Goal: Task Accomplishment & Management: Use online tool/utility

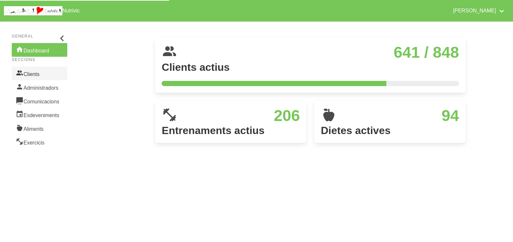
click at [43, 75] on link "Clients" at bounding box center [39, 74] width 55 height 14
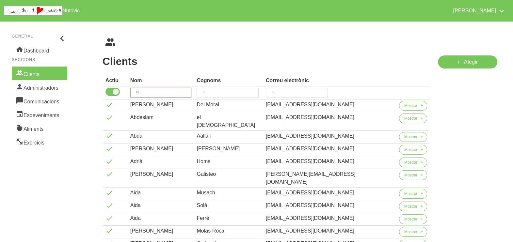
drag, startPoint x: 152, startPoint y: 92, endPoint x: 171, endPoint y: 68, distance: 31.1
click at [152, 91] on input "search" at bounding box center [160, 93] width 61 height 10
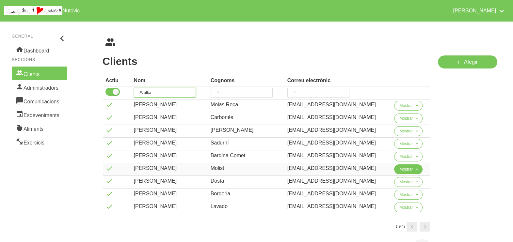
type input "alba"
click at [400, 169] on span "Mostrar" at bounding box center [405, 169] width 13 height 6
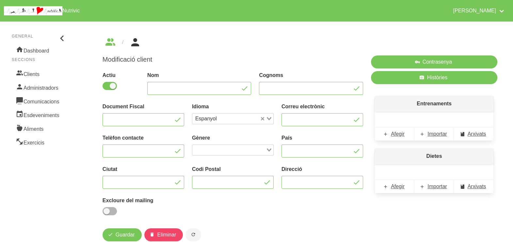
type input "Alba"
type input "Molist"
type input "albamolistpuig@gmail.com"
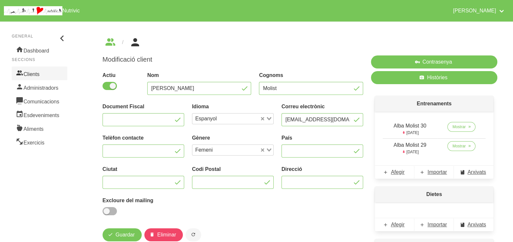
click at [35, 72] on link "Clients" at bounding box center [39, 74] width 55 height 14
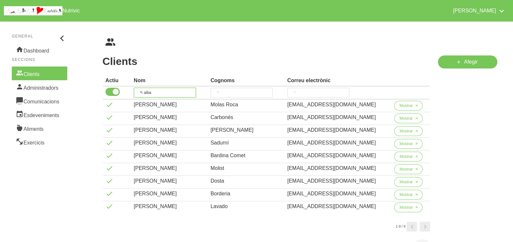
drag, startPoint x: 150, startPoint y: 93, endPoint x: 150, endPoint y: 89, distance: 3.3
click at [139, 93] on input "alba" at bounding box center [165, 93] width 62 height 10
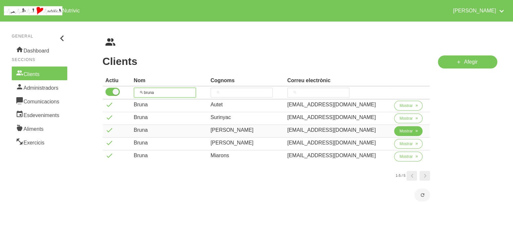
type input "bruna"
click at [401, 131] on span "Mostrar" at bounding box center [405, 131] width 13 height 6
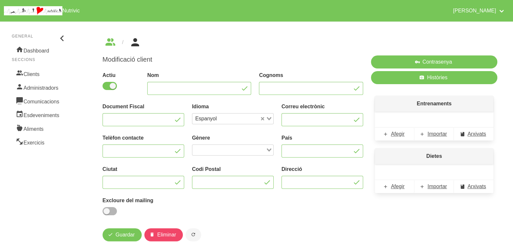
type input "Bruna"
type input "Miquel Casals"
type input "brunamica838@gmail.com"
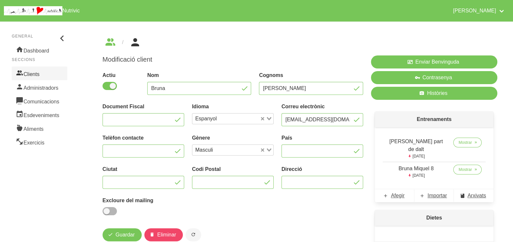
click at [34, 74] on link "Clients" at bounding box center [39, 74] width 55 height 14
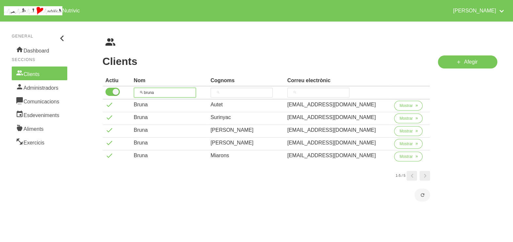
drag, startPoint x: 167, startPoint y: 93, endPoint x: 144, endPoint y: 91, distance: 23.3
click at [145, 92] on input "bruna" at bounding box center [165, 93] width 62 height 10
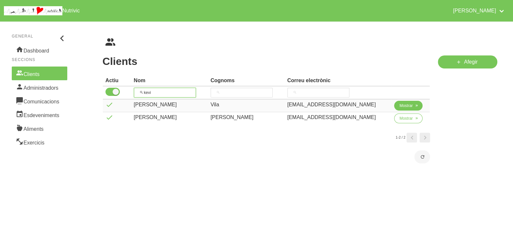
type input "kevi"
click at [407, 107] on span "Mostrar" at bounding box center [405, 106] width 13 height 6
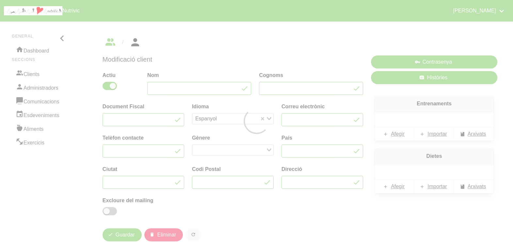
type input "Kevin"
type input "Vila"
type input "kevin.vila.alonso@gmail.com"
type input "Espanya"
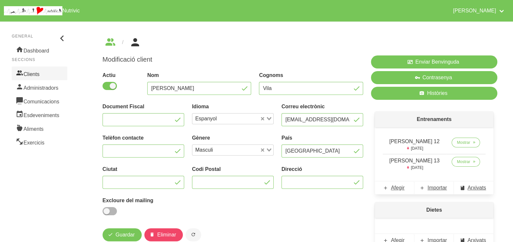
click at [39, 73] on link "Clients" at bounding box center [39, 74] width 55 height 14
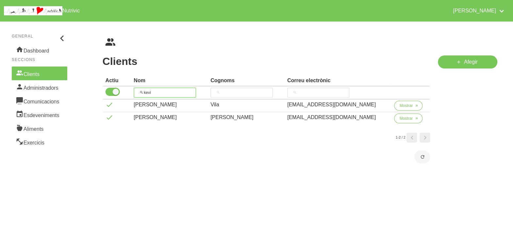
drag, startPoint x: 161, startPoint y: 95, endPoint x: 135, endPoint y: 95, distance: 25.8
click at [135, 95] on th "kevi" at bounding box center [169, 93] width 77 height 13
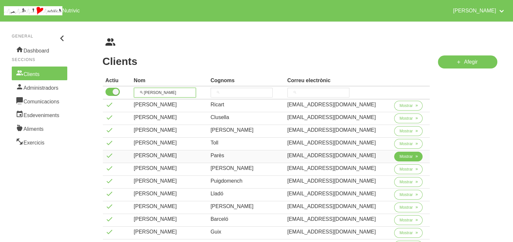
type input "guillem"
click at [403, 157] on span "Mostrar" at bounding box center [405, 157] width 13 height 6
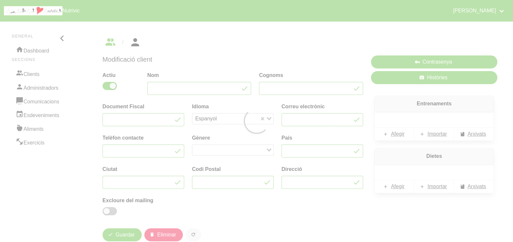
type input "Guillem"
type input "Parès"
type input "guillempares16@gmail.com"
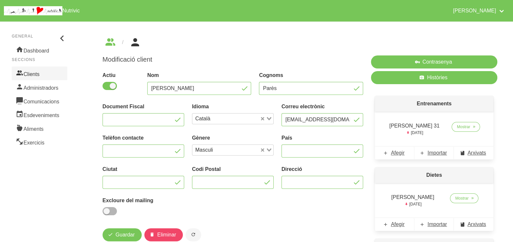
click at [45, 73] on link "Clients" at bounding box center [39, 74] width 55 height 14
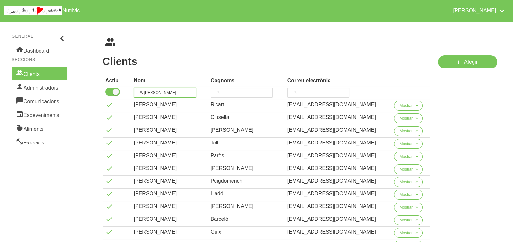
click at [134, 87] on th "guillem" at bounding box center [169, 93] width 77 height 13
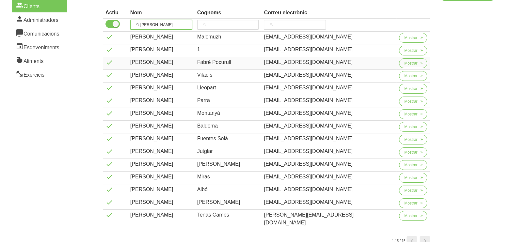
scroll to position [81, 0]
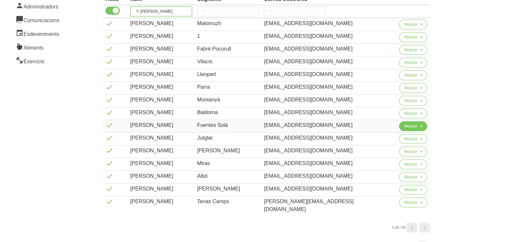
type input "anna"
click at [404, 125] on span "Mostrar" at bounding box center [410, 126] width 13 height 6
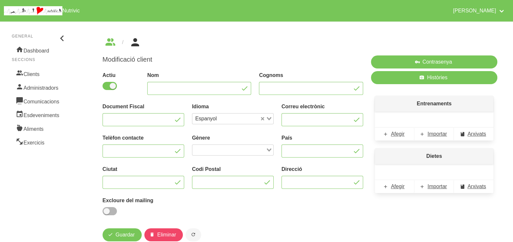
type input "Anna"
type input "Fuentes Solà"
type input "annafsola@gmail.com"
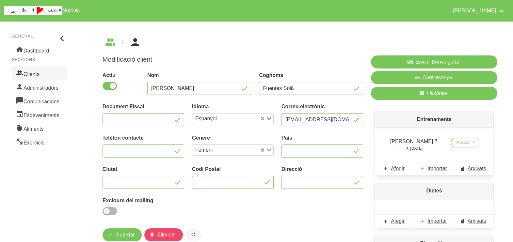
click at [34, 75] on link "Clients" at bounding box center [39, 74] width 55 height 14
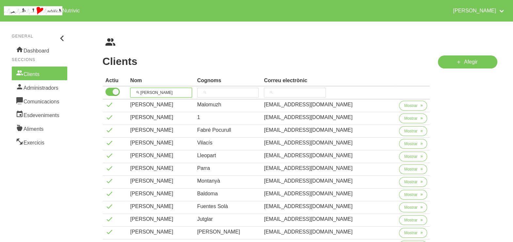
click at [132, 91] on tr "anna" at bounding box center [266, 93] width 327 height 13
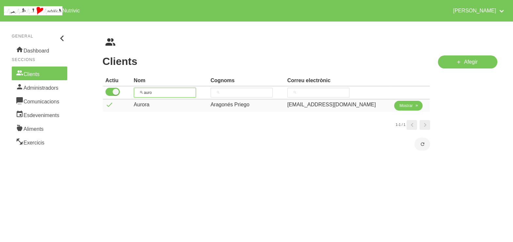
type input "auro"
click at [399, 104] on span "Mostrar" at bounding box center [405, 106] width 13 height 6
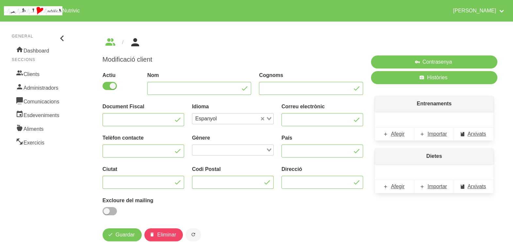
type input "Aurora"
type input "Aragonés Priego"
type input "info@matalasseriaroma.com"
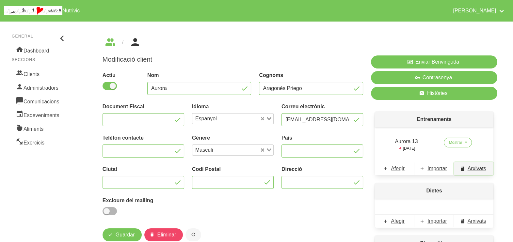
click at [469, 166] on span "Arxivats" at bounding box center [476, 169] width 19 height 8
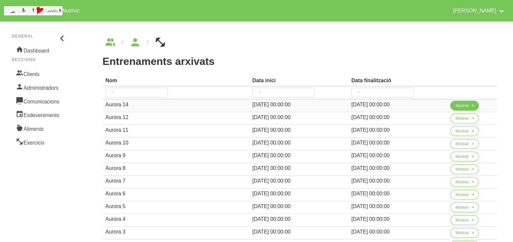
click at [455, 106] on span "Mostrar" at bounding box center [461, 106] width 13 height 6
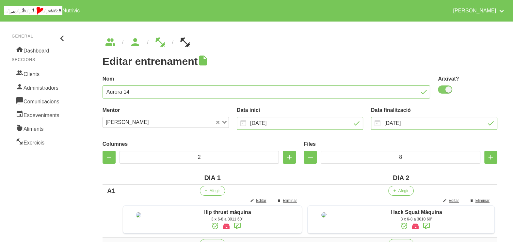
click at [447, 90] on span at bounding box center [445, 90] width 14 height 8
click at [442, 90] on input "checkbox" at bounding box center [440, 89] width 4 height 4
checkbox input "false"
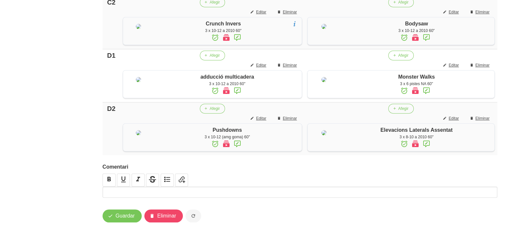
scroll to position [588, 0]
click at [127, 220] on span "Guardar" at bounding box center [125, 216] width 19 height 8
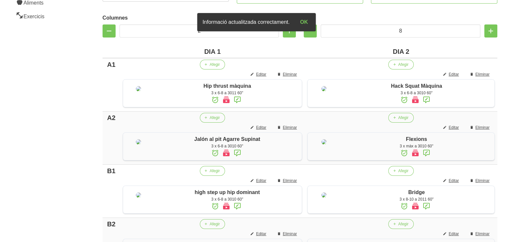
scroll to position [57, 0]
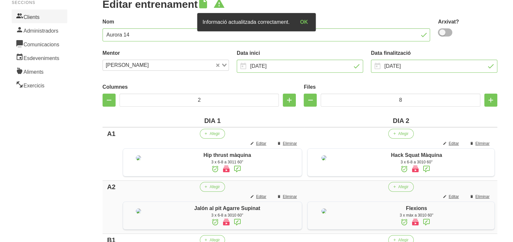
click at [40, 19] on link "Clients" at bounding box center [39, 16] width 55 height 14
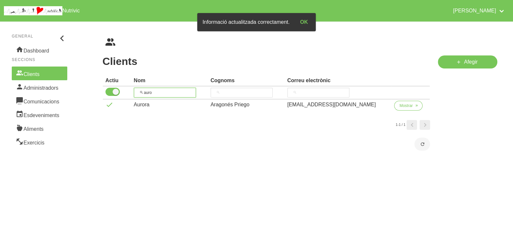
drag, startPoint x: 159, startPoint y: 92, endPoint x: 150, endPoint y: 72, distance: 22.1
click at [135, 91] on th "auro" at bounding box center [169, 93] width 77 height 13
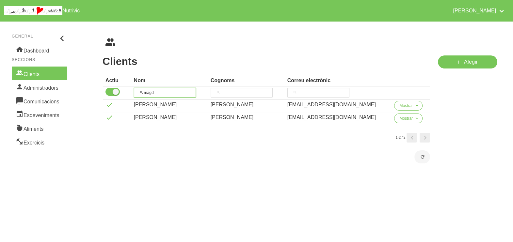
type input "magd"
click at [408, 106] on span "Mostrar" at bounding box center [405, 106] width 13 height 6
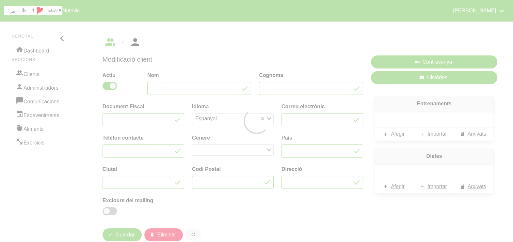
type input "Magda"
type input "Herrera"
type input "mherreraguardiola@gmail.com"
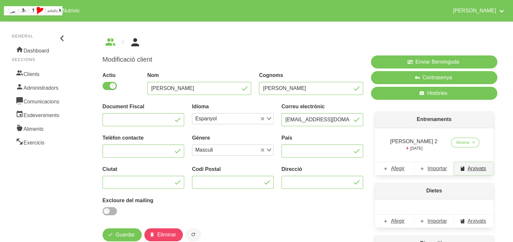
click at [472, 171] on span "Arxivats" at bounding box center [476, 169] width 19 height 8
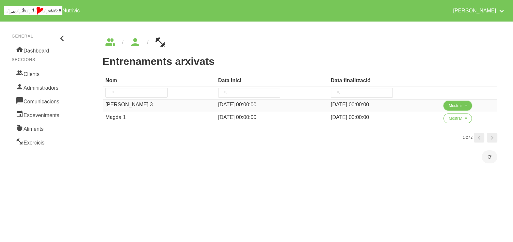
click at [452, 105] on span "Mostrar" at bounding box center [455, 106] width 13 height 6
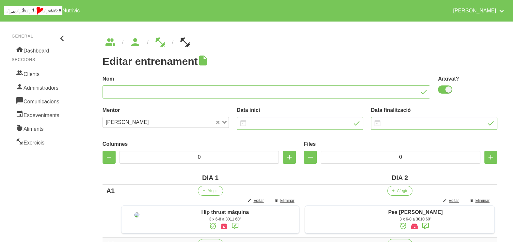
type input "Magda Herrera 3"
checkbox input "true"
type input "5/10/2025"
type input "23/11/2025"
type input "2"
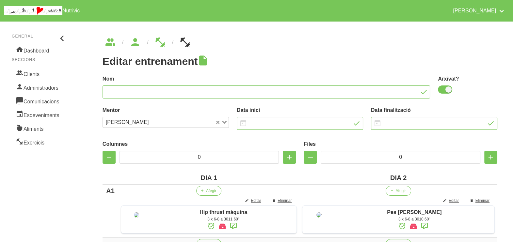
type input "8"
click at [445, 91] on div at bounding box center [256, 121] width 513 height 242
click at [445, 90] on span at bounding box center [445, 90] width 14 height 8
click at [442, 90] on input "checkbox" at bounding box center [440, 89] width 4 height 4
checkbox input "false"
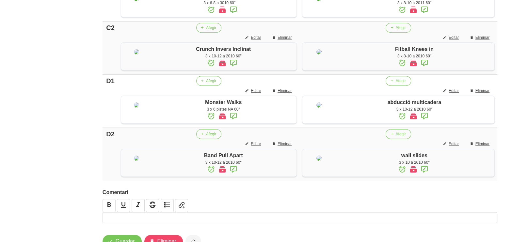
scroll to position [586, 0]
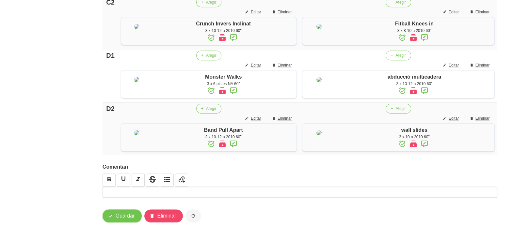
click at [107, 219] on span "button" at bounding box center [110, 216] width 8 height 8
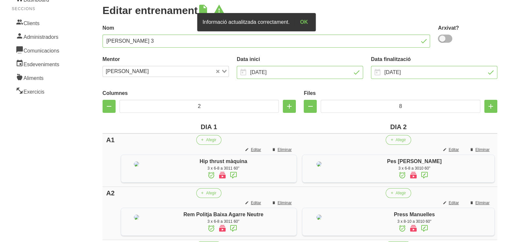
scroll to position [0, 0]
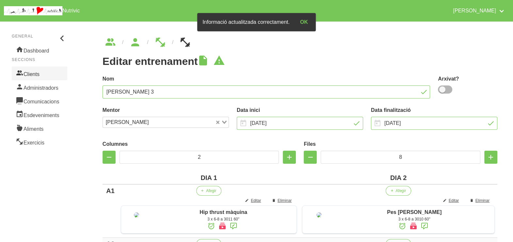
click at [42, 77] on link "Clients" at bounding box center [39, 74] width 55 height 14
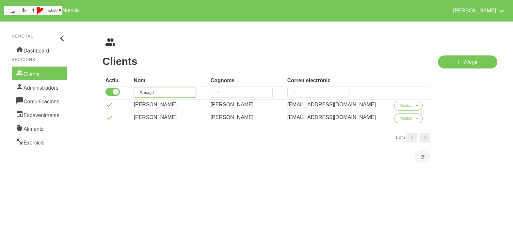
drag, startPoint x: 135, startPoint y: 89, endPoint x: 141, endPoint y: 89, distance: 6.2
click at [136, 89] on input "magd" at bounding box center [165, 93] width 62 height 10
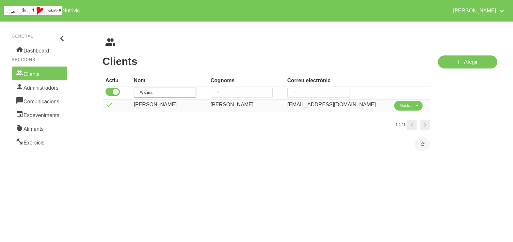
type input "samu"
click at [399, 107] on span "Mostrar" at bounding box center [405, 106] width 13 height 6
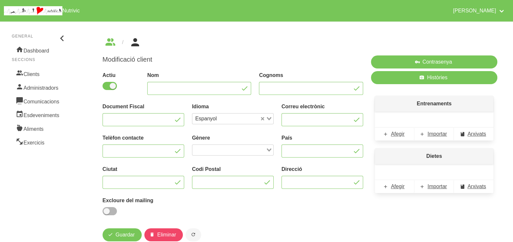
type input "Samuel"
type input "Mora"
type input "samumoraperez@gmail.com"
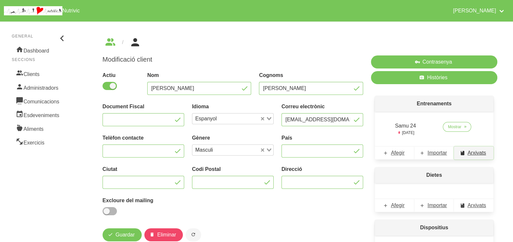
click at [468, 153] on span "Arxivats" at bounding box center [476, 153] width 19 height 8
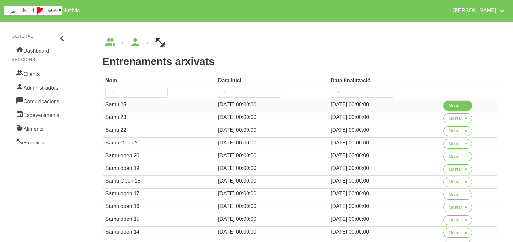
click at [452, 107] on span "Mostrar" at bounding box center [455, 106] width 13 height 6
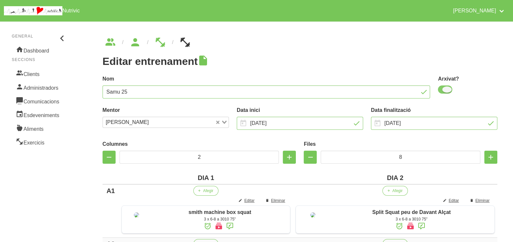
click at [447, 91] on span at bounding box center [445, 90] width 14 height 8
click at [442, 91] on input "checkbox" at bounding box center [440, 89] width 4 height 4
checkbox input "false"
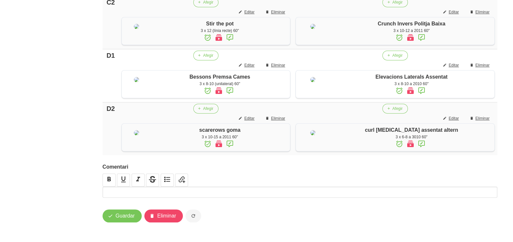
scroll to position [556, 0]
click at [128, 220] on span "Guardar" at bounding box center [125, 216] width 19 height 8
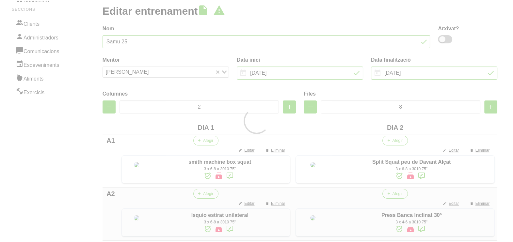
scroll to position [0, 0]
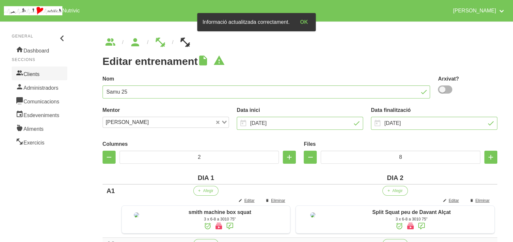
click at [42, 72] on link "Clients" at bounding box center [39, 74] width 55 height 14
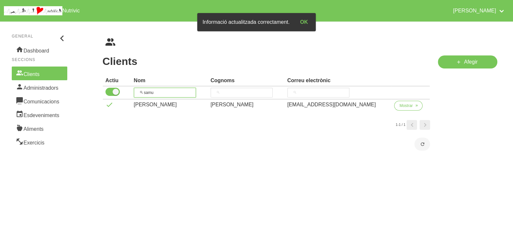
drag, startPoint x: 134, startPoint y: 90, endPoint x: 153, endPoint y: 82, distance: 20.6
click at [133, 88] on tr "samu" at bounding box center [266, 93] width 327 height 13
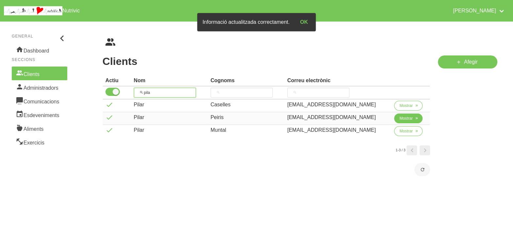
type input "pila"
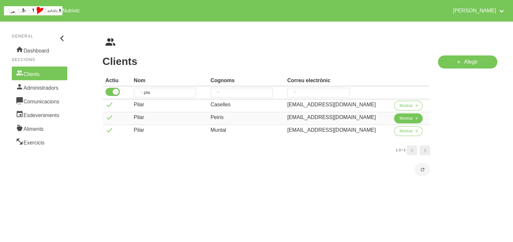
click at [405, 120] on span "Mostrar" at bounding box center [405, 119] width 13 height 6
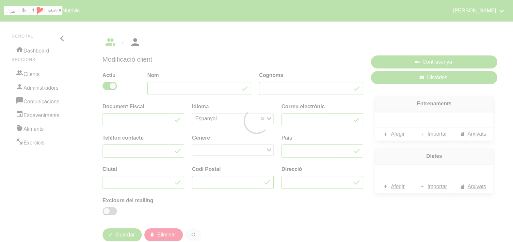
type input "Pilar"
type input "Peiris"
type input "pilarpeiris@icloud.com"
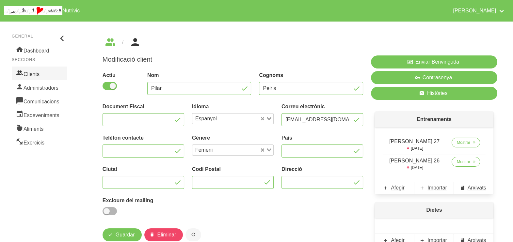
click at [23, 71] on icon at bounding box center [20, 73] width 8 height 10
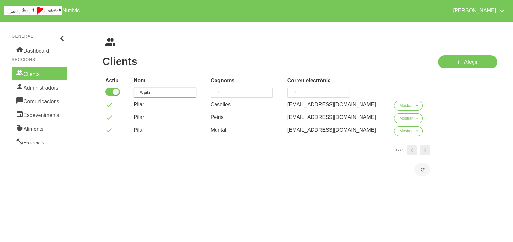
click at [140, 87] on th "pila" at bounding box center [169, 93] width 77 height 13
type input "angel"
click at [405, 108] on span "Mostrar" at bounding box center [405, 106] width 13 height 6
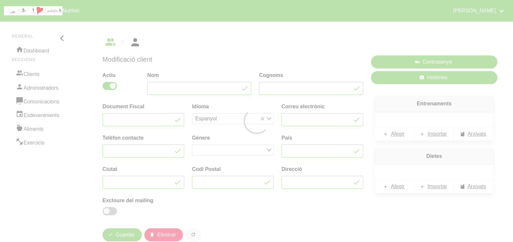
type input "Àngel"
type input "Santanach"
type input "asantanach@gmail.com"
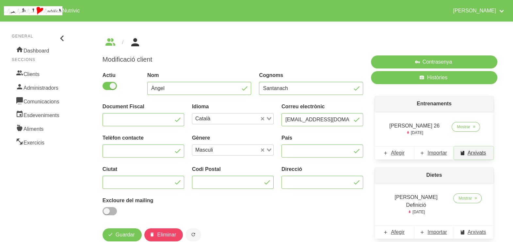
click at [477, 152] on span "Arxivats" at bounding box center [476, 153] width 19 height 8
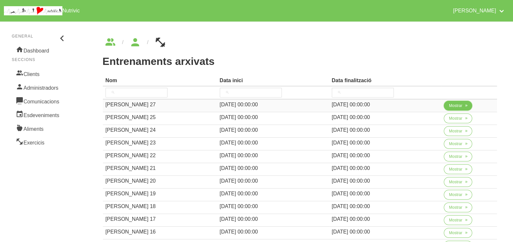
click at [454, 105] on span "Mostrar" at bounding box center [455, 106] width 13 height 6
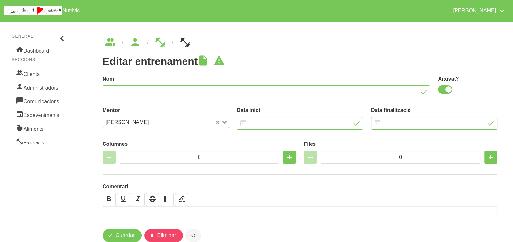
type input "Angel Santanach 27"
checkbox input "true"
type input "12/10/2025"
type input "23/11/2025"
type input "3"
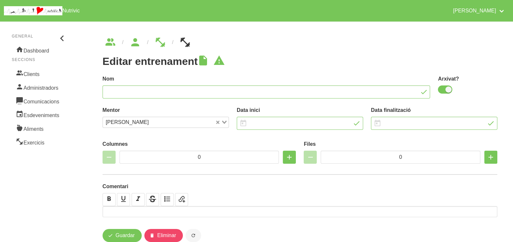
type input "8"
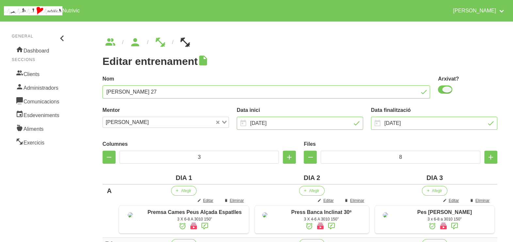
drag, startPoint x: 446, startPoint y: 90, endPoint x: 517, endPoint y: 74, distance: 72.9
click at [447, 90] on span at bounding box center [445, 90] width 14 height 8
click at [442, 90] on input "checkbox" at bounding box center [440, 89] width 4 height 4
checkbox input "false"
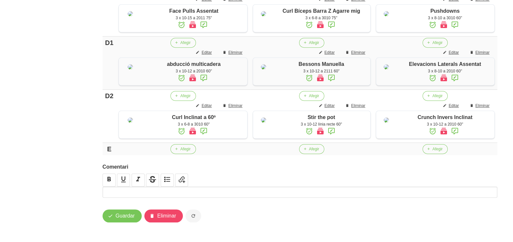
scroll to position [521, 0]
click at [127, 223] on button "Guardar" at bounding box center [122, 216] width 39 height 13
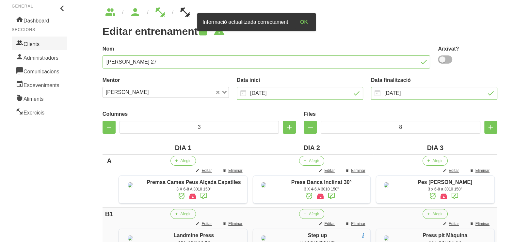
scroll to position [0, 0]
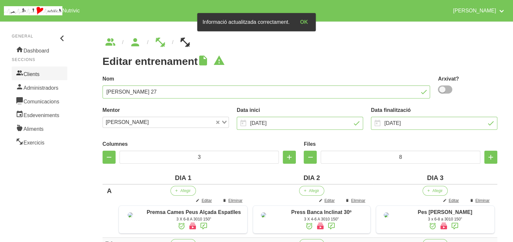
click at [38, 72] on link "Clients" at bounding box center [39, 74] width 55 height 14
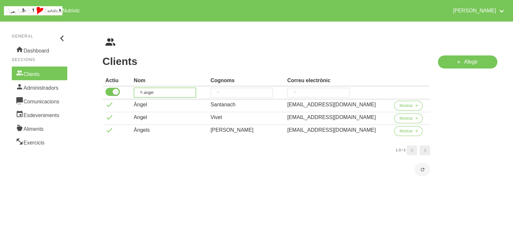
click at [142, 92] on input "angel" at bounding box center [165, 93] width 62 height 10
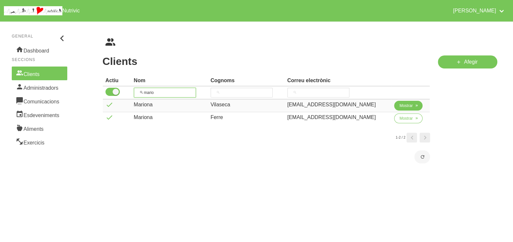
type input "mario"
click at [404, 105] on span "Mostrar" at bounding box center [405, 106] width 13 height 6
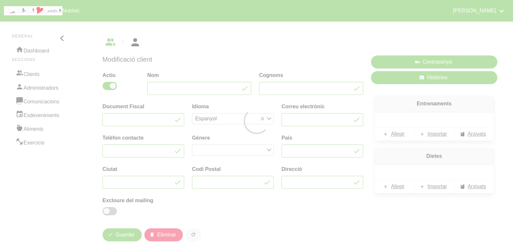
type input "Mariona"
type input "Vilaseca"
type input "mariona_vilaseca@hotmail.com"
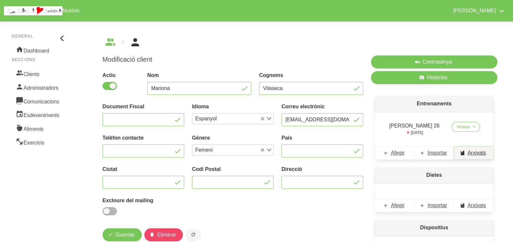
click at [470, 153] on span "Arxivats" at bounding box center [476, 153] width 19 height 8
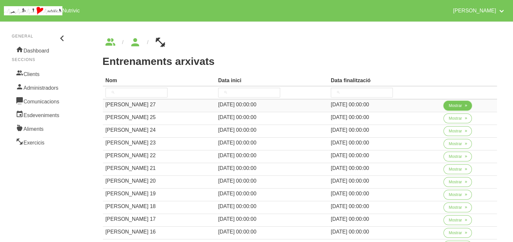
click at [458, 108] on span "Mostrar" at bounding box center [455, 106] width 13 height 6
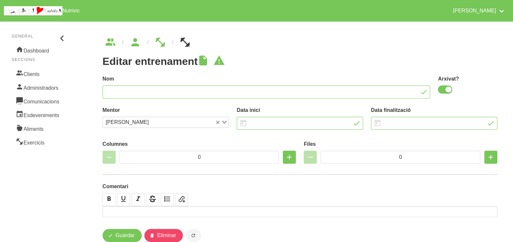
type input "Mariona Vilaseca 27"
checkbox input "true"
type input "12/10/2025"
type input "23/11/2025"
type input "2"
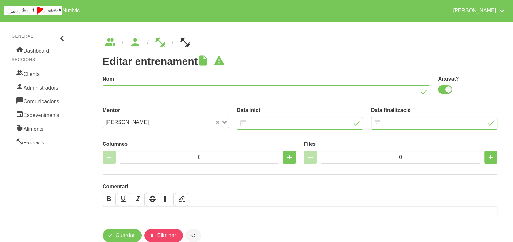
type input "8"
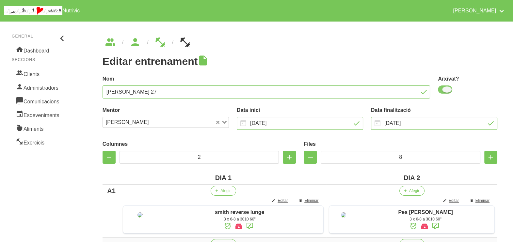
click at [446, 91] on span at bounding box center [445, 90] width 14 height 8
click at [442, 91] on input "checkbox" at bounding box center [440, 89] width 4 height 4
checkbox input "false"
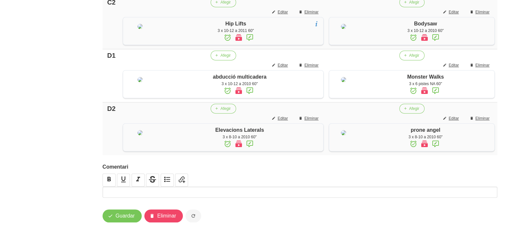
scroll to position [580, 0]
click at [131, 216] on span "Guardar" at bounding box center [125, 216] width 19 height 8
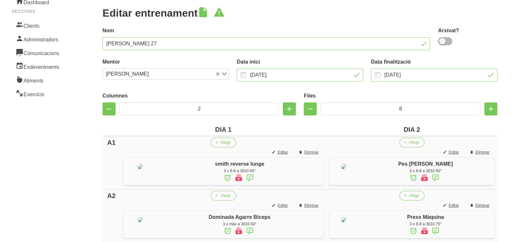
scroll to position [8, 0]
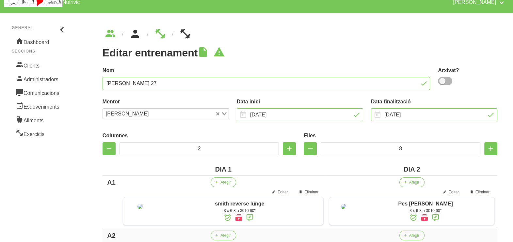
click at [137, 38] on icon "breadcrumbs" at bounding box center [135, 34] width 12 height 18
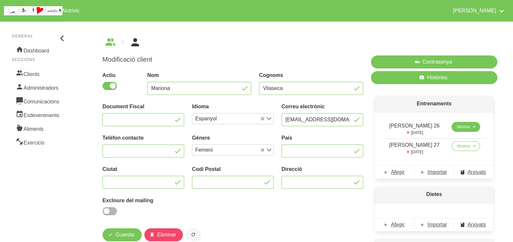
click at [465, 131] on link "Mostrar" at bounding box center [465, 127] width 28 height 10
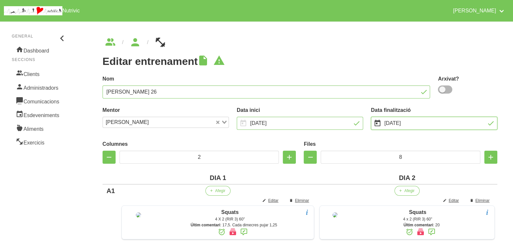
click at [395, 125] on input "12/10/2025" at bounding box center [434, 123] width 126 height 13
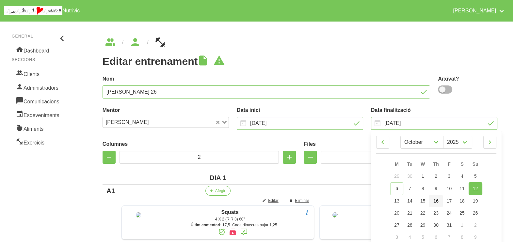
click at [436, 202] on span "16" at bounding box center [435, 200] width 5 height 5
type input "16/10/2025"
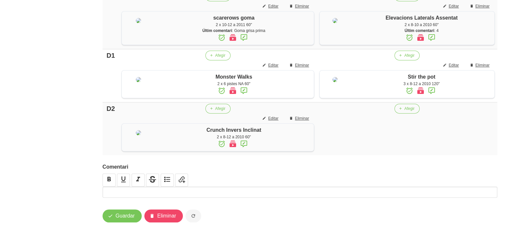
scroll to position [564, 0]
click at [121, 220] on span "Guardar" at bounding box center [125, 216] width 19 height 8
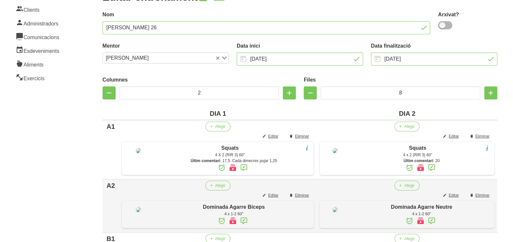
scroll to position [0, 0]
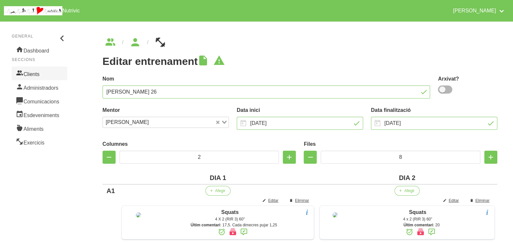
click at [45, 74] on link "Clients" at bounding box center [39, 74] width 55 height 14
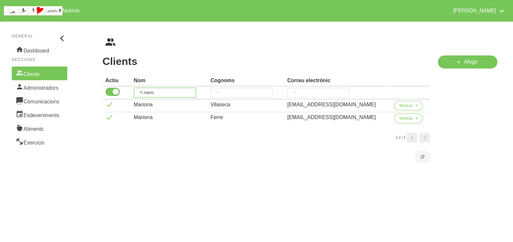
drag, startPoint x: 163, startPoint y: 91, endPoint x: 125, endPoint y: 89, distance: 37.3
click at [125, 89] on tr "mario" at bounding box center [266, 93] width 327 height 13
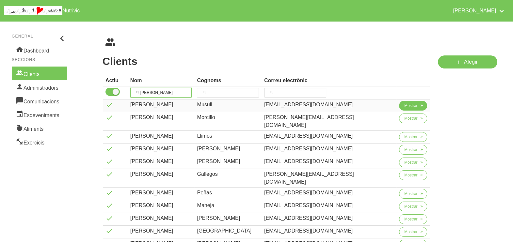
type input "laura"
click at [404, 104] on span "Mostrar" at bounding box center [410, 106] width 13 height 6
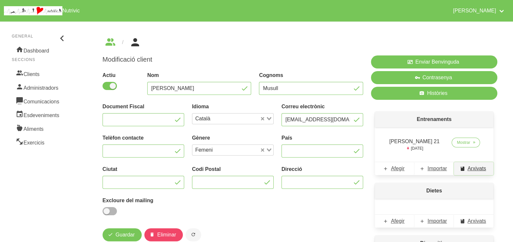
click at [476, 170] on span "Arxivats" at bounding box center [476, 169] width 19 height 8
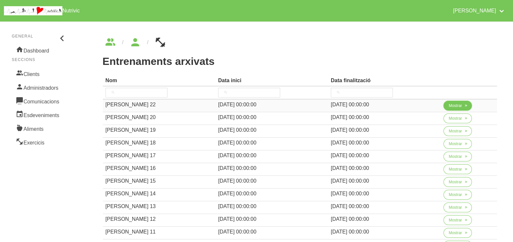
click at [454, 104] on span "Mostrar" at bounding box center [455, 106] width 13 height 6
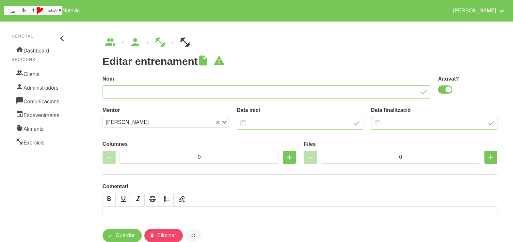
type input "Laura Musull 22"
checkbox input "true"
type input "12/10/2025"
type input "23/11/2025"
type input "3"
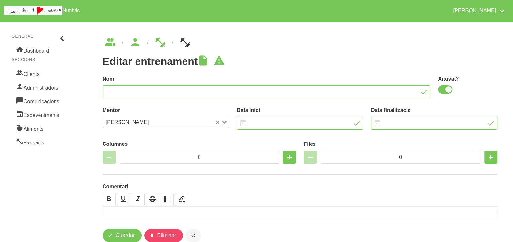
type input "8"
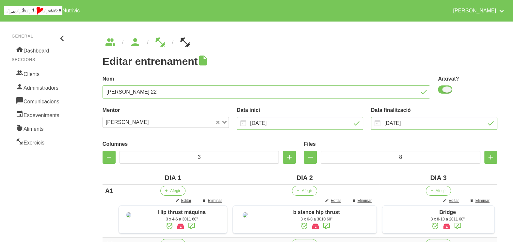
drag, startPoint x: 446, startPoint y: 90, endPoint x: 516, endPoint y: 60, distance: 76.0
click at [446, 90] on span at bounding box center [445, 90] width 14 height 8
click at [442, 90] on input "checkbox" at bounding box center [440, 89] width 4 height 4
checkbox input "false"
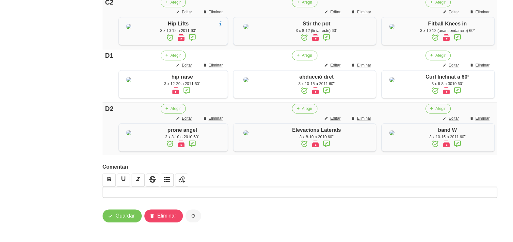
scroll to position [588, 0]
click at [120, 214] on span "Guardar" at bounding box center [125, 216] width 19 height 8
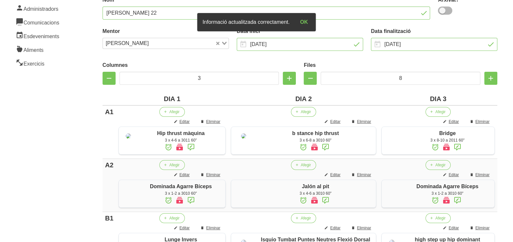
scroll to position [0, 0]
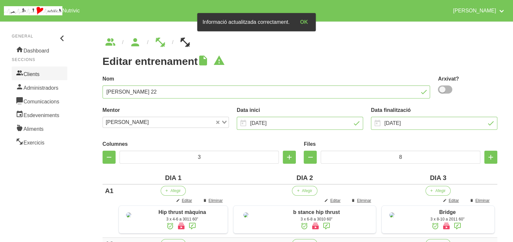
click at [38, 74] on link "Clients" at bounding box center [39, 74] width 55 height 14
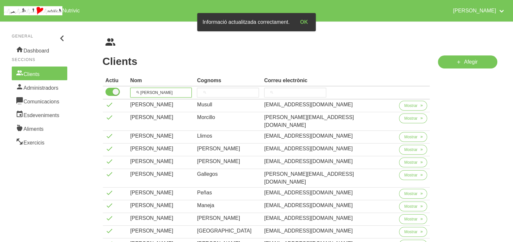
drag, startPoint x: 163, startPoint y: 92, endPoint x: 132, endPoint y: 88, distance: 30.6
click at [132, 88] on th "laura" at bounding box center [161, 93] width 67 height 13
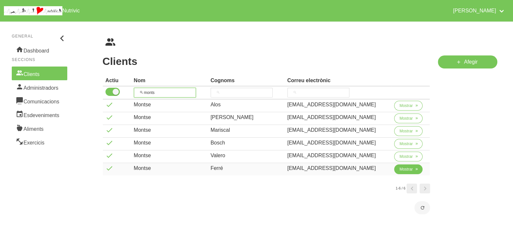
type input "monts"
click at [403, 170] on span "Mostrar" at bounding box center [405, 169] width 13 height 6
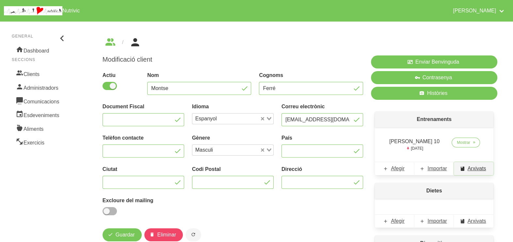
click at [482, 169] on span "Arxivats" at bounding box center [476, 169] width 19 height 8
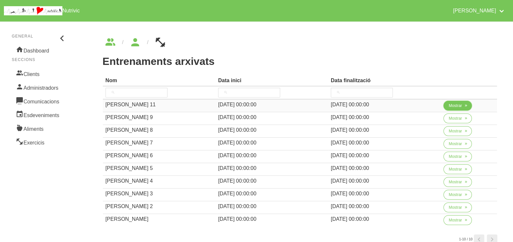
click at [452, 105] on span "Mostrar" at bounding box center [455, 106] width 13 height 6
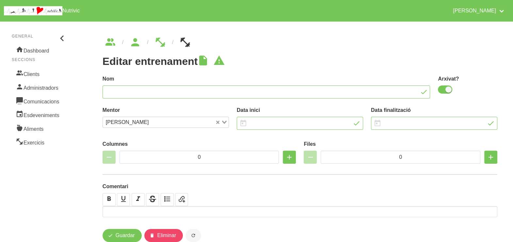
type input "Montse Ferré 11"
checkbox input "true"
type input "12/10/2025"
type input "23/11/2025"
type input "2"
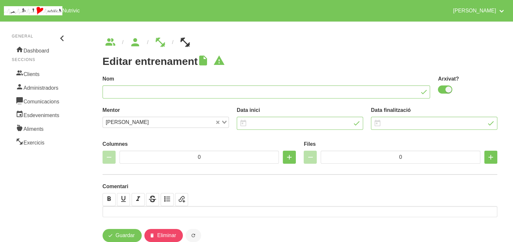
type input "8"
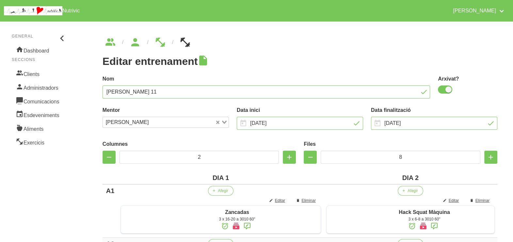
click at [444, 90] on span at bounding box center [445, 90] width 14 height 8
click at [442, 90] on input "checkbox" at bounding box center [440, 89] width 4 height 4
checkbox input "false"
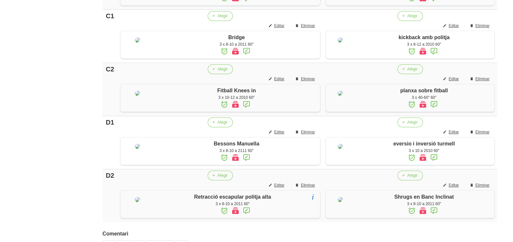
scroll to position [551, 0]
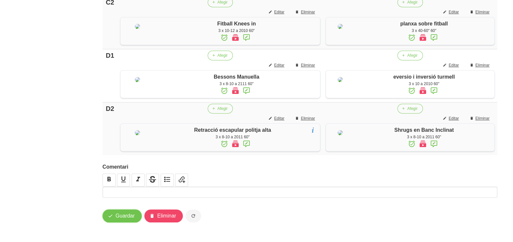
click at [118, 215] on span "Guardar" at bounding box center [125, 216] width 19 height 8
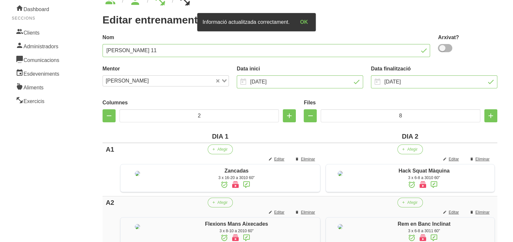
scroll to position [0, 0]
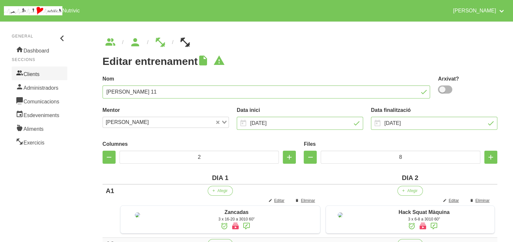
click at [39, 73] on link "Clients" at bounding box center [39, 74] width 55 height 14
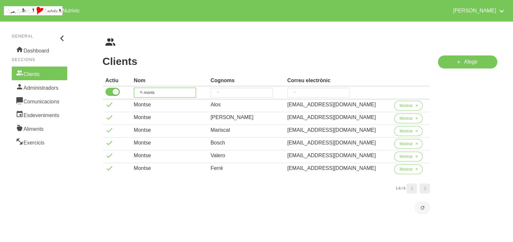
drag, startPoint x: 155, startPoint y: 91, endPoint x: 135, endPoint y: 89, distance: 19.4
click at [135, 90] on input "monts" at bounding box center [165, 93] width 62 height 10
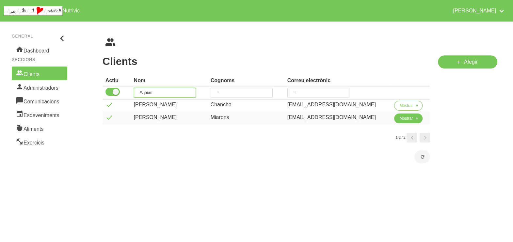
type input "jaum"
click at [400, 120] on span "Mostrar" at bounding box center [405, 119] width 13 height 6
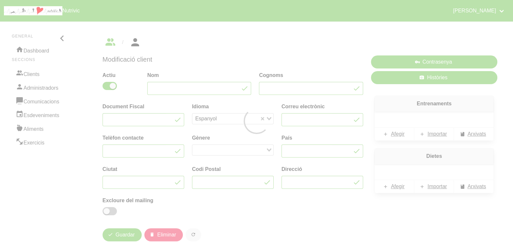
type input "Jaume"
type input "Miarons"
type input "jaumemiarons67@gmail.com"
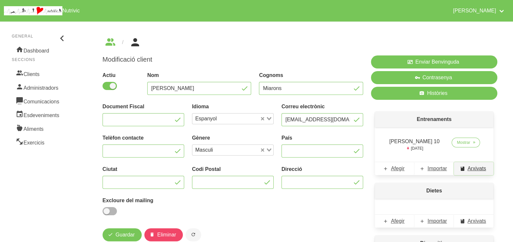
click at [475, 168] on span "Arxivats" at bounding box center [476, 169] width 19 height 8
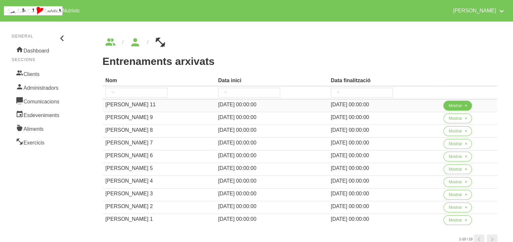
click at [451, 107] on span "Mostrar" at bounding box center [455, 106] width 13 height 6
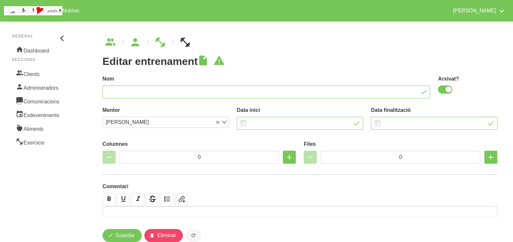
type input "Jaume Miarons 11"
checkbox input "true"
type input "12/10/2025"
type input "23/11/2025"
type input "2"
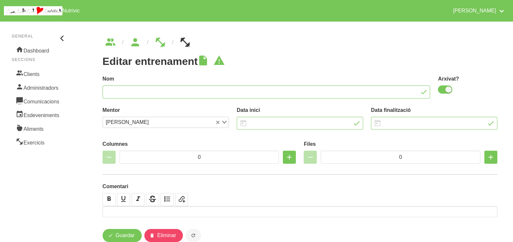
type input "8"
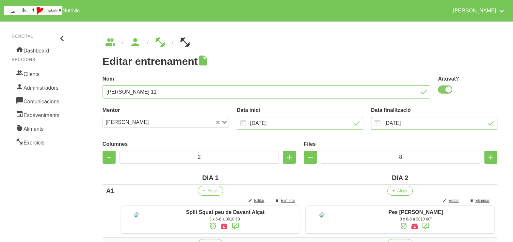
drag, startPoint x: 448, startPoint y: 90, endPoint x: 505, endPoint y: 72, distance: 60.4
click at [447, 90] on span at bounding box center [445, 90] width 14 height 8
click at [442, 90] on input "checkbox" at bounding box center [440, 89] width 4 height 4
checkbox input "false"
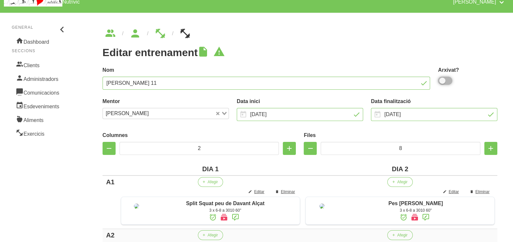
scroll to position [574, 0]
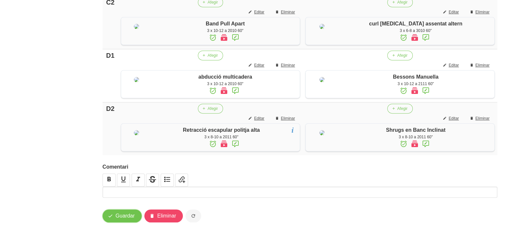
click at [114, 217] on span "button" at bounding box center [110, 216] width 8 height 8
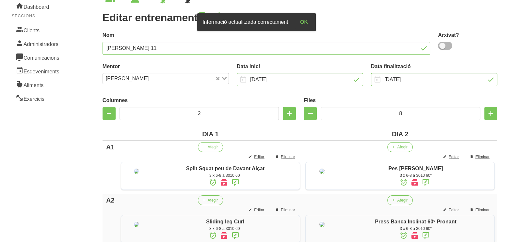
scroll to position [0, 0]
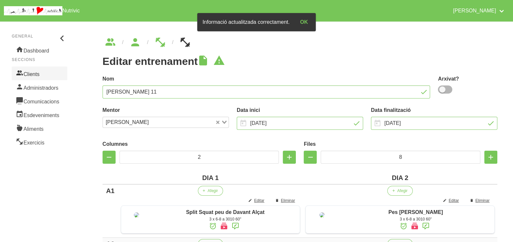
click at [41, 72] on link "Clients" at bounding box center [39, 74] width 55 height 14
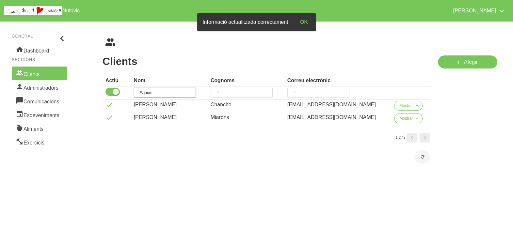
drag, startPoint x: 143, startPoint y: 94, endPoint x: 140, endPoint y: 93, distance: 3.3
click at [140, 93] on input "jaum" at bounding box center [165, 93] width 62 height 10
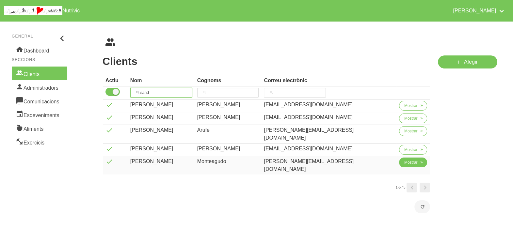
type input "sand"
click at [405, 160] on span "Mostrar" at bounding box center [410, 163] width 13 height 6
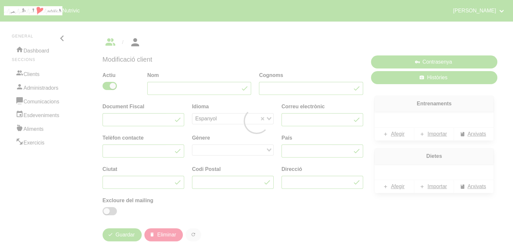
type input "Sandra"
type input "Monteagudo"
type input "sandra.monteagudo.sola@gmail.com"
type input "663648212"
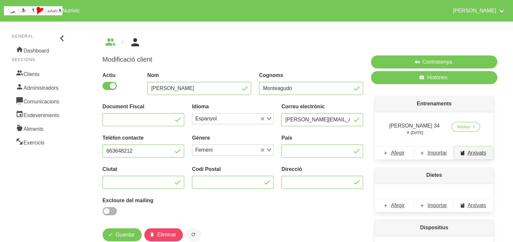
click at [469, 153] on span "Arxivats" at bounding box center [476, 153] width 19 height 8
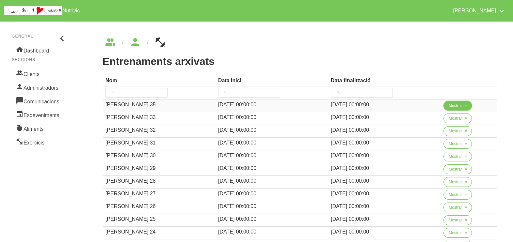
click at [454, 109] on button "Mostrar" at bounding box center [457, 106] width 28 height 10
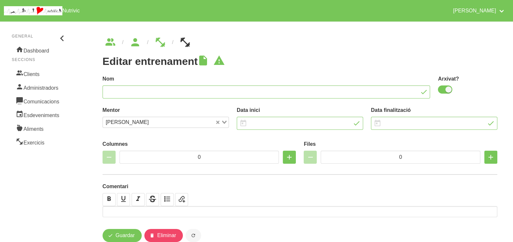
type input "Sandra Monteagudo 35"
checkbox input "true"
type input "12/10/2025"
type input "23/11/2025"
type input "2"
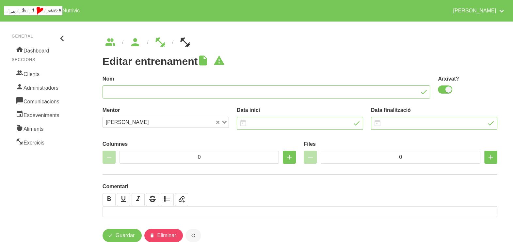
type input "8"
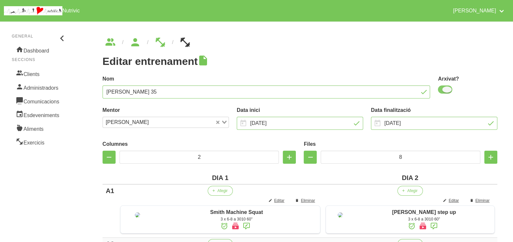
click at [444, 91] on span at bounding box center [445, 90] width 14 height 8
click at [442, 91] on input "checkbox" at bounding box center [440, 89] width 4 height 4
checkbox input "false"
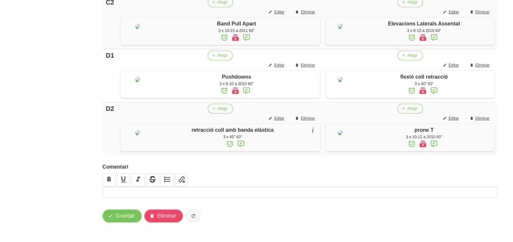
scroll to position [576, 0]
click at [120, 218] on span "Guardar" at bounding box center [125, 216] width 19 height 8
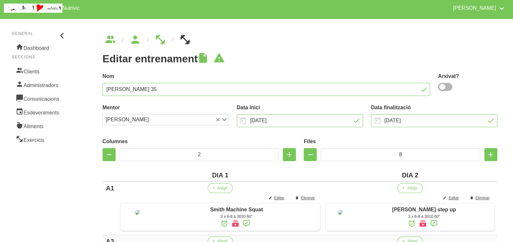
scroll to position [0, 0]
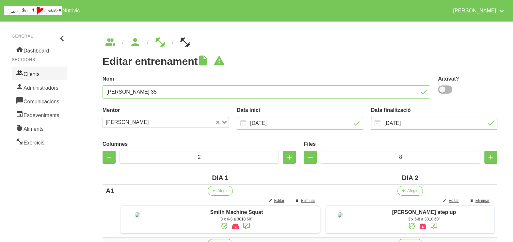
click at [38, 71] on link "Clients" at bounding box center [39, 74] width 55 height 14
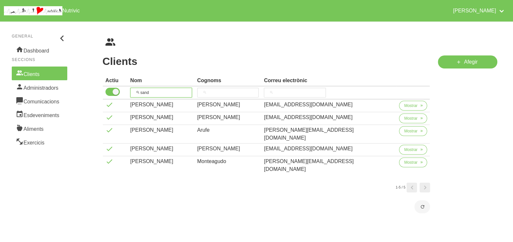
drag, startPoint x: 162, startPoint y: 89, endPoint x: 149, endPoint y: 87, distance: 12.7
click at [142, 90] on input "sand" at bounding box center [161, 93] width 62 height 10
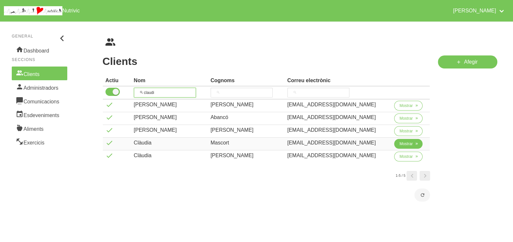
type input "claudi"
click at [406, 146] on span "Mostrar" at bounding box center [405, 144] width 13 height 6
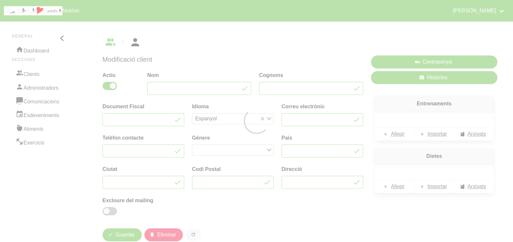
type input "Clàudia"
type input "Mascort"
type input "claudiamascort@gmail.com"
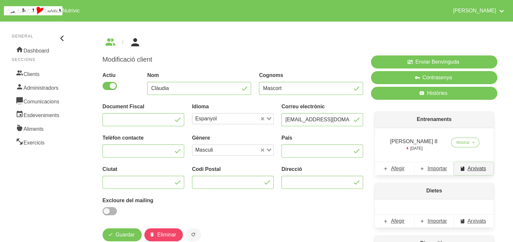
click at [470, 170] on span "Arxivats" at bounding box center [476, 169] width 19 height 8
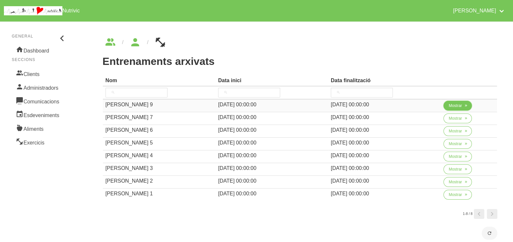
click at [454, 106] on span "Mostrar" at bounding box center [455, 106] width 13 height 6
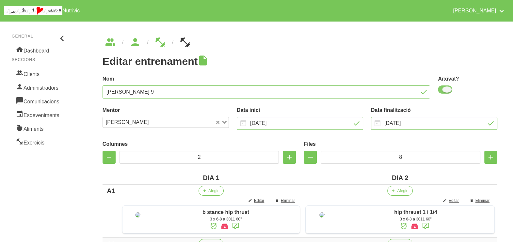
click at [446, 91] on span at bounding box center [445, 90] width 14 height 8
click at [442, 91] on input "checkbox" at bounding box center [440, 89] width 4 height 4
checkbox input "false"
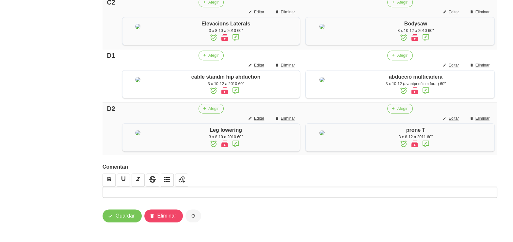
scroll to position [568, 0]
click at [121, 221] on button "Guardar" at bounding box center [122, 216] width 39 height 13
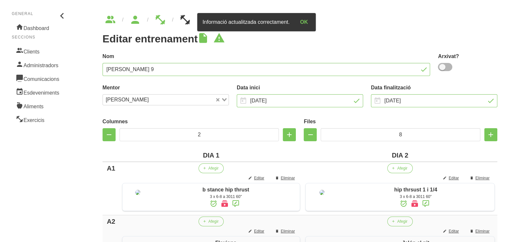
scroll to position [0, 0]
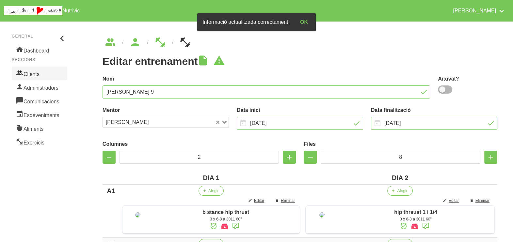
click at [36, 74] on link "Clients" at bounding box center [39, 74] width 55 height 14
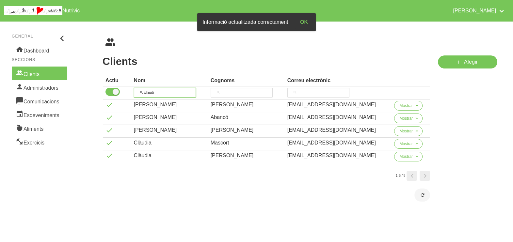
drag, startPoint x: 167, startPoint y: 92, endPoint x: 165, endPoint y: 83, distance: 9.4
click at [135, 90] on th "claudi" at bounding box center [169, 93] width 77 height 13
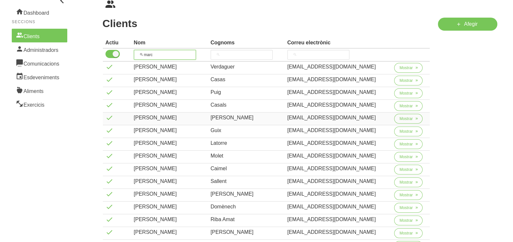
scroll to position [81, 0]
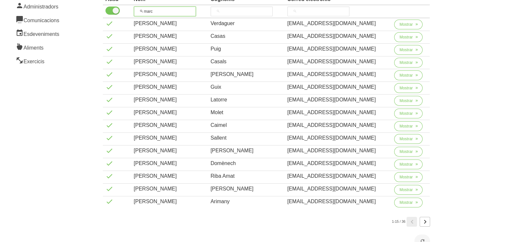
type input "marc"
click at [425, 222] on icon "Page 2." at bounding box center [425, 222] width 8 height 12
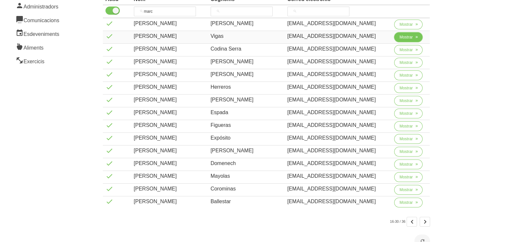
click at [403, 35] on span "Mostrar" at bounding box center [405, 37] width 13 height 6
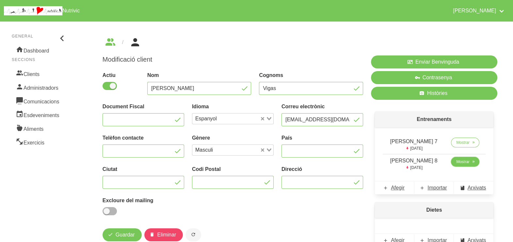
click at [459, 159] on span "Mostrar" at bounding box center [462, 162] width 13 height 6
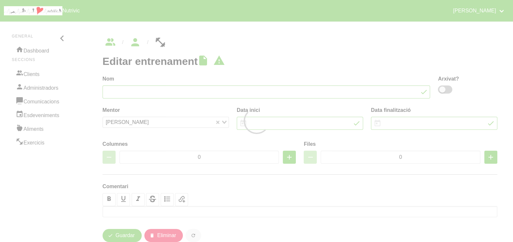
type input "Marc Vigas 8"
type input "12/10/2025"
type input "23/11/2025"
type input "2"
type input "10"
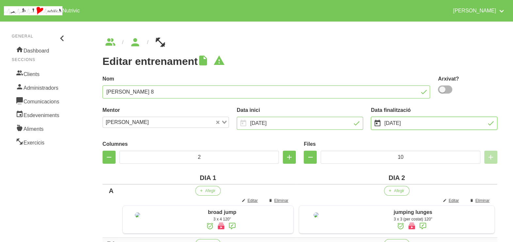
click at [401, 123] on input "23/11/2025" at bounding box center [434, 123] width 126 height 13
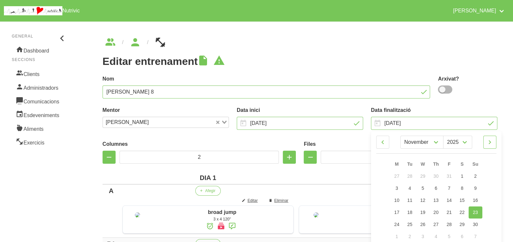
click at [491, 142] on icon at bounding box center [490, 142] width 8 height 12
select select "11"
click at [477, 212] on span "28" at bounding box center [475, 212] width 5 height 5
type input "[DATE]"
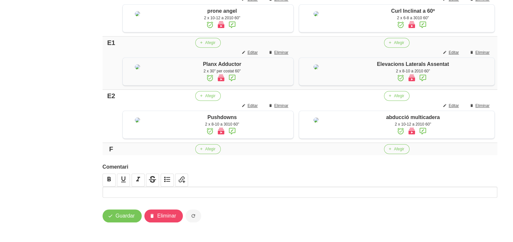
scroll to position [684, 0]
click at [124, 217] on span "Guardar" at bounding box center [125, 216] width 19 height 8
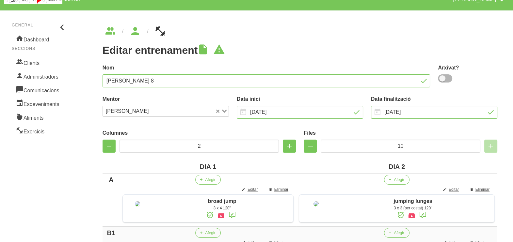
scroll to position [0, 0]
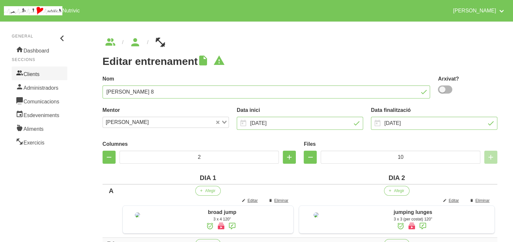
click at [31, 74] on link "Clients" at bounding box center [39, 74] width 55 height 14
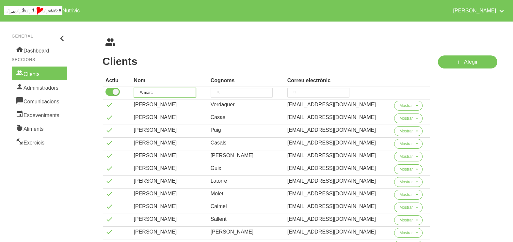
drag, startPoint x: 119, startPoint y: 92, endPoint x: 157, endPoint y: 72, distance: 42.2
click at [121, 90] on tr "marc" at bounding box center [266, 93] width 327 height 13
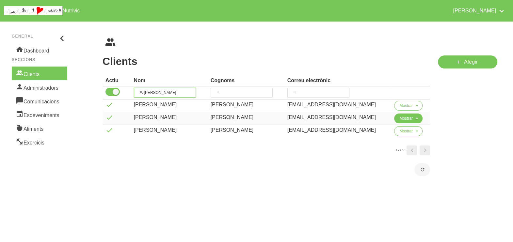
type input "albert"
click at [403, 120] on span "Mostrar" at bounding box center [405, 119] width 13 height 6
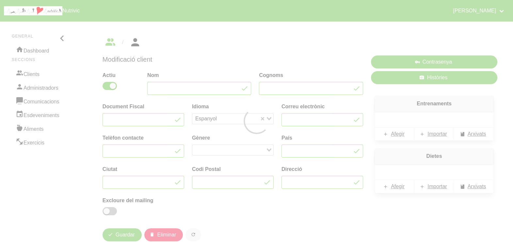
type input "Albert"
type input "Torres"
type input "albert.torres82@hotmail.com"
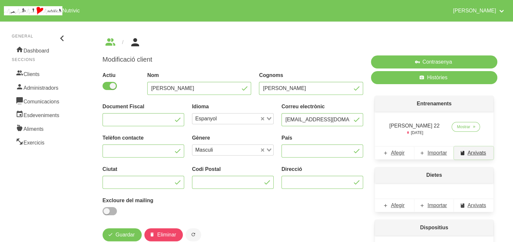
click at [474, 155] on span "Arxivats" at bounding box center [476, 153] width 19 height 8
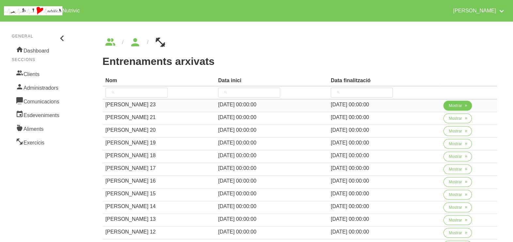
click at [457, 107] on span "Mostrar" at bounding box center [455, 106] width 13 height 6
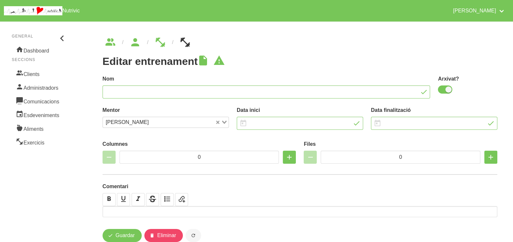
type input "Albert Torres 23"
checkbox input "true"
type input "12/10/2025"
type input "23/11/2025"
type input "2"
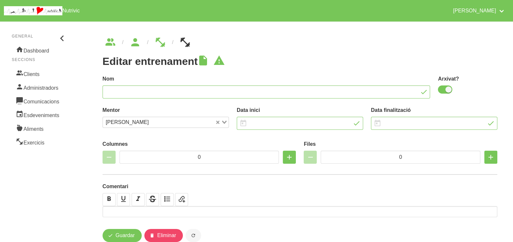
type input "8"
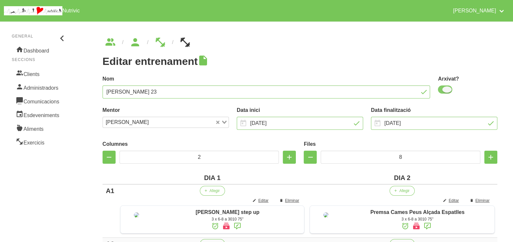
click at [445, 90] on span at bounding box center [445, 90] width 14 height 8
click at [442, 90] on input "checkbox" at bounding box center [440, 89] width 4 height 4
checkbox input "false"
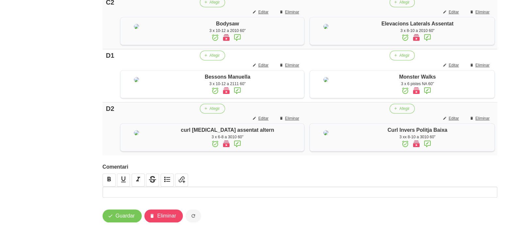
scroll to position [598, 0]
click at [126, 219] on span "Guardar" at bounding box center [125, 216] width 19 height 8
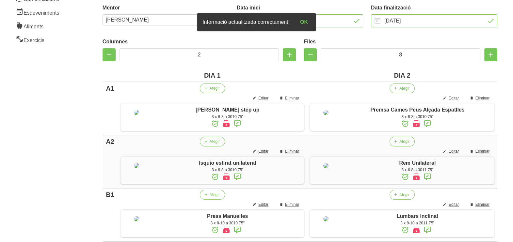
scroll to position [0, 0]
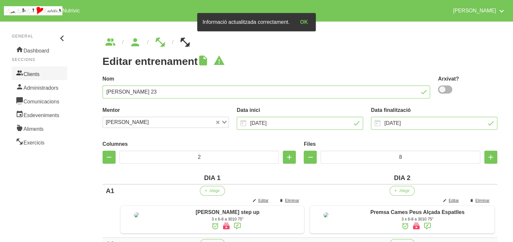
click at [45, 72] on link "Clients" at bounding box center [39, 74] width 55 height 14
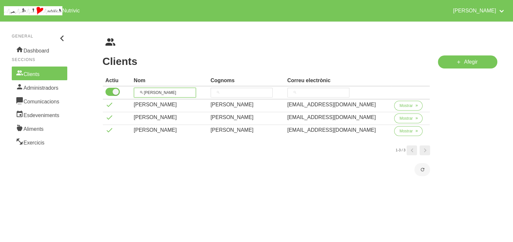
click at [141, 93] on input "albert" at bounding box center [165, 93] width 62 height 10
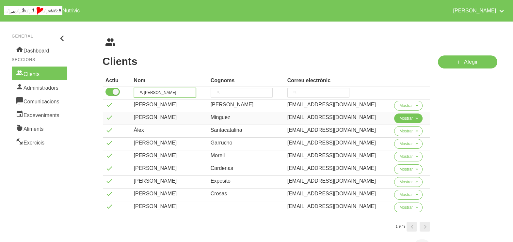
type input "alex"
click at [397, 119] on button "Mostrar" at bounding box center [408, 119] width 28 height 10
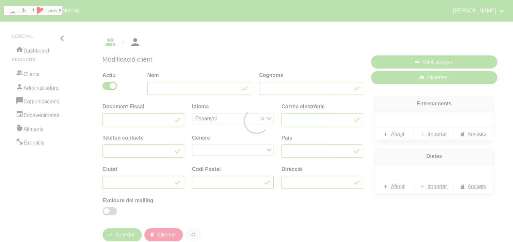
type input "Alex"
type input "Minguez"
type input "46151102A"
type input "alex.minguez4@gmail.com"
type input "675148601"
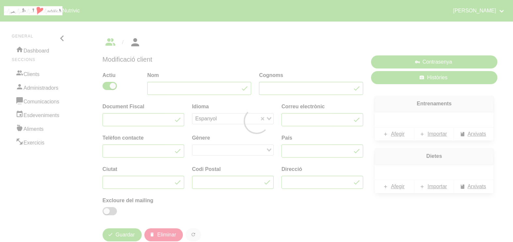
type input "España"
type input "Vic"
type input "08500"
type input "Calle Bisbe Morgades 8"
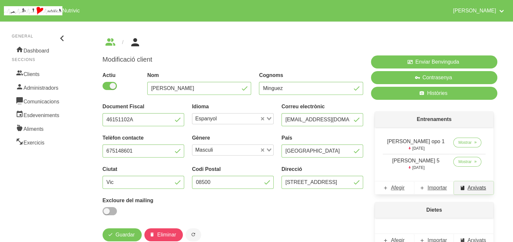
click at [473, 185] on span "Arxivats" at bounding box center [476, 188] width 19 height 8
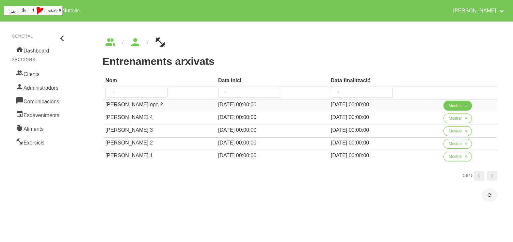
click at [455, 108] on span "Mostrar" at bounding box center [455, 106] width 13 height 6
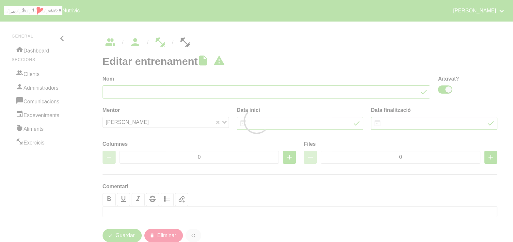
type input "Alex Minguez opo 2"
checkbox input "true"
type input "12/10/2025"
type input "23/11/2025"
type input "5"
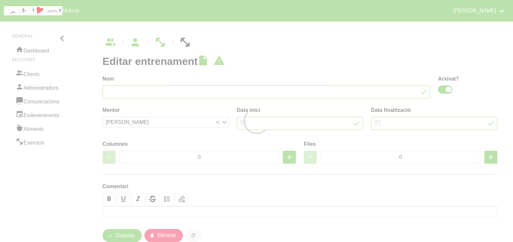
type input "10"
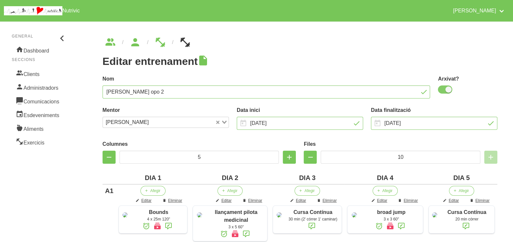
click at [445, 91] on span at bounding box center [445, 90] width 14 height 8
click at [442, 91] on input "checkbox" at bounding box center [440, 89] width 4 height 4
checkbox input "false"
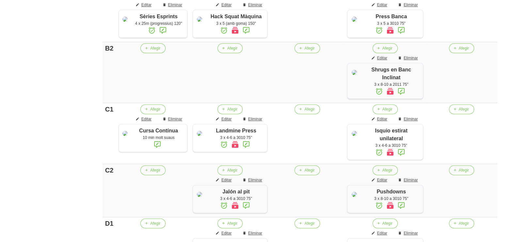
scroll to position [653, 0]
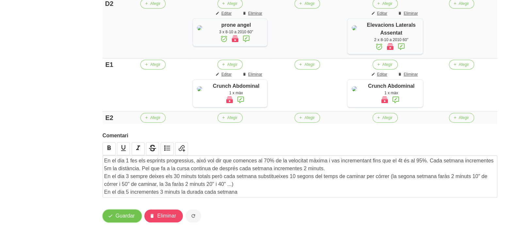
click at [125, 218] on span "Guardar" at bounding box center [125, 216] width 19 height 8
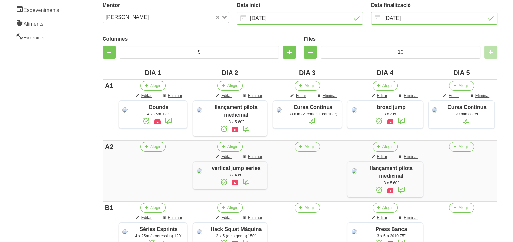
scroll to position [0, 0]
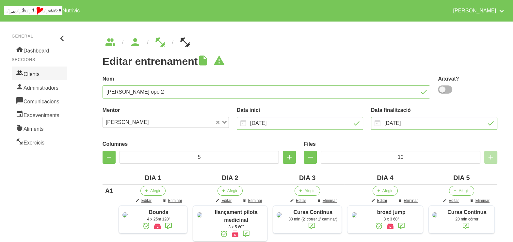
click at [46, 76] on link "Clients" at bounding box center [39, 74] width 55 height 14
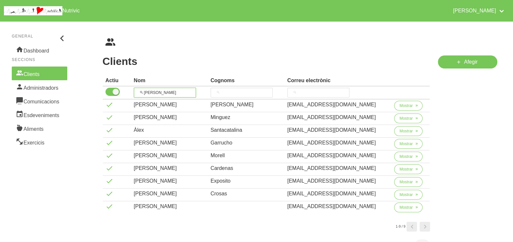
click at [131, 88] on tr "alex" at bounding box center [266, 93] width 327 height 13
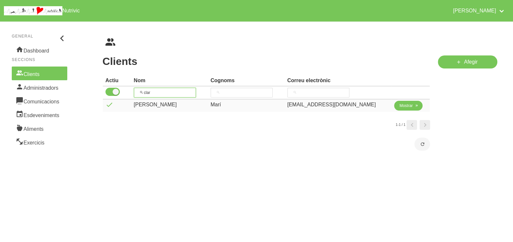
type input "clar"
click at [402, 108] on span "Mostrar" at bounding box center [405, 106] width 13 height 6
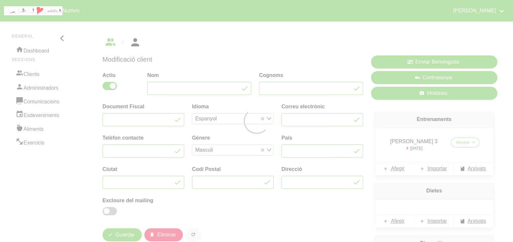
type input "Clara"
type input "Marí"
type input "claramari79@hotmail.com"
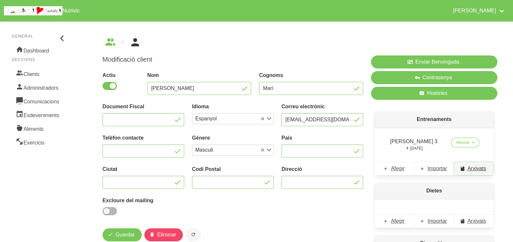
click at [474, 171] on span "Arxivats" at bounding box center [476, 169] width 19 height 8
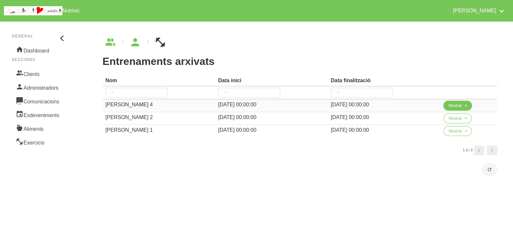
click at [460, 104] on span "Mostrar" at bounding box center [455, 106] width 13 height 6
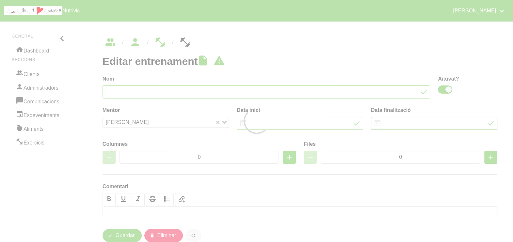
type input "Clara Marí 4"
checkbox input "true"
type input "12/10/2025"
type input "23/11/2025"
type input "3"
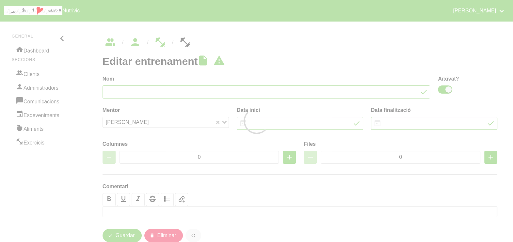
type input "8"
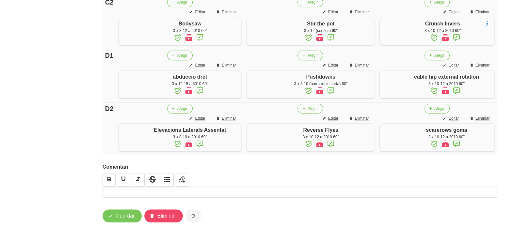
scroll to position [589, 0]
click at [124, 220] on span "Guardar" at bounding box center [125, 216] width 19 height 8
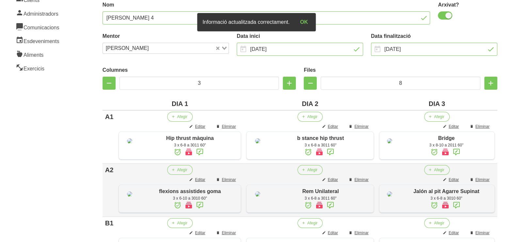
scroll to position [0, 0]
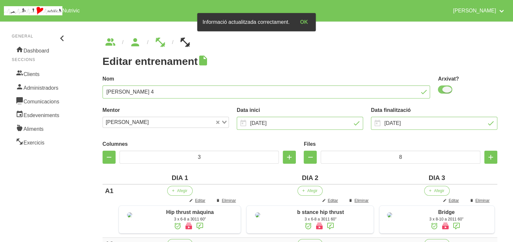
drag, startPoint x: 451, startPoint y: 90, endPoint x: 402, endPoint y: 110, distance: 52.5
click at [450, 90] on span at bounding box center [445, 90] width 14 height 8
click at [442, 90] on input "checkbox" at bounding box center [440, 89] width 4 height 4
checkbox input "false"
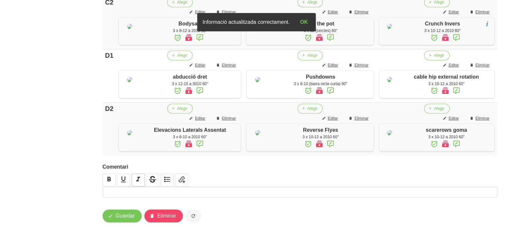
scroll to position [589, 0]
click at [119, 222] on button "Guardar" at bounding box center [122, 216] width 39 height 13
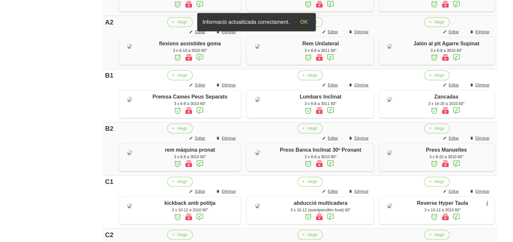
scroll to position [0, 0]
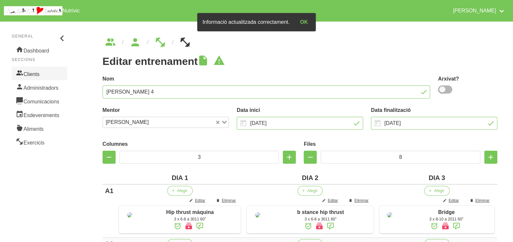
click at [36, 73] on link "Clients" at bounding box center [39, 74] width 55 height 14
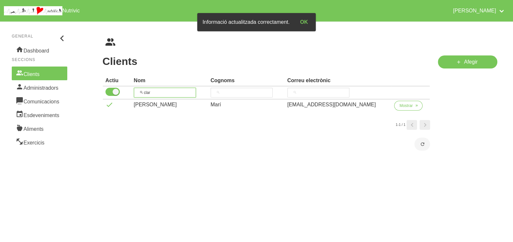
click at [133, 92] on tr "clar" at bounding box center [266, 93] width 327 height 13
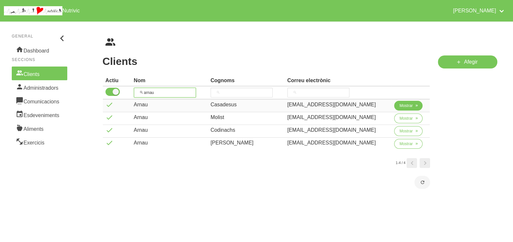
type input "arnau"
click at [399, 106] on span "Mostrar" at bounding box center [405, 106] width 13 height 6
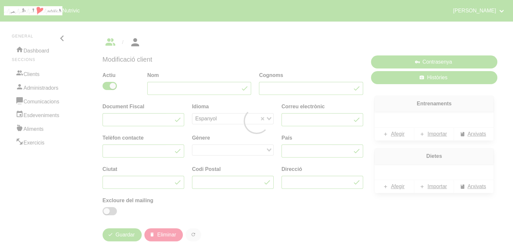
type input "Arnau"
type input "Casadesus"
type input "arnaucasadesus@gmail.com"
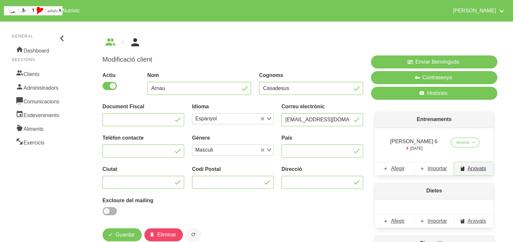
click at [473, 171] on span "Arxivats" at bounding box center [476, 169] width 19 height 8
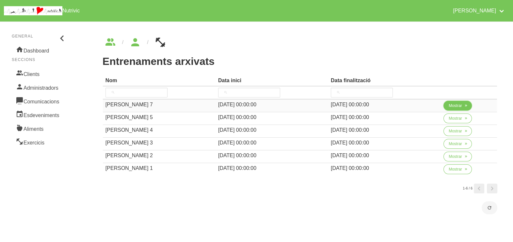
click at [452, 107] on span "Mostrar" at bounding box center [455, 106] width 13 height 6
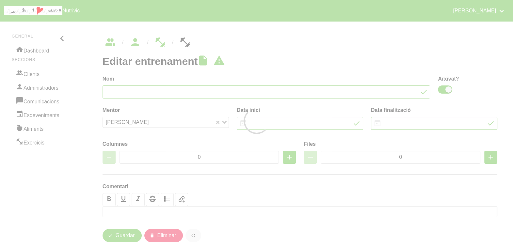
type input "Arnau Casadesus 7"
checkbox input "true"
type input "12/10/2025"
type input "23/11/2025"
type input "2"
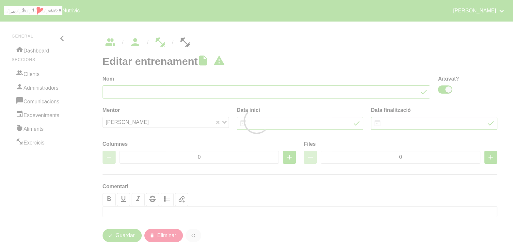
type input "8"
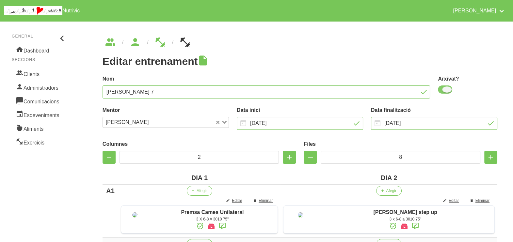
click at [445, 92] on span at bounding box center [445, 90] width 14 height 8
click at [442, 92] on input "checkbox" at bounding box center [440, 89] width 4 height 4
checkbox input "false"
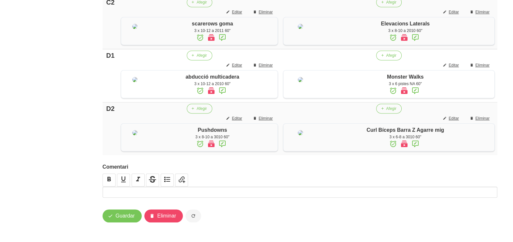
scroll to position [590, 0]
click at [114, 214] on span "button" at bounding box center [110, 216] width 8 height 8
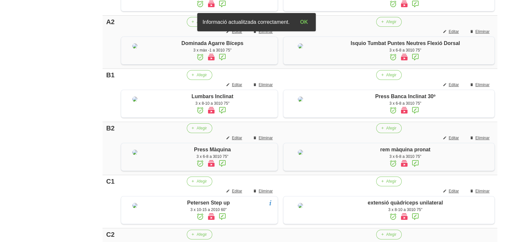
scroll to position [0, 0]
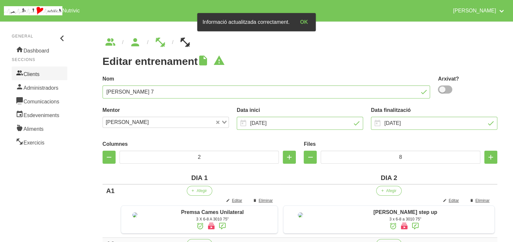
click at [29, 73] on link "Clients" at bounding box center [39, 74] width 55 height 14
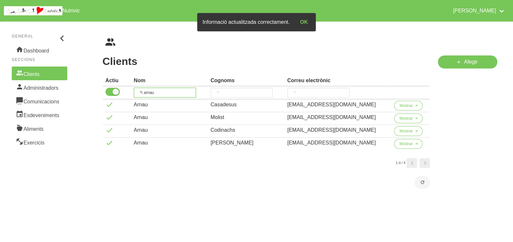
click at [122, 92] on tr "arnau" at bounding box center [266, 93] width 327 height 13
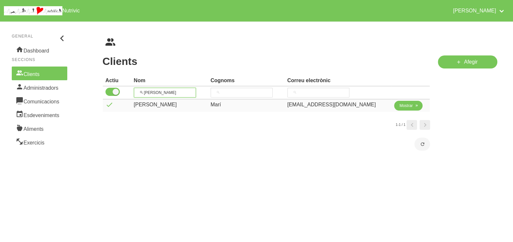
type input "erica"
click at [402, 109] on button "Mostrar" at bounding box center [408, 106] width 28 height 10
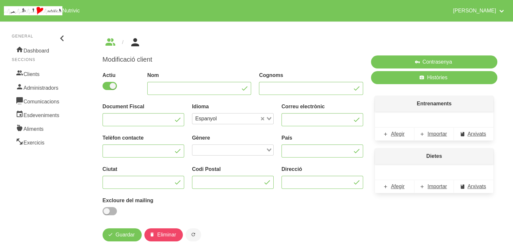
type input "Erica"
type input "Marí"
type input "erica.mari98@gmail.com"
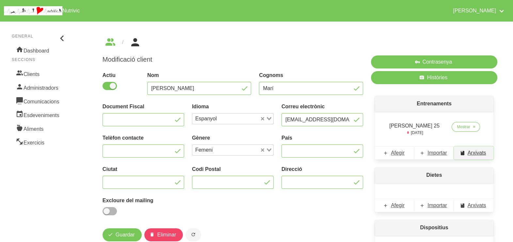
click at [484, 153] on span "Arxivats" at bounding box center [476, 153] width 19 height 8
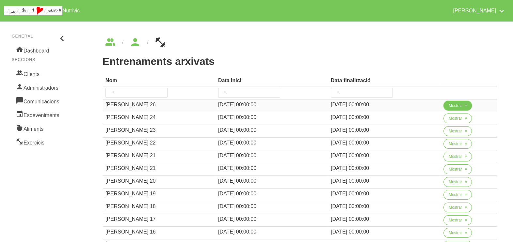
click at [455, 103] on span "Mostrar" at bounding box center [455, 106] width 13 height 6
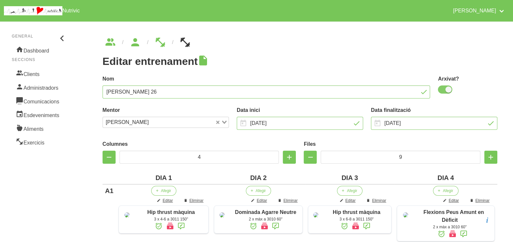
click at [446, 91] on span at bounding box center [445, 90] width 14 height 8
click at [442, 91] on input "checkbox" at bounding box center [440, 89] width 4 height 4
checkbox input "false"
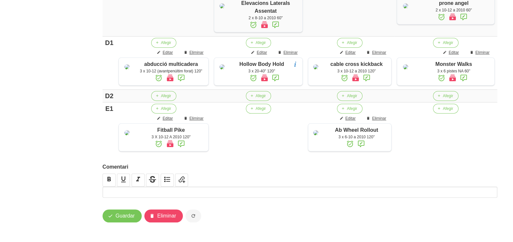
scroll to position [602, 0]
click at [106, 219] on span "button" at bounding box center [110, 216] width 8 height 8
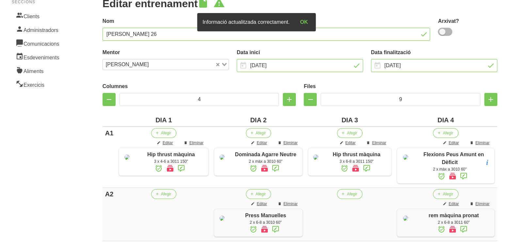
scroll to position [0, 0]
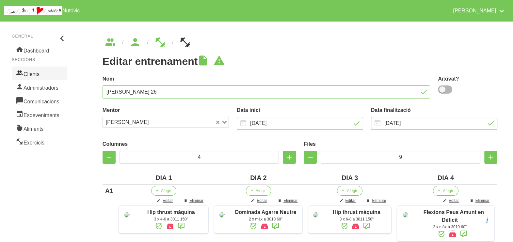
click at [44, 74] on link "Clients" at bounding box center [39, 74] width 55 height 14
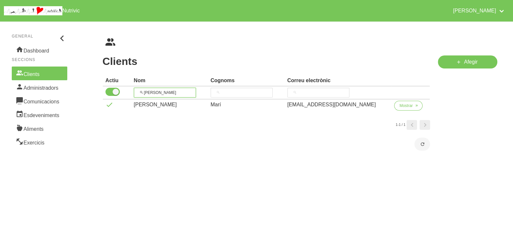
click at [140, 89] on input "erica" at bounding box center [165, 93] width 62 height 10
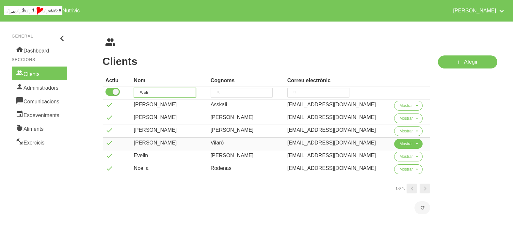
type input "eli"
click at [401, 144] on span "Mostrar" at bounding box center [405, 144] width 13 height 6
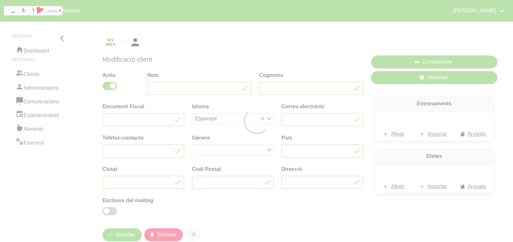
type input "Elisabet"
type input "Vilaró"
type input "elisabet.vilaro@gmail.com"
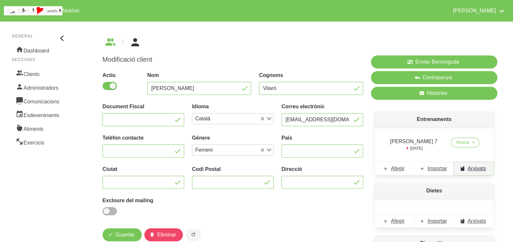
click at [475, 168] on span "Arxivats" at bounding box center [476, 169] width 19 height 8
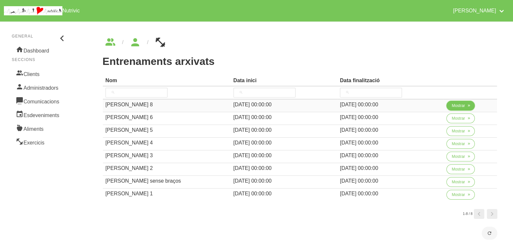
click at [458, 106] on span "Mostrar" at bounding box center [457, 106] width 13 height 6
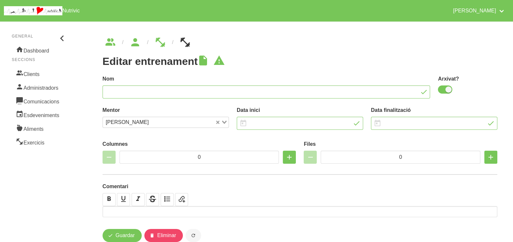
type input "Elisabet Vilaró 8"
checkbox input "true"
type input "12/10/2025"
type input "23/11/2025"
type input "2"
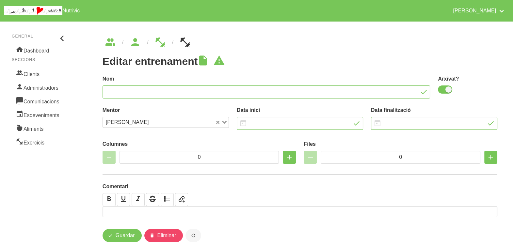
type input "8"
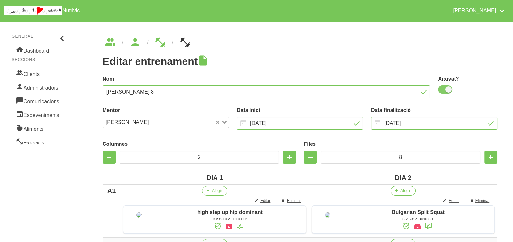
click at [446, 90] on span at bounding box center [445, 90] width 14 height 8
click at [442, 90] on input "checkbox" at bounding box center [440, 89] width 4 height 4
checkbox input "false"
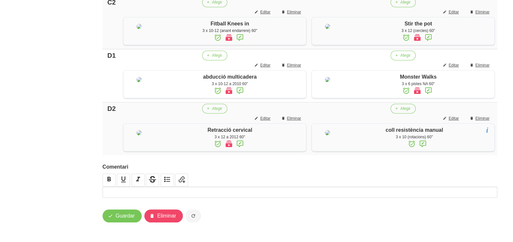
scroll to position [595, 0]
click at [133, 217] on span "Guardar" at bounding box center [125, 216] width 19 height 8
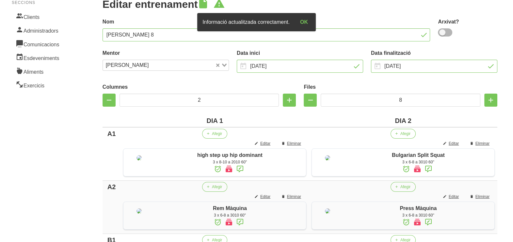
scroll to position [0, 0]
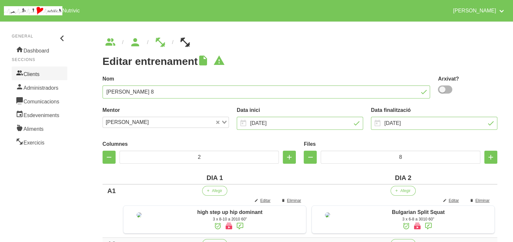
click at [43, 76] on link "Clients" at bounding box center [39, 74] width 55 height 14
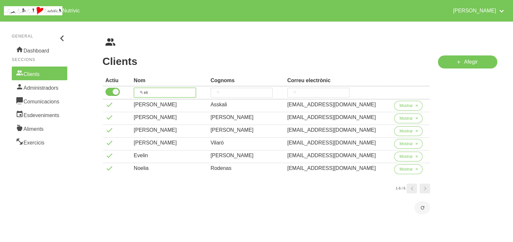
click at [144, 91] on input "eli" at bounding box center [165, 93] width 62 height 10
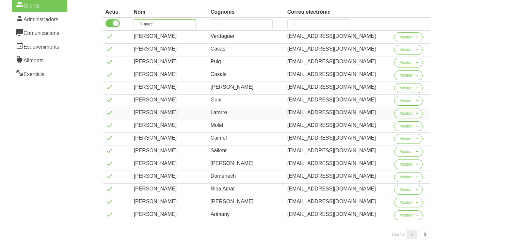
scroll to position [81, 0]
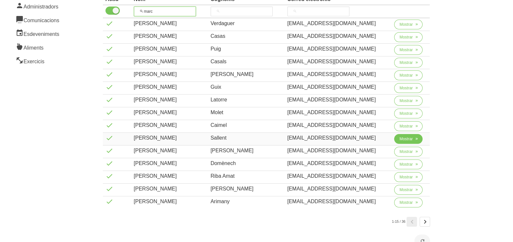
type input "marc"
click at [409, 141] on button "Mostrar" at bounding box center [408, 139] width 28 height 10
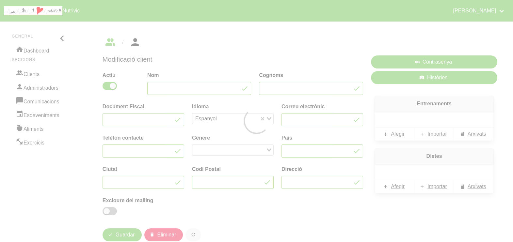
type input "Marc"
type input "Sallent"
type input "marc.sallent@institutdegurb.cat"
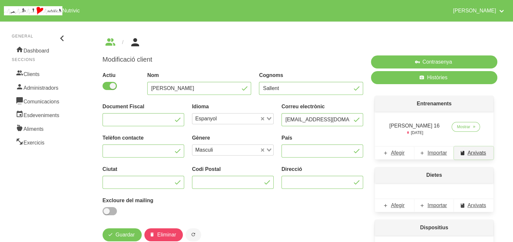
click at [476, 155] on span "Arxivats" at bounding box center [476, 153] width 19 height 8
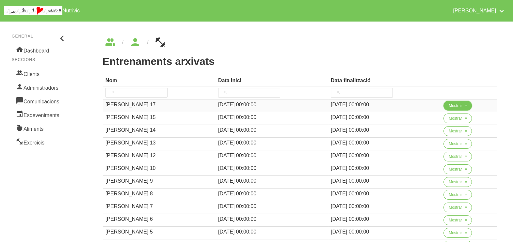
click at [449, 105] on span "Mostrar" at bounding box center [455, 106] width 13 height 6
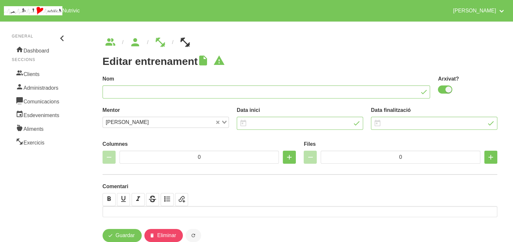
type input "Marc Sallent 17"
checkbox input "true"
type input "12/10/2025"
type input "23/11/2025"
type input "2"
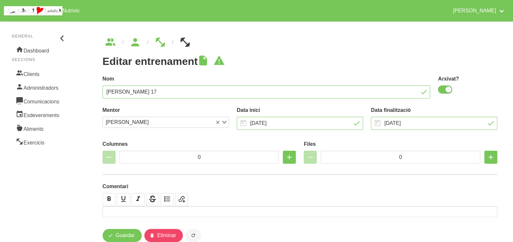
type input "8"
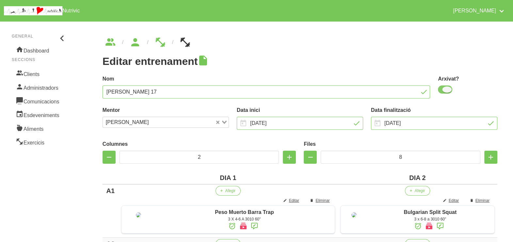
click at [445, 90] on span at bounding box center [445, 90] width 14 height 8
click at [442, 90] on input "checkbox" at bounding box center [440, 89] width 4 height 4
checkbox input "false"
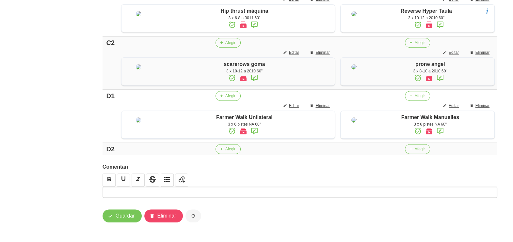
scroll to position [502, 0]
click at [108, 220] on icon "button" at bounding box center [110, 216] width 5 height 8
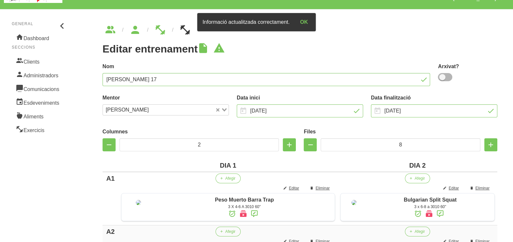
scroll to position [0, 0]
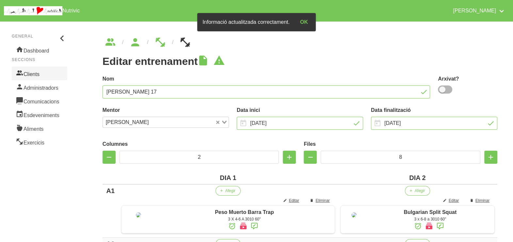
click at [42, 73] on link "Clients" at bounding box center [39, 74] width 55 height 14
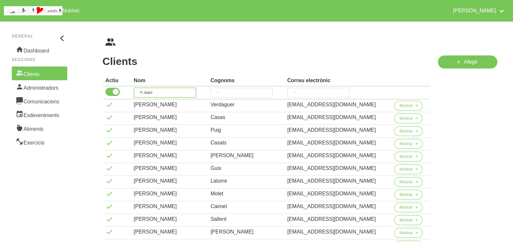
click at [124, 92] on tr "marc" at bounding box center [266, 93] width 327 height 13
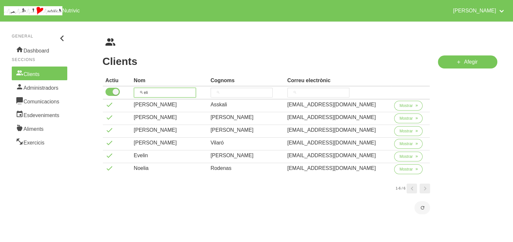
drag, startPoint x: 132, startPoint y: 94, endPoint x: 122, endPoint y: 93, distance: 9.6
click at [118, 93] on tr "eli" at bounding box center [266, 93] width 327 height 13
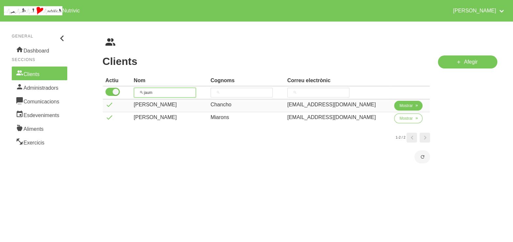
type input "jaum"
click at [402, 106] on span "Mostrar" at bounding box center [405, 106] width 13 height 6
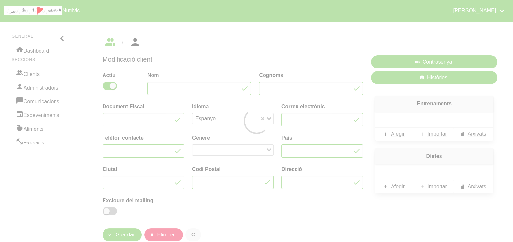
type input "Jaume"
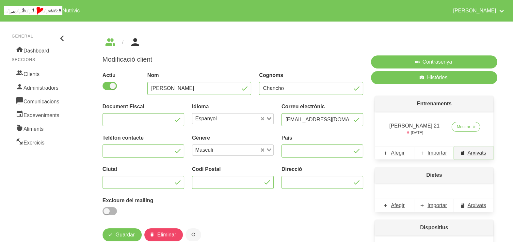
click at [476, 154] on span "Arxivats" at bounding box center [476, 153] width 19 height 8
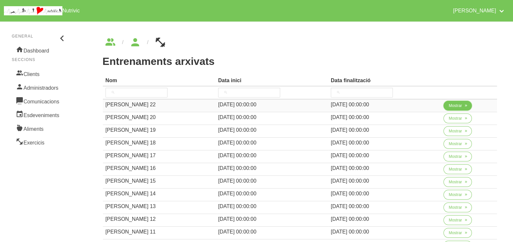
click at [452, 108] on span "Mostrar" at bounding box center [455, 106] width 13 height 6
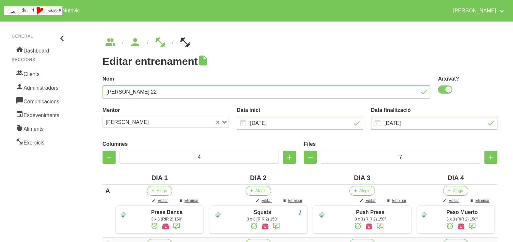
click at [445, 91] on span at bounding box center [445, 90] width 14 height 8
click at [442, 91] on input "checkbox" at bounding box center [440, 89] width 4 height 4
click at [445, 91] on span at bounding box center [445, 90] width 14 height 8
click at [442, 91] on input "checkbox" at bounding box center [440, 89] width 4 height 4
click at [441, 90] on span at bounding box center [445, 90] width 14 height 8
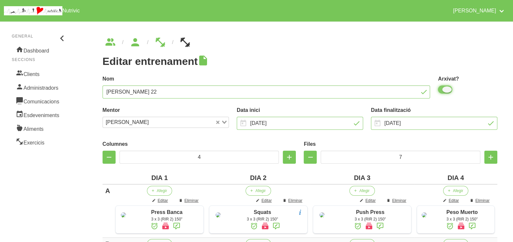
click at [441, 90] on input "checkbox" at bounding box center [440, 89] width 4 height 4
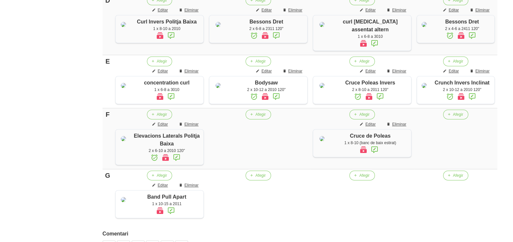
scroll to position [489, 0]
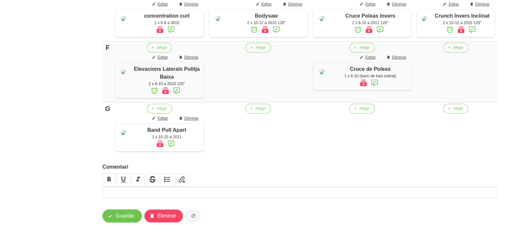
click at [130, 219] on span "Guardar" at bounding box center [125, 216] width 19 height 8
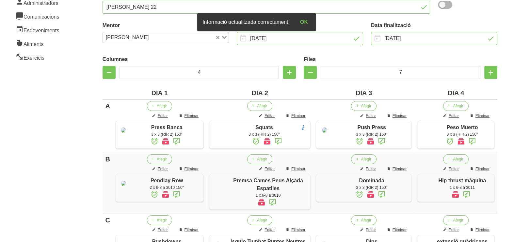
scroll to position [0, 0]
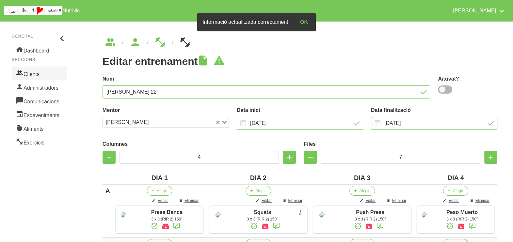
click at [29, 71] on link "Clients" at bounding box center [39, 74] width 55 height 14
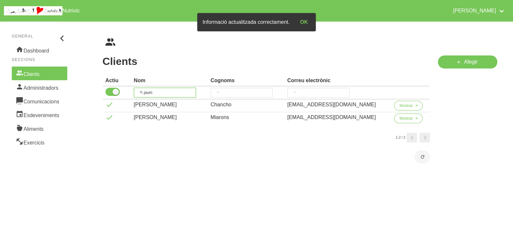
click at [135, 90] on th "jaum" at bounding box center [169, 93] width 77 height 13
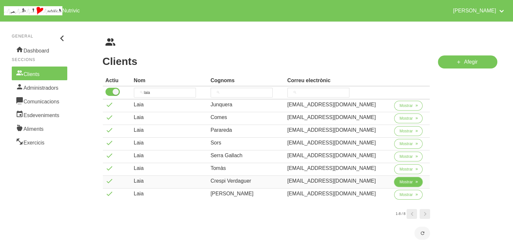
click at [404, 184] on span "Mostrar" at bounding box center [405, 182] width 13 height 6
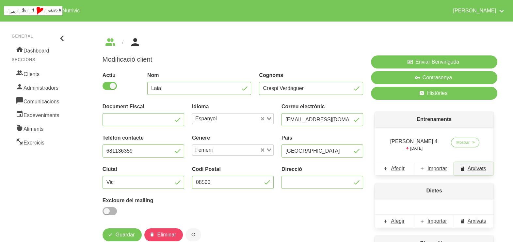
click at [474, 168] on span "Arxivats" at bounding box center [476, 169] width 19 height 8
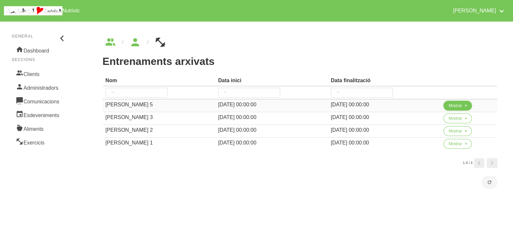
click at [453, 104] on span "Mostrar" at bounding box center [455, 106] width 13 height 6
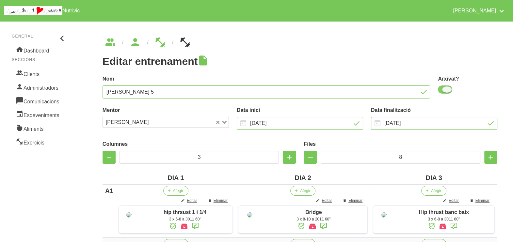
click at [445, 91] on span at bounding box center [445, 90] width 14 height 8
click at [442, 91] on input "checkbox" at bounding box center [440, 89] width 4 height 4
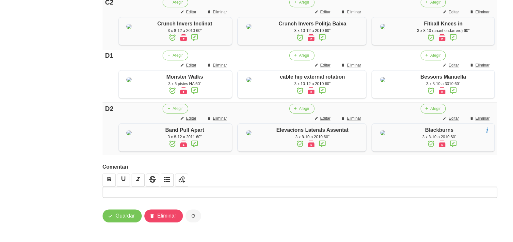
scroll to position [589, 0]
click at [130, 220] on span "Guardar" at bounding box center [125, 216] width 19 height 8
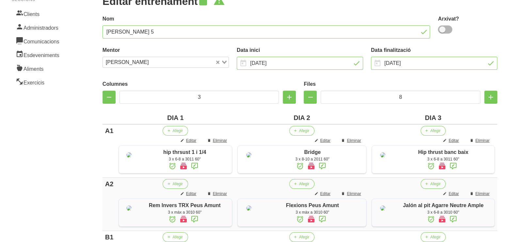
scroll to position [0, 0]
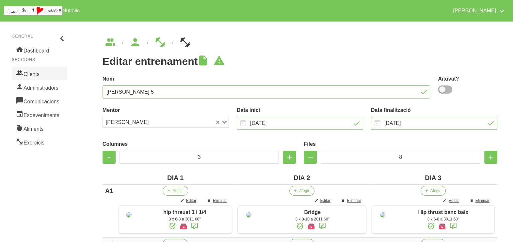
click at [24, 70] on link "Clients" at bounding box center [39, 74] width 55 height 14
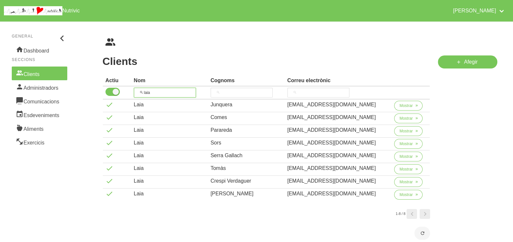
click at [146, 90] on input "laia" at bounding box center [165, 93] width 62 height 10
click at [136, 91] on th "laia" at bounding box center [169, 93] width 77 height 13
click at [113, 91] on tr "laia" at bounding box center [266, 93] width 327 height 13
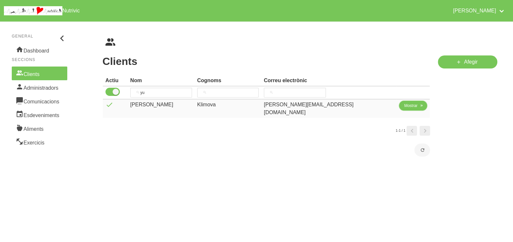
click at [404, 104] on span "Mostrar" at bounding box center [410, 106] width 13 height 6
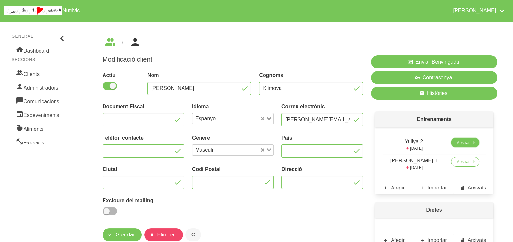
click at [456, 141] on span "Mostrar" at bounding box center [462, 143] width 13 height 6
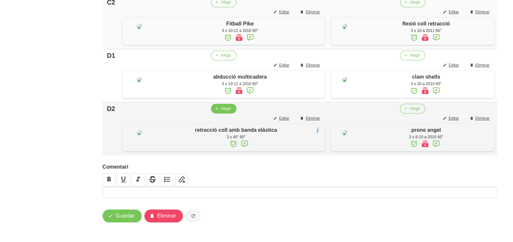
scroll to position [581, 0]
click at [111, 216] on icon "button" at bounding box center [110, 216] width 5 height 8
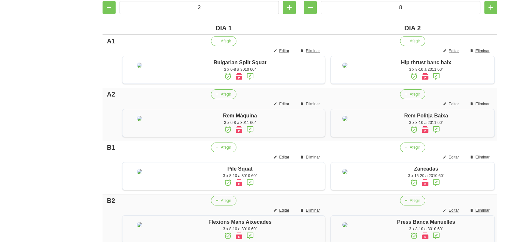
scroll to position [9, 0]
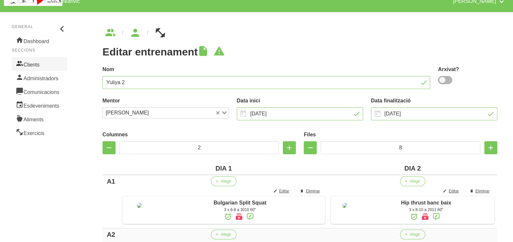
click at [45, 62] on link "Clients" at bounding box center [39, 64] width 55 height 14
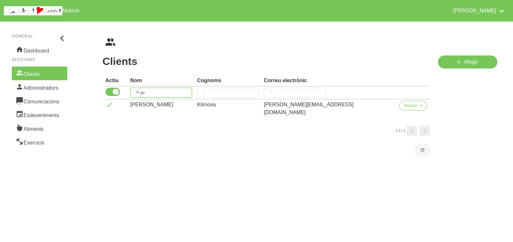
drag, startPoint x: 163, startPoint y: 90, endPoint x: 147, endPoint y: 92, distance: 15.8
click at [147, 92] on input "yu" at bounding box center [161, 93] width 62 height 10
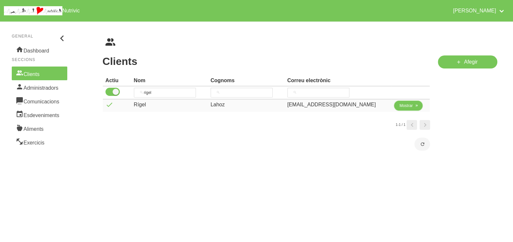
click at [399, 106] on span "Mostrar" at bounding box center [405, 106] width 13 height 6
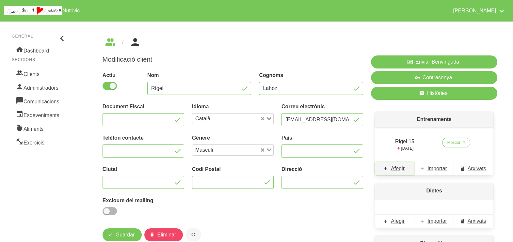
click at [398, 167] on span "Afegir" at bounding box center [398, 169] width 14 height 8
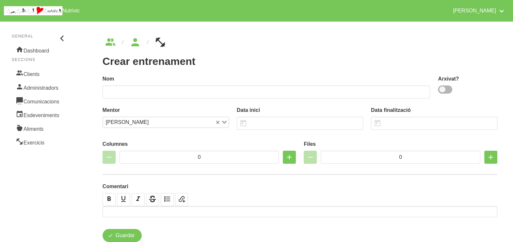
click at [445, 91] on span at bounding box center [445, 90] width 14 height 8
click at [442, 91] on input "checkbox" at bounding box center [440, 89] width 4 height 4
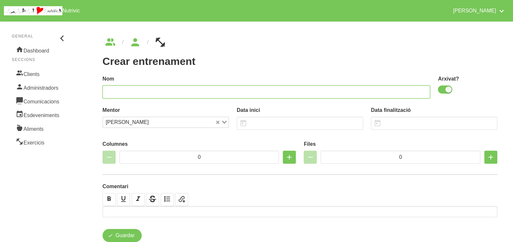
click at [393, 90] on input "text" at bounding box center [267, 92] width 328 height 13
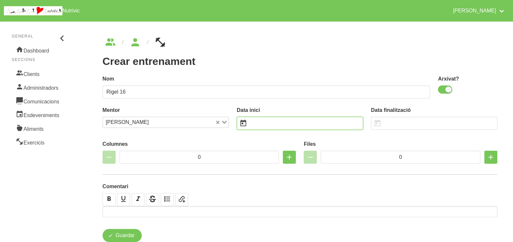
drag, startPoint x: 276, startPoint y: 122, endPoint x: 277, endPoint y: 118, distance: 5.1
click at [276, 124] on input "text" at bounding box center [300, 123] width 126 height 13
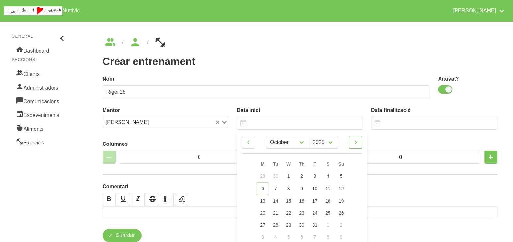
click at [355, 144] on icon at bounding box center [356, 142] width 8 height 12
click at [342, 199] on span "16" at bounding box center [341, 200] width 5 height 5
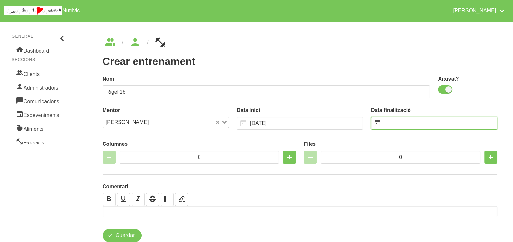
click at [396, 124] on input "text" at bounding box center [434, 123] width 126 height 13
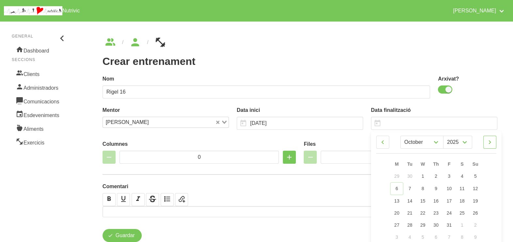
click at [491, 144] on icon at bounding box center [490, 142] width 8 height 12
click at [491, 141] on icon at bounding box center [490, 142] width 8 height 12
click at [475, 211] on span "28" at bounding box center [475, 212] width 5 height 5
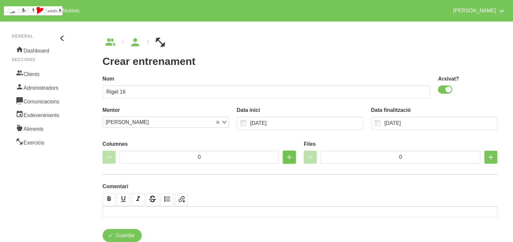
click at [289, 155] on icon "button" at bounding box center [289, 157] width 8 height 12
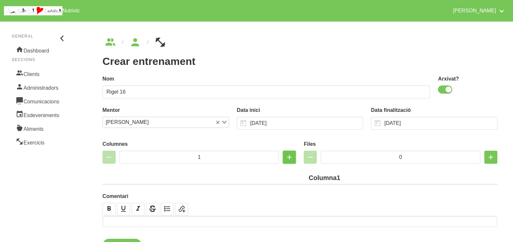
click at [289, 155] on icon "button" at bounding box center [289, 157] width 8 height 12
click at [290, 155] on icon "button" at bounding box center [289, 157] width 8 height 12
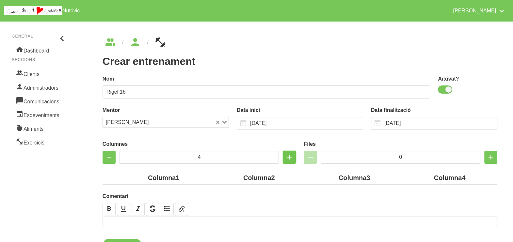
click at [290, 155] on icon "button" at bounding box center [289, 157] width 8 height 12
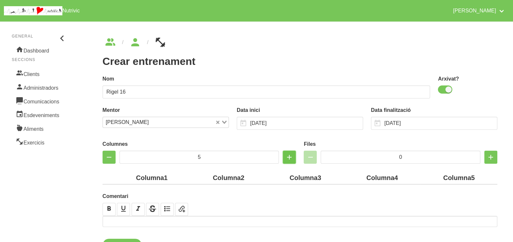
click at [290, 155] on icon "button" at bounding box center [289, 157] width 8 height 12
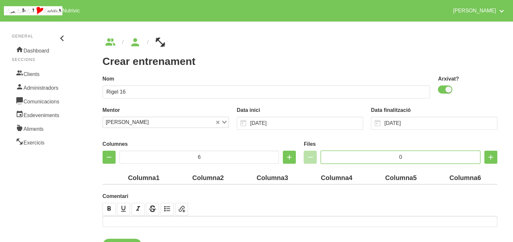
drag, startPoint x: 404, startPoint y: 159, endPoint x: 390, endPoint y: 159, distance: 13.7
click at [390, 159] on input "0" at bounding box center [401, 157] width 160 height 13
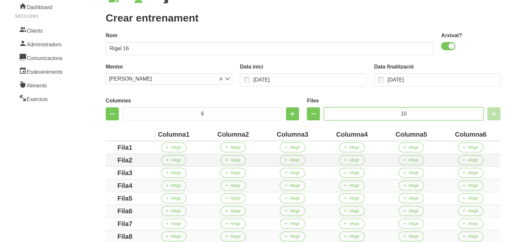
scroll to position [81, 0]
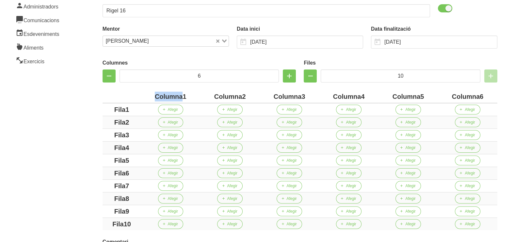
drag, startPoint x: 182, startPoint y: 96, endPoint x: 142, endPoint y: 94, distance: 40.2
click at [142, 94] on th "Columna1" at bounding box center [170, 96] width 59 height 13
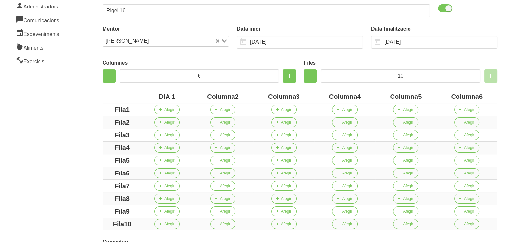
drag, startPoint x: 234, startPoint y: 97, endPoint x: 192, endPoint y: 97, distance: 42.1
click at [192, 97] on tr "DIA 1 Columna2 Columna3 Columna4 Columna5 Columna6" at bounding box center [300, 96] width 395 height 13
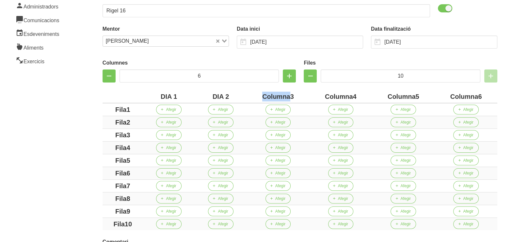
drag, startPoint x: 289, startPoint y: 96, endPoint x: 253, endPoint y: 95, distance: 35.9
click at [253, 95] on div "Columna3" at bounding box center [277, 97] width 57 height 10
drag, startPoint x: 348, startPoint y: 96, endPoint x: 314, endPoint y: 95, distance: 33.3
click at [314, 95] on div "Columna4" at bounding box center [336, 97] width 59 height 10
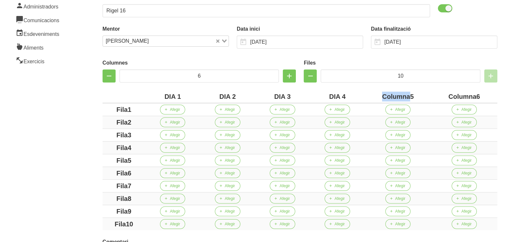
drag, startPoint x: 410, startPoint y: 96, endPoint x: 387, endPoint y: 94, distance: 23.0
click at [384, 95] on div "Columna5" at bounding box center [397, 97] width 61 height 10
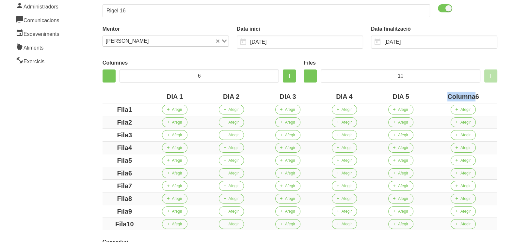
drag, startPoint x: 475, startPoint y: 96, endPoint x: 446, endPoint y: 94, distance: 28.8
click at [446, 94] on div "Columna6" at bounding box center [463, 97] width 63 height 10
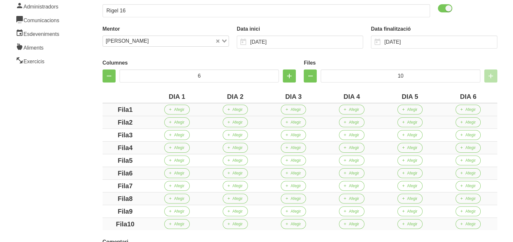
drag, startPoint x: 130, startPoint y: 108, endPoint x: 105, endPoint y: 108, distance: 24.8
click at [106, 108] on div "Fila1" at bounding box center [125, 110] width 40 height 10
drag, startPoint x: 130, startPoint y: 122, endPoint x: 111, endPoint y: 124, distance: 18.4
click at [111, 123] on div "Fila2" at bounding box center [125, 123] width 40 height 10
drag, startPoint x: 128, startPoint y: 135, endPoint x: 107, endPoint y: 135, distance: 20.6
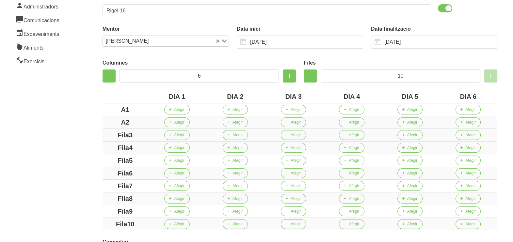
click at [105, 135] on div "Fila3" at bounding box center [125, 135] width 40 height 10
drag, startPoint x: 130, startPoint y: 146, endPoint x: 115, endPoint y: 152, distance: 16.1
click at [101, 146] on div "Columnes 6 Files 10 DIA 1 DIA 2 DIA 3 DIA 4 DIA 5 DIA 6 A1 Afegir Afegir Afegir…" at bounding box center [300, 144] width 403 height 182
drag, startPoint x: 139, startPoint y: 160, endPoint x: 105, endPoint y: 159, distance: 34.0
click at [105, 159] on div "Fila5" at bounding box center [125, 161] width 40 height 10
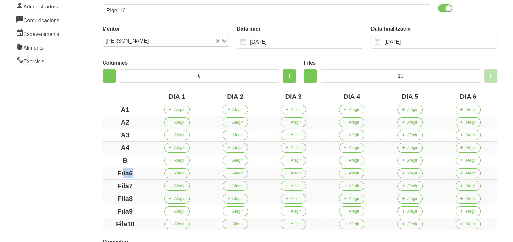
drag, startPoint x: 124, startPoint y: 173, endPoint x: 133, endPoint y: 181, distance: 12.0
click at [113, 175] on div "Fila6" at bounding box center [125, 173] width 40 height 10
drag, startPoint x: 122, startPoint y: 183, endPoint x: 109, endPoint y: 183, distance: 12.4
click at [109, 183] on div "Fila7" at bounding box center [125, 186] width 40 height 10
click at [111, 196] on div "Fila8" at bounding box center [125, 199] width 40 height 10
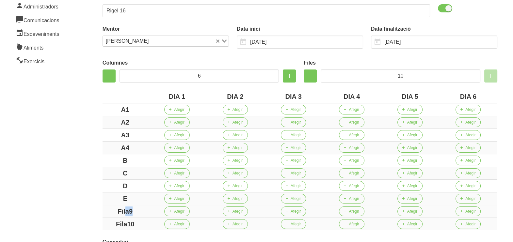
drag, startPoint x: 126, startPoint y: 211, endPoint x: 115, endPoint y: 213, distance: 11.3
click at [114, 213] on div "Fila9" at bounding box center [125, 212] width 40 height 10
click at [103, 221] on td "Fila10" at bounding box center [125, 224] width 45 height 13
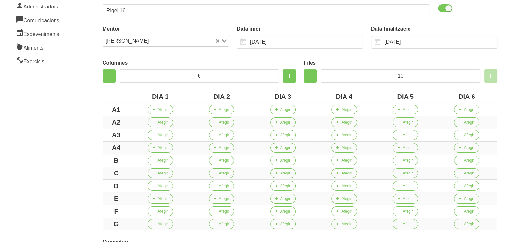
drag, startPoint x: 71, startPoint y: 198, endPoint x: 86, endPoint y: 148, distance: 52.8
click at [71, 194] on aside "General Dashboard Seccions Clients Administradors Comunicacions Esdeveniments A…" at bounding box center [39, 126] width 87 height 381
click at [171, 111] on button "Afegir" at bounding box center [160, 110] width 25 height 10
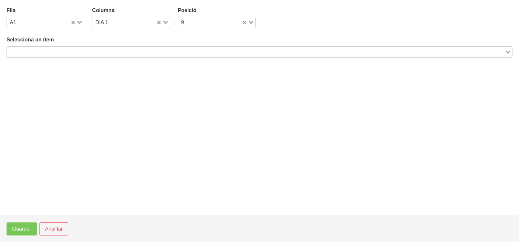
click at [89, 52] on input "Search for option" at bounding box center [256, 52] width 497 height 8
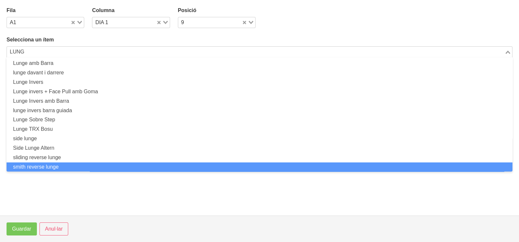
click at [63, 167] on li "smith reverse lunge" at bounding box center [260, 167] width 506 height 9
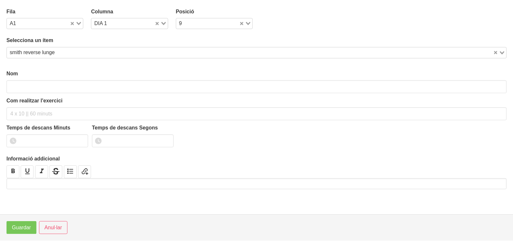
scroll to position [2, 0]
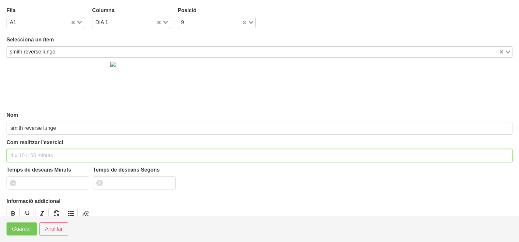
click at [23, 152] on input "text" at bounding box center [260, 155] width 506 height 13
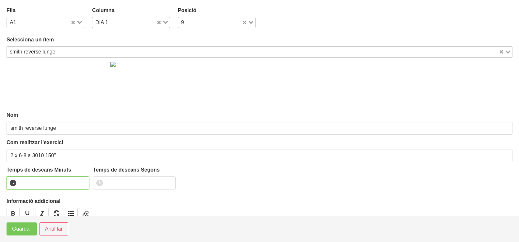
click at [34, 182] on input "number" at bounding box center [48, 183] width 83 height 13
click at [24, 230] on span "Guardar" at bounding box center [21, 229] width 19 height 8
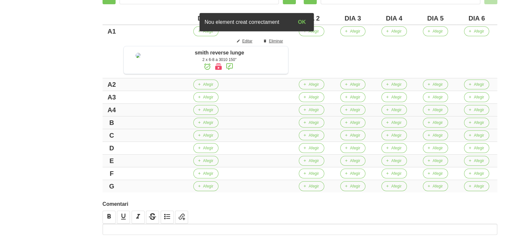
scroll to position [163, 0]
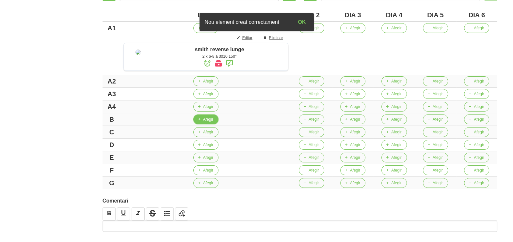
click at [213, 122] on span "Afegir" at bounding box center [208, 120] width 10 height 6
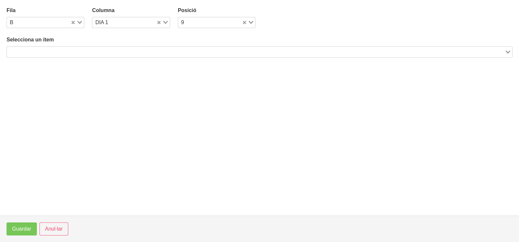
click at [61, 51] on input "Search for option" at bounding box center [256, 52] width 497 height 8
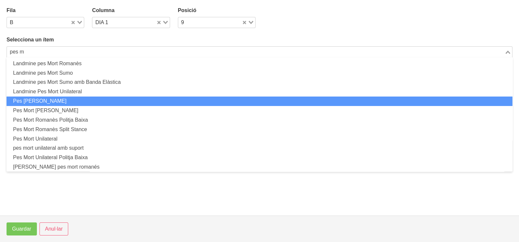
click at [53, 104] on li "Pes [PERSON_NAME]" at bounding box center [260, 101] width 506 height 9
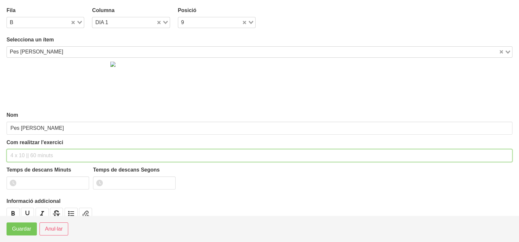
drag, startPoint x: 30, startPoint y: 155, endPoint x: 39, endPoint y: 114, distance: 41.7
click at [32, 151] on input "text" at bounding box center [260, 155] width 506 height 13
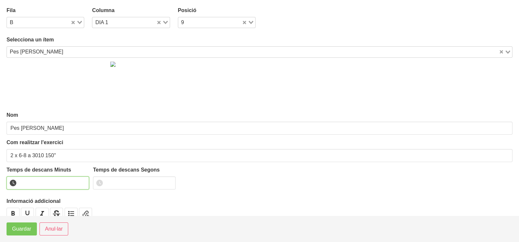
click at [45, 183] on input "number" at bounding box center [48, 183] width 83 height 13
click at [17, 230] on span "Guardar" at bounding box center [21, 229] width 19 height 8
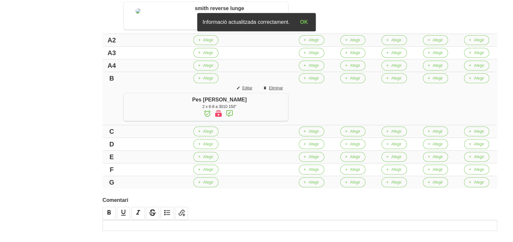
scroll to position [245, 0]
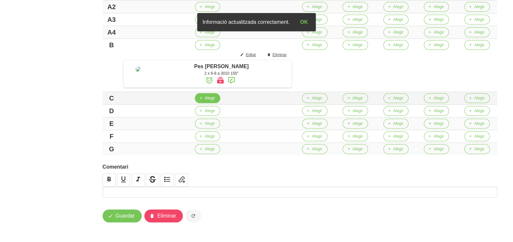
click at [215, 101] on span "Afegir" at bounding box center [210, 98] width 10 height 6
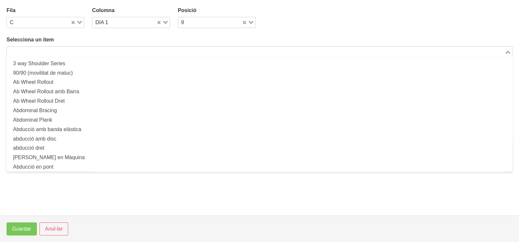
click at [59, 51] on input "Search for option" at bounding box center [256, 52] width 497 height 8
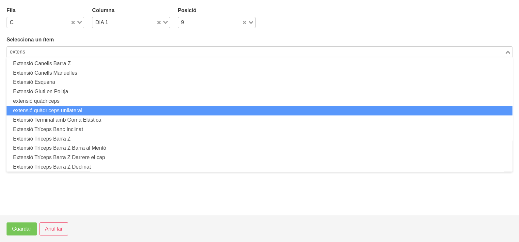
click at [80, 109] on li "extensió quàdriceps unilateral" at bounding box center [260, 110] width 506 height 9
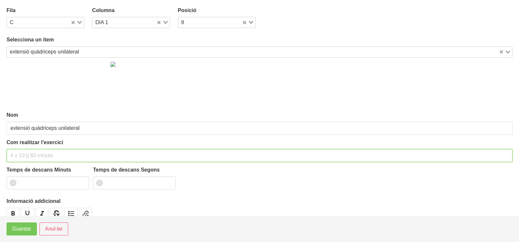
click at [36, 156] on input "text" at bounding box center [260, 155] width 506 height 13
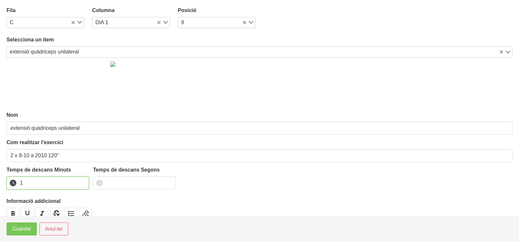
click at [82, 181] on input "1" at bounding box center [48, 183] width 83 height 13
drag, startPoint x: 82, startPoint y: 181, endPoint x: 44, endPoint y: 200, distance: 42.9
click at [78, 182] on input "2" at bounding box center [48, 183] width 83 height 13
click at [24, 229] on span "Guardar" at bounding box center [21, 229] width 19 height 8
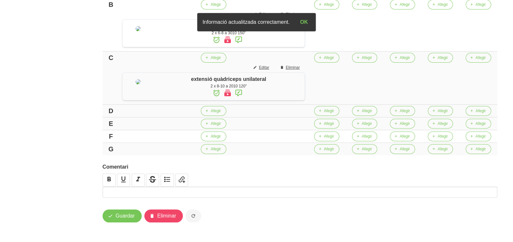
scroll to position [326, 0]
click at [221, 114] on span "Afegir" at bounding box center [216, 111] width 10 height 6
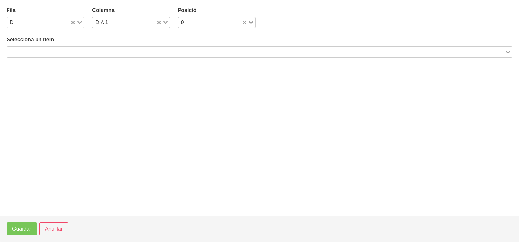
click at [51, 50] on input "Search for option" at bounding box center [256, 52] width 497 height 8
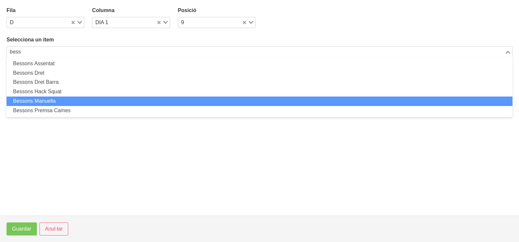
click at [75, 100] on li "Bessons Manuella" at bounding box center [260, 101] width 506 height 9
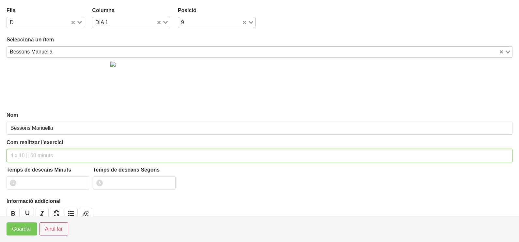
click at [28, 155] on input "text" at bounding box center [260, 155] width 506 height 13
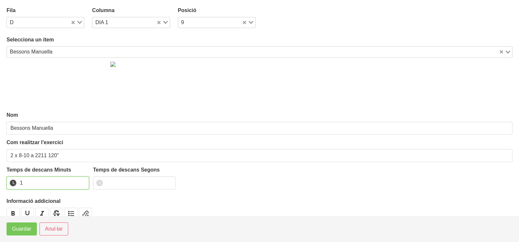
click at [82, 180] on input "1" at bounding box center [48, 183] width 83 height 13
click at [82, 180] on input "2" at bounding box center [48, 183] width 83 height 13
click at [20, 234] on button "Guardar" at bounding box center [22, 229] width 30 height 13
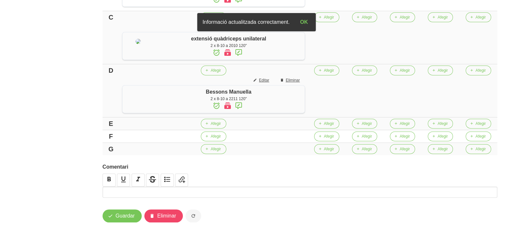
scroll to position [367, 0]
click at [221, 127] on span "Afegir" at bounding box center [216, 124] width 10 height 6
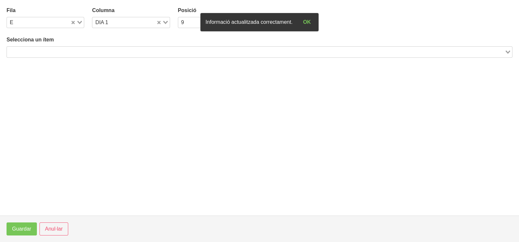
click at [54, 51] on input "Search for option" at bounding box center [256, 52] width 497 height 8
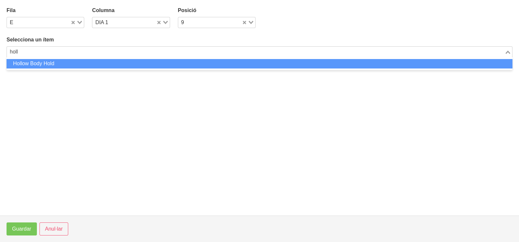
click at [60, 64] on li "Hollow Body Hold" at bounding box center [260, 63] width 506 height 9
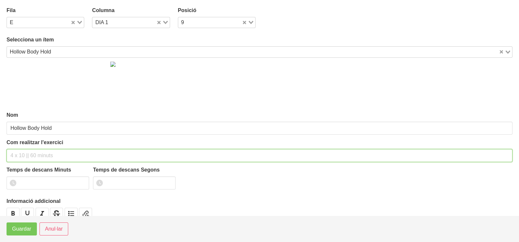
drag, startPoint x: 24, startPoint y: 154, endPoint x: 42, endPoint y: 104, distance: 53.5
click at [24, 154] on input "text" at bounding box center [260, 155] width 506 height 13
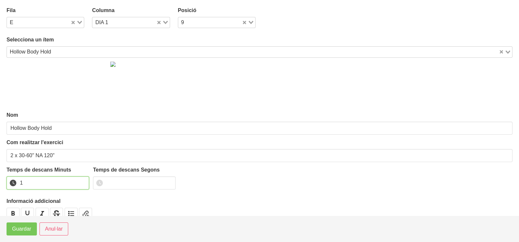
click at [82, 180] on input "1" at bounding box center [48, 183] width 83 height 13
drag, startPoint x: 82, startPoint y: 180, endPoint x: 56, endPoint y: 194, distance: 29.9
click at [80, 181] on input "2" at bounding box center [48, 183] width 83 height 13
click at [21, 231] on span "Guardar" at bounding box center [21, 229] width 19 height 8
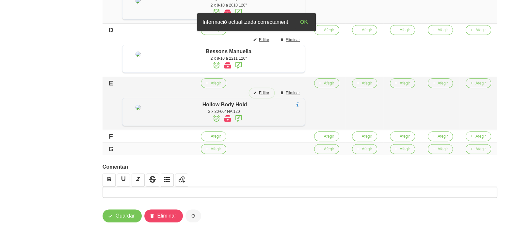
click at [269, 96] on span "Editar" at bounding box center [264, 93] width 10 height 6
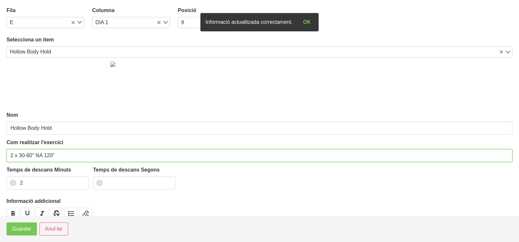
drag, startPoint x: 12, startPoint y: 153, endPoint x: 0, endPoint y: 155, distance: 12.2
click at [3, 154] on section "Fila E Loading... Columna DIA 1 Loading... Posició 9 Loading... Selecciona un í…" at bounding box center [259, 108] width 519 height 216
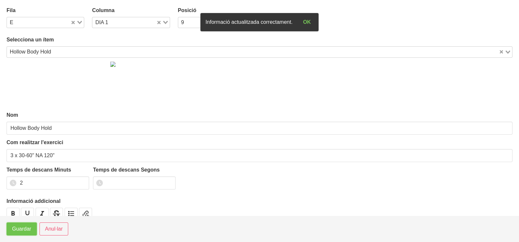
click at [20, 231] on span "Guardar" at bounding box center [21, 229] width 19 height 8
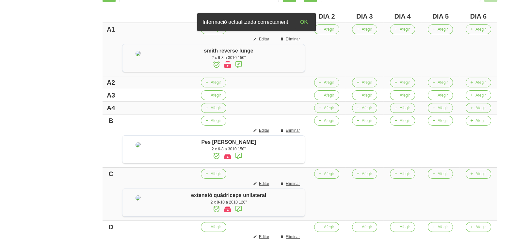
scroll to position [122, 0]
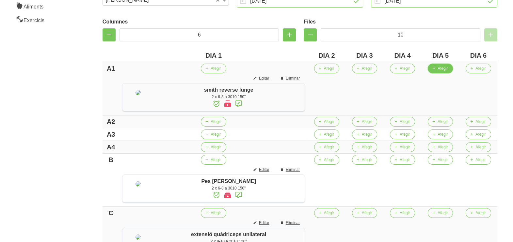
click at [441, 70] on button "Afegir" at bounding box center [440, 69] width 25 height 10
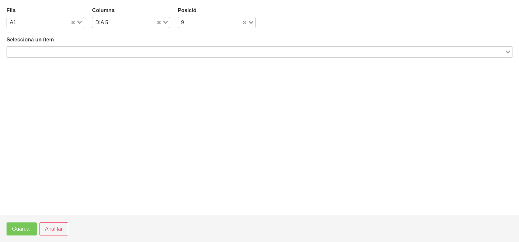
click at [97, 49] on input "Search for option" at bounding box center [256, 52] width 497 height 8
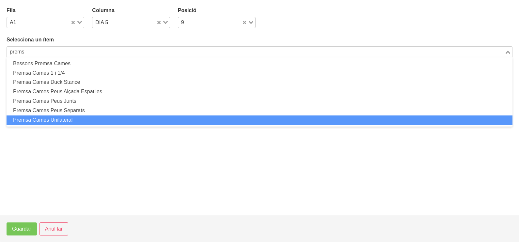
click at [84, 121] on li "Premsa Cames Unilateral" at bounding box center [260, 120] width 506 height 9
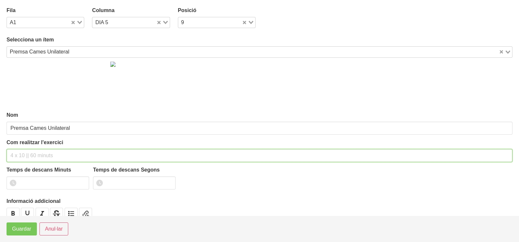
click at [35, 151] on input "text" at bounding box center [260, 155] width 506 height 13
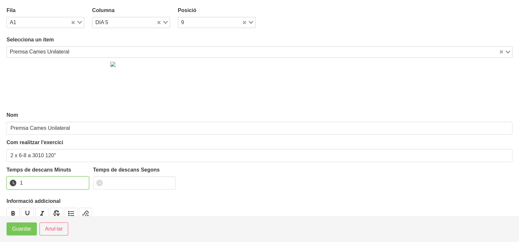
click at [83, 180] on input "1" at bounding box center [48, 183] width 83 height 13
drag, startPoint x: 83, startPoint y: 180, endPoint x: 44, endPoint y: 204, distance: 45.7
click at [77, 183] on input "2" at bounding box center [48, 183] width 83 height 13
click at [22, 230] on span "Guardar" at bounding box center [21, 229] width 19 height 8
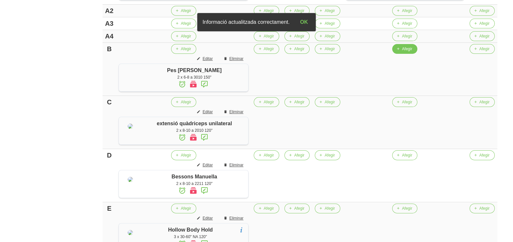
scroll to position [285, 0]
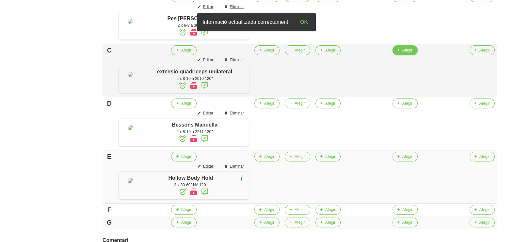
click at [405, 53] on span "Afegir" at bounding box center [407, 50] width 10 height 6
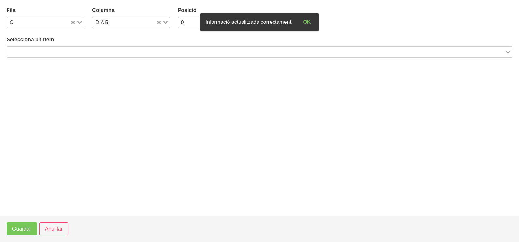
click at [71, 52] on input "Search for option" at bounding box center [256, 52] width 497 height 8
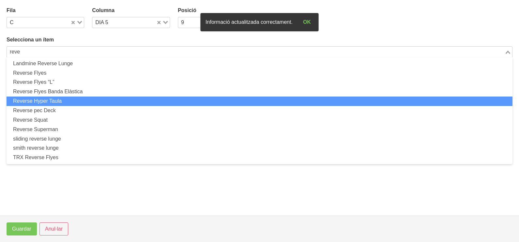
click at [65, 101] on li "Reverse Hyper Taula" at bounding box center [260, 101] width 506 height 9
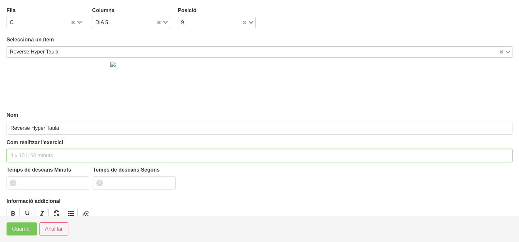
click at [31, 154] on input "text" at bounding box center [260, 155] width 506 height 13
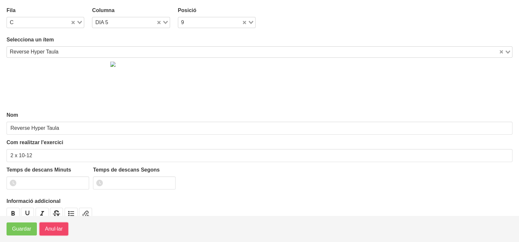
click at [53, 231] on span "Anul·lar" at bounding box center [54, 229] width 18 height 8
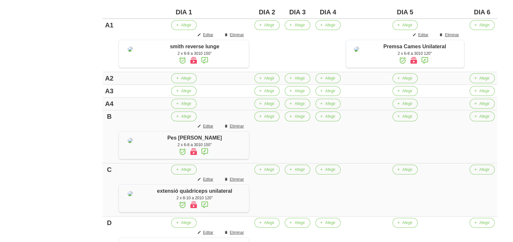
scroll to position [204, 0]
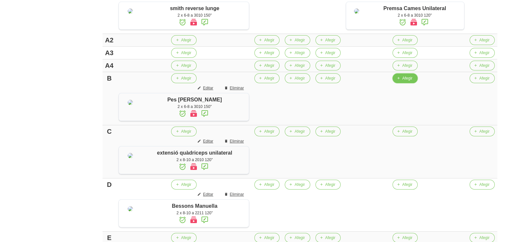
click at [410, 81] on span "Afegir" at bounding box center [407, 78] width 10 height 6
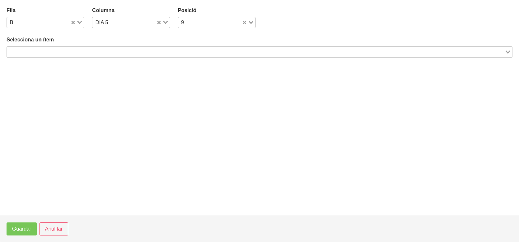
drag, startPoint x: 118, startPoint y: 49, endPoint x: 115, endPoint y: 50, distance: 3.3
click at [117, 49] on input "Search for option" at bounding box center [256, 52] width 497 height 8
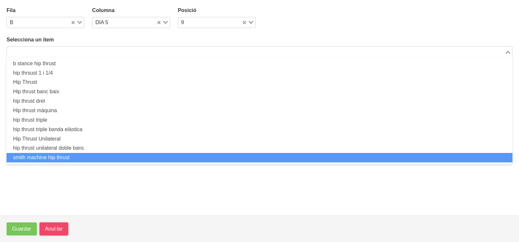
click at [55, 233] on span "Anul·lar" at bounding box center [54, 229] width 18 height 8
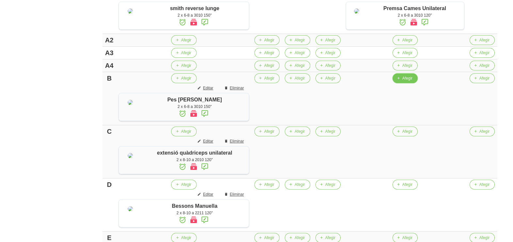
click at [404, 81] on span "Afegir" at bounding box center [407, 78] width 10 height 6
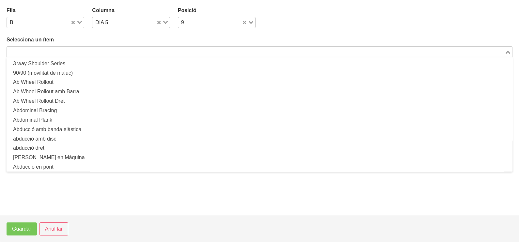
click at [114, 54] on input "Search for option" at bounding box center [256, 52] width 497 height 8
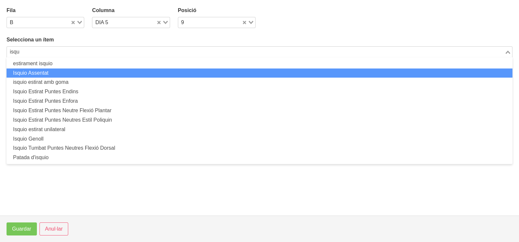
click at [89, 72] on li "Isquio Assentat" at bounding box center [260, 73] width 506 height 9
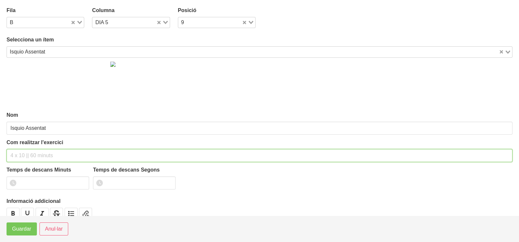
click at [27, 157] on input "text" at bounding box center [260, 155] width 506 height 13
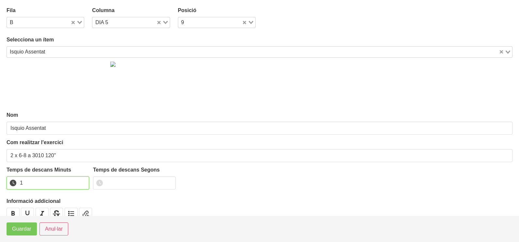
click at [82, 181] on input "1" at bounding box center [48, 183] width 83 height 13
drag, startPoint x: 83, startPoint y: 181, endPoint x: 34, endPoint y: 212, distance: 57.7
click at [78, 182] on input "2" at bounding box center [48, 183] width 83 height 13
click at [22, 231] on span "Guardar" at bounding box center [21, 229] width 19 height 8
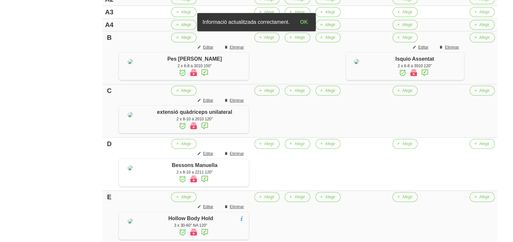
scroll to position [285, 0]
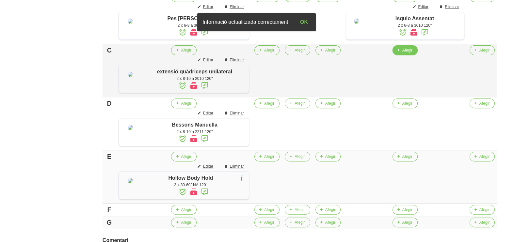
click at [399, 53] on span "button" at bounding box center [398, 50] width 6 height 6
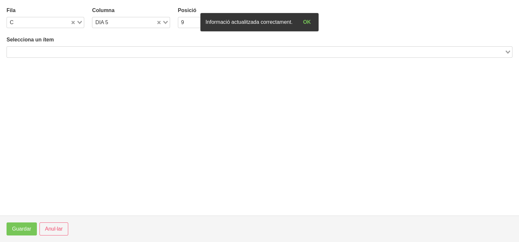
click at [87, 51] on input "Search for option" at bounding box center [256, 52] width 497 height 8
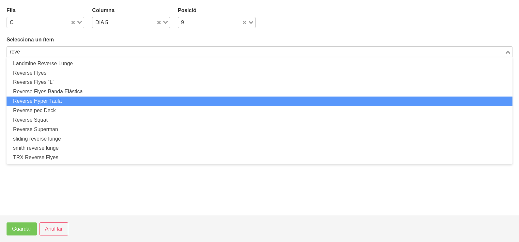
click at [65, 98] on li "Reverse Hyper Taula" at bounding box center [260, 101] width 506 height 9
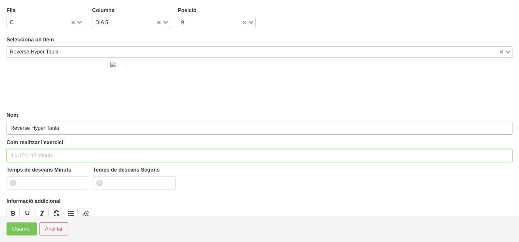
drag, startPoint x: 29, startPoint y: 156, endPoint x: 40, endPoint y: 125, distance: 32.4
click at [31, 153] on input "text" at bounding box center [260, 155] width 506 height 13
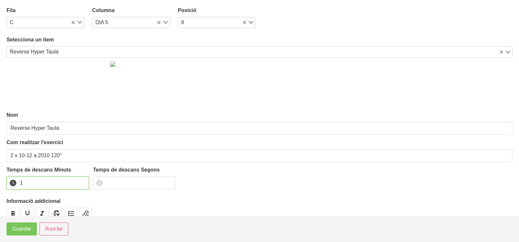
click at [82, 181] on input "1" at bounding box center [48, 183] width 83 height 13
drag, startPoint x: 82, startPoint y: 181, endPoint x: 76, endPoint y: 183, distance: 6.0
click at [80, 182] on input "2" at bounding box center [48, 183] width 83 height 13
click at [19, 228] on span "Guardar" at bounding box center [21, 229] width 19 height 8
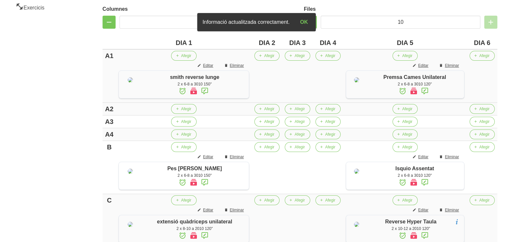
scroll to position [122, 0]
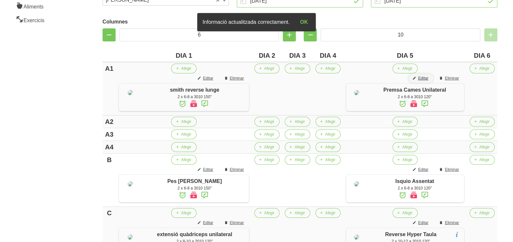
click at [426, 78] on span "Editar" at bounding box center [423, 78] width 10 height 6
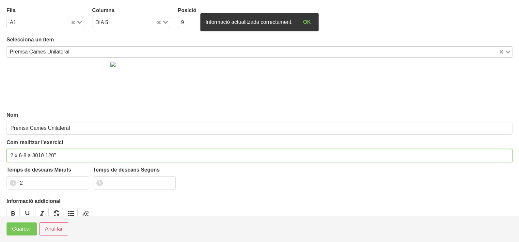
click at [48, 154] on input "2 x 6-8 a 3010 120"" at bounding box center [260, 155] width 506 height 13
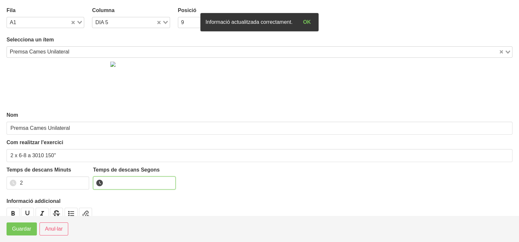
drag, startPoint x: 124, startPoint y: 185, endPoint x: 122, endPoint y: 182, distance: 3.6
click at [124, 184] on input "number" at bounding box center [134, 183] width 83 height 13
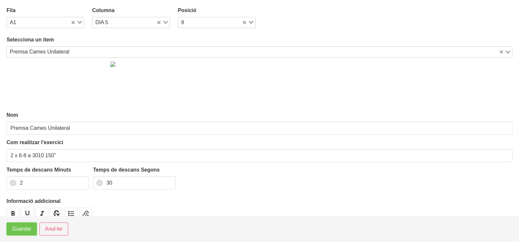
click at [18, 233] on button "Guardar" at bounding box center [22, 229] width 30 height 13
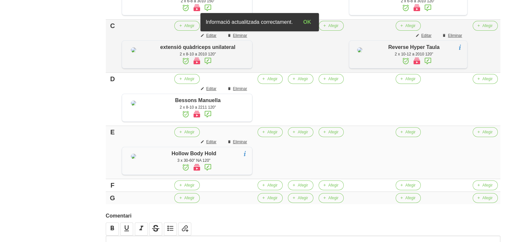
scroll to position [326, 0]
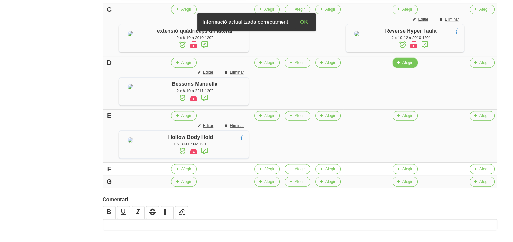
click at [407, 66] on span "Afegir" at bounding box center [407, 63] width 10 height 6
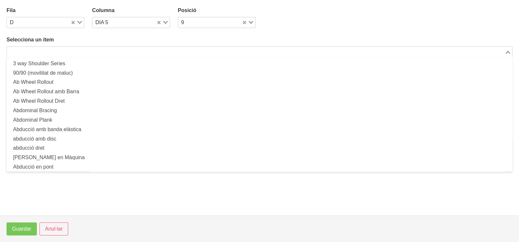
click at [75, 51] on input "Search for option" at bounding box center [256, 52] width 497 height 8
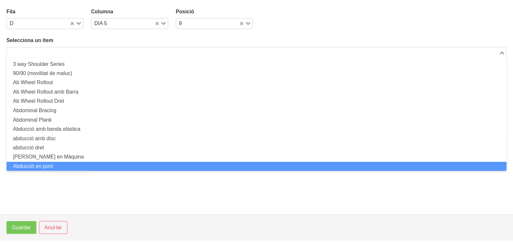
scroll to position [0, 0]
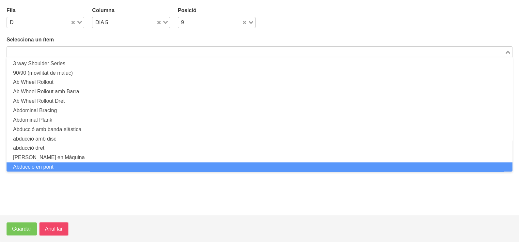
click at [55, 226] on span "Anul·lar" at bounding box center [54, 229] width 18 height 8
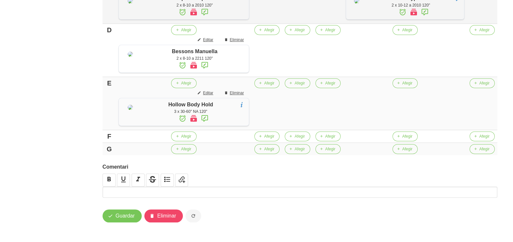
scroll to position [367, 0]
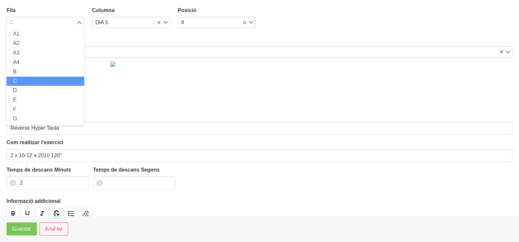
drag, startPoint x: 77, startPoint y: 23, endPoint x: 55, endPoint y: 42, distance: 28.9
click at [77, 23] on icon "Search for option" at bounding box center [79, 22] width 5 height 3
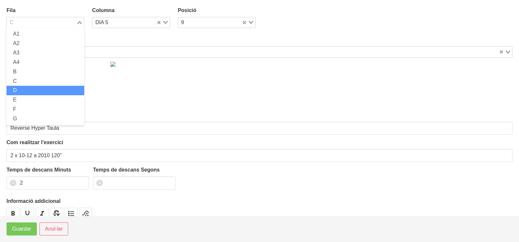
click at [40, 90] on li "D" at bounding box center [46, 90] width 78 height 9
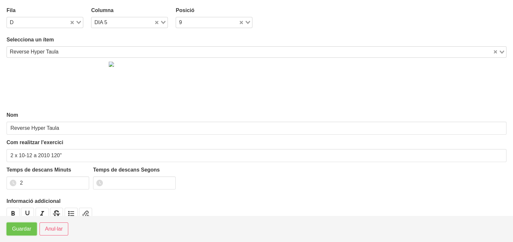
click at [24, 230] on span "Guardar" at bounding box center [21, 229] width 19 height 8
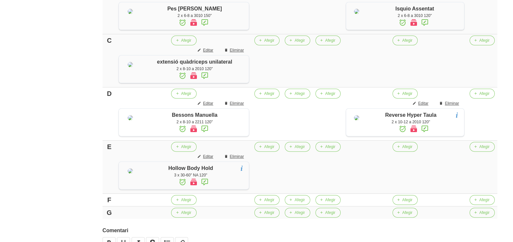
scroll to position [245, 0]
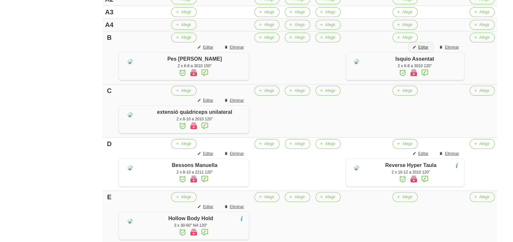
click at [422, 50] on span "Editar" at bounding box center [423, 47] width 10 height 6
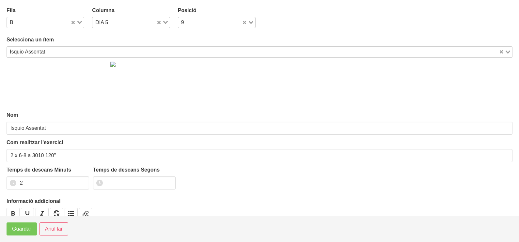
drag, startPoint x: 79, startPoint y: 20, endPoint x: 62, endPoint y: 29, distance: 19.3
click at [79, 20] on div "Loading..." at bounding box center [77, 21] width 13 height 9
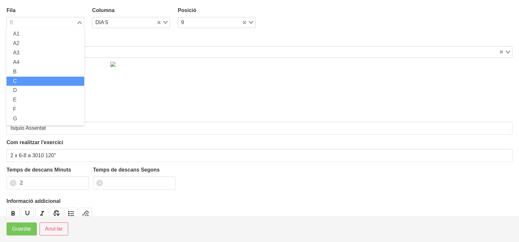
drag, startPoint x: 36, startPoint y: 79, endPoint x: 29, endPoint y: 87, distance: 10.2
click at [36, 79] on li "C" at bounding box center [46, 81] width 78 height 9
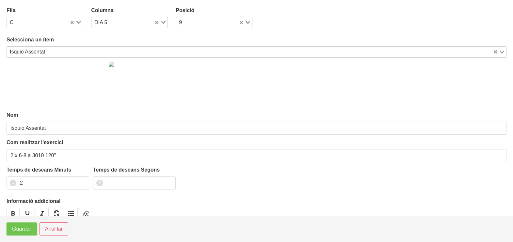
click at [18, 232] on span "Guardar" at bounding box center [21, 229] width 19 height 8
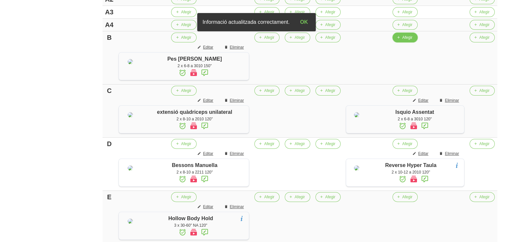
click at [404, 40] on span "Afegir" at bounding box center [407, 38] width 10 height 6
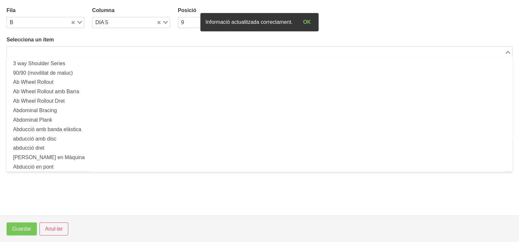
click at [141, 51] on input "Search for option" at bounding box center [256, 52] width 497 height 8
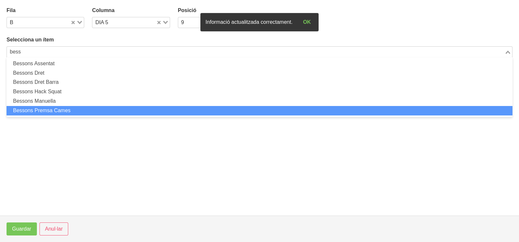
click at [80, 111] on li "Bessons Premsa Cames" at bounding box center [260, 110] width 506 height 9
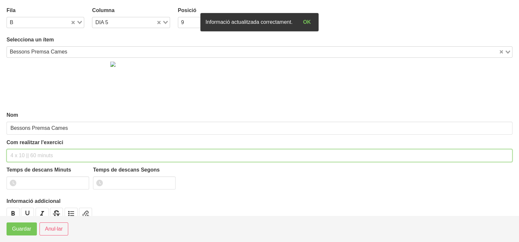
click at [26, 155] on input "text" at bounding box center [260, 155] width 506 height 13
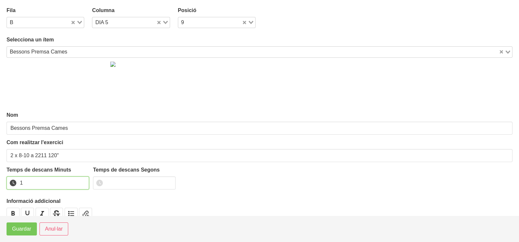
click at [82, 181] on input "1" at bounding box center [48, 183] width 83 height 13
drag, startPoint x: 82, startPoint y: 181, endPoint x: 47, endPoint y: 203, distance: 41.2
click at [79, 183] on input "2" at bounding box center [48, 183] width 83 height 13
click at [29, 229] on span "Guardar" at bounding box center [21, 229] width 19 height 8
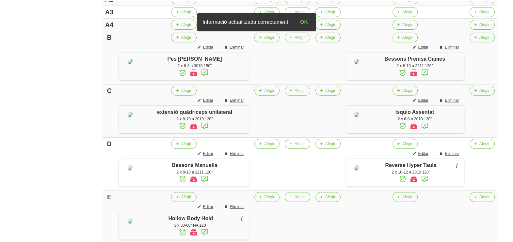
click at [425, 79] on icon at bounding box center [425, 73] width 8 height 12
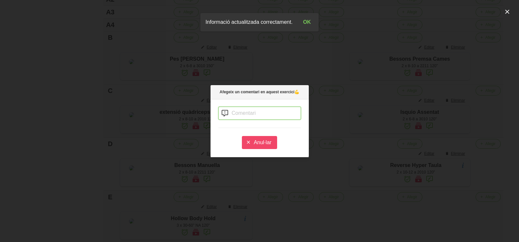
click at [237, 110] on input "text" at bounding box center [259, 113] width 83 height 13
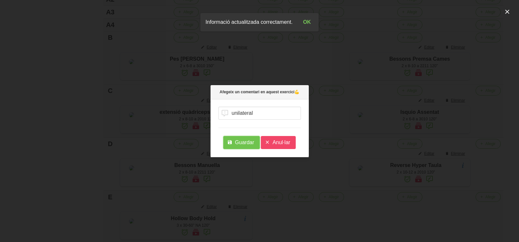
click at [246, 143] on span "Guardar" at bounding box center [244, 143] width 19 height 8
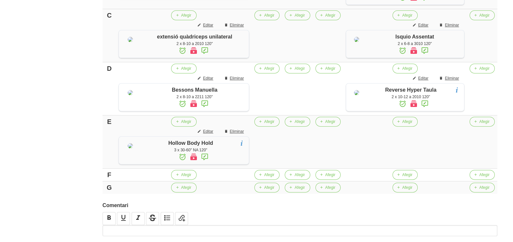
scroll to position [408, 0]
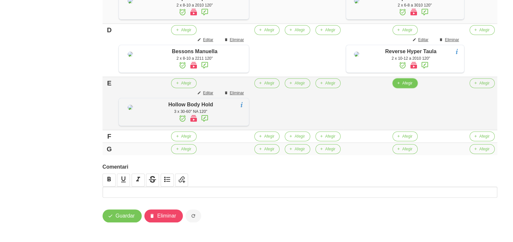
click at [412, 88] on button "Afegir" at bounding box center [404, 83] width 25 height 10
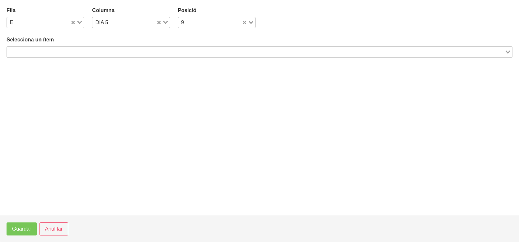
click at [117, 50] on input "Search for option" at bounding box center [256, 52] width 497 height 8
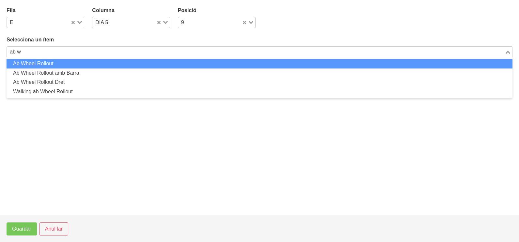
click at [57, 66] on li "Ab Wheel Rollout" at bounding box center [260, 63] width 506 height 9
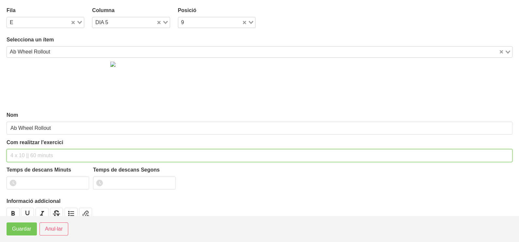
drag, startPoint x: 29, startPoint y: 153, endPoint x: 33, endPoint y: 150, distance: 5.1
click at [31, 152] on input "text" at bounding box center [260, 155] width 506 height 13
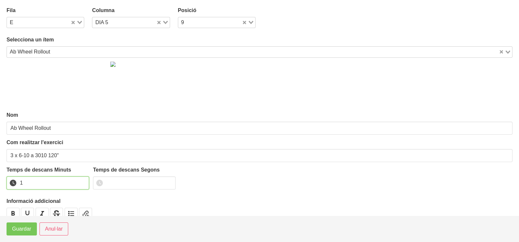
click at [83, 181] on input "1" at bounding box center [48, 183] width 83 height 13
drag, startPoint x: 83, startPoint y: 181, endPoint x: 40, endPoint y: 208, distance: 51.5
click at [82, 181] on input "2" at bounding box center [48, 183] width 83 height 13
click at [22, 231] on span "Guardar" at bounding box center [21, 229] width 19 height 8
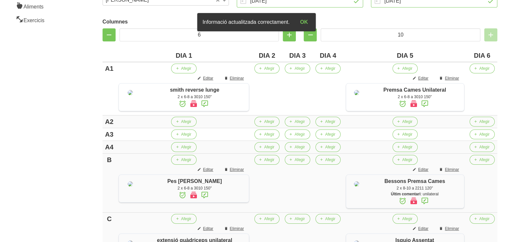
scroll to position [122, 0]
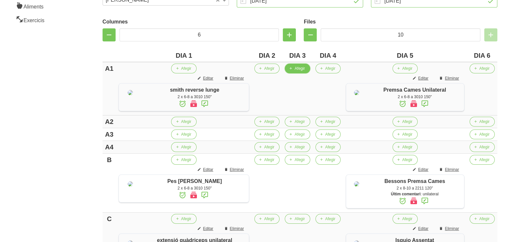
click at [297, 69] on span "Afegir" at bounding box center [299, 69] width 10 height 6
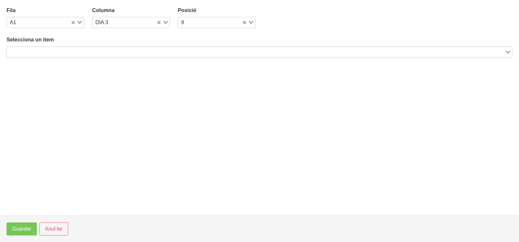
click at [109, 53] on input "Search for option" at bounding box center [256, 52] width 497 height 8
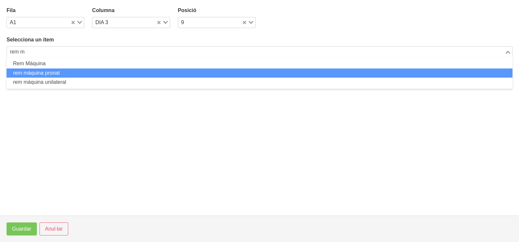
click at [77, 73] on li "rem màquina pronat" at bounding box center [260, 73] width 506 height 9
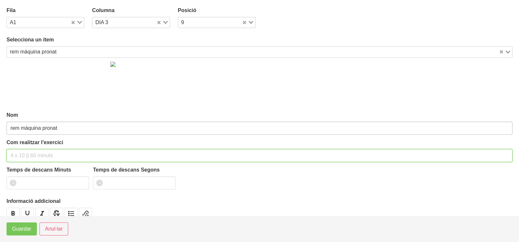
click at [23, 151] on input "text" at bounding box center [260, 155] width 506 height 13
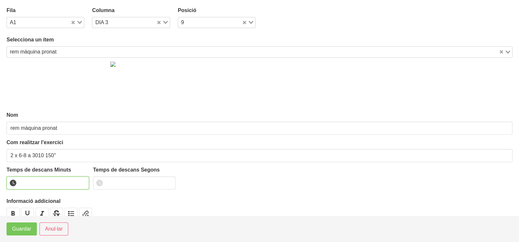
click at [43, 182] on input "number" at bounding box center [48, 183] width 83 height 13
click at [21, 228] on span "Guardar" at bounding box center [21, 229] width 19 height 8
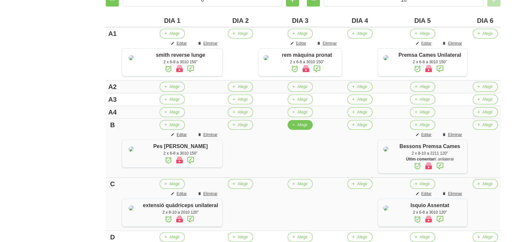
scroll to position [204, 0]
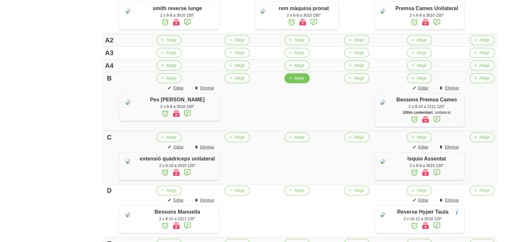
click at [294, 81] on span "Afegir" at bounding box center [299, 78] width 10 height 6
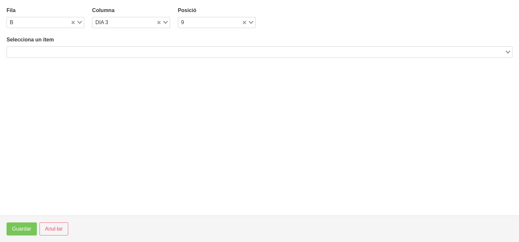
click at [113, 51] on input "Search for option" at bounding box center [256, 52] width 497 height 8
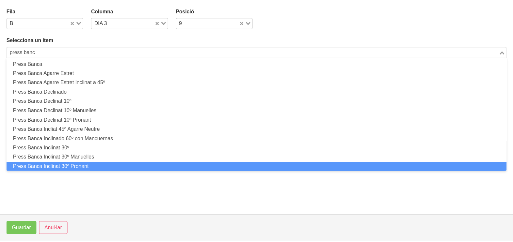
scroll to position [0, 0]
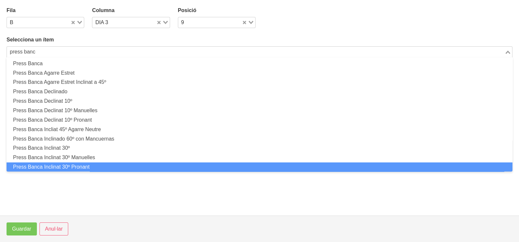
click at [93, 168] on li "Press Banca Inclinat 30º Pronant" at bounding box center [260, 167] width 506 height 9
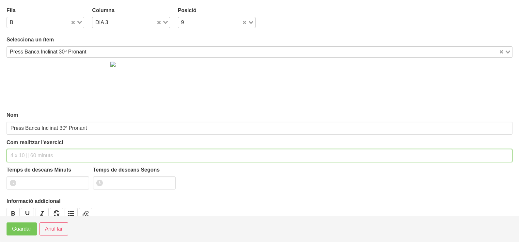
click at [23, 153] on input "text" at bounding box center [260, 155] width 506 height 13
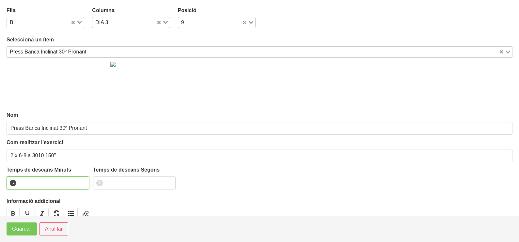
click at [36, 184] on input "number" at bounding box center [48, 183] width 83 height 13
click at [23, 229] on span "Guardar" at bounding box center [21, 229] width 19 height 8
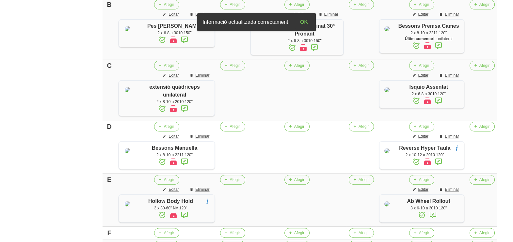
scroll to position [285, 0]
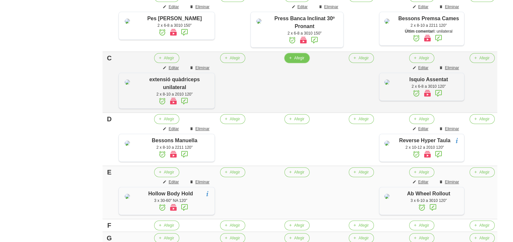
click at [294, 61] on span "Afegir" at bounding box center [299, 58] width 10 height 6
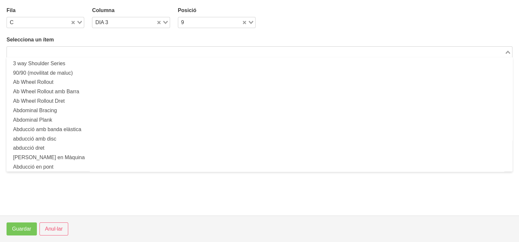
click at [94, 53] on input "Search for option" at bounding box center [256, 52] width 497 height 8
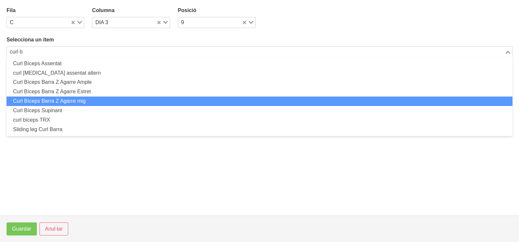
click at [74, 102] on li "Curl Bíceps Barra Z Agarre mig" at bounding box center [260, 101] width 506 height 9
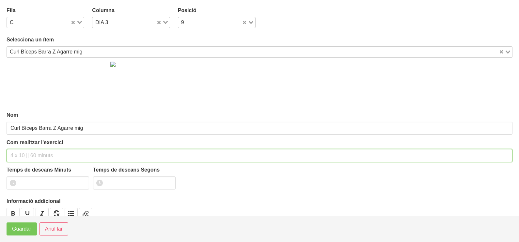
click at [24, 155] on input "text" at bounding box center [260, 155] width 506 height 13
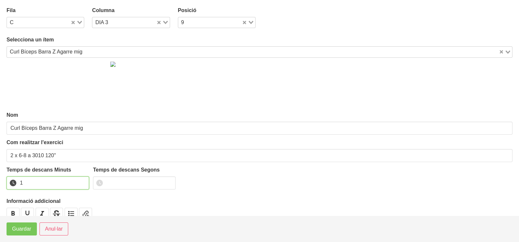
click at [83, 182] on input "1" at bounding box center [48, 183] width 83 height 13
click at [83, 181] on input "2" at bounding box center [48, 183] width 83 height 13
click at [29, 228] on span "Guardar" at bounding box center [21, 229] width 19 height 8
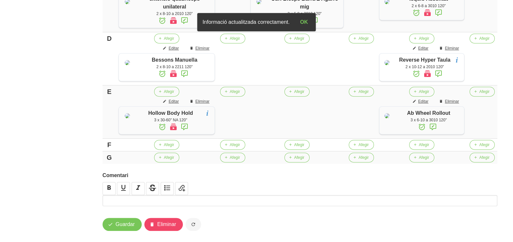
scroll to position [367, 0]
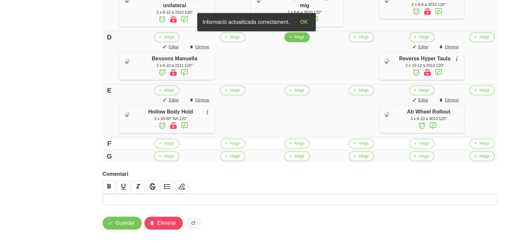
click at [295, 40] on span "Afegir" at bounding box center [299, 37] width 10 height 6
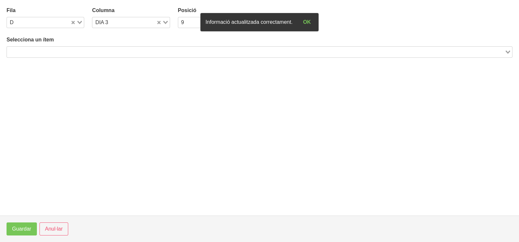
click at [80, 50] on input "Search for option" at bounding box center [256, 52] width 497 height 8
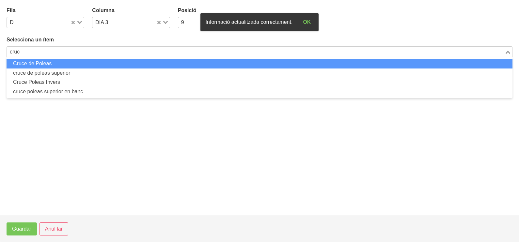
click at [71, 64] on li "Cruce de Poleas" at bounding box center [260, 63] width 506 height 9
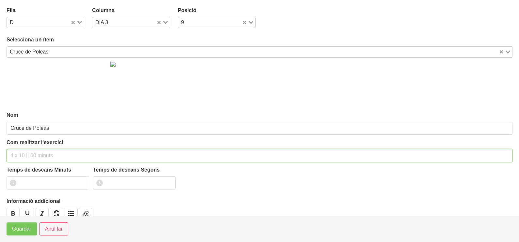
click at [26, 153] on input "text" at bounding box center [260, 155] width 506 height 13
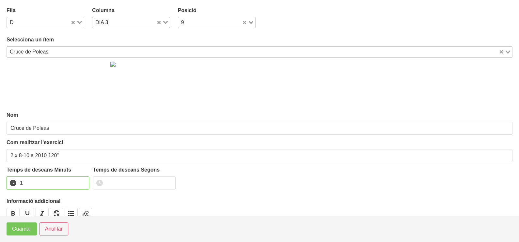
click at [83, 180] on input "1" at bounding box center [48, 183] width 83 height 13
drag, startPoint x: 83, startPoint y: 180, endPoint x: 42, endPoint y: 207, distance: 49.2
click at [81, 182] on input "2" at bounding box center [48, 183] width 83 height 13
click at [19, 234] on button "Guardar" at bounding box center [22, 229] width 30 height 13
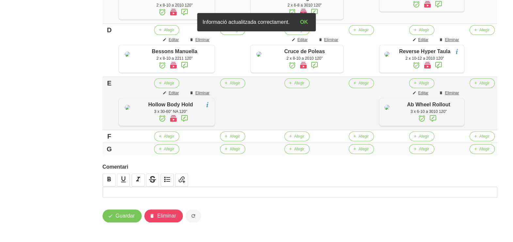
scroll to position [449, 0]
click at [293, 81] on button "Afegir" at bounding box center [296, 83] width 25 height 10
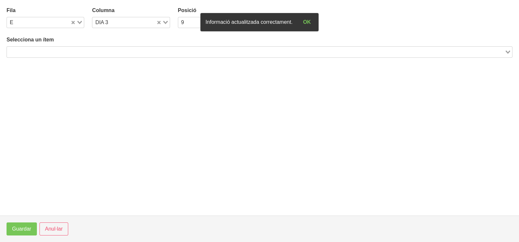
drag, startPoint x: 55, startPoint y: 52, endPoint x: 64, endPoint y: 46, distance: 11.2
click at [55, 52] on input "Search for option" at bounding box center [256, 52] width 497 height 8
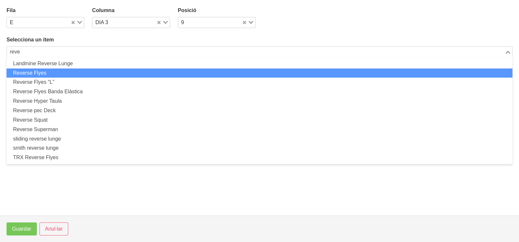
click at [68, 72] on li "Reverse Flyes" at bounding box center [260, 73] width 506 height 9
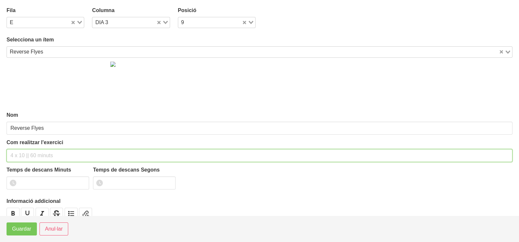
drag, startPoint x: 36, startPoint y: 155, endPoint x: 36, endPoint y: 158, distance: 3.3
click at [35, 155] on input "text" at bounding box center [260, 155] width 506 height 13
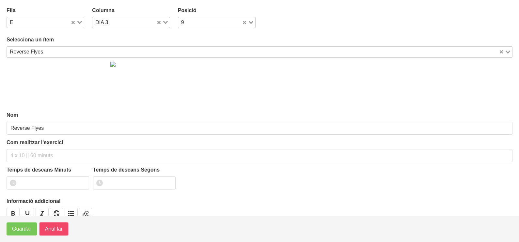
click at [56, 232] on span "Anul·lar" at bounding box center [54, 229] width 18 height 8
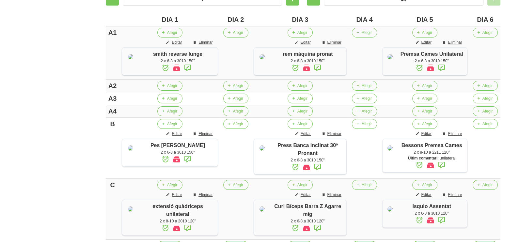
scroll to position [163, 0]
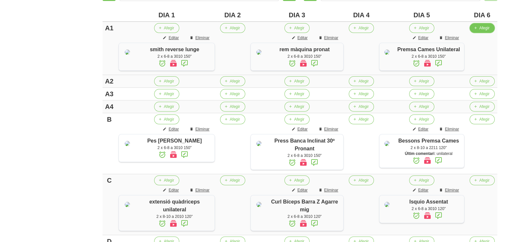
click at [477, 30] on icon "button" at bounding box center [475, 28] width 4 height 6
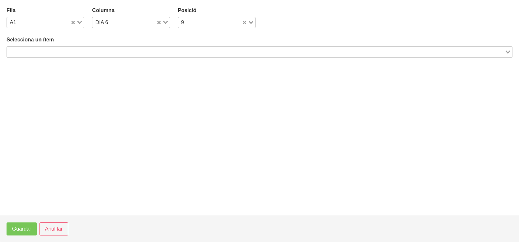
drag, startPoint x: 71, startPoint y: 53, endPoint x: 88, endPoint y: 35, distance: 24.0
click at [74, 52] on input "Search for option" at bounding box center [256, 52] width 497 height 8
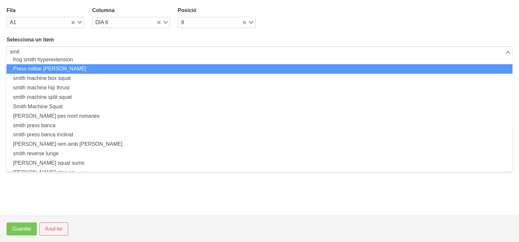
scroll to position [21, 0]
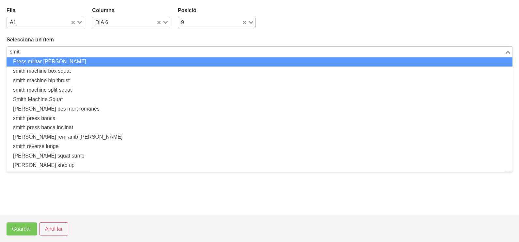
click at [66, 60] on li "Press militar [PERSON_NAME]" at bounding box center [260, 61] width 506 height 9
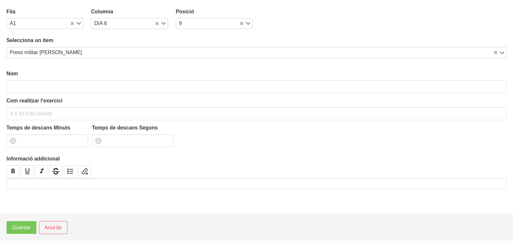
scroll to position [2, 0]
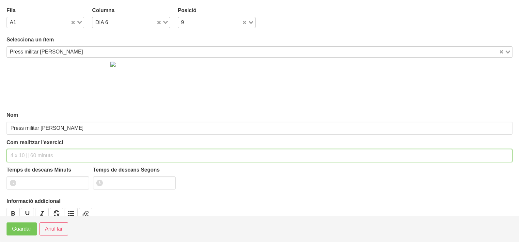
click at [25, 156] on input "text" at bounding box center [260, 155] width 506 height 13
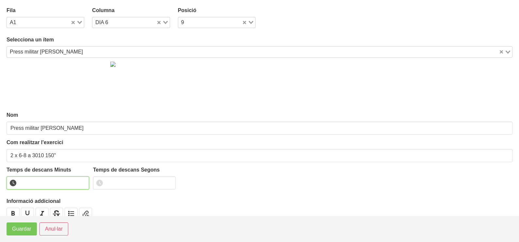
click at [46, 181] on input "number" at bounding box center [48, 183] width 83 height 13
click at [24, 231] on span "Guardar" at bounding box center [21, 229] width 19 height 8
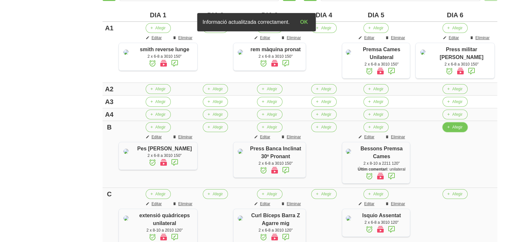
click at [460, 130] on span "Afegir" at bounding box center [457, 127] width 10 height 6
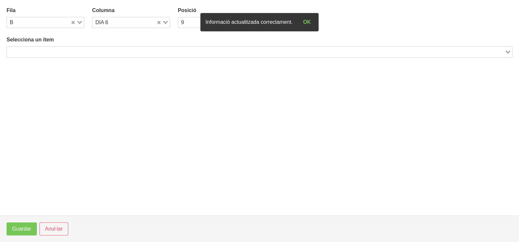
click at [115, 51] on input "Search for option" at bounding box center [256, 52] width 497 height 8
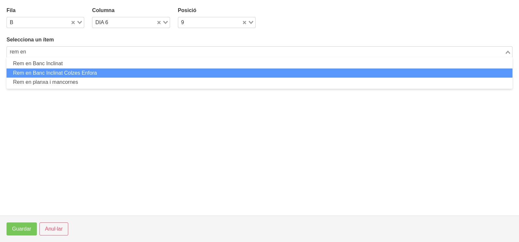
click at [103, 72] on li "Rem en Banc Inclinat Colzes Enfora" at bounding box center [260, 73] width 506 height 9
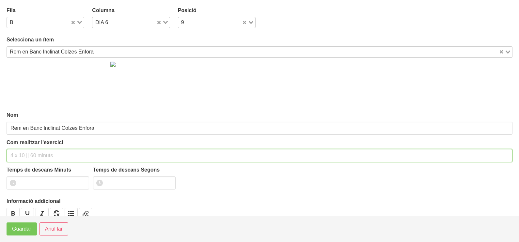
click at [21, 155] on input "text" at bounding box center [260, 155] width 506 height 13
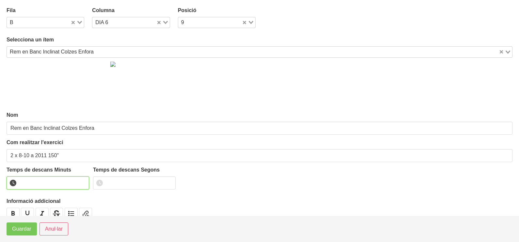
click at [41, 182] on input "number" at bounding box center [48, 183] width 83 height 13
click at [18, 231] on span "Guardar" at bounding box center [21, 229] width 19 height 8
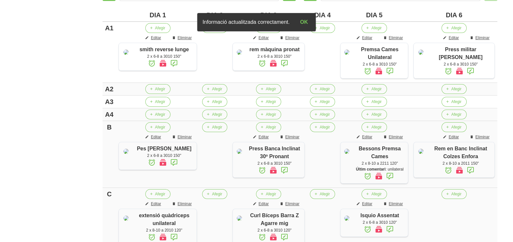
scroll to position [204, 0]
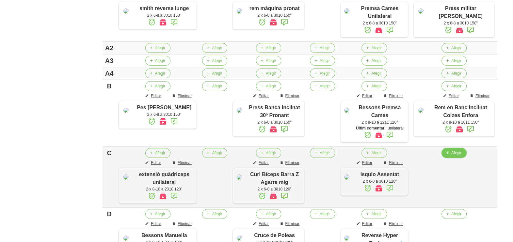
click at [456, 156] on span "Afegir" at bounding box center [456, 153] width 10 height 6
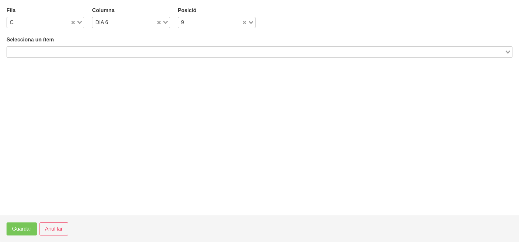
click at [82, 54] on input "Search for option" at bounding box center [256, 52] width 497 height 8
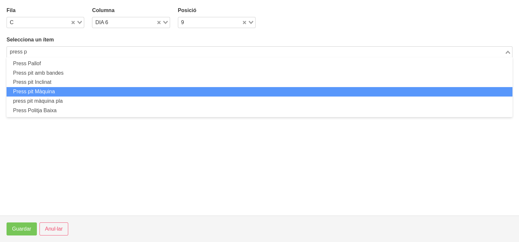
click at [88, 89] on li "Press pit Màquina" at bounding box center [260, 91] width 506 height 9
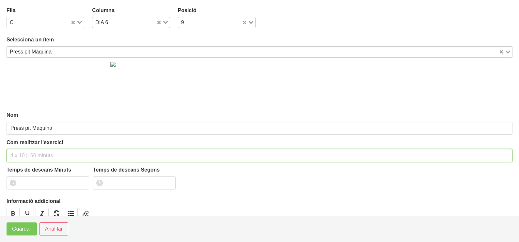
click at [26, 152] on input "text" at bounding box center [260, 155] width 506 height 13
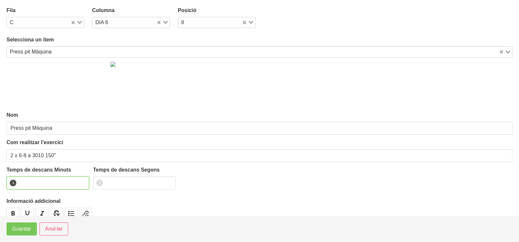
click at [44, 185] on input "number" at bounding box center [48, 183] width 83 height 13
click at [24, 233] on button "Guardar" at bounding box center [22, 229] width 30 height 13
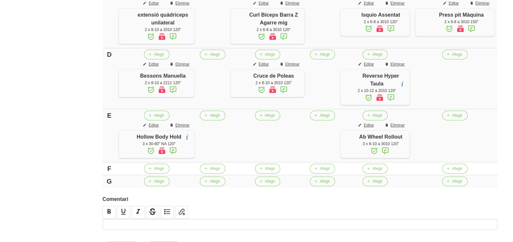
scroll to position [367, 0]
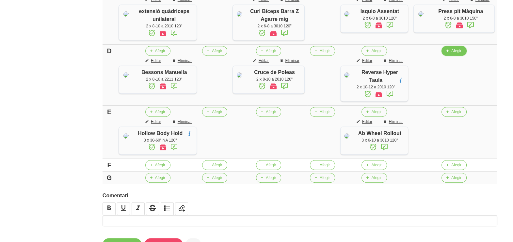
click at [461, 54] on span "Afegir" at bounding box center [456, 51] width 10 height 6
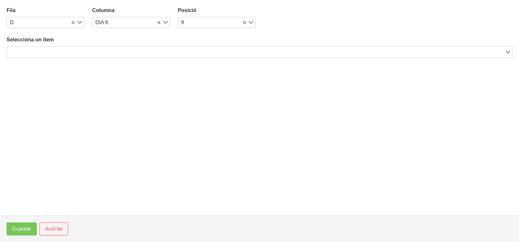
click at [126, 54] on input "Search for option" at bounding box center [256, 52] width 497 height 8
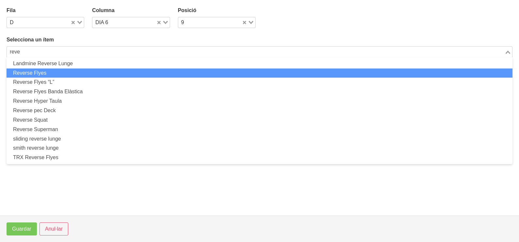
click at [91, 74] on li "Reverse Flyes" at bounding box center [260, 73] width 506 height 9
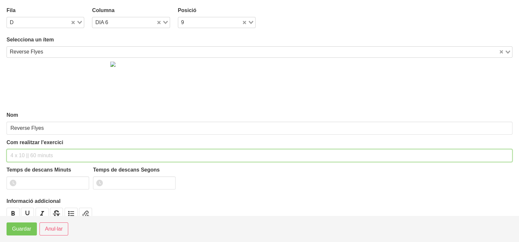
click at [31, 154] on input "text" at bounding box center [260, 155] width 506 height 13
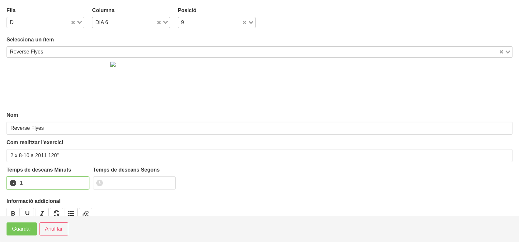
click at [83, 181] on input "1" at bounding box center [48, 183] width 83 height 13
drag, startPoint x: 83, startPoint y: 181, endPoint x: 46, endPoint y: 204, distance: 43.0
click at [74, 187] on input "2" at bounding box center [48, 183] width 83 height 13
click at [20, 228] on span "Guardar" at bounding box center [21, 229] width 19 height 8
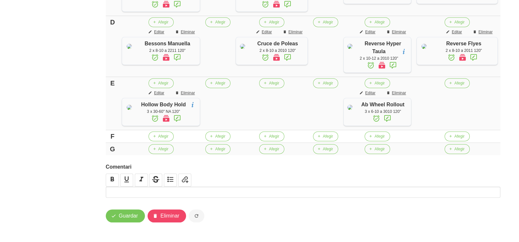
scroll to position [449, 0]
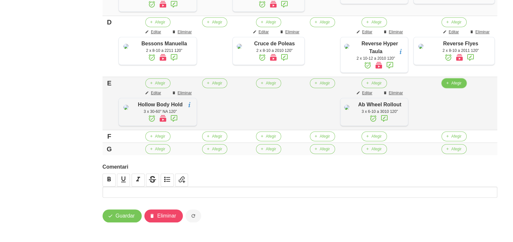
click at [459, 80] on span "Afegir" at bounding box center [456, 83] width 10 height 6
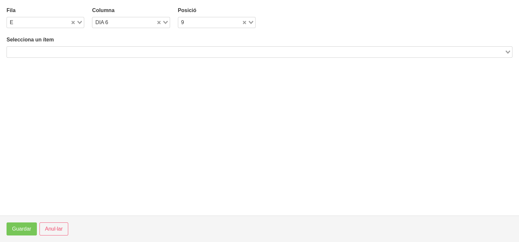
click at [105, 45] on div "Selecciona un ítem Loading..." at bounding box center [260, 47] width 506 height 22
click at [106, 48] on input "Search for option" at bounding box center [256, 52] width 497 height 8
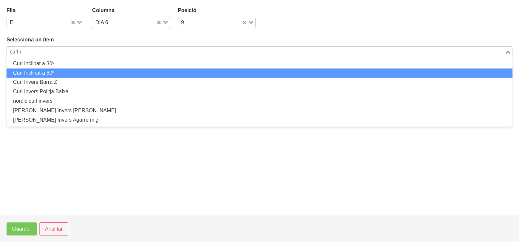
click at [59, 74] on li "Curl Inclinat a 60º" at bounding box center [260, 73] width 506 height 9
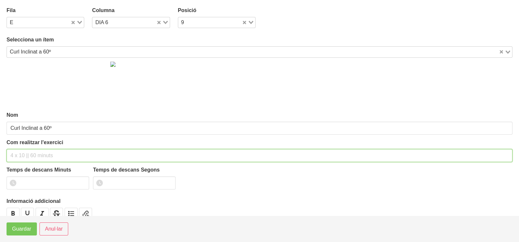
click at [28, 158] on input "text" at bounding box center [260, 155] width 506 height 13
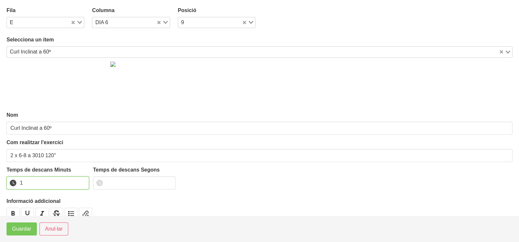
click at [83, 181] on input "1" at bounding box center [48, 183] width 83 height 13
drag, startPoint x: 83, startPoint y: 181, endPoint x: 43, endPoint y: 206, distance: 47.0
click at [81, 182] on input "2" at bounding box center [48, 183] width 83 height 13
click at [26, 229] on span "Guardar" at bounding box center [21, 229] width 19 height 8
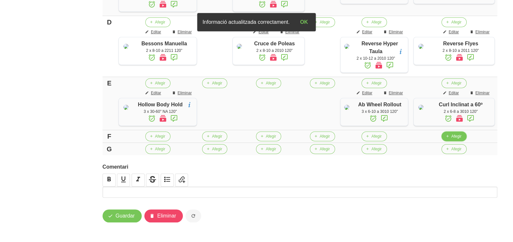
click at [449, 139] on icon "button" at bounding box center [447, 137] width 4 height 6
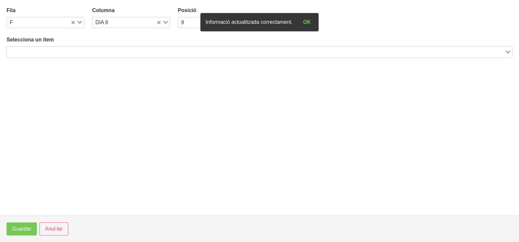
click at [90, 50] on input "Search for option" at bounding box center [256, 52] width 497 height 8
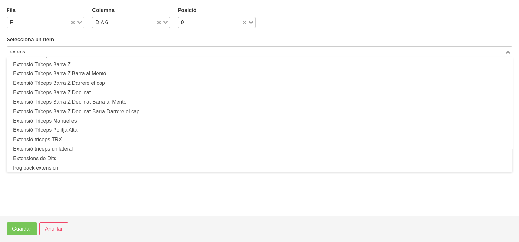
scroll to position [81, 0]
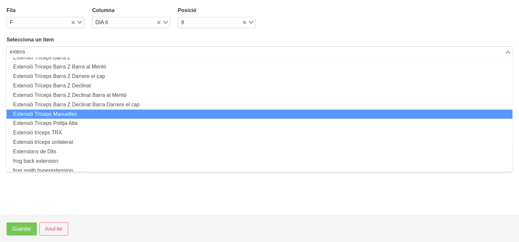
click at [78, 111] on li "Extensió Tríceps Manuelles" at bounding box center [260, 114] width 506 height 9
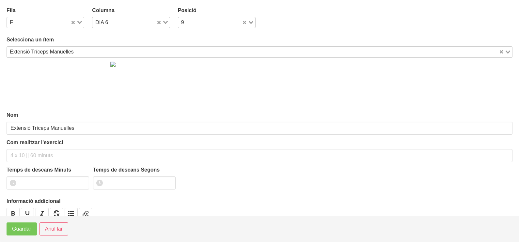
click at [55, 49] on div "Extensió Tríceps Manuelles" at bounding box center [253, 51] width 492 height 9
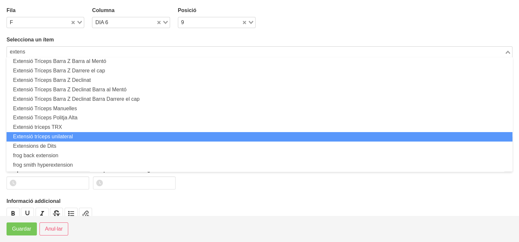
click at [65, 136] on li "Extensió tríceps unilateral" at bounding box center [260, 136] width 506 height 9
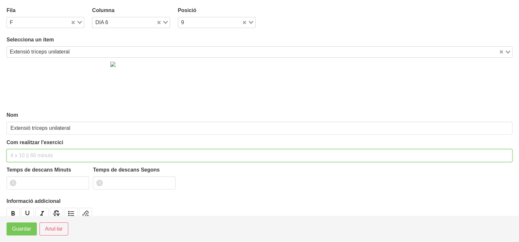
drag, startPoint x: 19, startPoint y: 154, endPoint x: 45, endPoint y: 111, distance: 50.2
click at [22, 150] on input "text" at bounding box center [260, 155] width 506 height 13
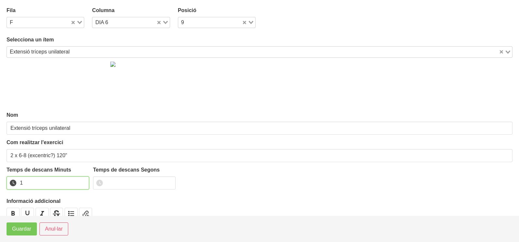
click at [83, 181] on input "1" at bounding box center [48, 183] width 83 height 13
drag, startPoint x: 83, startPoint y: 181, endPoint x: 49, endPoint y: 208, distance: 44.0
click at [83, 181] on input "2" at bounding box center [48, 183] width 83 height 13
click at [32, 229] on button "Guardar" at bounding box center [22, 229] width 30 height 13
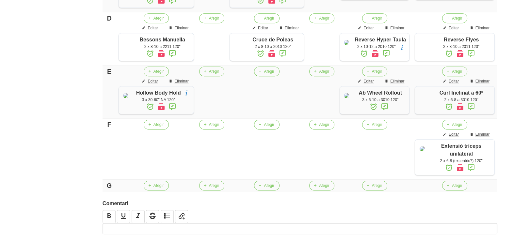
scroll to position [408, 0]
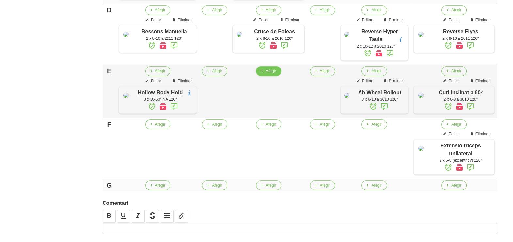
click at [268, 74] on span "Afegir" at bounding box center [271, 71] width 10 height 6
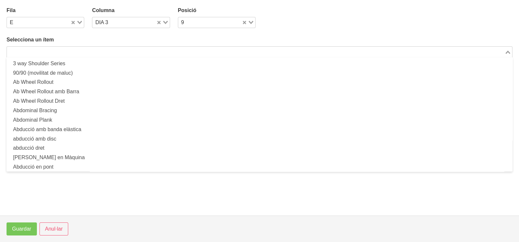
click at [103, 52] on input "Search for option" at bounding box center [256, 52] width 497 height 8
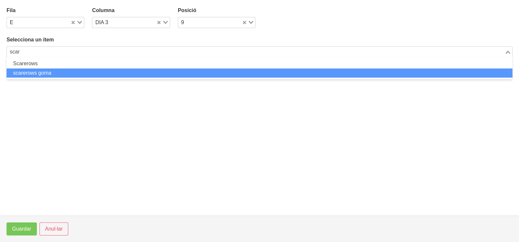
click at [74, 72] on li "scarerows goma" at bounding box center [260, 73] width 506 height 9
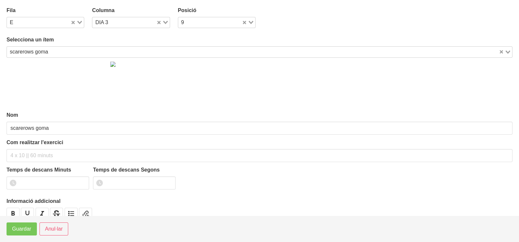
drag, startPoint x: 79, startPoint y: 22, endPoint x: 73, endPoint y: 29, distance: 9.3
click at [78, 23] on icon "Search for option" at bounding box center [79, 22] width 5 height 3
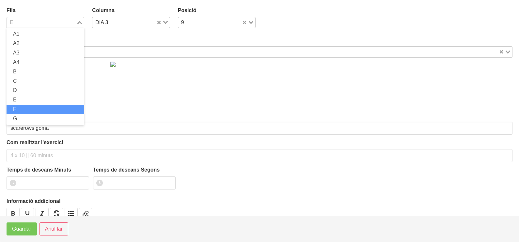
drag, startPoint x: 36, startPoint y: 107, endPoint x: 37, endPoint y: 110, distance: 3.3
click at [36, 109] on li "F" at bounding box center [46, 109] width 78 height 9
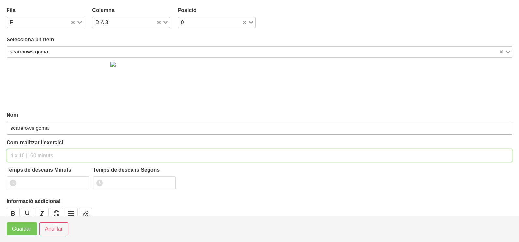
drag, startPoint x: 23, startPoint y: 155, endPoint x: 34, endPoint y: 127, distance: 30.0
click at [24, 153] on input "text" at bounding box center [260, 155] width 506 height 13
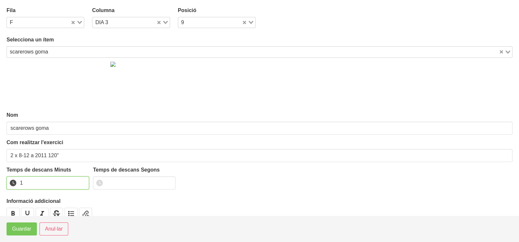
click at [83, 181] on input "1" at bounding box center [48, 183] width 83 height 13
drag, startPoint x: 83, startPoint y: 181, endPoint x: 34, endPoint y: 212, distance: 58.6
click at [73, 186] on input "2" at bounding box center [48, 183] width 83 height 13
click at [23, 229] on span "Guardar" at bounding box center [21, 229] width 19 height 8
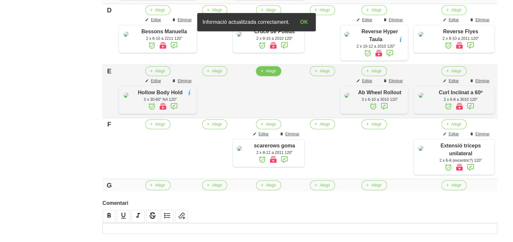
click at [271, 74] on span "Afegir" at bounding box center [271, 71] width 10 height 6
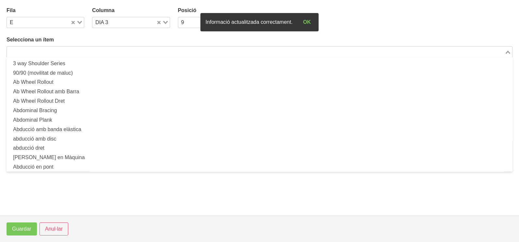
click at [71, 53] on input "Search for option" at bounding box center [256, 52] width 497 height 8
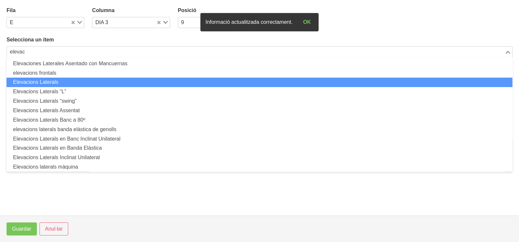
click at [68, 82] on li "Elevacions Laterals" at bounding box center [260, 82] width 506 height 9
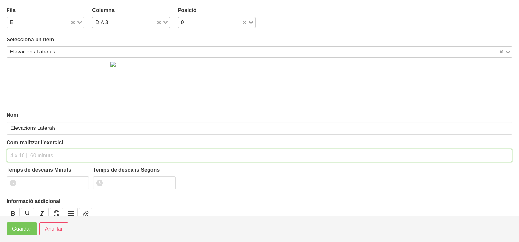
click at [24, 156] on input "text" at bounding box center [260, 155] width 506 height 13
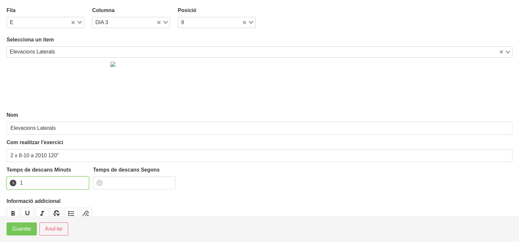
click at [82, 180] on input "1" at bounding box center [48, 183] width 83 height 13
drag, startPoint x: 82, startPoint y: 180, endPoint x: 66, endPoint y: 193, distance: 21.2
click at [82, 180] on input "2" at bounding box center [48, 183] width 83 height 13
click at [21, 232] on span "Guardar" at bounding box center [21, 229] width 19 height 8
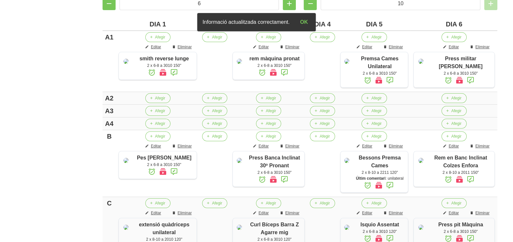
scroll to position [103, 0]
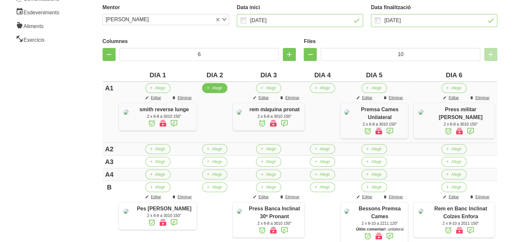
click at [215, 88] on span "Afegir" at bounding box center [217, 88] width 10 height 6
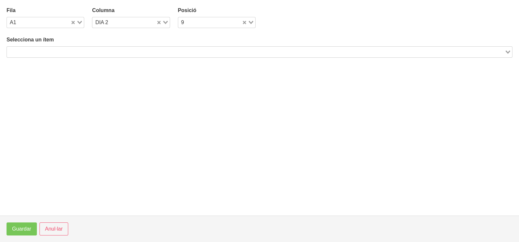
click at [106, 51] on input "Search for option" at bounding box center [256, 52] width 497 height 8
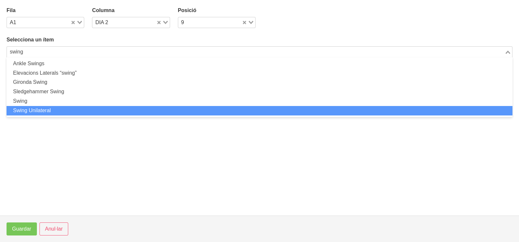
click at [57, 106] on li "Swing Unilateral" at bounding box center [260, 110] width 506 height 9
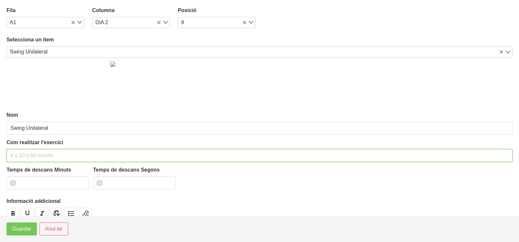
drag, startPoint x: 24, startPoint y: 157, endPoint x: 29, endPoint y: 152, distance: 6.9
click at [28, 153] on input "text" at bounding box center [260, 155] width 506 height 13
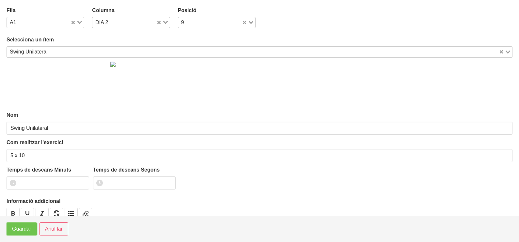
click at [21, 232] on span "Guardar" at bounding box center [21, 229] width 19 height 8
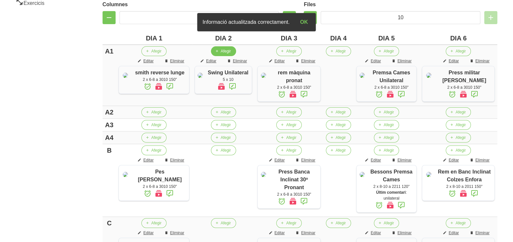
scroll to position [184, 0]
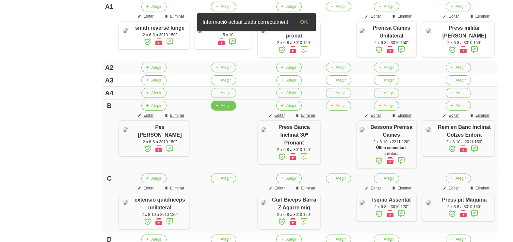
click at [221, 109] on span "Afegir" at bounding box center [226, 106] width 10 height 6
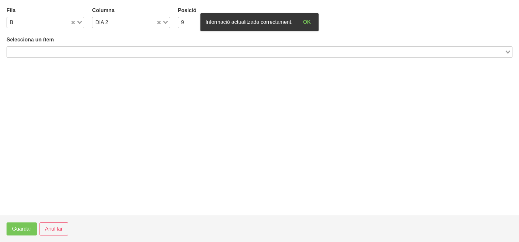
click at [85, 51] on input "Search for option" at bounding box center [256, 52] width 497 height 8
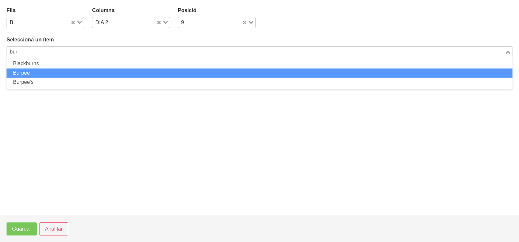
click at [59, 70] on li "Burpee" at bounding box center [260, 73] width 506 height 9
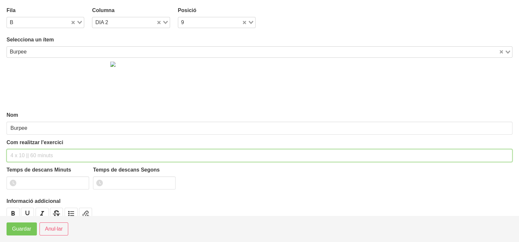
click at [26, 153] on input "text" at bounding box center [260, 155] width 506 height 13
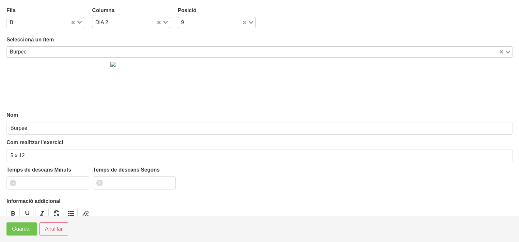
click at [21, 233] on span "Guardar" at bounding box center [21, 229] width 19 height 8
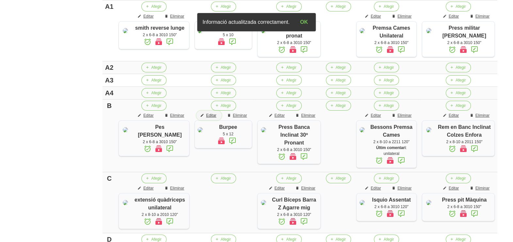
click at [214, 119] on span "Editar" at bounding box center [211, 116] width 10 height 6
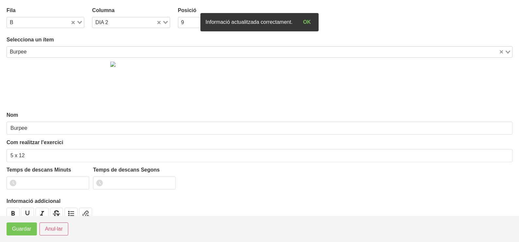
click at [76, 21] on div "Loading..." at bounding box center [77, 21] width 13 height 9
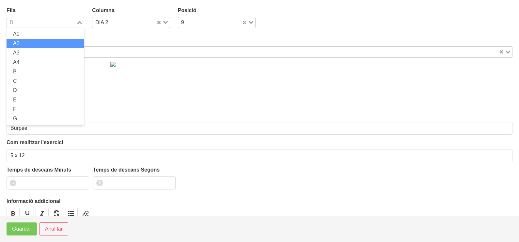
click at [36, 45] on li "A2" at bounding box center [46, 43] width 78 height 9
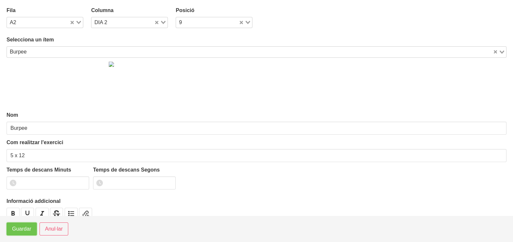
click at [24, 232] on span "Guardar" at bounding box center [21, 229] width 19 height 8
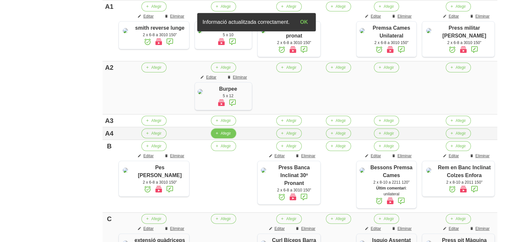
click at [221, 136] on span "Afegir" at bounding box center [226, 134] width 10 height 6
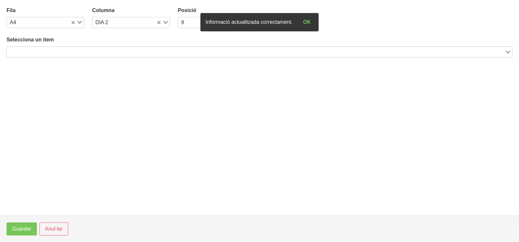
click at [112, 51] on input "Search for option" at bounding box center [256, 52] width 497 height 8
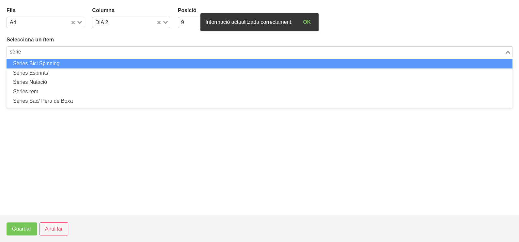
click at [63, 63] on li "Sèries Bici Spinning" at bounding box center [260, 63] width 506 height 9
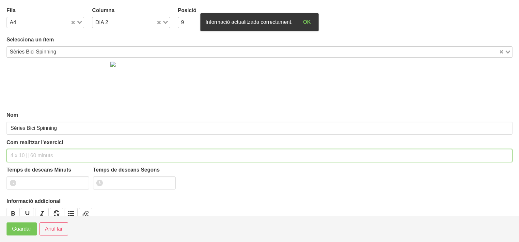
click at [25, 153] on input "text" at bounding box center [260, 155] width 506 height 13
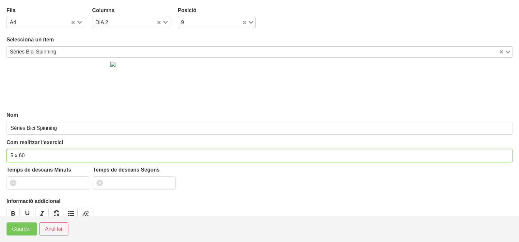
click at [20, 156] on input "5 x 60" at bounding box center [260, 155] width 506 height 13
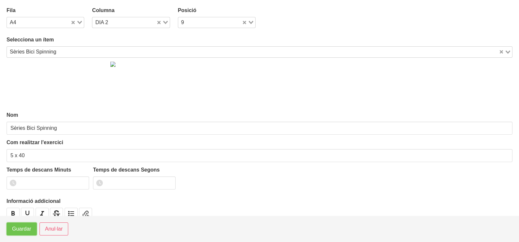
click at [24, 232] on span "Guardar" at bounding box center [21, 229] width 19 height 8
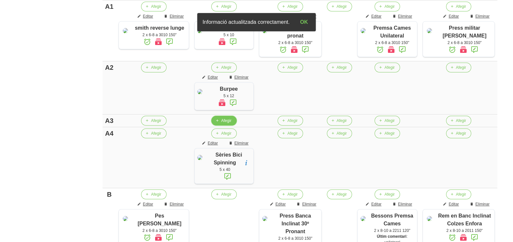
click at [222, 124] on span "Afegir" at bounding box center [226, 121] width 10 height 6
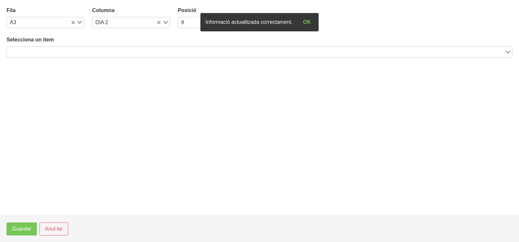
click at [73, 51] on input "Search for option" at bounding box center [256, 52] width 497 height 8
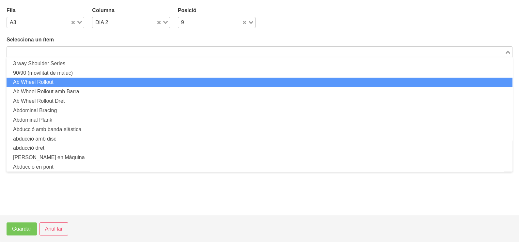
scroll to position [0, 0]
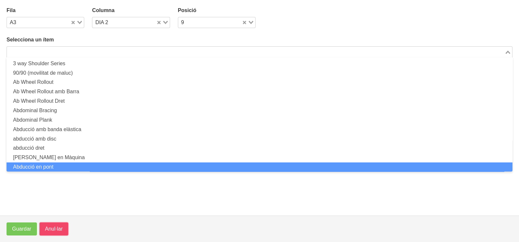
drag, startPoint x: 54, startPoint y: 231, endPoint x: 163, endPoint y: 93, distance: 176.2
click at [54, 231] on span "Anul·lar" at bounding box center [54, 229] width 18 height 8
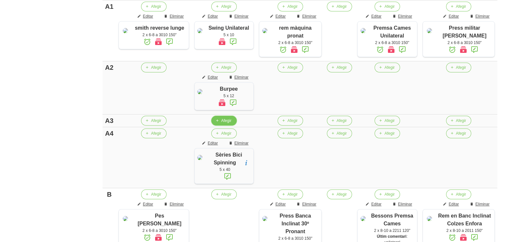
click at [217, 124] on icon "button" at bounding box center [217, 121] width 4 height 6
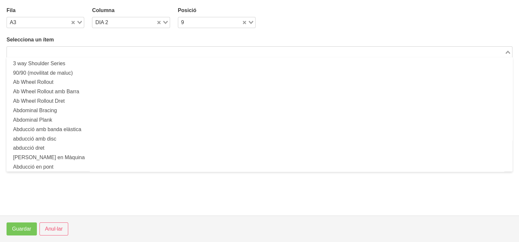
click at [67, 51] on input "Search for option" at bounding box center [256, 52] width 497 height 8
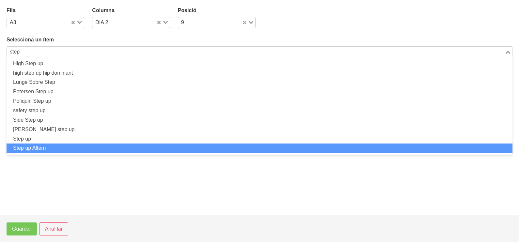
click at [50, 147] on li "Step up Altern" at bounding box center [260, 148] width 506 height 9
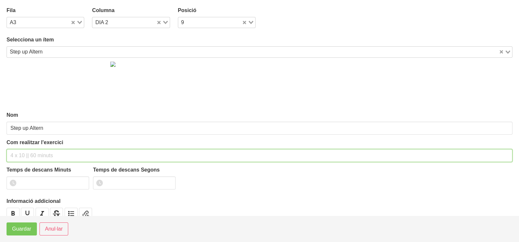
click at [27, 154] on input "text" at bounding box center [260, 155] width 506 height 13
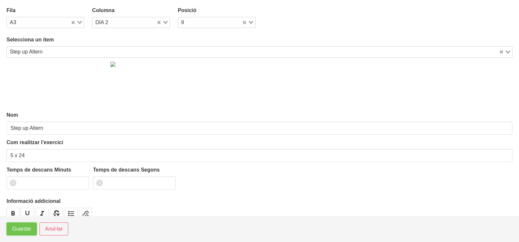
click at [21, 229] on span "Guardar" at bounding box center [21, 229] width 19 height 8
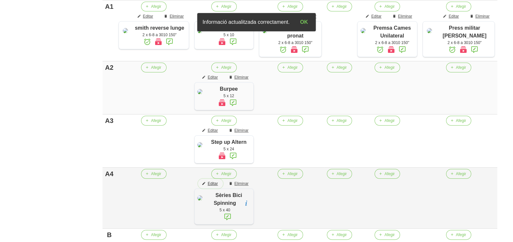
click at [213, 187] on span "Editar" at bounding box center [213, 184] width 10 height 6
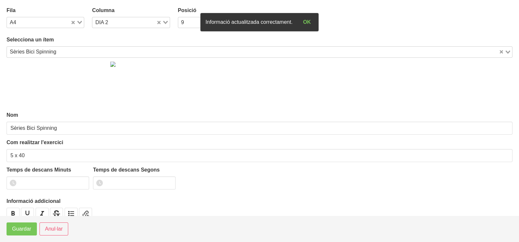
click at [62, 51] on input "Search for option" at bounding box center [278, 52] width 440 height 8
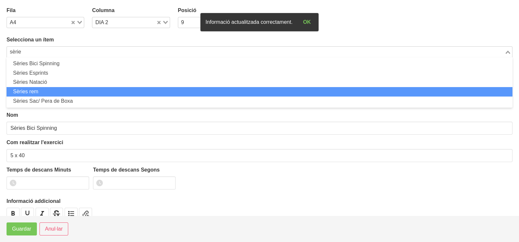
click at [72, 94] on li "Sèries rem" at bounding box center [260, 91] width 506 height 9
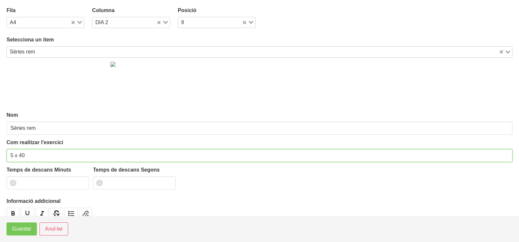
drag, startPoint x: 24, startPoint y: 156, endPoint x: 20, endPoint y: 156, distance: 3.9
click at [20, 156] on input "5 x 40" at bounding box center [260, 155] width 506 height 13
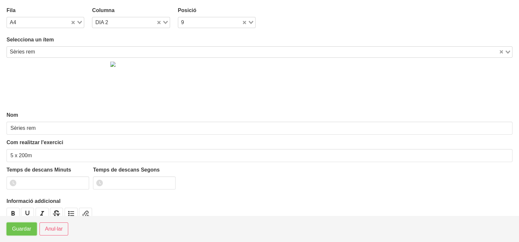
click at [19, 232] on span "Guardar" at bounding box center [21, 229] width 19 height 8
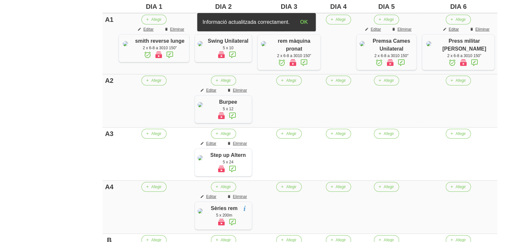
scroll to position [116, 0]
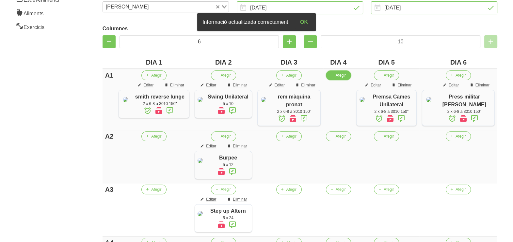
click at [346, 75] on span "Afegir" at bounding box center [341, 75] width 10 height 6
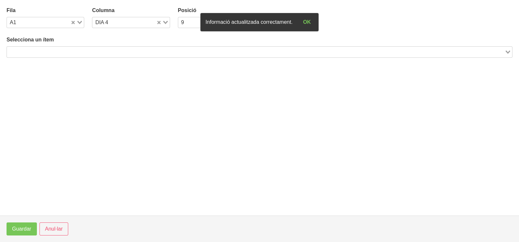
click at [122, 51] on input "Search for option" at bounding box center [256, 52] width 497 height 8
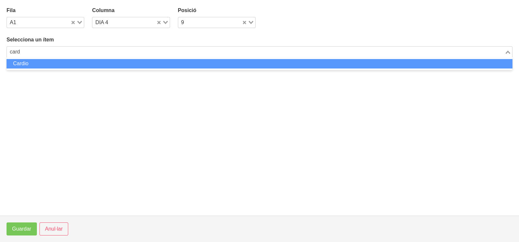
click at [145, 66] on li "Cardio" at bounding box center [260, 63] width 506 height 9
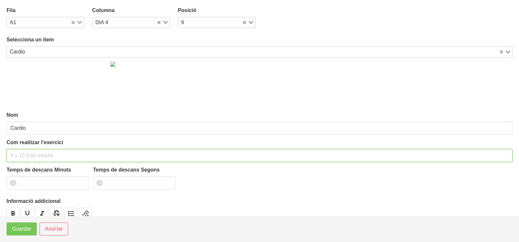
click at [28, 152] on input "text" at bounding box center [260, 155] width 506 height 13
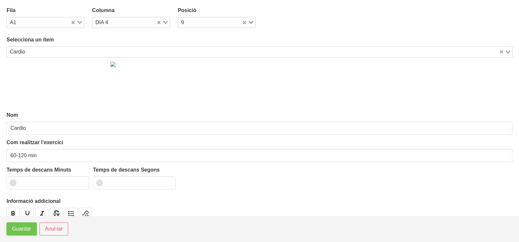
click at [16, 231] on span "Guardar" at bounding box center [21, 229] width 19 height 8
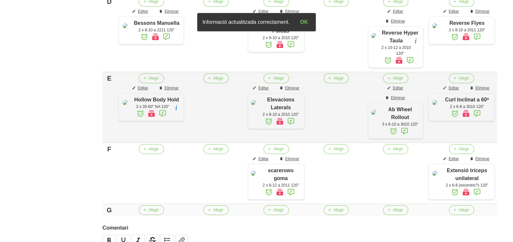
scroll to position [646, 0]
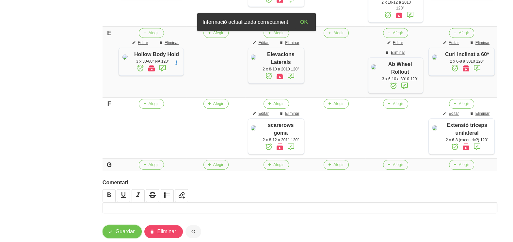
click at [130, 228] on span "Guardar" at bounding box center [125, 232] width 19 height 8
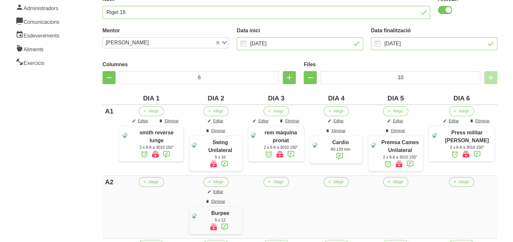
scroll to position [34, 0]
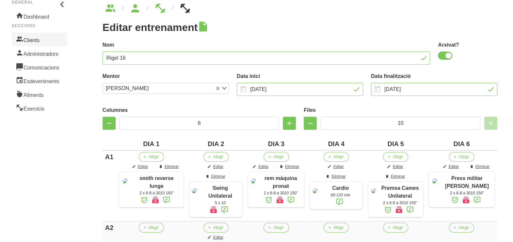
click at [40, 40] on link "Clients" at bounding box center [39, 40] width 55 height 14
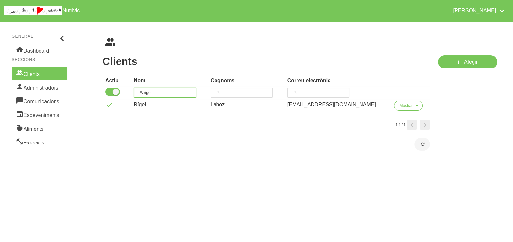
drag, startPoint x: 160, startPoint y: 91, endPoint x: 122, endPoint y: 90, distance: 37.3
click at [121, 90] on tr "rigel" at bounding box center [266, 93] width 327 height 13
click at [404, 106] on span "Mostrar" at bounding box center [405, 106] width 13 height 6
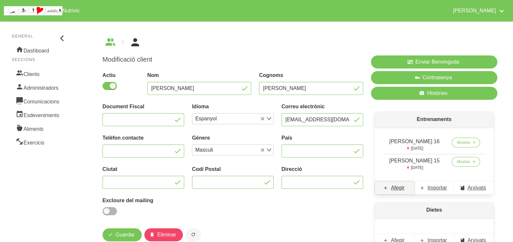
click at [397, 191] on span "Afegir" at bounding box center [398, 188] width 14 height 8
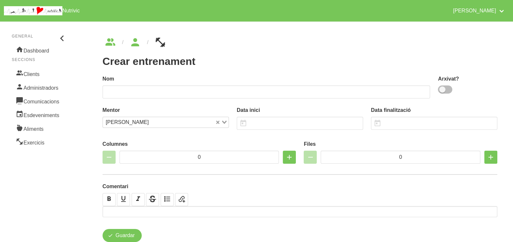
click at [447, 90] on span at bounding box center [445, 90] width 14 height 8
click at [442, 90] on input "checkbox" at bounding box center [440, 89] width 4 height 4
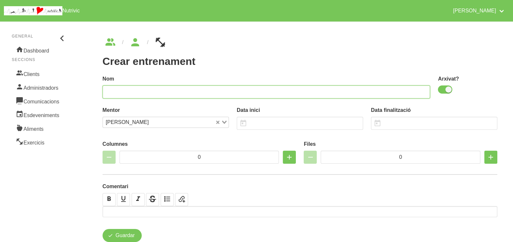
click at [360, 91] on input "text" at bounding box center [267, 92] width 328 height 13
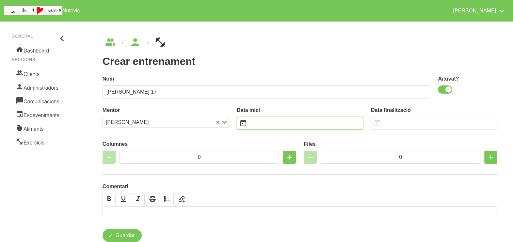
click at [274, 125] on input "text" at bounding box center [300, 123] width 126 height 13
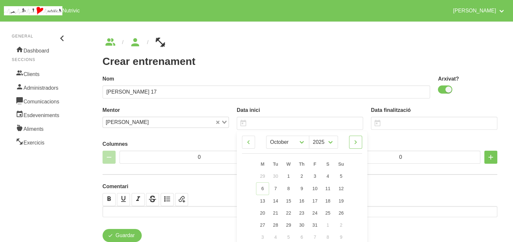
click at [356, 140] on icon at bounding box center [356, 142] width 8 height 12
click at [342, 200] on span "16" at bounding box center [341, 200] width 5 height 5
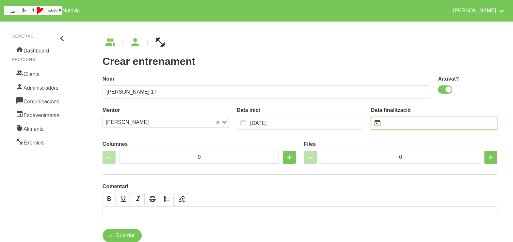
click at [401, 124] on input "text" at bounding box center [434, 123] width 126 height 13
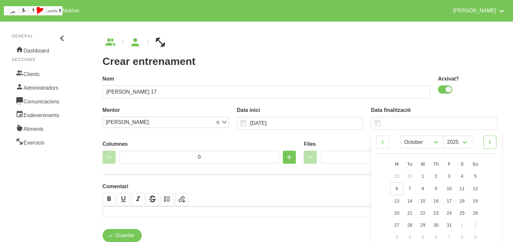
click at [493, 142] on icon at bounding box center [490, 142] width 8 height 12
click at [474, 213] on span "28" at bounding box center [475, 212] width 5 height 5
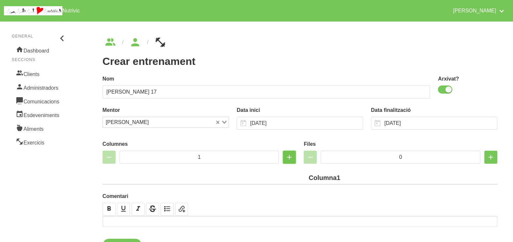
click at [287, 157] on icon "button" at bounding box center [289, 157] width 8 height 12
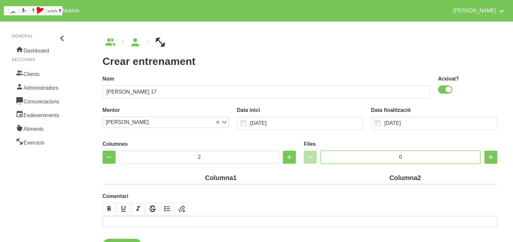
drag, startPoint x: 411, startPoint y: 160, endPoint x: 380, endPoint y: 157, distance: 31.4
click at [380, 158] on input "0" at bounding box center [401, 157] width 160 height 13
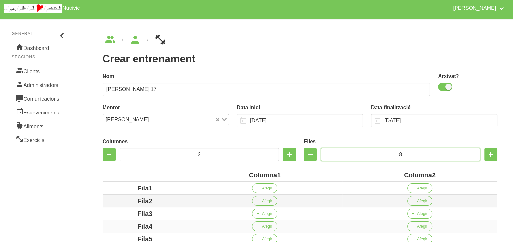
scroll to position [122, 0]
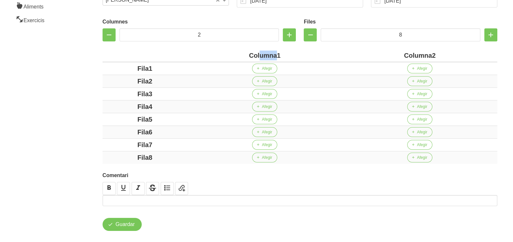
drag, startPoint x: 276, startPoint y: 57, endPoint x: 260, endPoint y: 56, distance: 16.4
click at [260, 56] on div "Columna1" at bounding box center [265, 56] width 150 height 10
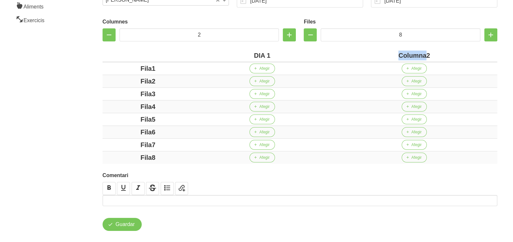
drag, startPoint x: 425, startPoint y: 55, endPoint x: 373, endPoint y: 51, distance: 51.7
click at [373, 51] on div "Columna2" at bounding box center [414, 56] width 161 height 10
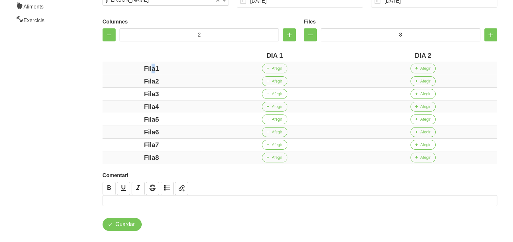
drag, startPoint x: 151, startPoint y: 68, endPoint x: 132, endPoint y: 69, distance: 19.0
click at [129, 68] on div "Fila1" at bounding box center [151, 69] width 93 height 10
drag, startPoint x: 155, startPoint y: 81, endPoint x: 145, endPoint y: 89, distance: 12.7
click at [117, 79] on div "Fila2" at bounding box center [151, 81] width 93 height 10
drag, startPoint x: 162, startPoint y: 92, endPoint x: 124, endPoint y: 91, distance: 37.6
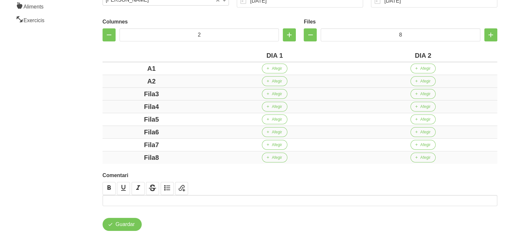
click at [124, 91] on div "Fila3" at bounding box center [151, 94] width 93 height 10
drag, startPoint x: 153, startPoint y: 104, endPoint x: 113, endPoint y: 96, distance: 41.4
click at [108, 95] on tbody "A1 Afegir Afegir A2 Afegir Afegir B1 Afegir Afegir Fila4 Afegir Afegir Fila5 Af…" at bounding box center [300, 113] width 395 height 102
drag, startPoint x: 167, startPoint y: 117, endPoint x: 123, endPoint y: 116, distance: 44.4
click at [124, 112] on tbody "A1 Afegir Afegir A2 Afegir Afegir B1 Afegir Afegir B2 Afegir Afegir Fila5 Afegi…" at bounding box center [300, 113] width 395 height 102
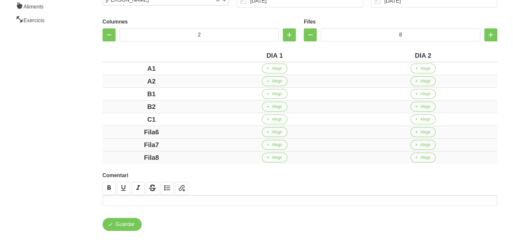
drag, startPoint x: 172, startPoint y: 131, endPoint x: 138, endPoint y: 138, distance: 34.5
click at [121, 133] on div "Fila6" at bounding box center [151, 132] width 93 height 10
click at [114, 140] on div "Fila7" at bounding box center [151, 145] width 93 height 10
drag, startPoint x: 169, startPoint y: 159, endPoint x: 96, endPoint y: 151, distance: 73.2
click at [111, 155] on div "Fila8" at bounding box center [151, 158] width 93 height 10
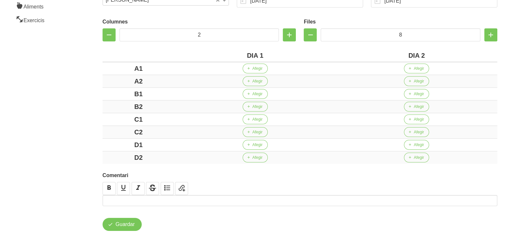
drag, startPoint x: 81, startPoint y: 137, endPoint x: 77, endPoint y: 132, distance: 6.5
click at [81, 136] on aside "General Dashboard Seccions Clients Administradors Comunicacions Esdeveniments A…" at bounding box center [39, 73] width 87 height 356
click at [257, 69] on span "Afegir" at bounding box center [257, 69] width 10 height 6
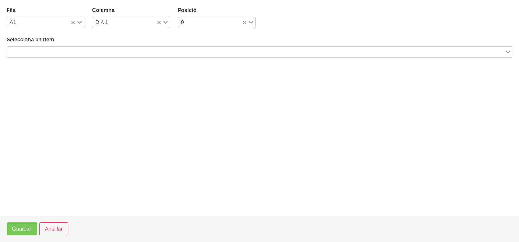
click at [101, 52] on input "Search for option" at bounding box center [256, 52] width 497 height 8
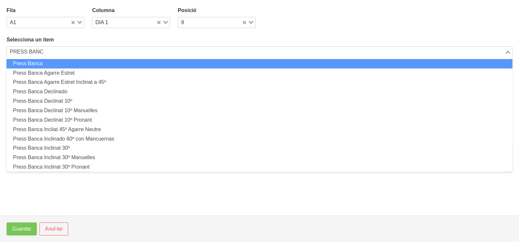
drag, startPoint x: 70, startPoint y: 60, endPoint x: 79, endPoint y: 55, distance: 11.0
click at [70, 60] on li "Press Banca" at bounding box center [260, 63] width 506 height 9
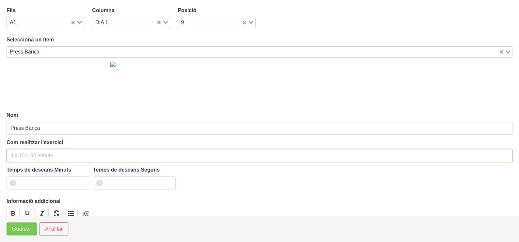
drag, startPoint x: 44, startPoint y: 152, endPoint x: 47, endPoint y: 145, distance: 7.2
click at [45, 150] on input "text" at bounding box center [260, 155] width 506 height 13
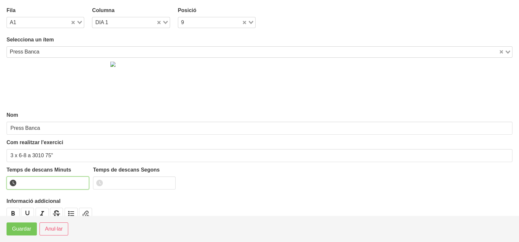
click at [39, 180] on input "number" at bounding box center [48, 183] width 83 height 13
click at [25, 231] on span "Guardar" at bounding box center [21, 229] width 19 height 8
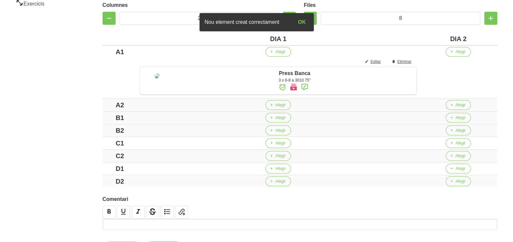
scroll to position [163, 0]
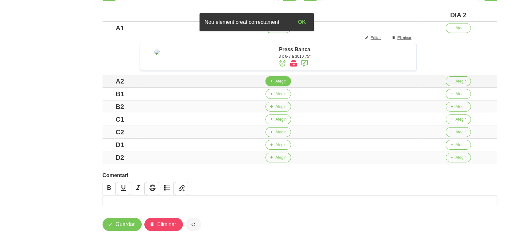
click at [282, 84] on span "Afegir" at bounding box center [280, 81] width 10 height 6
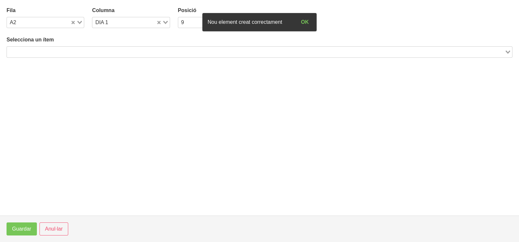
click at [69, 52] on input "Search for option" at bounding box center [256, 52] width 497 height 8
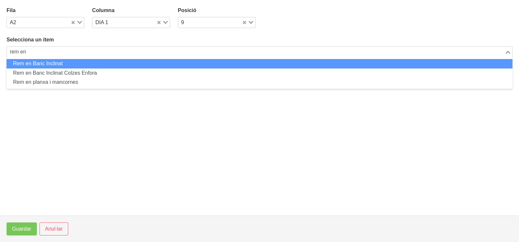
click at [58, 61] on li "Rem en Banc Inclinat" at bounding box center [260, 63] width 506 height 9
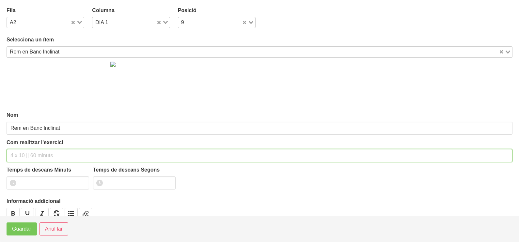
click at [39, 154] on input "text" at bounding box center [260, 155] width 506 height 13
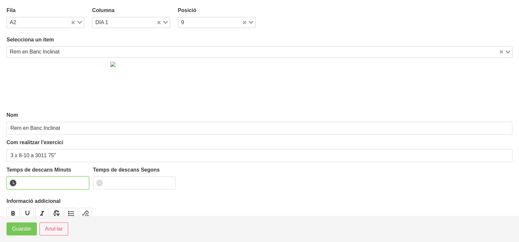
click at [33, 182] on input "number" at bounding box center [48, 183] width 83 height 13
click at [23, 230] on span "Guardar" at bounding box center [21, 229] width 19 height 8
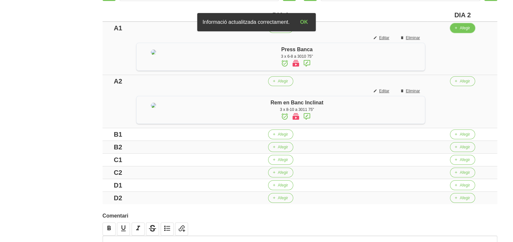
click at [467, 31] on button "Afegir" at bounding box center [462, 28] width 25 height 10
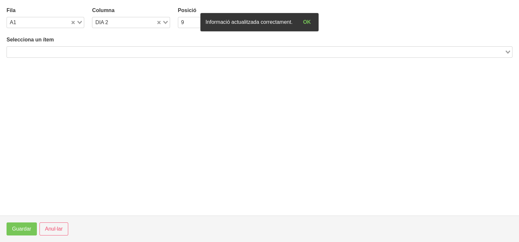
click at [95, 51] on input "Search for option" at bounding box center [256, 52] width 497 height 8
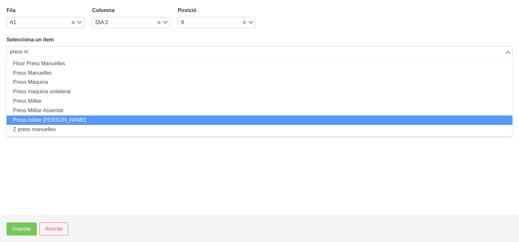
click at [65, 119] on li "Press militar [PERSON_NAME]" at bounding box center [260, 120] width 506 height 9
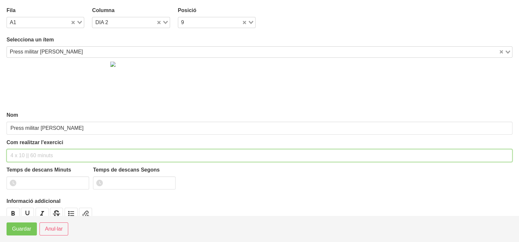
drag, startPoint x: 38, startPoint y: 153, endPoint x: 46, endPoint y: 101, distance: 52.2
click at [39, 150] on input "text" at bounding box center [260, 155] width 506 height 13
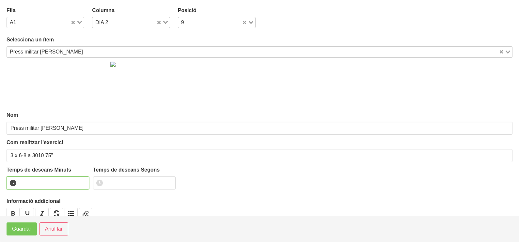
click at [56, 178] on input "number" at bounding box center [48, 183] width 83 height 13
click at [29, 230] on span "Guardar" at bounding box center [21, 229] width 19 height 8
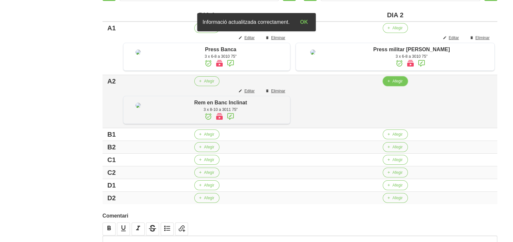
click at [391, 84] on span "button" at bounding box center [389, 81] width 6 height 6
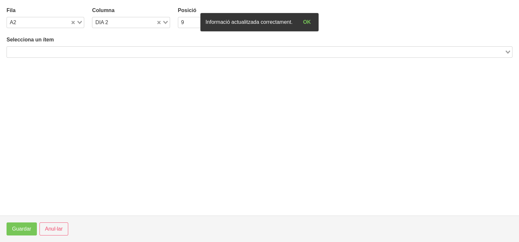
click at [116, 50] on input "Search for option" at bounding box center [256, 52] width 497 height 8
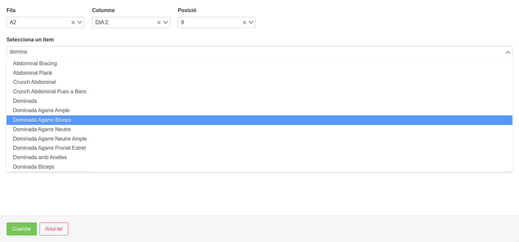
click at [64, 120] on li "Dominada Agarre Bíceps" at bounding box center [260, 120] width 506 height 9
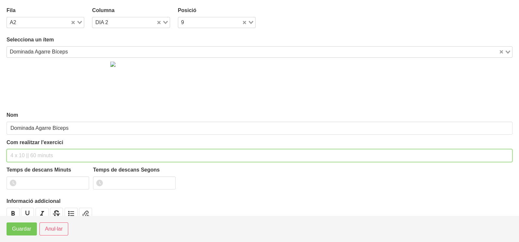
click at [24, 154] on input "text" at bounding box center [260, 155] width 506 height 13
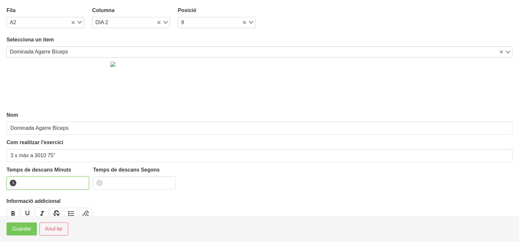
click at [41, 180] on input "number" at bounding box center [48, 183] width 83 height 13
click at [22, 237] on footer "Guardar Anul·lar" at bounding box center [259, 229] width 519 height 26
click at [21, 232] on span "Guardar" at bounding box center [21, 229] width 19 height 8
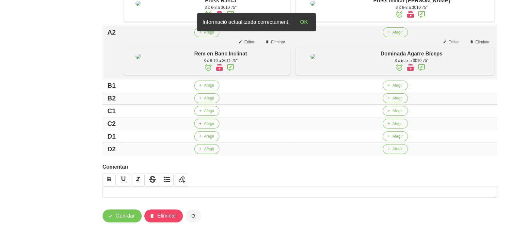
scroll to position [239, 0]
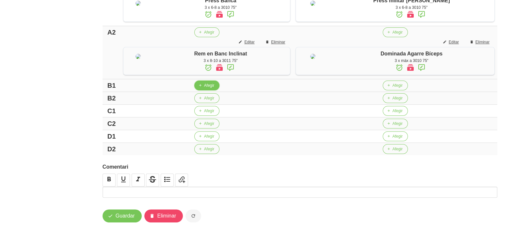
click at [214, 87] on span "Afegir" at bounding box center [209, 86] width 10 height 6
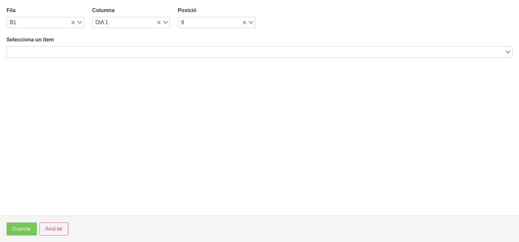
click at [90, 51] on input "Search for option" at bounding box center [256, 52] width 497 height 8
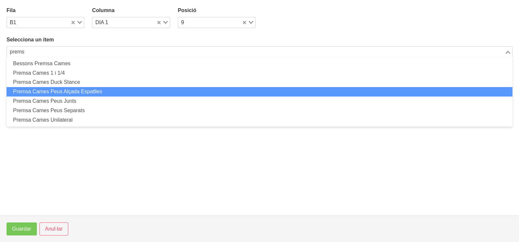
click at [87, 89] on li "Premsa Cames Peus Alçada Espatlles" at bounding box center [260, 91] width 506 height 9
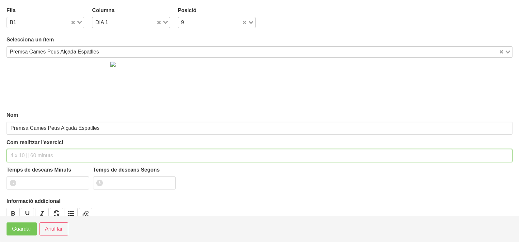
click at [24, 155] on input "text" at bounding box center [260, 155] width 506 height 13
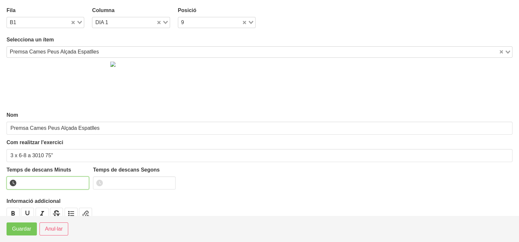
click at [37, 180] on input "number" at bounding box center [48, 183] width 83 height 13
click at [24, 232] on span "Guardar" at bounding box center [21, 229] width 19 height 8
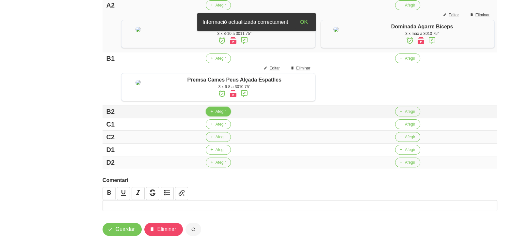
click at [220, 115] on span "Afegir" at bounding box center [220, 112] width 10 height 6
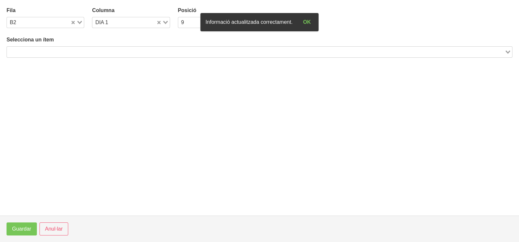
click at [63, 49] on input "Search for option" at bounding box center [256, 52] width 497 height 8
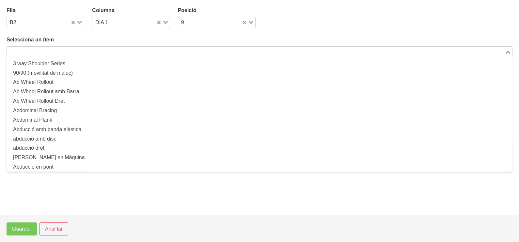
click at [113, 50] on input "Search for option" at bounding box center [256, 52] width 497 height 8
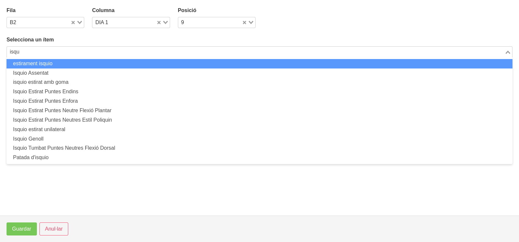
drag, startPoint x: 11, startPoint y: 51, endPoint x: 2, endPoint y: 50, distance: 9.8
click at [0, 51] on html "Nutrivic Marc Fabré General Dashboard Seccions Clients Administradors Comunicac…" at bounding box center [259, 10] width 519 height 498
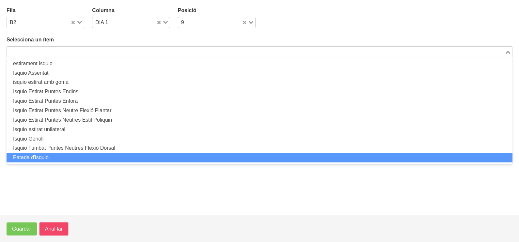
click at [49, 234] on button "Anul·lar" at bounding box center [54, 229] width 29 height 13
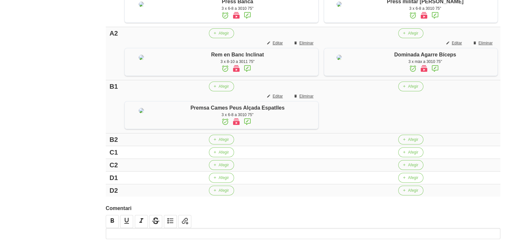
scroll to position [198, 0]
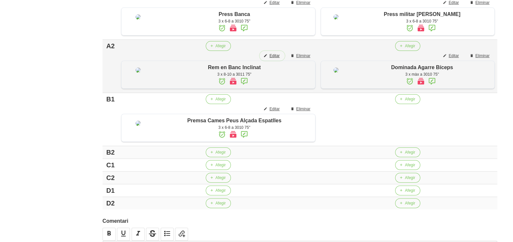
click at [279, 59] on span "Editar" at bounding box center [274, 56] width 10 height 6
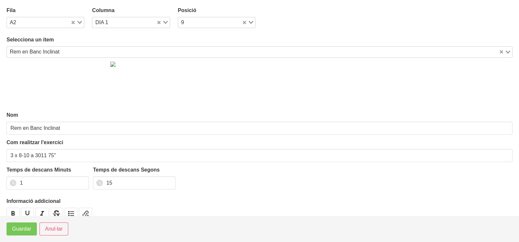
click at [78, 23] on icon "Search for option" at bounding box center [79, 22] width 5 height 3
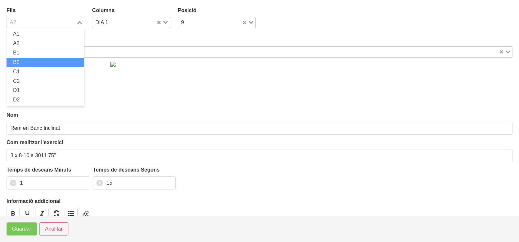
click at [33, 61] on li "B2" at bounding box center [46, 62] width 78 height 9
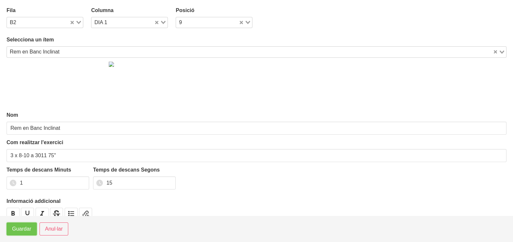
click at [21, 231] on span "Guardar" at bounding box center [21, 229] width 19 height 8
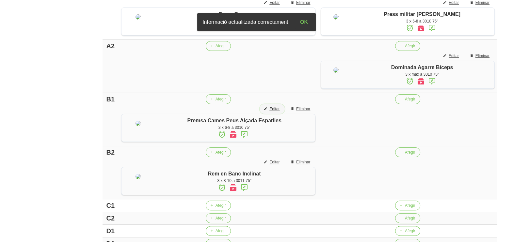
click at [285, 114] on button "Editar" at bounding box center [272, 109] width 25 height 10
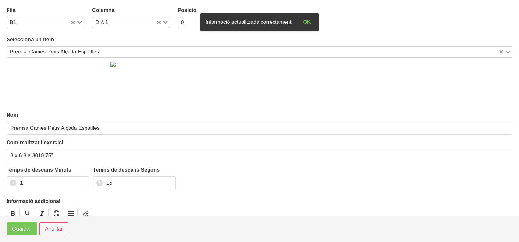
click at [78, 21] on icon "Search for option" at bounding box center [79, 22] width 5 height 3
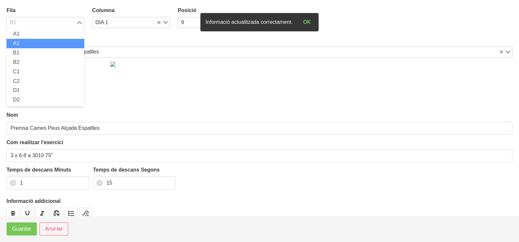
click at [43, 42] on li "A2" at bounding box center [46, 43] width 78 height 9
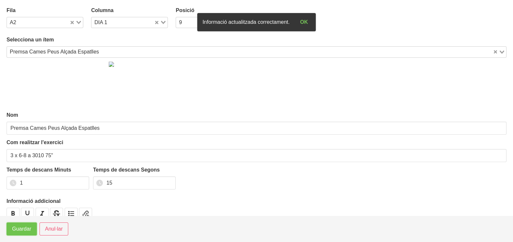
click at [20, 229] on span "Guardar" at bounding box center [21, 229] width 19 height 8
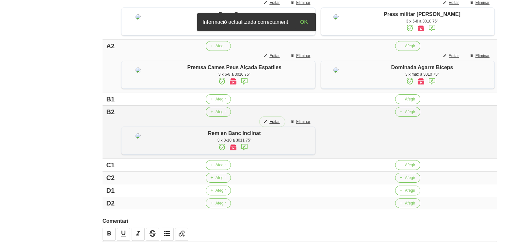
click at [279, 125] on span "Editar" at bounding box center [274, 122] width 10 height 6
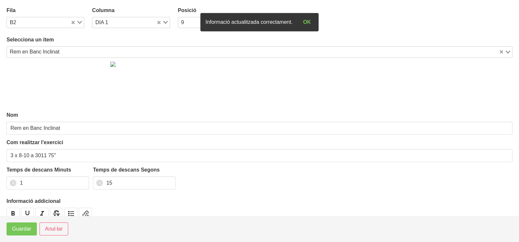
click at [77, 20] on div "Loading..." at bounding box center [77, 21] width 13 height 9
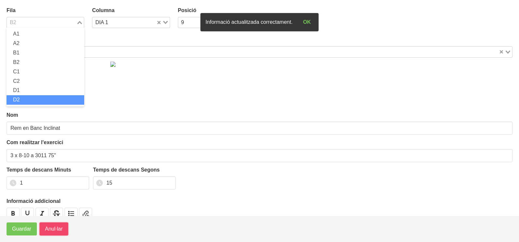
click at [49, 233] on span "Anul·lar" at bounding box center [54, 229] width 18 height 8
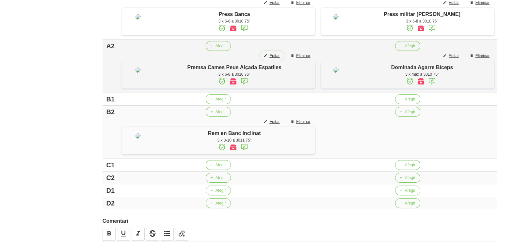
click at [279, 59] on span "Editar" at bounding box center [274, 56] width 10 height 6
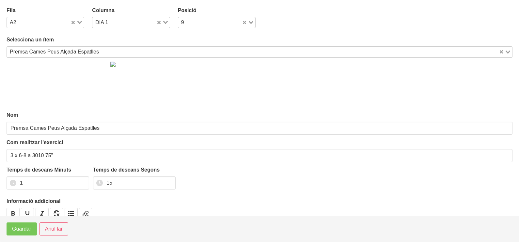
click at [78, 23] on icon "Search for option" at bounding box center [79, 22] width 5 height 3
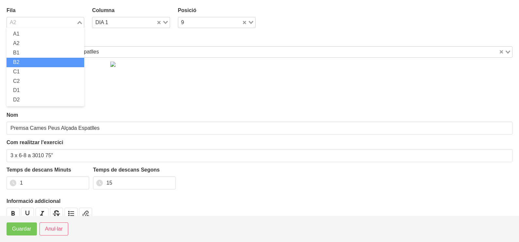
click at [31, 62] on li "B2" at bounding box center [46, 62] width 78 height 9
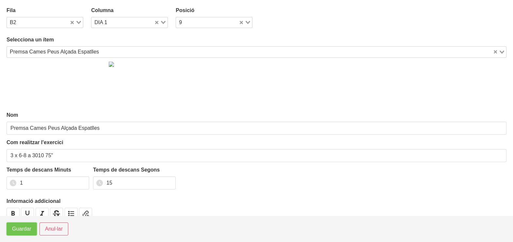
click at [21, 229] on span "Guardar" at bounding box center [21, 229] width 19 height 8
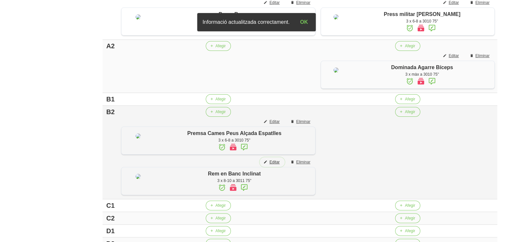
click at [279, 165] on span "Editar" at bounding box center [274, 162] width 10 height 6
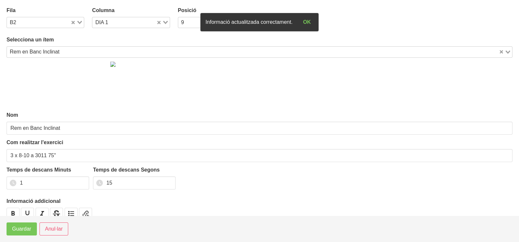
click at [78, 22] on icon "Search for option" at bounding box center [79, 22] width 5 height 3
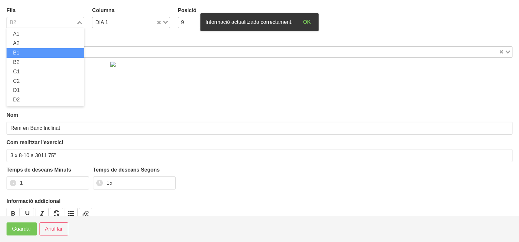
drag, startPoint x: 35, startPoint y: 52, endPoint x: 32, endPoint y: 59, distance: 7.8
click at [35, 53] on li "B1" at bounding box center [46, 52] width 78 height 9
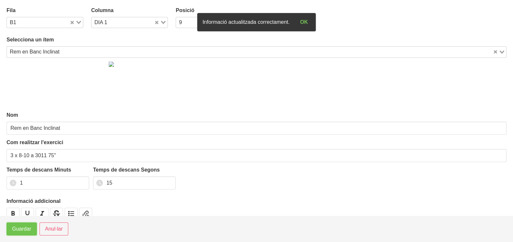
click at [24, 231] on span "Guardar" at bounding box center [21, 229] width 19 height 8
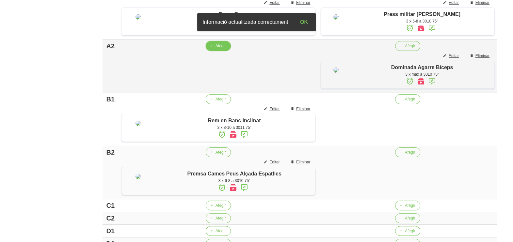
click at [219, 49] on span "Afegir" at bounding box center [220, 46] width 10 height 6
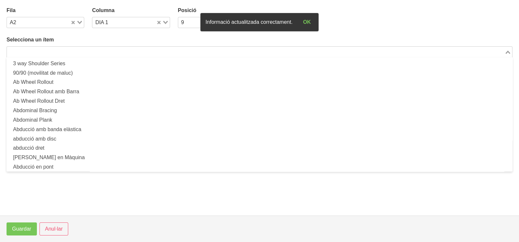
click at [87, 49] on input "Search for option" at bounding box center [256, 52] width 497 height 8
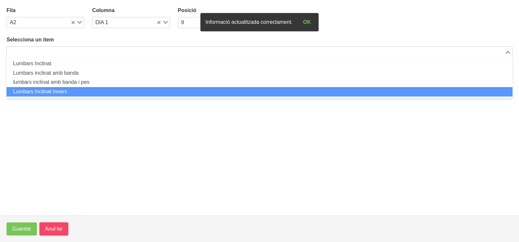
drag, startPoint x: 53, startPoint y: 230, endPoint x: 55, endPoint y: 228, distance: 3.4
click at [53, 230] on span "Anul·lar" at bounding box center [54, 229] width 18 height 8
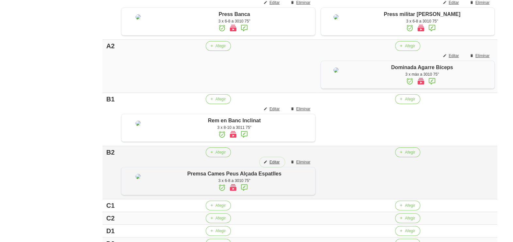
click at [282, 167] on button "Editar" at bounding box center [272, 162] width 25 height 10
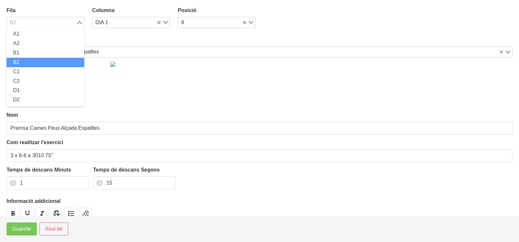
click at [79, 21] on icon "Search for option" at bounding box center [79, 22] width 5 height 3
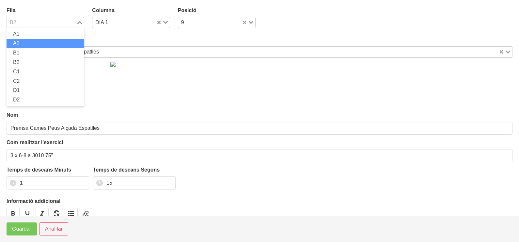
click at [40, 41] on li "A2" at bounding box center [46, 43] width 78 height 9
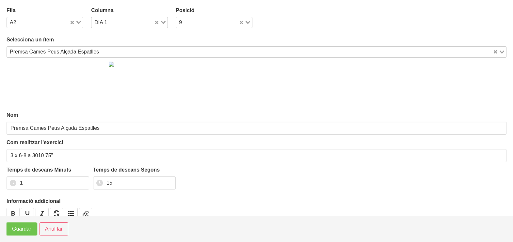
click at [22, 228] on span "Guardar" at bounding box center [21, 229] width 19 height 8
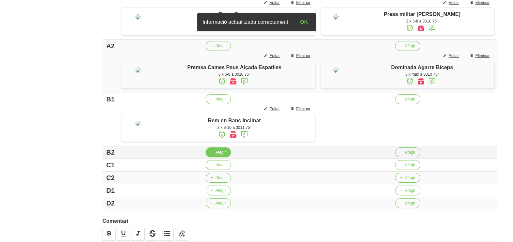
click at [220, 155] on span "Afegir" at bounding box center [220, 153] width 10 height 6
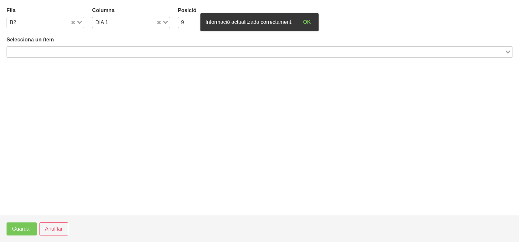
click at [88, 51] on input "Search for option" at bounding box center [256, 52] width 497 height 8
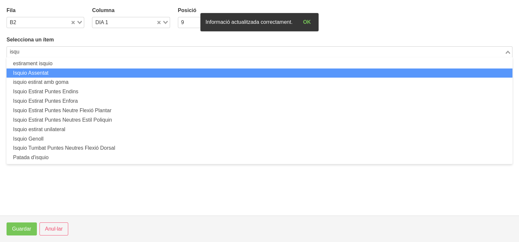
click at [41, 74] on li "Isquio Assentat" at bounding box center [260, 73] width 506 height 9
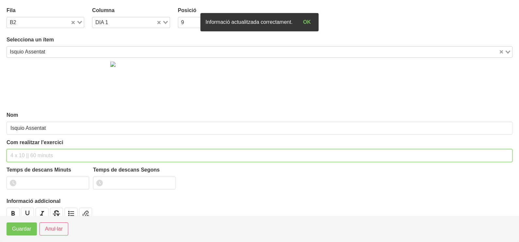
click at [21, 155] on input "text" at bounding box center [260, 155] width 506 height 13
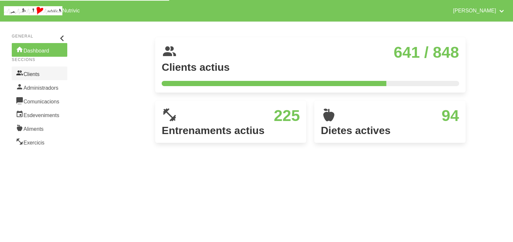
click at [42, 74] on link "Clients" at bounding box center [39, 74] width 55 height 14
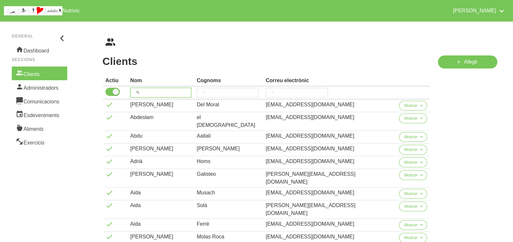
click at [163, 92] on input "search" at bounding box center [160, 93] width 61 height 10
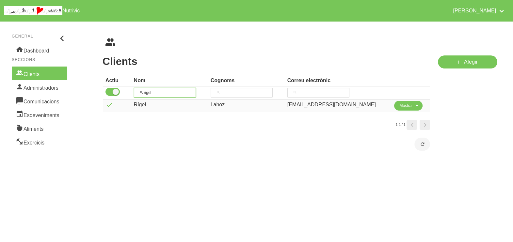
type input "rigel"
click at [403, 107] on span "Mostrar" at bounding box center [405, 106] width 13 height 6
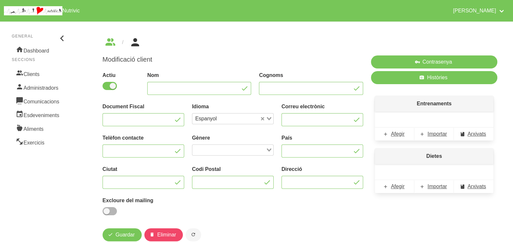
type input "Rígel"
type input "Lahoz"
type input "rigel.lahoz@gmail.com"
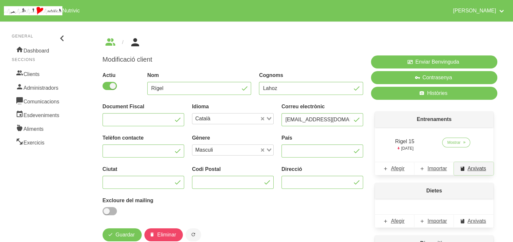
click at [471, 170] on span "Arxivats" at bounding box center [476, 169] width 19 height 8
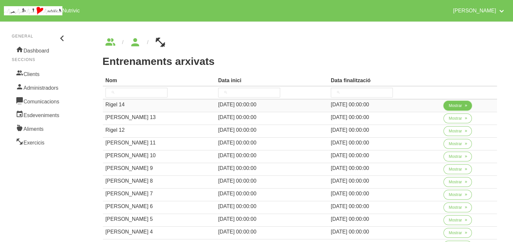
click at [454, 105] on span "Mostrar" at bounding box center [455, 106] width 13 height 6
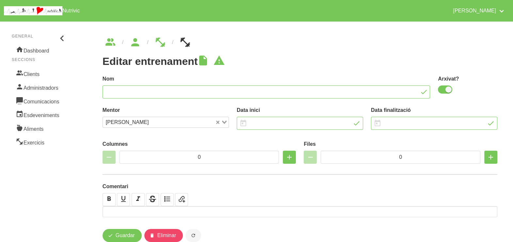
type input "Rigel 14"
checkbox input "true"
type input "17/8/2025"
type input "28/9/2025"
type input "6"
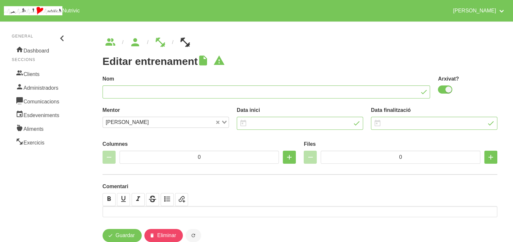
type input "9"
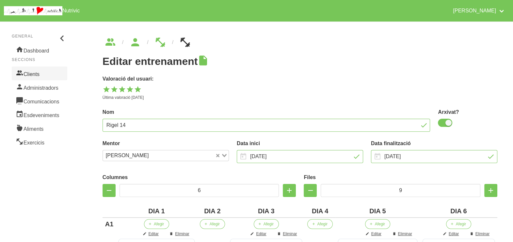
drag, startPoint x: 41, startPoint y: 72, endPoint x: 45, endPoint y: 73, distance: 4.4
click at [41, 72] on link "Clients" at bounding box center [39, 74] width 55 height 14
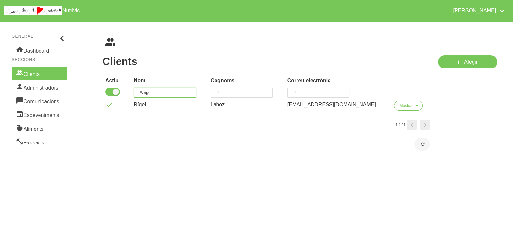
drag, startPoint x: 163, startPoint y: 92, endPoint x: 150, endPoint y: 74, distance: 21.7
click at [131, 85] on thead "Actiu Nom Cognoms Correu electrònic rigel" at bounding box center [266, 87] width 327 height 24
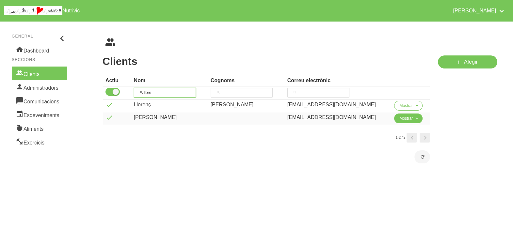
type input "llore"
click at [408, 116] on button "Mostrar" at bounding box center [408, 119] width 28 height 10
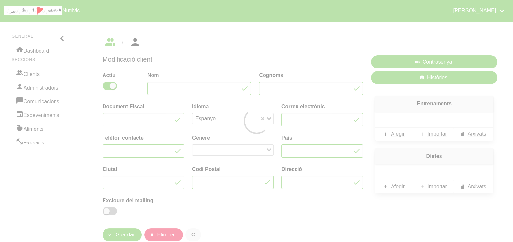
type input "Llorenç Riu"
type input "riumauri123@gmail.com"
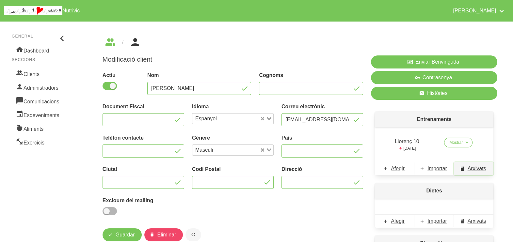
click at [475, 168] on span "Arxivats" at bounding box center [476, 169] width 19 height 8
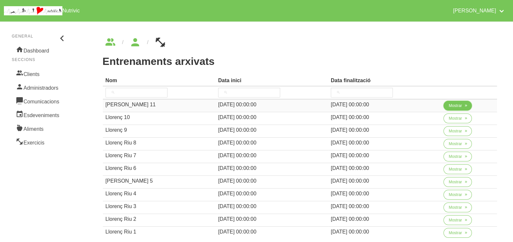
click at [452, 107] on span "Mostrar" at bounding box center [455, 106] width 13 height 6
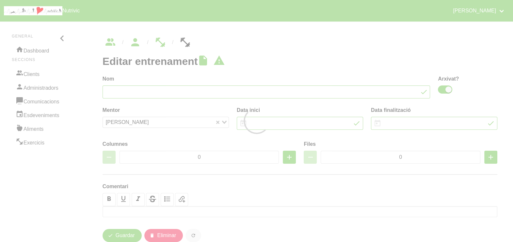
type input "Llorenç Riu 11"
checkbox input "true"
type input "26/10/2025"
type input "7/12/2025"
type input "2"
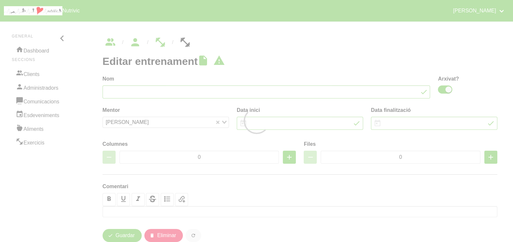
type input "10"
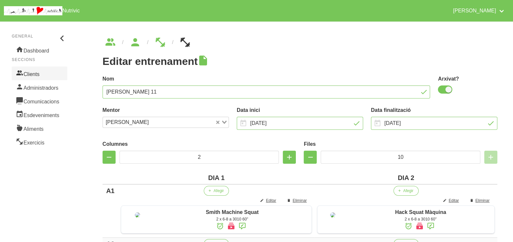
click at [38, 72] on link "Clients" at bounding box center [39, 74] width 55 height 14
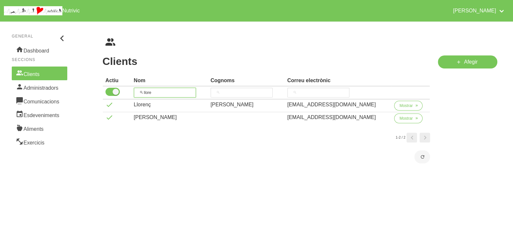
click at [128, 89] on tr "llore" at bounding box center [266, 93] width 327 height 13
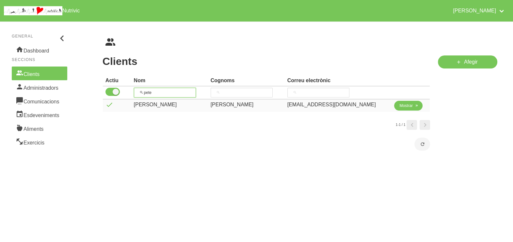
type input "pete"
click at [394, 104] on button "Mostrar" at bounding box center [408, 106] width 28 height 10
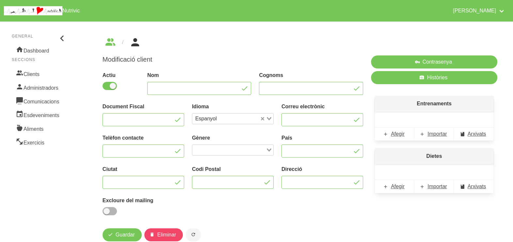
type input "[PERSON_NAME]"
type input "[EMAIL_ADDRESS][DOMAIN_NAME]"
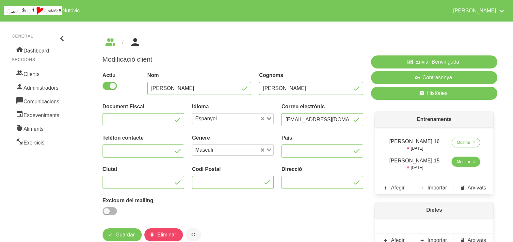
click at [466, 166] on link "Mostrar" at bounding box center [465, 162] width 28 height 10
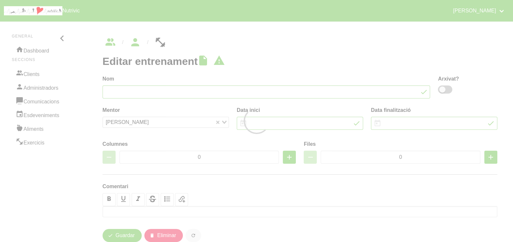
type input "Pete Hodges 15"
type input "17/8/2025"
type input "5/10/2025"
type input "2"
type input "8"
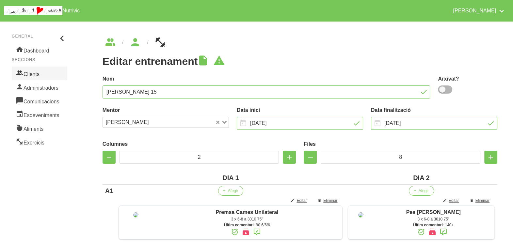
click at [47, 74] on link "Clients" at bounding box center [39, 74] width 55 height 14
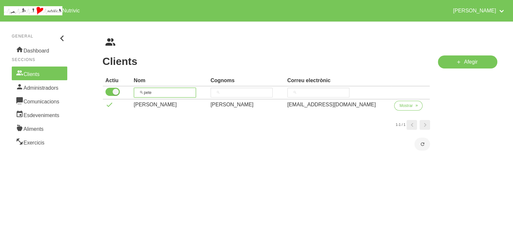
drag, startPoint x: 168, startPoint y: 90, endPoint x: 127, endPoint y: 89, distance: 40.8
click at [127, 89] on tr "pete" at bounding box center [266, 93] width 327 height 13
type input "conx"
click at [399, 104] on span "Mostrar" at bounding box center [405, 106] width 13 height 6
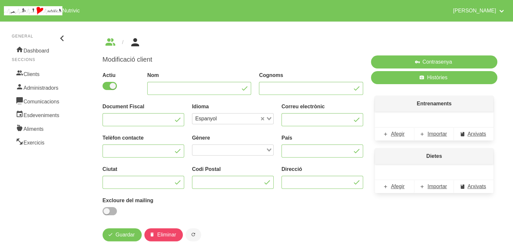
type input "Conxi"
type input "Bello"
type input "[EMAIL_ADDRESS][DOMAIN_NAME]"
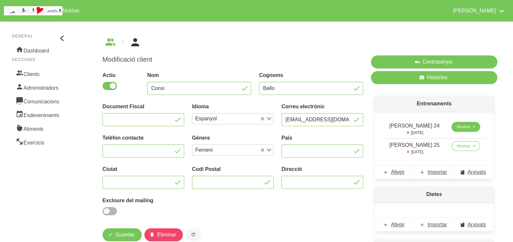
click at [457, 126] on span "Mostrar" at bounding box center [463, 127] width 13 height 6
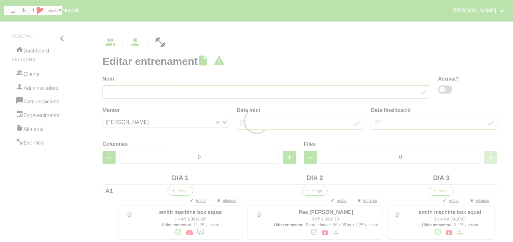
type input "[PERSON_NAME] 24"
type input "17/8/2025"
type input "5/10/2025"
type input "3"
type input "10"
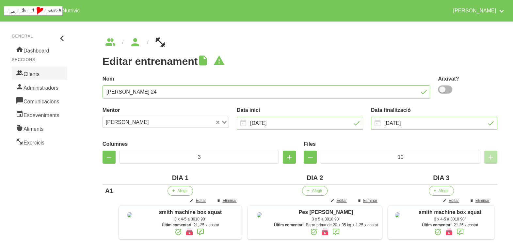
click at [40, 70] on link "Clients" at bounding box center [39, 74] width 55 height 14
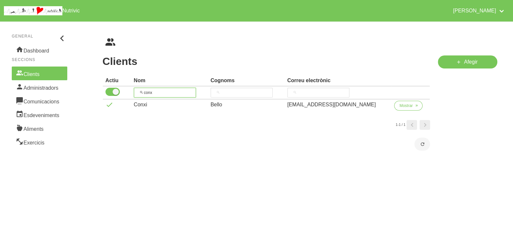
drag, startPoint x: 149, startPoint y: 88, endPoint x: 124, endPoint y: 86, distance: 24.9
click at [124, 86] on thead "Actiu Nom Cognoms Correu electrònic conx" at bounding box center [266, 87] width 327 height 24
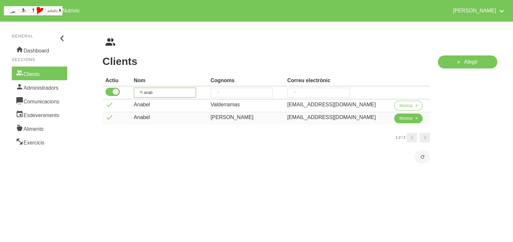
type input "anab"
click at [405, 119] on span "Mostrar" at bounding box center [405, 119] width 13 height 6
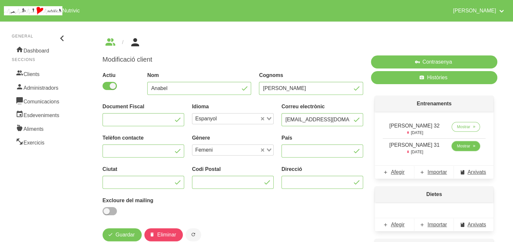
click at [457, 147] on span "Mostrar" at bounding box center [463, 146] width 13 height 6
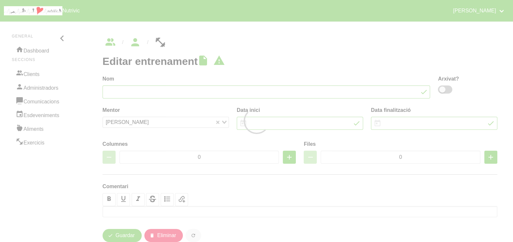
type input "[PERSON_NAME] 31"
type input "17/8/2025"
type input "5/10/2025"
type input "2"
type input "8"
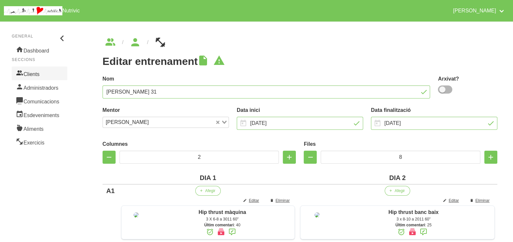
click at [41, 70] on link "Clients" at bounding box center [39, 74] width 55 height 14
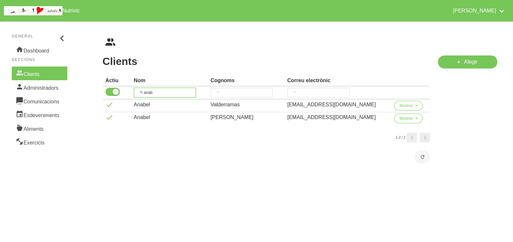
click at [115, 91] on tr "anab" at bounding box center [266, 93] width 327 height 13
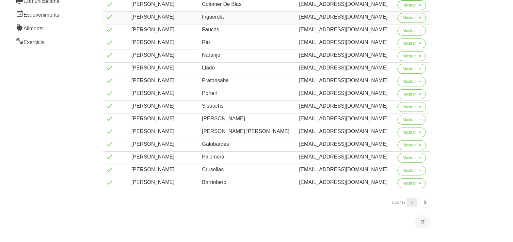
scroll to position [105, 0]
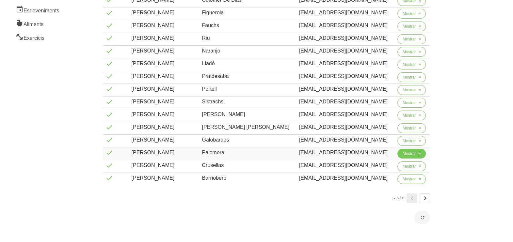
type input "jord"
click at [404, 151] on span "Mostrar" at bounding box center [409, 154] width 13 height 6
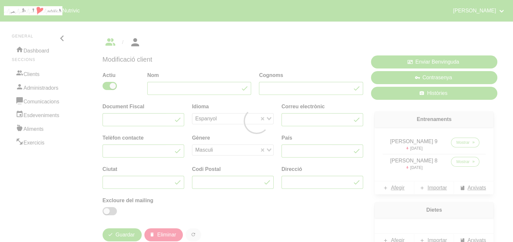
type input "[PERSON_NAME]"
type input "Palomera"
type input "[EMAIL_ADDRESS][DOMAIN_NAME]"
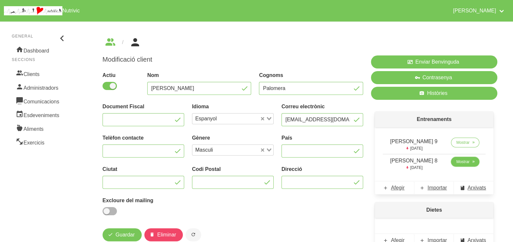
click at [461, 160] on span "Mostrar" at bounding box center [462, 162] width 13 height 6
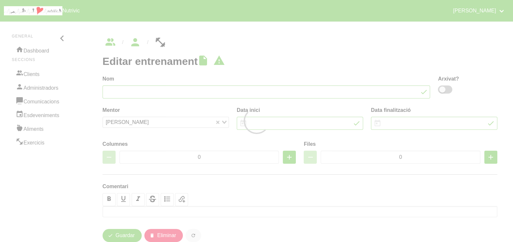
type input "[PERSON_NAME] 8"
type input "17/8/2025"
type input "5/10/2025"
type input "3"
type input "8"
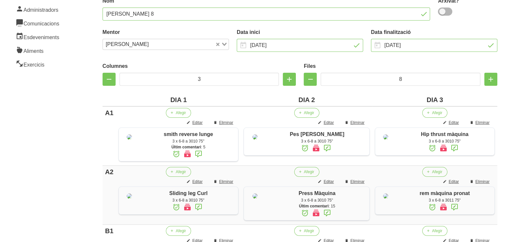
scroll to position [81, 0]
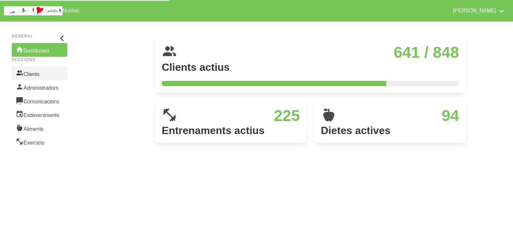
click at [41, 71] on link "Clients" at bounding box center [39, 74] width 55 height 14
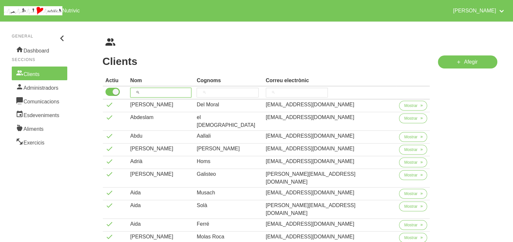
click at [159, 91] on input "search" at bounding box center [160, 93] width 61 height 10
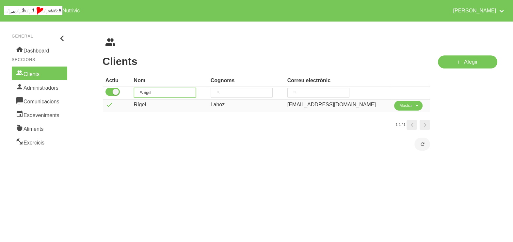
type input "rigel"
click at [401, 107] on span "Mostrar" at bounding box center [405, 106] width 13 height 6
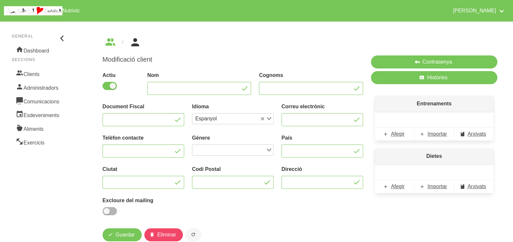
type input "Rígel"
type input "Lahoz"
type input "[EMAIL_ADDRESS][DOMAIN_NAME]"
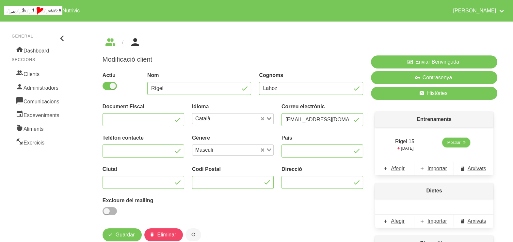
click at [464, 144] on link "Mostrar" at bounding box center [456, 143] width 28 height 10
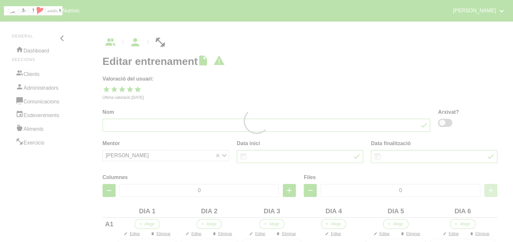
type input "Rigel 15"
type input "28/9/2025"
type input "[DATE]"
type input "6"
type input "10"
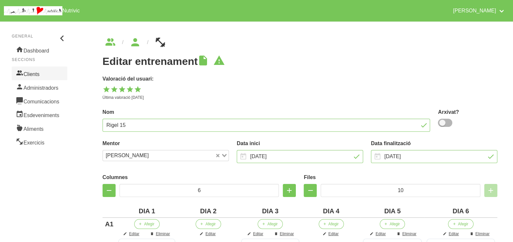
click at [34, 74] on link "Clients" at bounding box center [39, 74] width 55 height 14
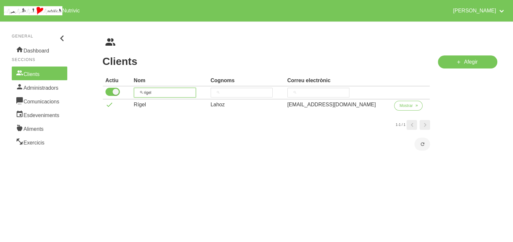
drag, startPoint x: 163, startPoint y: 91, endPoint x: 148, endPoint y: 83, distance: 17.8
click at [122, 89] on tr "rigel" at bounding box center [266, 93] width 327 height 13
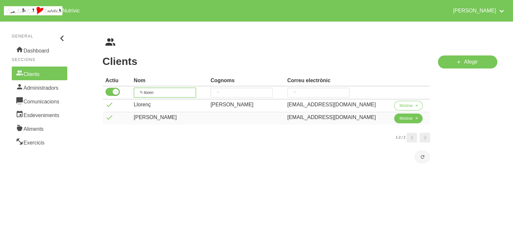
type input "lloren"
click at [399, 118] on span "Mostrar" at bounding box center [405, 119] width 13 height 6
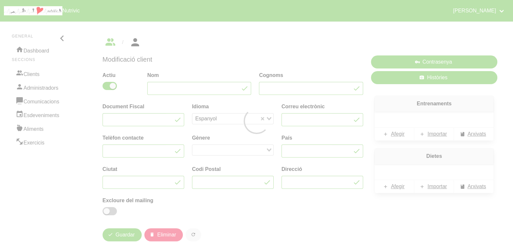
type input "Llorenç Riu"
type input "riumauri123@gmail.com"
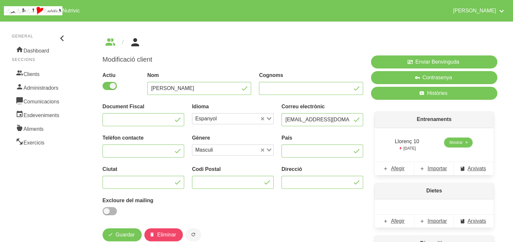
click at [460, 144] on span "Mostrar" at bounding box center [455, 143] width 13 height 6
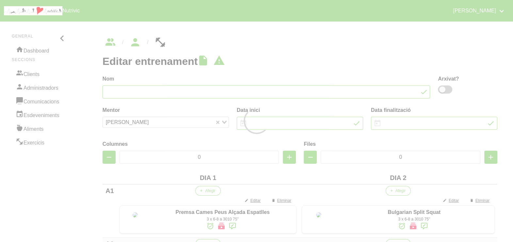
type input "Llorenç 10"
type input "11/9/2025"
type input "26/10/2025"
type input "2"
type input "8"
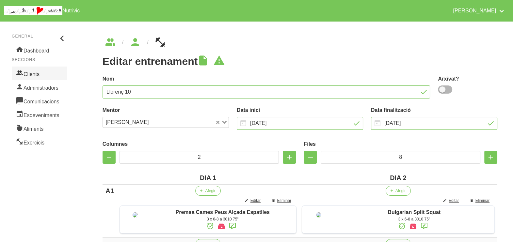
click at [46, 74] on link "Clients" at bounding box center [39, 74] width 55 height 14
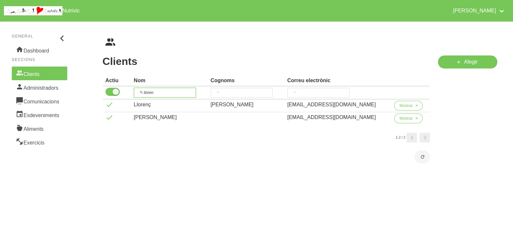
click at [138, 88] on input "lloren" at bounding box center [165, 93] width 62 height 10
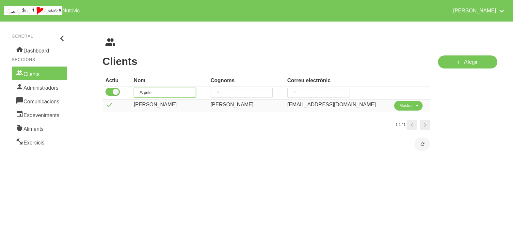
type input "pete"
click at [406, 107] on span "Mostrar" at bounding box center [405, 106] width 13 height 6
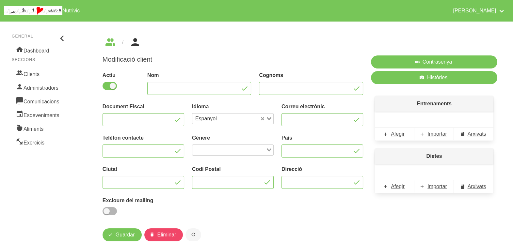
type input "[PERSON_NAME]"
type input "[EMAIL_ADDRESS][DOMAIN_NAME]"
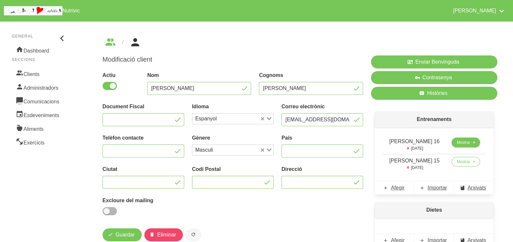
click at [458, 144] on span "Mostrar" at bounding box center [463, 143] width 13 height 6
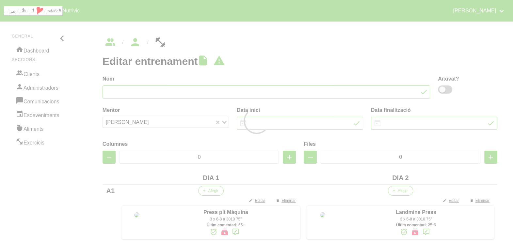
type input "Pete Hodges 16"
type input "28/9/2025"
type input "[DATE]"
type input "2"
type input "8"
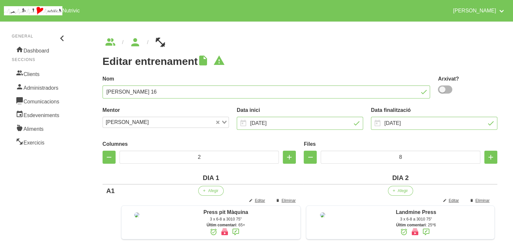
click at [267, 47] on ul "breadcrumbs" at bounding box center [300, 42] width 395 height 10
drag, startPoint x: 36, startPoint y: 73, endPoint x: 40, endPoint y: 74, distance: 3.3
click at [36, 73] on link "Clients" at bounding box center [39, 74] width 55 height 14
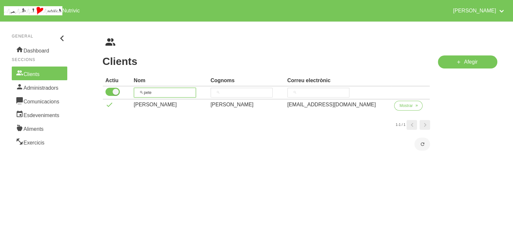
click at [145, 91] on input "pete" at bounding box center [165, 93] width 62 height 10
type input "conx"
click at [399, 106] on span "Mostrar" at bounding box center [405, 106] width 13 height 6
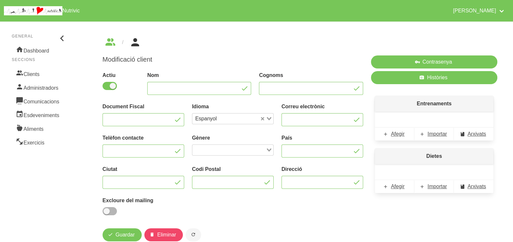
type input "Conxi"
type input "Bello"
type input "[EMAIL_ADDRESS][DOMAIN_NAME]"
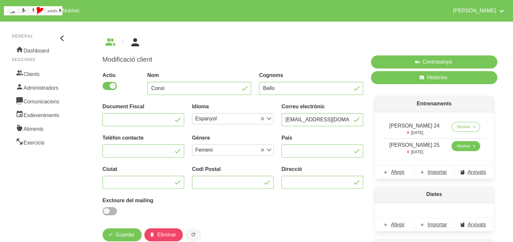
click at [458, 149] on span "Mostrar" at bounding box center [463, 146] width 13 height 6
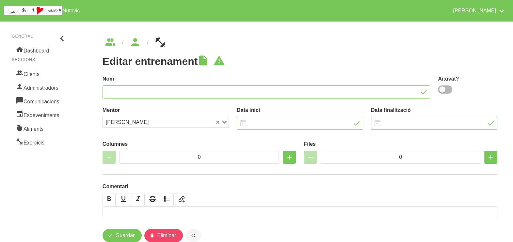
type input "[PERSON_NAME] 25"
type input "5/10/2025"
type input "[DATE]"
type input "3"
type input "8"
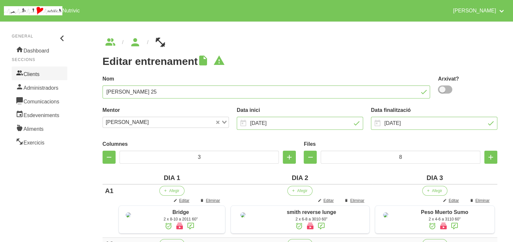
click at [35, 72] on link "Clients" at bounding box center [39, 74] width 55 height 14
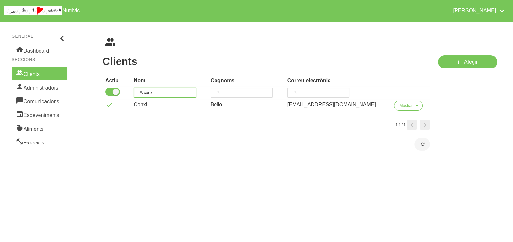
drag, startPoint x: 114, startPoint y: 83, endPoint x: 118, endPoint y: 82, distance: 3.5
click at [114, 83] on thead "Actiu Nom Cognoms Correu electrònic conx" at bounding box center [266, 87] width 327 height 24
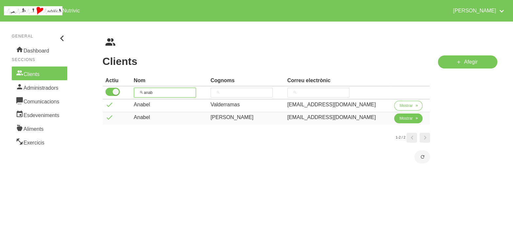
type input "anab"
click at [405, 121] on span "Mostrar" at bounding box center [405, 119] width 13 height 6
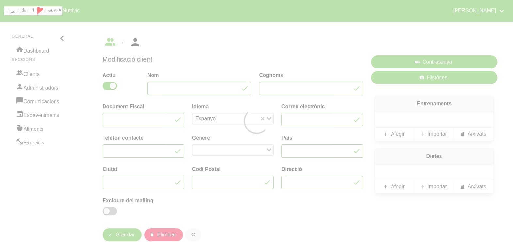
type input "Anabel"
type input "[PERSON_NAME]"
type input "[EMAIL_ADDRESS][DOMAIN_NAME]"
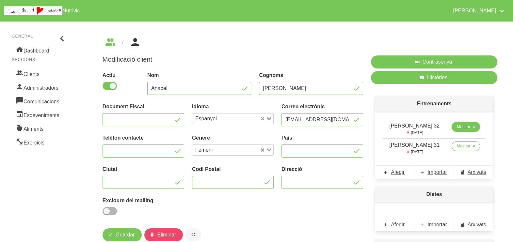
click at [463, 126] on span "Mostrar" at bounding box center [463, 127] width 13 height 6
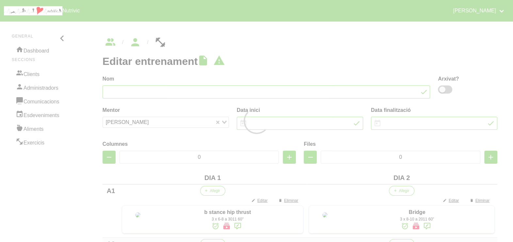
type input "[PERSON_NAME] 32"
type input "28/9/2025"
type input "[DATE]"
type input "2"
type input "8"
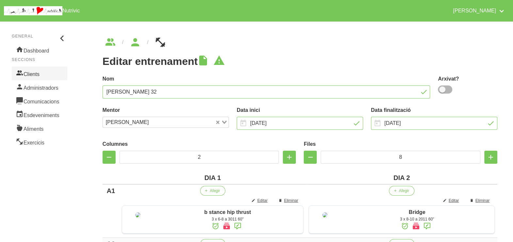
click at [40, 70] on link "Clients" at bounding box center [39, 74] width 55 height 14
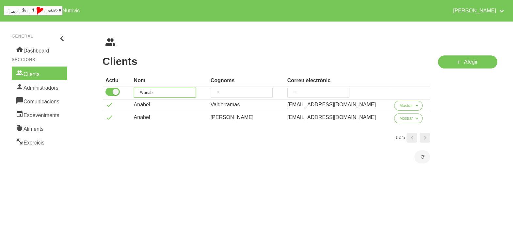
drag, startPoint x: 150, startPoint y: 90, endPoint x: 123, endPoint y: 91, distance: 26.8
click at [122, 92] on tr "anab" at bounding box center [266, 93] width 327 height 13
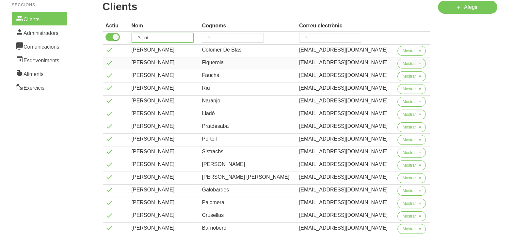
scroll to position [81, 0]
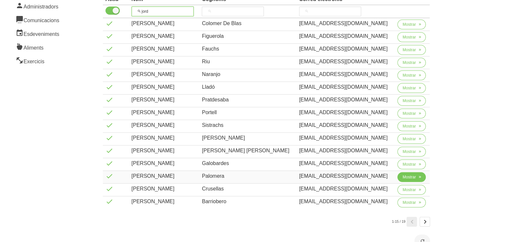
type input "jord"
click at [403, 176] on span "Mostrar" at bounding box center [409, 177] width 13 height 6
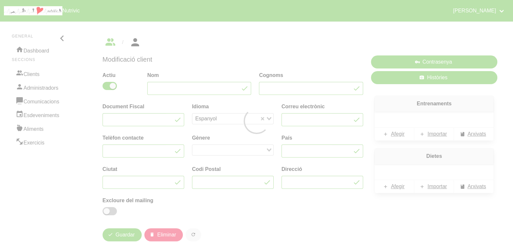
type input "[PERSON_NAME]"
type input "Palomera"
type input "[EMAIL_ADDRESS][DOMAIN_NAME]"
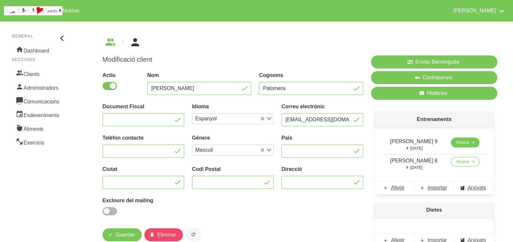
click at [460, 142] on span "Mostrar" at bounding box center [462, 143] width 13 height 6
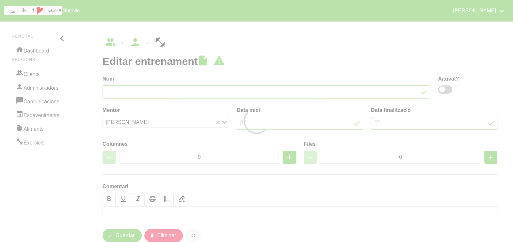
type input "[PERSON_NAME] 9"
type input "5/10/2025"
type input "[DATE]"
type input "3"
type input "8"
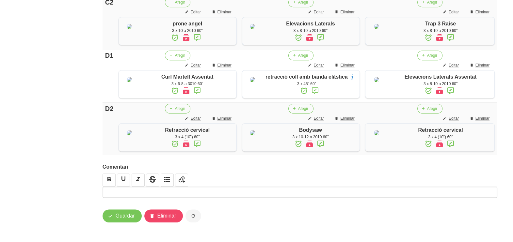
scroll to position [526, 0]
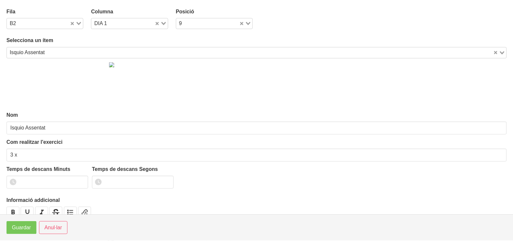
scroll to position [198, 0]
type input "3 x 8-10 a 3010 75""
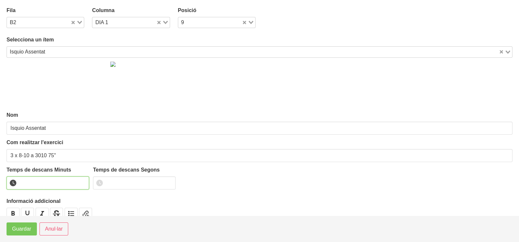
click at [30, 181] on input "number" at bounding box center [48, 183] width 83 height 13
type input "1"
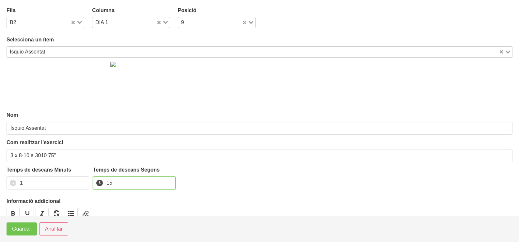
type input "15"
click at [20, 231] on span "Guardar" at bounding box center [21, 229] width 19 height 8
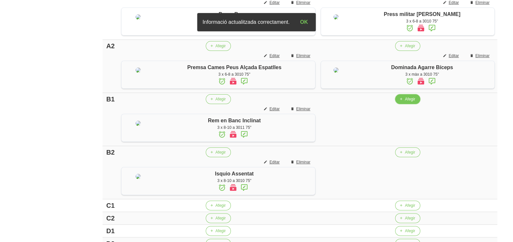
click at [413, 102] on span "Afegir" at bounding box center [410, 99] width 10 height 6
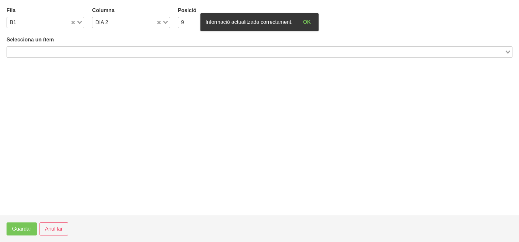
click at [100, 50] on input "Search for option" at bounding box center [256, 52] width 497 height 8
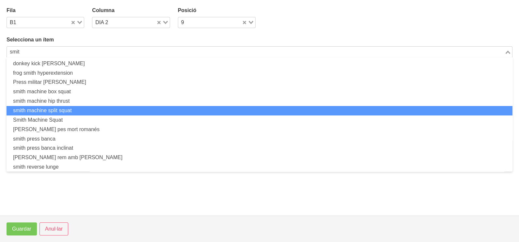
click at [49, 110] on li "smith machine split squat" at bounding box center [260, 110] width 506 height 9
type input "smit"
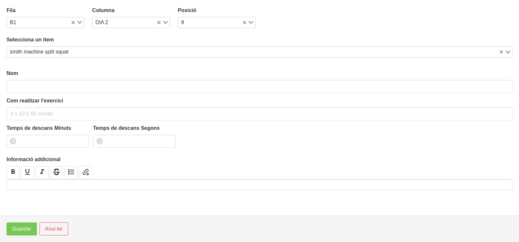
type input "smith machine split squat"
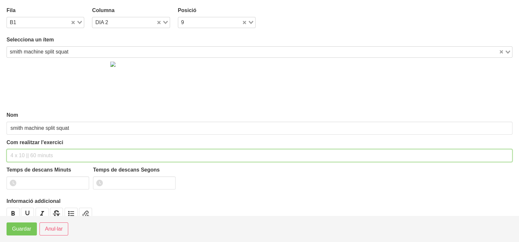
click at [23, 154] on input "text" at bounding box center [260, 155] width 506 height 13
type input "3 x 6-8 a 3010 75""
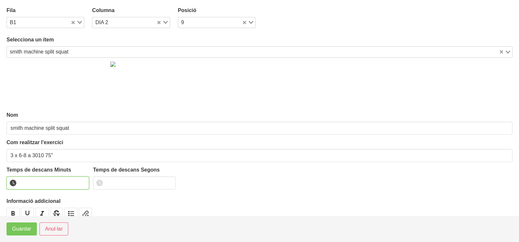
drag, startPoint x: 35, startPoint y: 184, endPoint x: 39, endPoint y: 181, distance: 5.0
click at [37, 184] on input "number" at bounding box center [48, 183] width 83 height 13
type input "1"
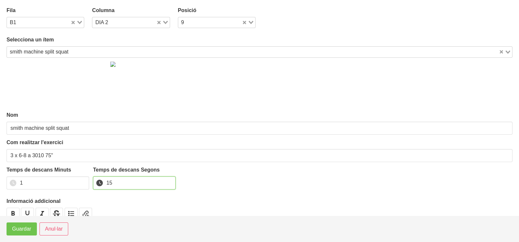
type input "15"
click at [22, 230] on span "Guardar" at bounding box center [21, 229] width 19 height 8
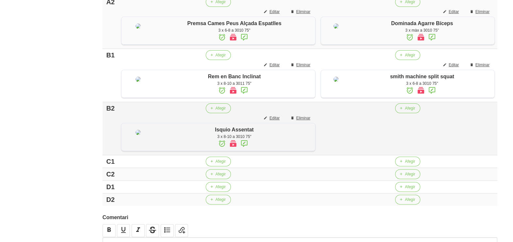
scroll to position [280, 0]
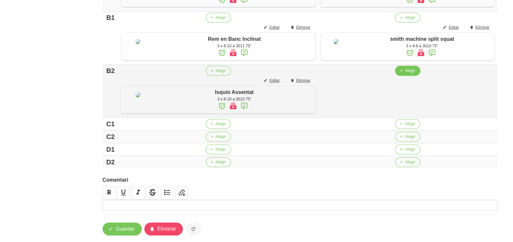
click at [409, 74] on span "Afegir" at bounding box center [410, 71] width 10 height 6
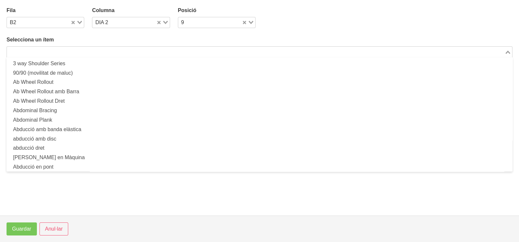
click at [129, 52] on input "Search for option" at bounding box center [256, 52] width 497 height 8
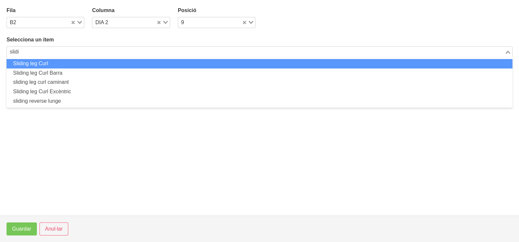
click at [103, 60] on li "Sliding leg Curl" at bounding box center [260, 63] width 506 height 9
type input "slidi"
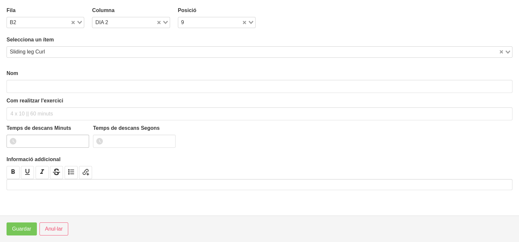
type input "Sliding leg Curl"
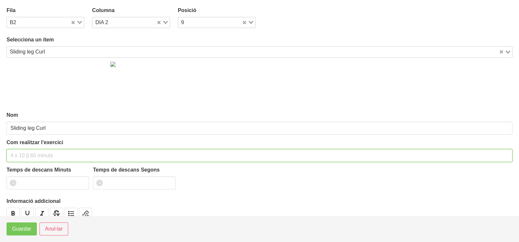
click at [28, 153] on input "text" at bounding box center [260, 155] width 506 height 13
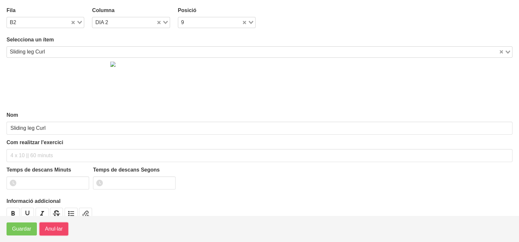
drag, startPoint x: 52, startPoint y: 233, endPoint x: 114, endPoint y: 165, distance: 92.2
click at [52, 232] on span "Anul·lar" at bounding box center [54, 229] width 18 height 8
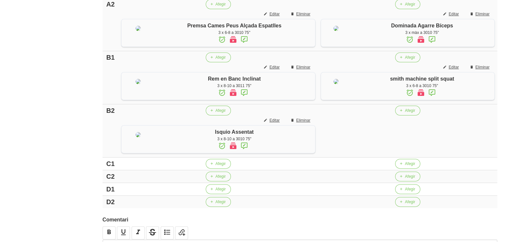
scroll to position [198, 0]
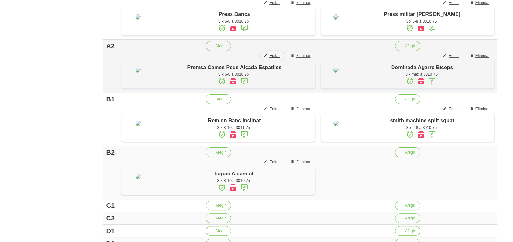
click at [277, 59] on span "Editar" at bounding box center [274, 56] width 10 height 6
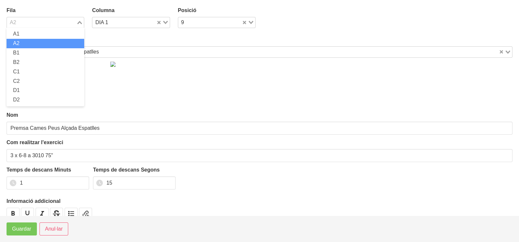
drag, startPoint x: 79, startPoint y: 22, endPoint x: 54, endPoint y: 34, distance: 28.3
click at [78, 23] on icon "Search for option" at bounding box center [79, 22] width 5 height 3
click at [39, 53] on li "B1" at bounding box center [46, 52] width 78 height 9
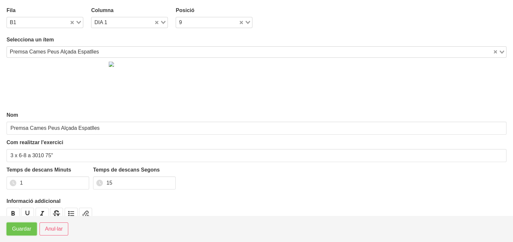
click at [20, 235] on button "Guardar" at bounding box center [22, 229] width 30 height 13
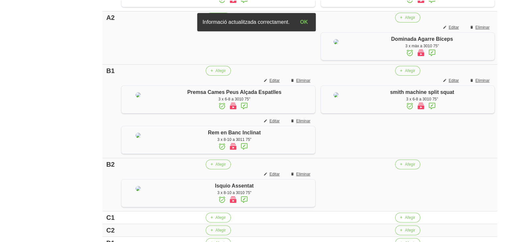
scroll to position [239, 0]
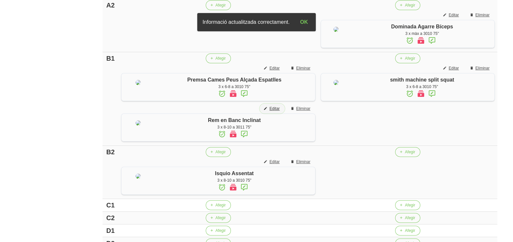
click at [278, 112] on span "Editar" at bounding box center [274, 109] width 10 height 6
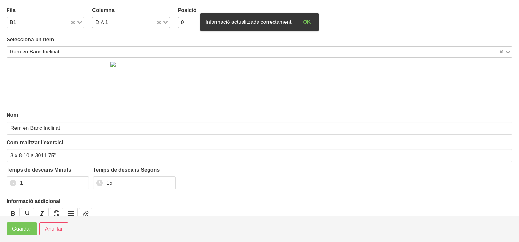
drag, startPoint x: 80, startPoint y: 21, endPoint x: 68, endPoint y: 29, distance: 14.5
click at [80, 21] on icon "Search for option" at bounding box center [79, 22] width 5 height 3
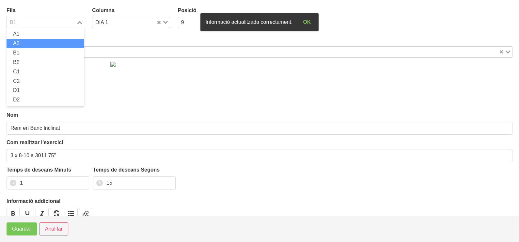
drag, startPoint x: 41, startPoint y: 40, endPoint x: 41, endPoint y: 44, distance: 3.6
click at [41, 41] on li "A2" at bounding box center [46, 43] width 78 height 9
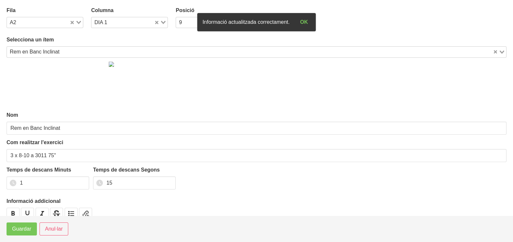
click at [19, 236] on footer "Guardar Anul·lar" at bounding box center [256, 229] width 513 height 26
click at [19, 229] on span "Guardar" at bounding box center [21, 229] width 19 height 8
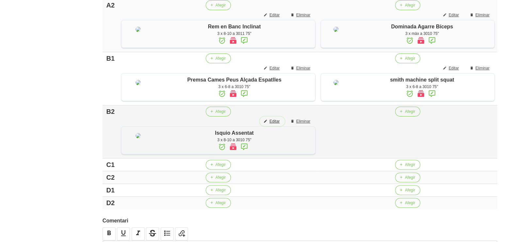
click at [278, 124] on span "Editar" at bounding box center [274, 122] width 10 height 6
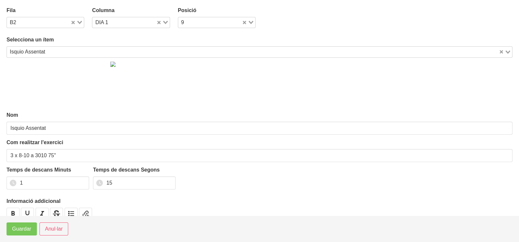
drag, startPoint x: 164, startPoint y: 22, endPoint x: 146, endPoint y: 32, distance: 21.2
click at [164, 22] on icon "Search for option" at bounding box center [165, 22] width 5 height 3
click at [127, 43] on li "DIA 2" at bounding box center [131, 43] width 78 height 9
click at [27, 225] on button "Guardar" at bounding box center [22, 229] width 30 height 13
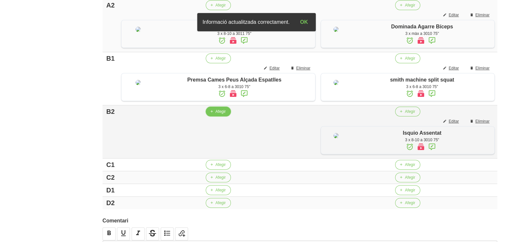
click at [223, 115] on span "Afegir" at bounding box center [220, 112] width 10 height 6
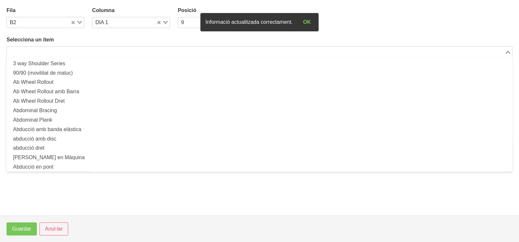
click at [117, 52] on input "Search for option" at bounding box center [256, 52] width 497 height 8
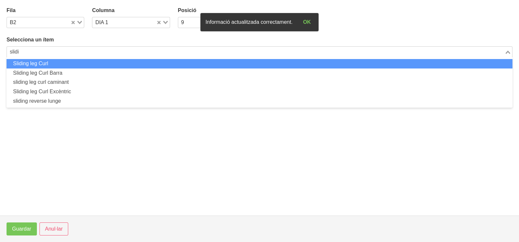
click at [95, 60] on li "Sliding leg Curl" at bounding box center [260, 63] width 506 height 9
type input "slidi"
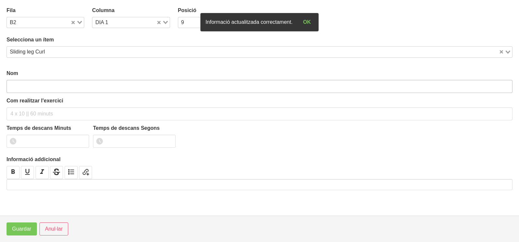
type input "Sliding leg Curl"
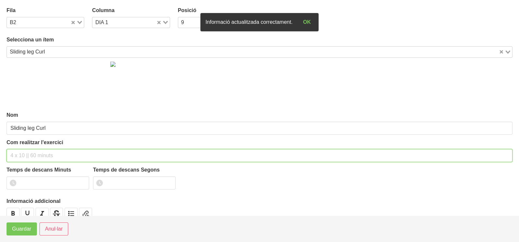
click at [24, 154] on input "text" at bounding box center [260, 155] width 506 height 13
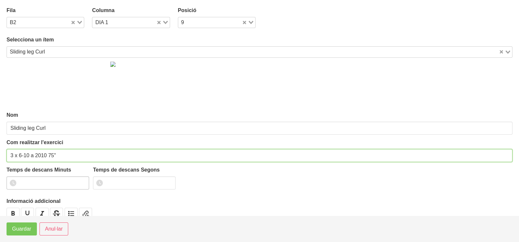
type input "3 x 6-10 a 2010 75""
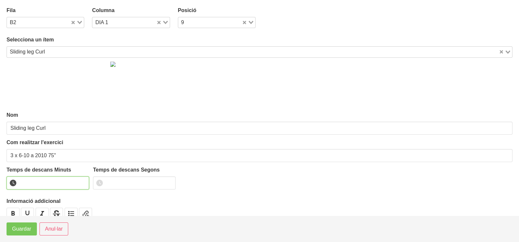
click at [33, 181] on input "number" at bounding box center [48, 183] width 83 height 13
type input "1"
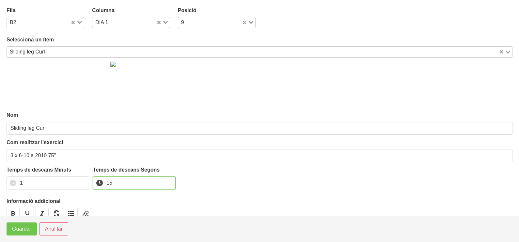
type input "15"
click at [21, 225] on button "Guardar" at bounding box center [22, 229] width 30 height 13
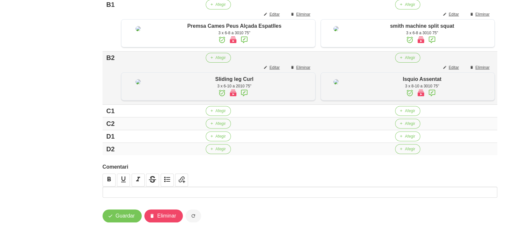
scroll to position [349, 0]
click at [404, 122] on span "button" at bounding box center [401, 124] width 6 height 6
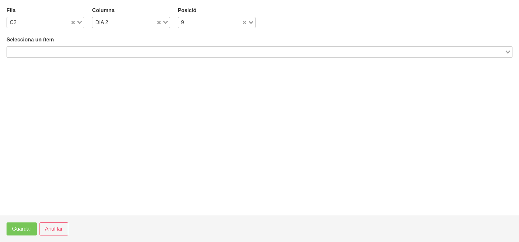
click at [56, 51] on input "Search for option" at bounding box center [256, 52] width 497 height 8
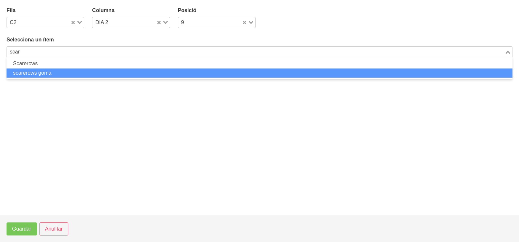
click at [59, 72] on li "scarerows goma" at bounding box center [260, 73] width 506 height 9
type input "scar"
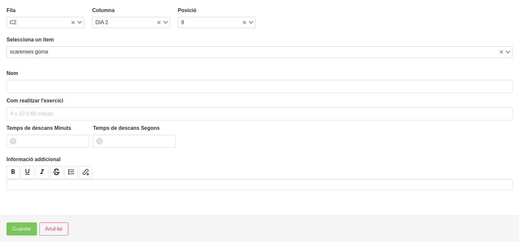
type input "scarerows goma"
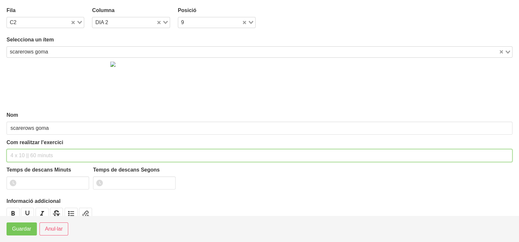
click at [24, 155] on input "text" at bounding box center [260, 155] width 506 height 13
type input "3 x 10-12 a 2010 60""
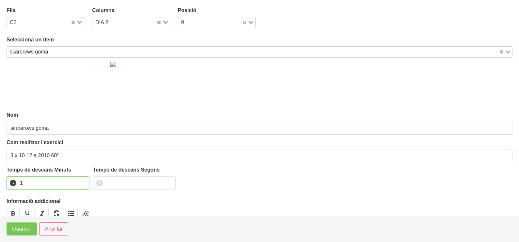
drag, startPoint x: 81, startPoint y: 181, endPoint x: 55, endPoint y: 196, distance: 30.9
type input "1"
click at [81, 181] on input "1" at bounding box center [48, 183] width 83 height 13
click at [22, 228] on span "Guardar" at bounding box center [21, 229] width 19 height 8
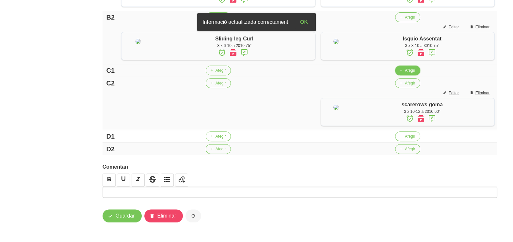
click at [409, 73] on span "Afegir" at bounding box center [410, 71] width 10 height 6
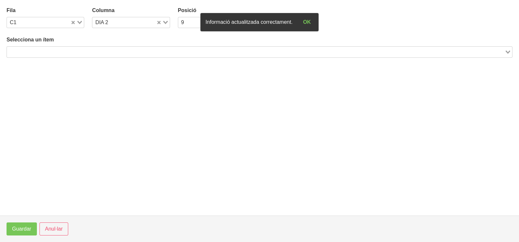
click at [108, 49] on input "Search for option" at bounding box center [256, 52] width 497 height 8
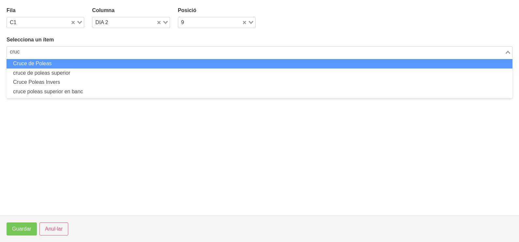
click at [66, 61] on li "Cruce de Poleas" at bounding box center [260, 63] width 506 height 9
type input "cruc"
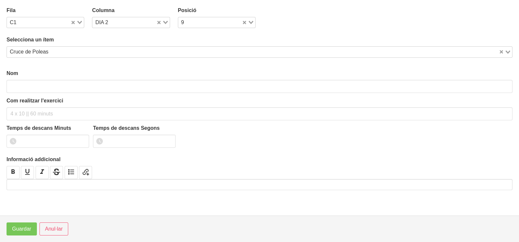
type input "Cruce de Poleas"
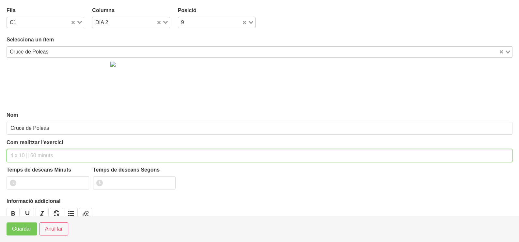
click at [27, 150] on input "text" at bounding box center [260, 155] width 506 height 13
type input "3 x 8-10 (lying flat on a bench) 60""
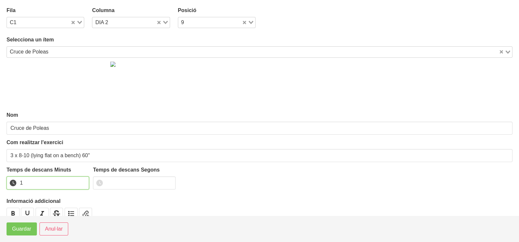
type input "1"
click at [82, 182] on input "1" at bounding box center [48, 183] width 83 height 13
click at [19, 234] on button "Guardar" at bounding box center [22, 229] width 30 height 13
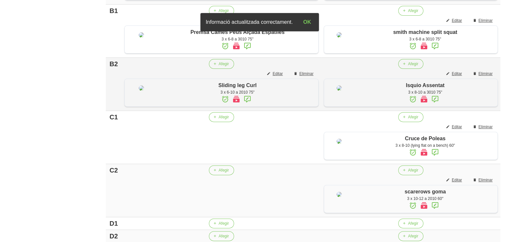
scroll to position [309, 0]
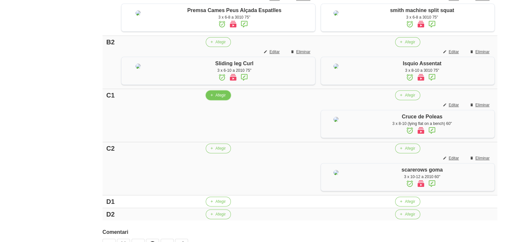
click at [219, 98] on span "Afegir" at bounding box center [220, 95] width 10 height 6
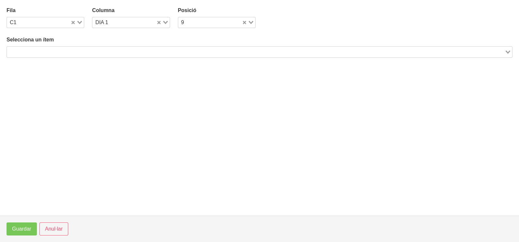
click at [59, 52] on input "Search for option" at bounding box center [256, 52] width 497 height 8
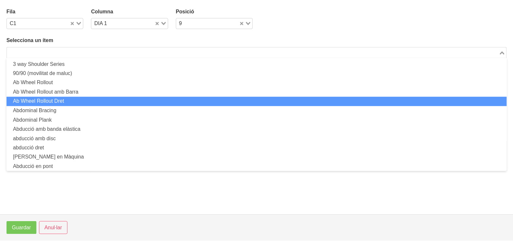
scroll to position [0, 0]
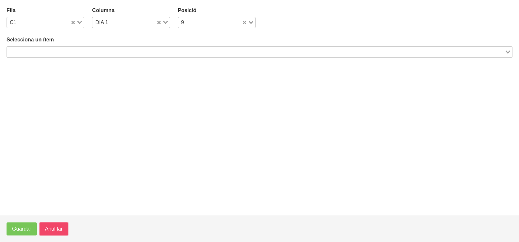
click at [54, 229] on span "Anul·lar" at bounding box center [54, 229] width 18 height 8
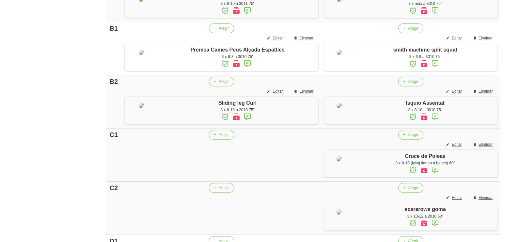
scroll to position [349, 0]
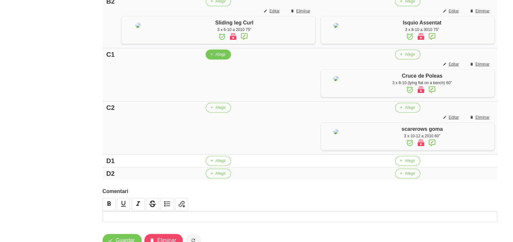
click at [226, 59] on button "Afegir" at bounding box center [218, 55] width 25 height 10
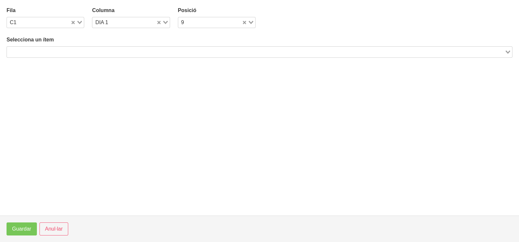
click at [82, 52] on input "Search for option" at bounding box center [256, 52] width 497 height 8
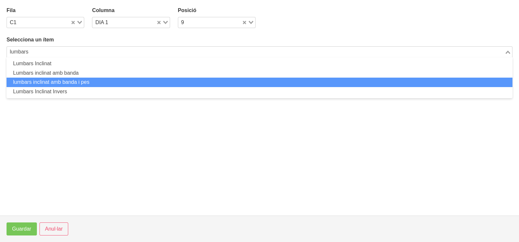
click at [73, 83] on li "lumbars inclinat amb banda i pes" at bounding box center [260, 82] width 506 height 9
type input "lumbars"
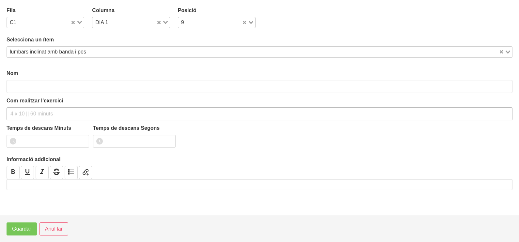
type input "lumbars inclinat amb banda i pes"
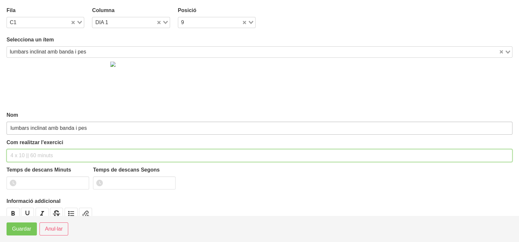
drag, startPoint x: 28, startPoint y: 155, endPoint x: 40, endPoint y: 131, distance: 27.3
click at [29, 153] on input "text" at bounding box center [260, 155] width 506 height 13
type input "3 x 8-10 a 2011 75""
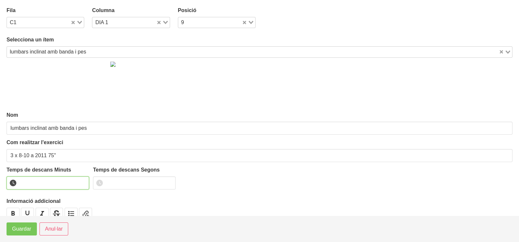
click at [33, 179] on input "number" at bounding box center [48, 183] width 83 height 13
type input "1"
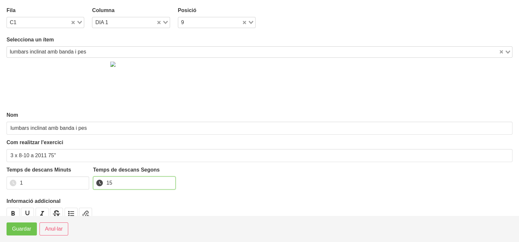
type input "15"
click at [23, 224] on button "Guardar" at bounding box center [22, 229] width 30 height 13
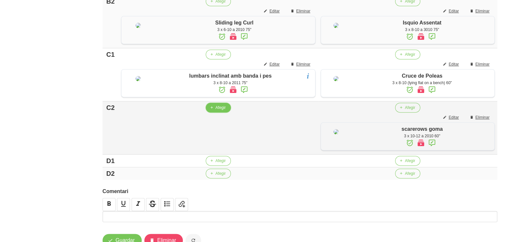
click at [217, 111] on span "Afegir" at bounding box center [220, 108] width 10 height 6
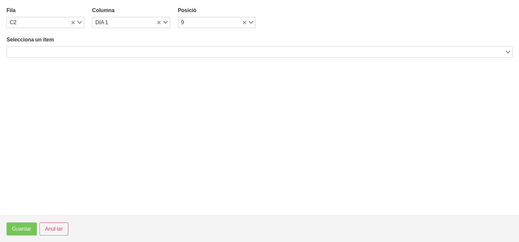
click at [94, 50] on input "Search for option" at bounding box center [256, 52] width 497 height 8
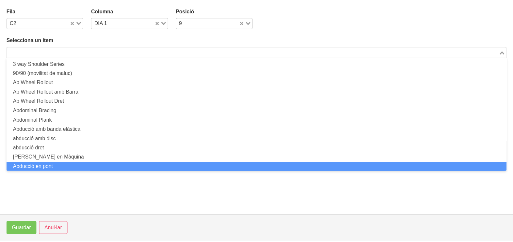
scroll to position [0, 0]
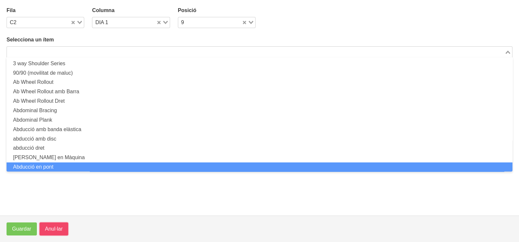
click at [55, 226] on span "Anul·lar" at bounding box center [54, 229] width 18 height 8
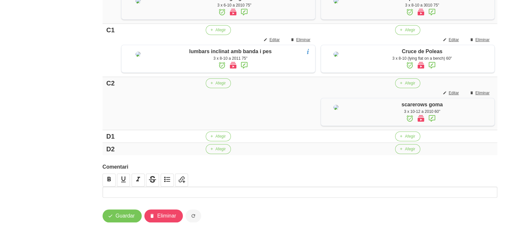
scroll to position [431, 0]
click at [217, 139] on span "Afegir" at bounding box center [220, 137] width 10 height 6
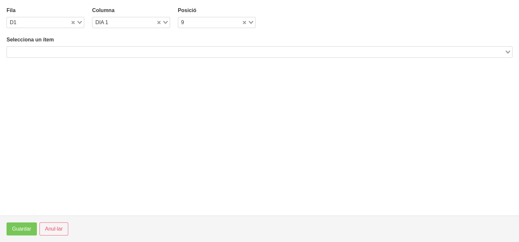
click at [81, 52] on input "Search for option" at bounding box center [256, 52] width 497 height 8
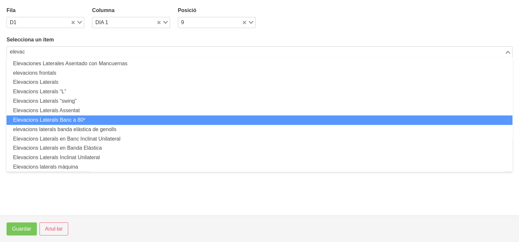
click at [76, 121] on li "Elevacions Laterals Banc a 80º" at bounding box center [260, 120] width 506 height 9
type input "elevac"
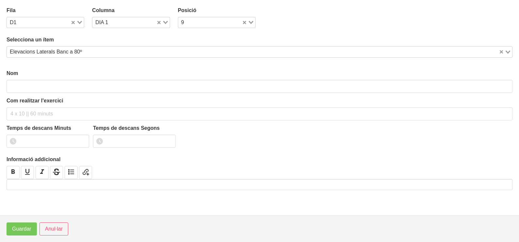
type input "Elevacions Laterals Banc a 80º"
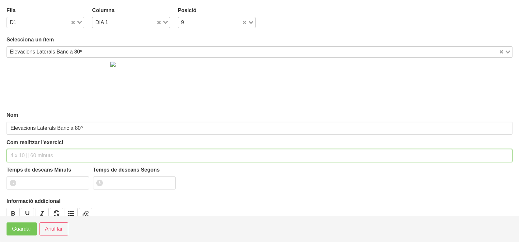
drag, startPoint x: 29, startPoint y: 155, endPoint x: 29, endPoint y: 139, distance: 16.0
click at [29, 153] on input "text" at bounding box center [260, 155] width 506 height 13
type input "3 x 8-10 a 2010 60""
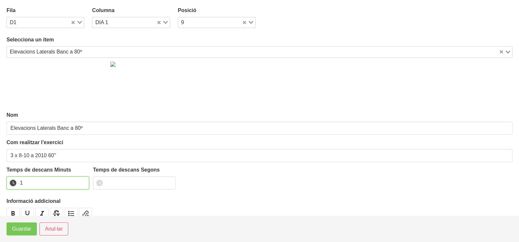
drag, startPoint x: 82, startPoint y: 180, endPoint x: 74, endPoint y: 183, distance: 8.1
type input "1"
click at [81, 181] on input "1" at bounding box center [48, 183] width 83 height 13
click at [15, 235] on button "Guardar" at bounding box center [22, 229] width 30 height 13
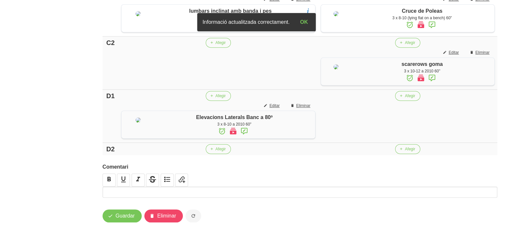
scroll to position [504, 0]
click at [214, 151] on span "button" at bounding box center [212, 149] width 6 height 6
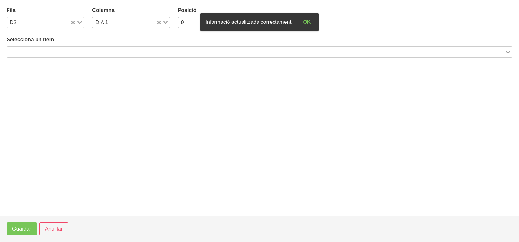
click at [62, 50] on input "Search for option" at bounding box center [256, 52] width 497 height 8
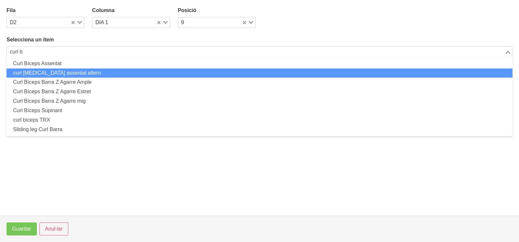
click at [66, 72] on li "curl [MEDICAL_DATA] assentat altern" at bounding box center [260, 73] width 506 height 9
type input "curl b"
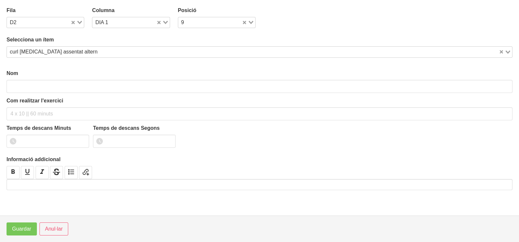
type input "curl [MEDICAL_DATA] assentat altern"
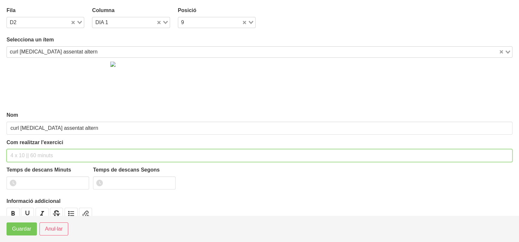
click at [23, 156] on input "text" at bounding box center [260, 155] width 506 height 13
type input "3 x 6-8 a 3010 60""
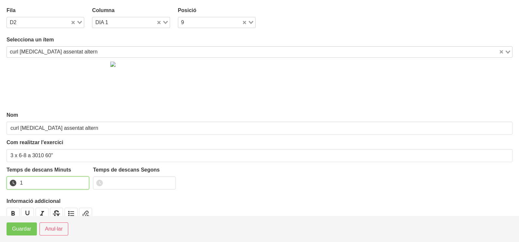
drag, startPoint x: 83, startPoint y: 181, endPoint x: 38, endPoint y: 210, distance: 54.0
type input "1"
click at [82, 182] on input "1" at bounding box center [48, 183] width 83 height 13
click at [18, 232] on span "Guardar" at bounding box center [21, 229] width 19 height 8
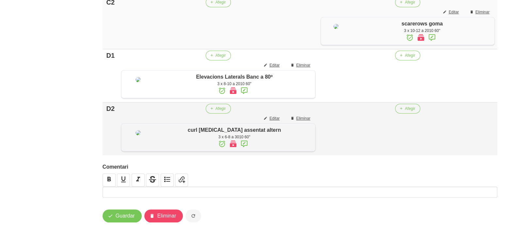
scroll to position [381, 0]
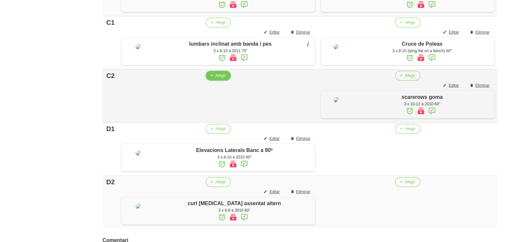
click at [222, 79] on span "Afegir" at bounding box center [220, 76] width 10 height 6
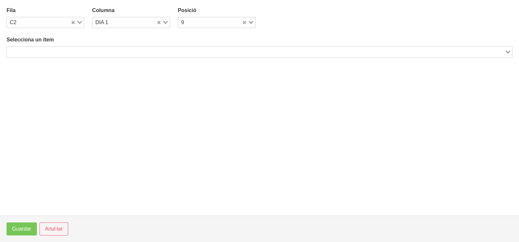
click at [67, 51] on input "Search for option" at bounding box center [256, 52] width 497 height 8
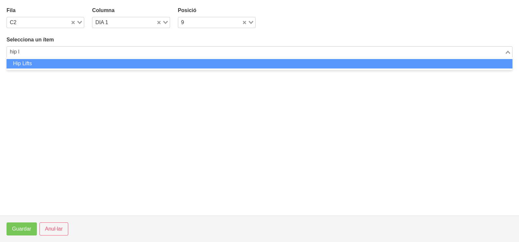
click at [55, 62] on li "Hip Lifts" at bounding box center [260, 63] width 506 height 9
type input "hip l"
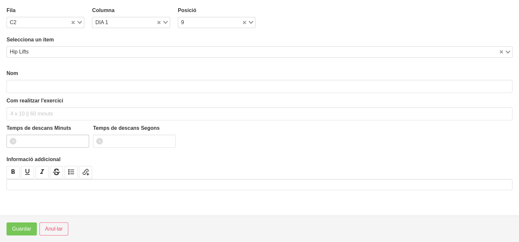
type input "Hip Lifts"
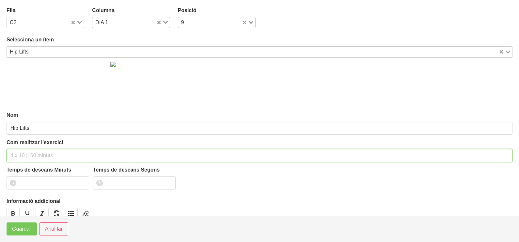
click at [22, 158] on input "text" at bounding box center [260, 155] width 506 height 13
type input "3 x 10-12 a 2011 60""
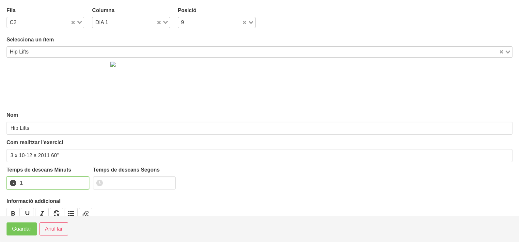
type input "1"
click at [82, 181] on input "1" at bounding box center [48, 183] width 83 height 13
click at [22, 230] on span "Guardar" at bounding box center [21, 229] width 19 height 8
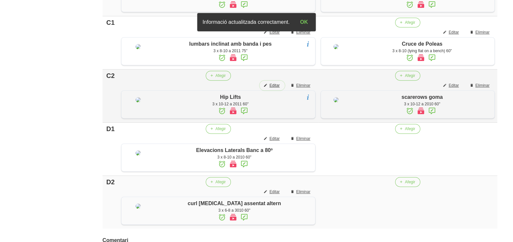
click at [278, 88] on span "Editar" at bounding box center [274, 86] width 10 height 6
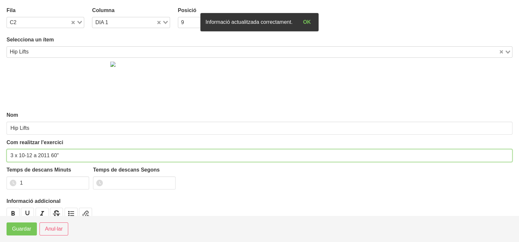
drag, startPoint x: 56, startPoint y: 154, endPoint x: 51, endPoint y: 154, distance: 4.9
click at [51, 154] on input "3 x 10-12 a 2011 60"" at bounding box center [260, 155] width 506 height 13
type input "3 x 10-12 a 2011 75""
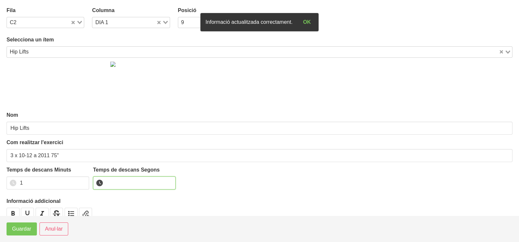
click at [116, 186] on input "number" at bounding box center [134, 183] width 83 height 13
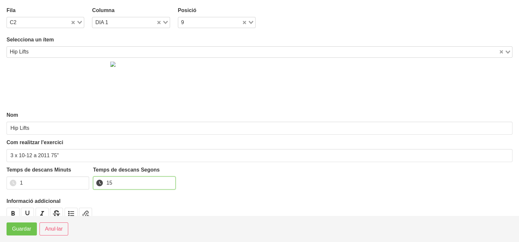
type input "15"
click at [20, 227] on span "Guardar" at bounding box center [21, 229] width 19 height 8
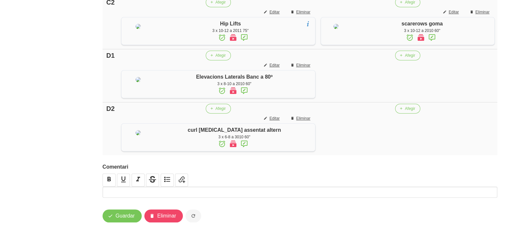
scroll to position [554, 0]
click at [410, 53] on span "Afegir" at bounding box center [410, 56] width 10 height 6
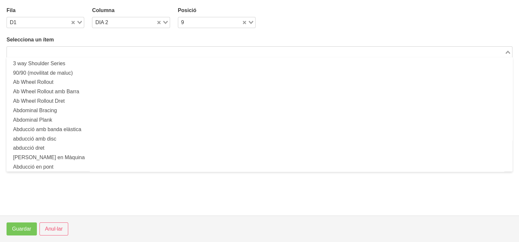
click at [117, 51] on input "Search for option" at bounding box center [256, 52] width 497 height 8
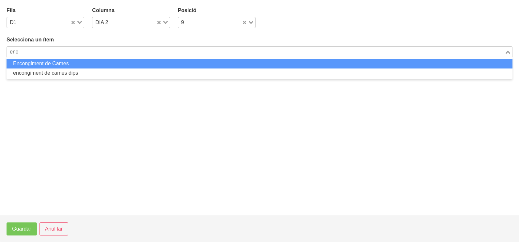
click at [75, 64] on li "Encongiment de Cames" at bounding box center [260, 63] width 506 height 9
type input "enc"
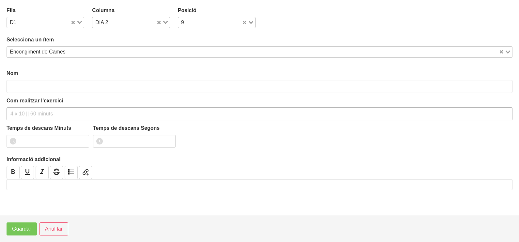
type input "Encongiment de Cames"
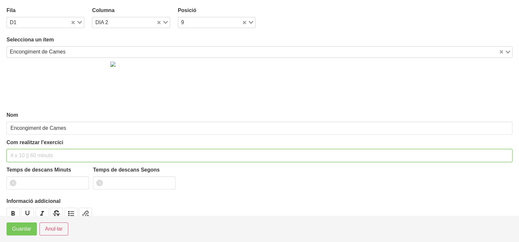
drag, startPoint x: 30, startPoint y: 155, endPoint x: 51, endPoint y: 112, distance: 48.0
click at [32, 150] on input "text" at bounding box center [260, 155] width 506 height 13
type input "3 x 8-12 a 2010 60""
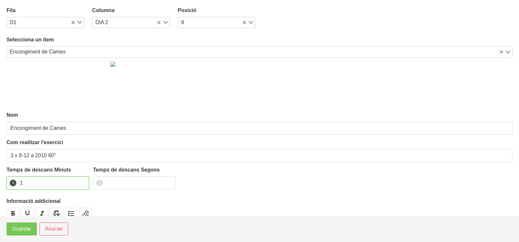
drag, startPoint x: 83, startPoint y: 182, endPoint x: 67, endPoint y: 192, distance: 18.9
type input "1"
click at [83, 182] on input "1" at bounding box center [48, 183] width 83 height 13
click at [24, 227] on span "Guardar" at bounding box center [21, 229] width 19 height 8
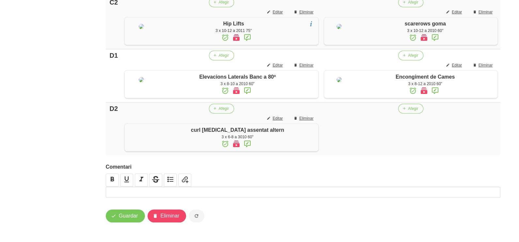
scroll to position [513, 0]
click at [452, 68] on span "Editar" at bounding box center [454, 65] width 10 height 6
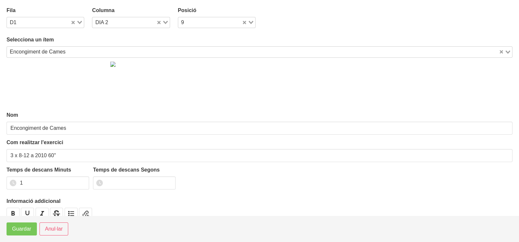
click at [72, 51] on input "Search for option" at bounding box center [283, 52] width 430 height 8
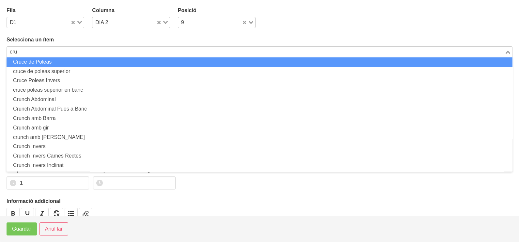
scroll to position [0, 0]
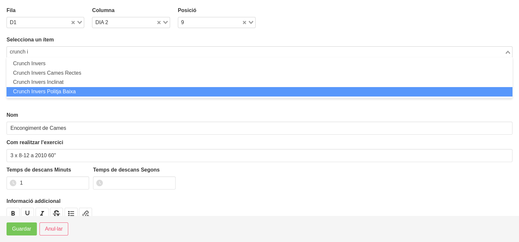
drag, startPoint x: 72, startPoint y: 90, endPoint x: 64, endPoint y: 106, distance: 18.3
click at [72, 90] on li "Crunch Invers Politja Baixa" at bounding box center [260, 91] width 506 height 9
type input "crunch i"
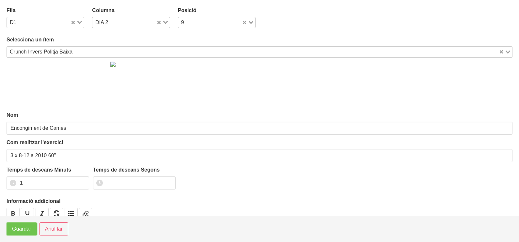
click at [24, 231] on span "Guardar" at bounding box center [21, 229] width 19 height 8
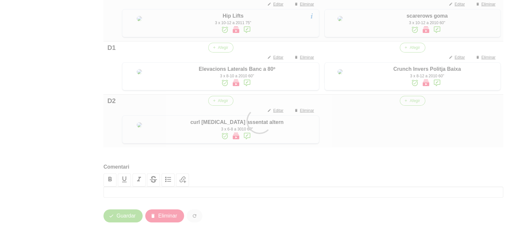
type input "Crunch Invers Politja Baixa"
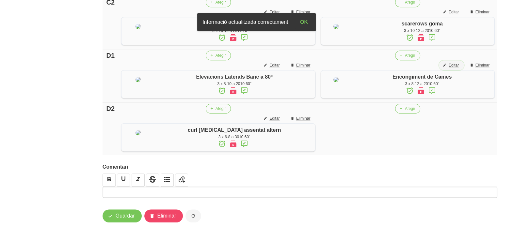
click at [457, 68] on span "Editar" at bounding box center [454, 65] width 10 height 6
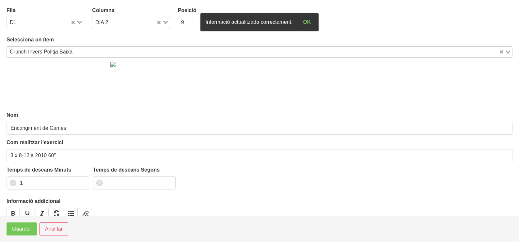
click at [63, 48] on div "Crunch Invers Politja Baixa" at bounding box center [253, 51] width 492 height 9
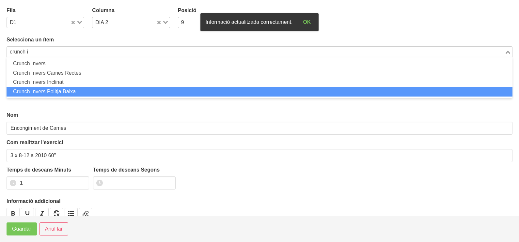
click at [83, 93] on li "Crunch Invers Politja Baixa" at bounding box center [260, 91] width 506 height 9
type input "crunch i"
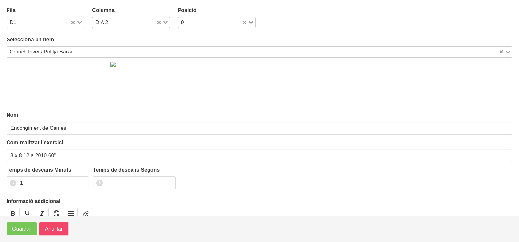
click at [51, 227] on span "Anul·lar" at bounding box center [54, 229] width 18 height 8
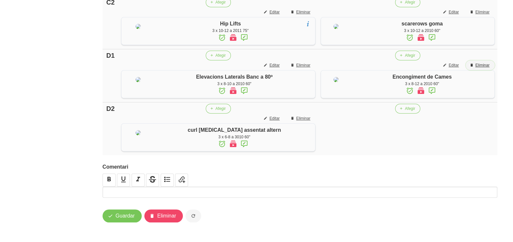
drag, startPoint x: 481, startPoint y: 88, endPoint x: 470, endPoint y: 89, distance: 10.5
click at [482, 70] on button "Eliminar" at bounding box center [480, 65] width 29 height 10
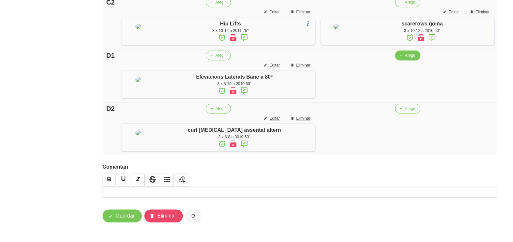
click at [408, 60] on button "Afegir" at bounding box center [407, 56] width 25 height 10
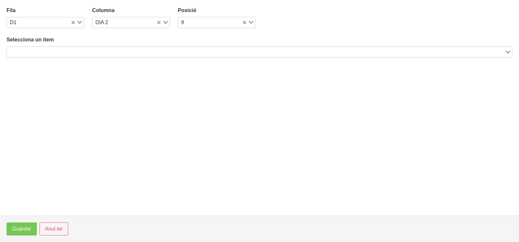
click at [101, 51] on input "Search for option" at bounding box center [256, 52] width 497 height 8
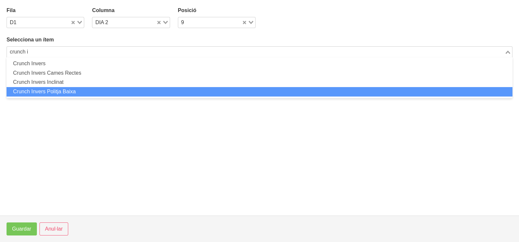
click at [78, 91] on li "Crunch Invers Politja Baixa" at bounding box center [260, 91] width 506 height 9
type input "crunch i"
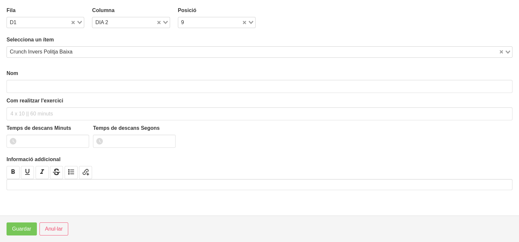
type input "Crunch Invers Politja Baixa"
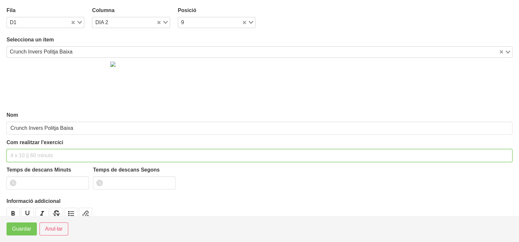
click at [21, 155] on input "text" at bounding box center [260, 155] width 506 height 13
type input "3 x 10-12 a 2010 60""
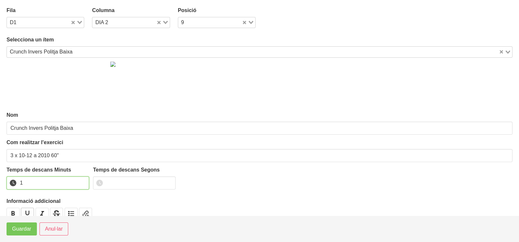
drag, startPoint x: 82, startPoint y: 181, endPoint x: 31, endPoint y: 210, distance: 58.5
type input "1"
click at [80, 181] on input "1" at bounding box center [48, 183] width 83 height 13
click at [20, 233] on span "Guardar" at bounding box center [21, 229] width 19 height 8
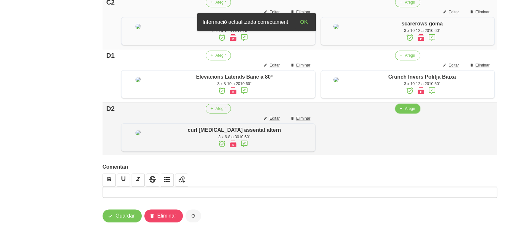
click at [407, 112] on span "Afegir" at bounding box center [410, 109] width 10 height 6
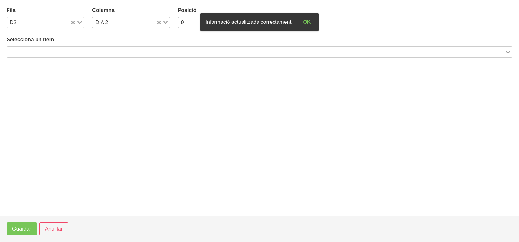
click at [99, 49] on input "Search for option" at bounding box center [256, 52] width 497 height 8
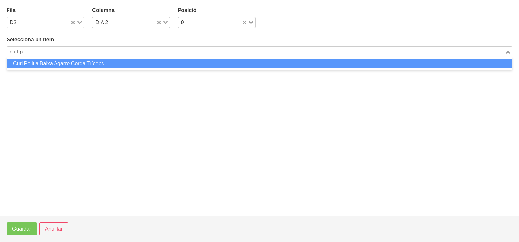
click at [92, 60] on li "Curl Politja Baixa Agarre Corda Tríceps" at bounding box center [260, 63] width 506 height 9
type input "curl p"
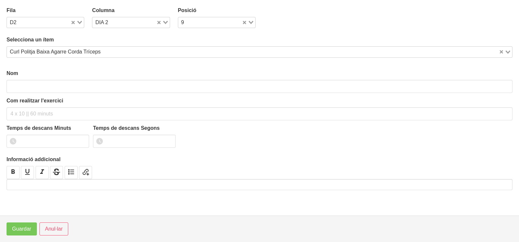
type input "Curl Politja Baixa Agarre Corda Tríceps"
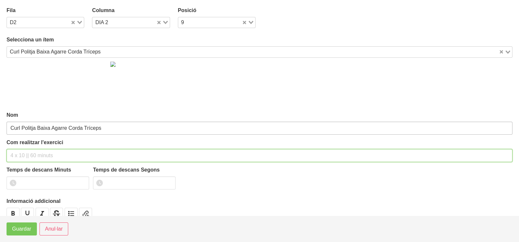
drag, startPoint x: 22, startPoint y: 154, endPoint x: 28, endPoint y: 131, distance: 24.5
click at [24, 153] on input "text" at bounding box center [260, 155] width 506 height 13
type input "3 x 8-10 a 2011 60""
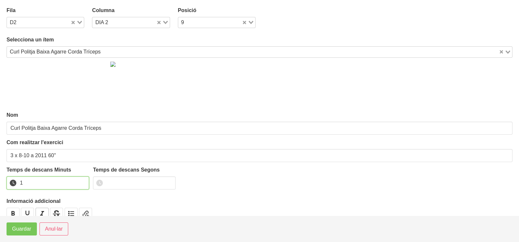
drag, startPoint x: 83, startPoint y: 180, endPoint x: 39, endPoint y: 208, distance: 52.1
type input "1"
click at [82, 182] on input "1" at bounding box center [48, 183] width 83 height 13
click at [18, 231] on span "Guardar" at bounding box center [21, 229] width 19 height 8
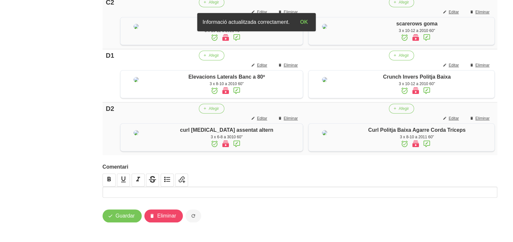
scroll to position [554, 0]
click at [117, 215] on span "Guardar" at bounding box center [125, 216] width 19 height 8
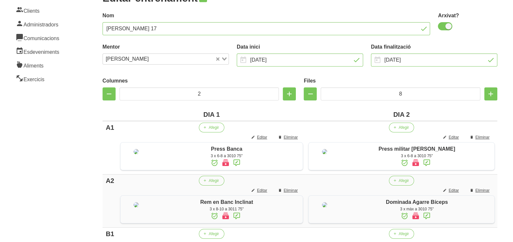
scroll to position [24, 0]
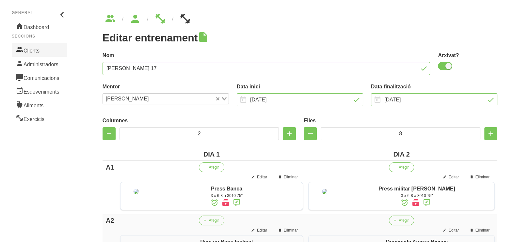
click at [45, 52] on link "Clients" at bounding box center [39, 50] width 55 height 14
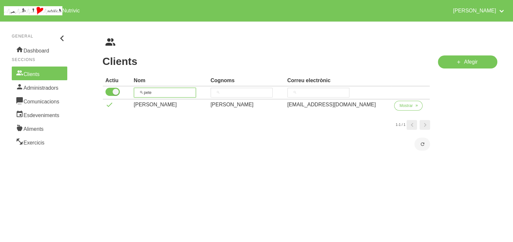
click at [139, 92] on input "pete" at bounding box center [165, 93] width 62 height 10
type input "conx"
click at [400, 106] on span "Mostrar" at bounding box center [405, 106] width 13 height 6
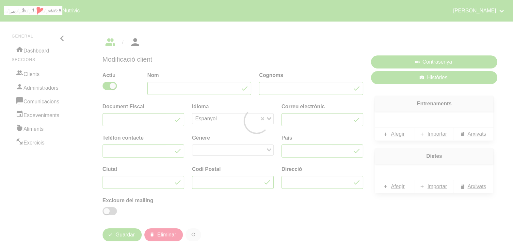
type input "Conxi"
type input "Bello"
type input "[EMAIL_ADDRESS][DOMAIN_NAME]"
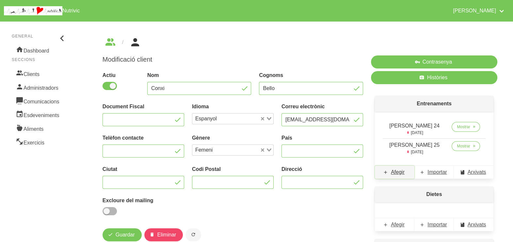
click at [398, 173] on span "Afegir" at bounding box center [398, 172] width 14 height 8
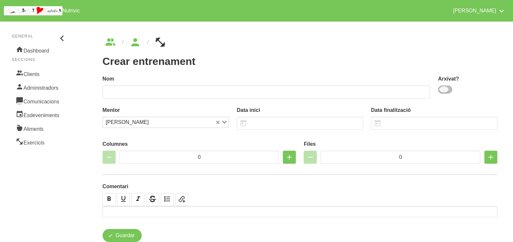
click at [449, 89] on span at bounding box center [445, 90] width 14 height 8
click at [442, 89] on input "checkbox" at bounding box center [440, 89] width 4 height 4
checkbox input "true"
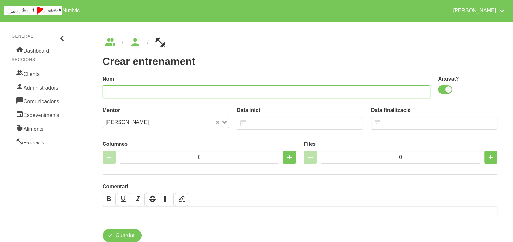
click at [378, 88] on input "text" at bounding box center [267, 92] width 328 height 13
type input "[PERSON_NAME] 26"
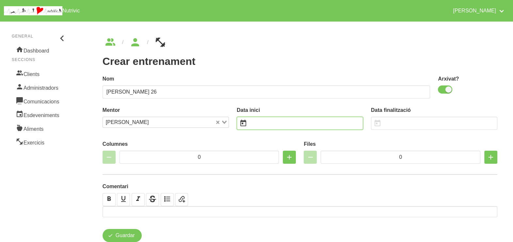
drag, startPoint x: 266, startPoint y: 126, endPoint x: 270, endPoint y: 124, distance: 3.8
click at [266, 125] on input "text" at bounding box center [300, 123] width 126 height 13
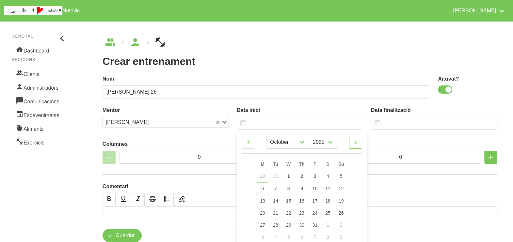
click at [357, 144] on icon at bounding box center [356, 142] width 8 height 12
select select "10"
click at [342, 202] on span "16" at bounding box center [341, 200] width 5 height 5
type input "[DATE]"
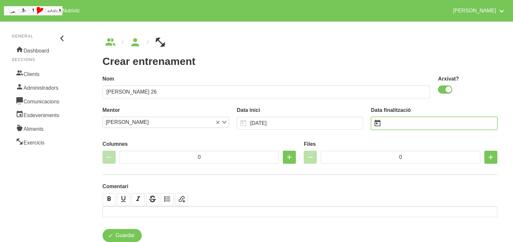
click at [392, 125] on input "text" at bounding box center [434, 123] width 126 height 13
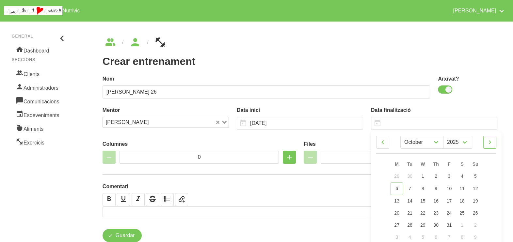
click at [490, 145] on icon at bounding box center [490, 142] width 8 height 12
select select "11"
click at [475, 213] on span "28" at bounding box center [475, 212] width 5 height 5
type input "[DATE]"
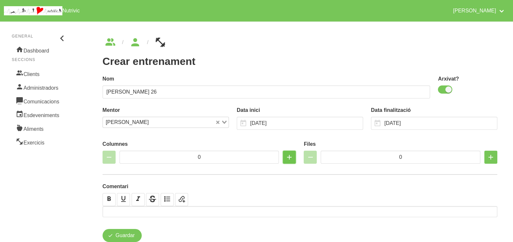
click at [292, 160] on icon "button" at bounding box center [289, 157] width 8 height 12
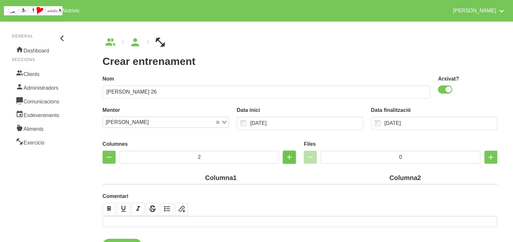
click at [291, 156] on icon "button" at bounding box center [289, 157] width 8 height 12
type input "3"
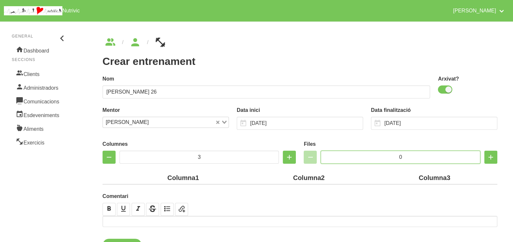
drag, startPoint x: 372, startPoint y: 153, endPoint x: 369, endPoint y: 153, distance: 3.3
click at [369, 153] on input "0" at bounding box center [401, 157] width 160 height 13
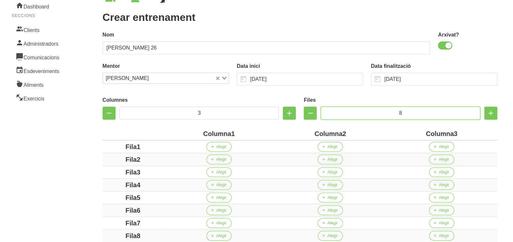
scroll to position [81, 0]
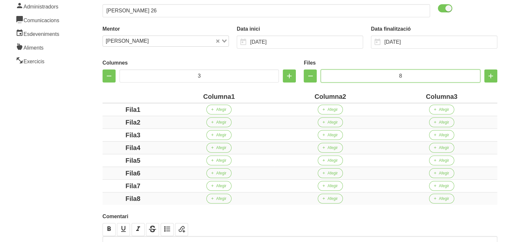
type input "8"
drag, startPoint x: 230, startPoint y: 96, endPoint x: 207, endPoint y: 95, distance: 23.5
click at [207, 95] on div "Columna1" at bounding box center [219, 97] width 106 height 10
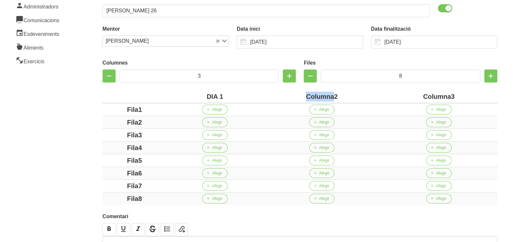
drag, startPoint x: 334, startPoint y: 97, endPoint x: 292, endPoint y: 92, distance: 41.8
click at [292, 92] on div "Columna2" at bounding box center [322, 97] width 112 height 10
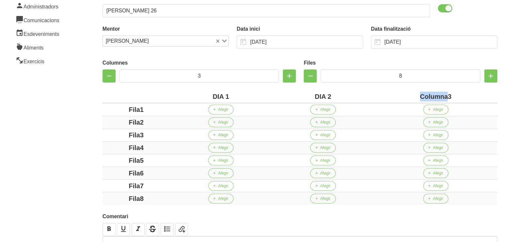
drag, startPoint x: 447, startPoint y: 96, endPoint x: 401, endPoint y: 94, distance: 46.4
click at [403, 94] on div "Columna3" at bounding box center [436, 97] width 118 height 10
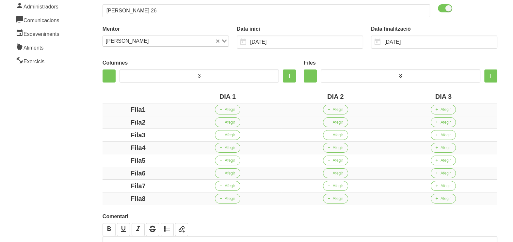
drag, startPoint x: 140, startPoint y: 110, endPoint x: 104, endPoint y: 112, distance: 36.0
click at [103, 111] on td "Fila1" at bounding box center [138, 109] width 71 height 13
drag, startPoint x: 141, startPoint y: 122, endPoint x: 110, endPoint y: 122, distance: 31.3
click at [109, 122] on div "Fila2" at bounding box center [138, 123] width 66 height 10
drag, startPoint x: 149, startPoint y: 133, endPoint x: 116, endPoint y: 133, distance: 32.3
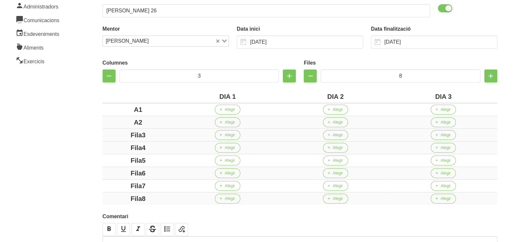
click at [111, 132] on div "Fila3" at bounding box center [138, 135] width 66 height 10
drag, startPoint x: 148, startPoint y: 149, endPoint x: 113, endPoint y: 149, distance: 34.6
click at [111, 149] on div "Fila4" at bounding box center [138, 148] width 66 height 10
drag, startPoint x: 154, startPoint y: 161, endPoint x: 116, endPoint y: 161, distance: 38.2
click at [116, 161] on div "Fila5" at bounding box center [138, 161] width 66 height 10
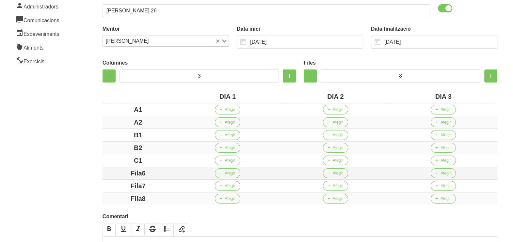
click at [113, 170] on div "Fila6" at bounding box center [138, 173] width 66 height 10
drag, startPoint x: 154, startPoint y: 184, endPoint x: 96, endPoint y: 180, distance: 58.0
click at [96, 180] on div "Crear entrenament 466d24f7-2da0-4334-8be5-133e06b59f2f Nom [PERSON_NAME] 26 Arx…" at bounding box center [300, 114] width 426 height 348
drag, startPoint x: 155, startPoint y: 196, endPoint x: 88, endPoint y: 196, distance: 66.6
click at [89, 196] on div "Crear entrenament 466d24f7-2da0-4334-8be5-133e06b59f2f Nom [PERSON_NAME] 26 Arx…" at bounding box center [300, 114] width 426 height 348
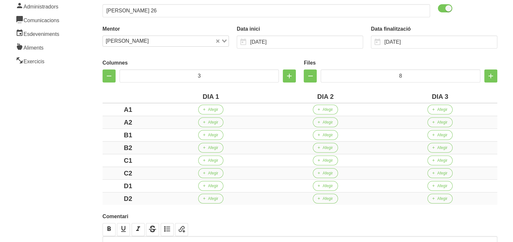
drag, startPoint x: 65, startPoint y: 173, endPoint x: 75, endPoint y: 160, distance: 17.0
click at [65, 173] on aside "General Dashboard Seccions Clients Administradors Comunicacions Esdeveniments A…" at bounding box center [39, 114] width 87 height 356
click at [214, 110] on span "Afegir" at bounding box center [213, 110] width 10 height 6
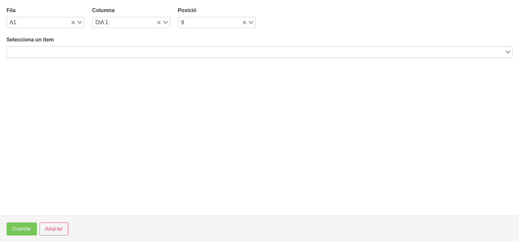
click at [108, 48] on input "Search for option" at bounding box center [256, 52] width 497 height 8
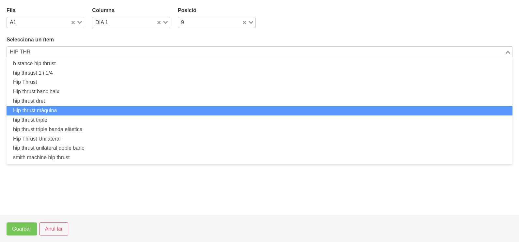
click at [71, 111] on li "Hip thrust màquina" at bounding box center [260, 110] width 506 height 9
type input "HIP THR"
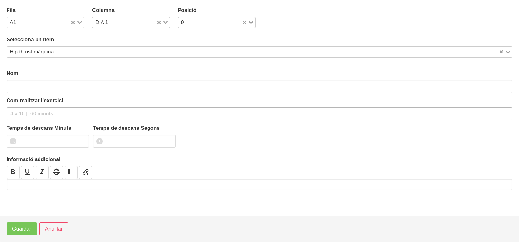
type input "Hip thrust màquina"
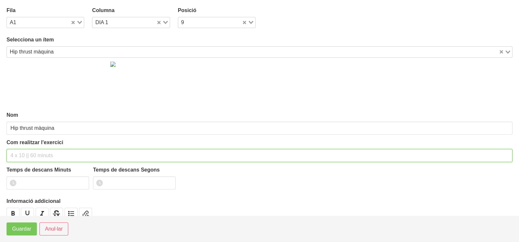
drag, startPoint x: 29, startPoint y: 155, endPoint x: 39, endPoint y: 119, distance: 37.2
click at [32, 151] on input "text" at bounding box center [260, 155] width 506 height 13
type input "3 x 5 (aguanta 3 segons a dalt) 75""
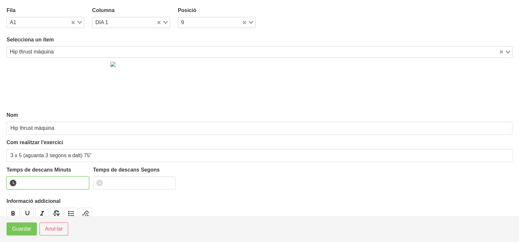
click at [31, 180] on input "number" at bounding box center [48, 183] width 83 height 13
type input "1"
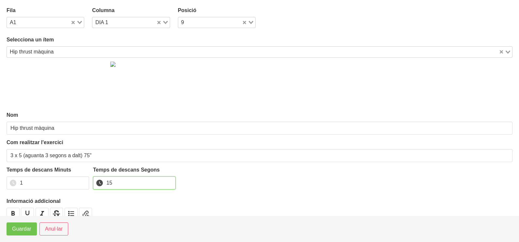
type input "15"
click at [15, 230] on span "Guardar" at bounding box center [21, 229] width 19 height 8
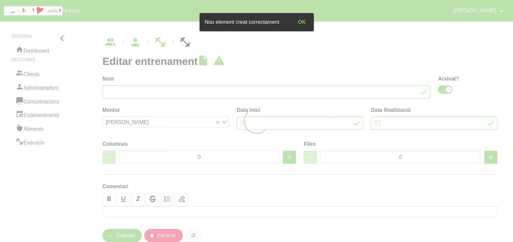
type input "[PERSON_NAME] 26"
checkbox input "true"
type input "[DATE]"
type input "3"
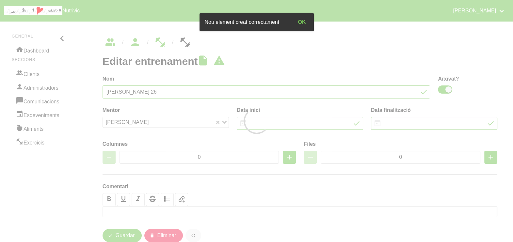
type input "8"
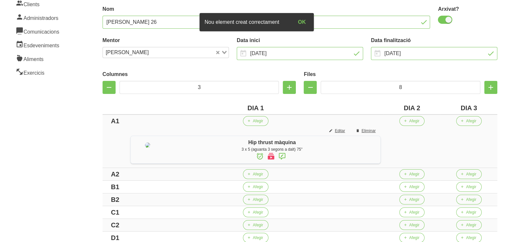
scroll to position [81, 0]
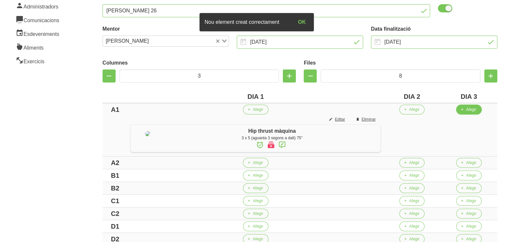
click at [470, 110] on span "Afegir" at bounding box center [471, 110] width 10 height 6
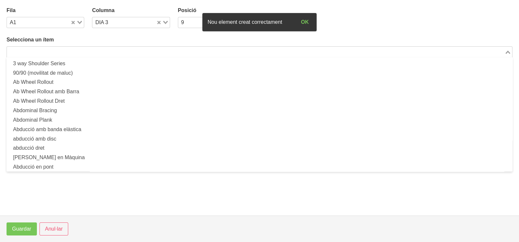
click at [68, 50] on input "Search for option" at bounding box center [256, 52] width 497 height 8
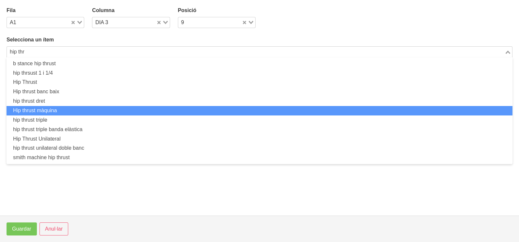
click at [65, 112] on li "Hip thrust màquina" at bounding box center [260, 110] width 506 height 9
type input "hip thr"
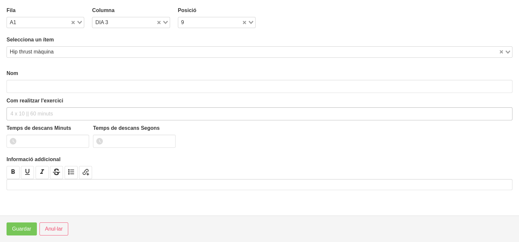
type input "Hip thrust màquina"
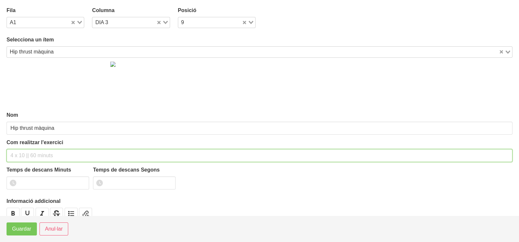
drag, startPoint x: 30, startPoint y: 152, endPoint x: 39, endPoint y: 114, distance: 39.3
click at [32, 150] on input "text" at bounding box center [260, 155] width 506 height 13
type input "3 x 8-10 a 3010 75""
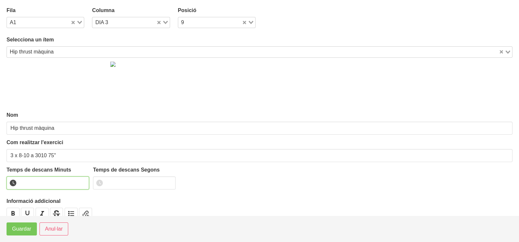
click at [35, 181] on input "number" at bounding box center [48, 183] width 83 height 13
type input "1"
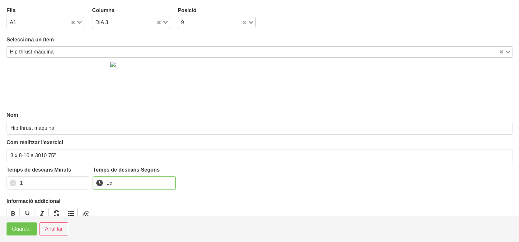
type input "15"
click at [29, 230] on span "Guardar" at bounding box center [21, 229] width 19 height 8
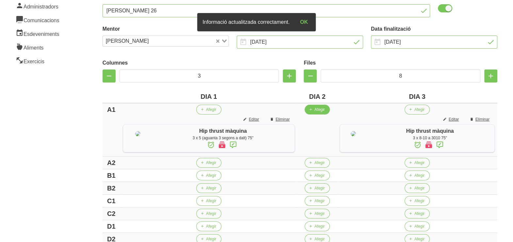
click at [314, 111] on span "Afegir" at bounding box center [319, 110] width 10 height 6
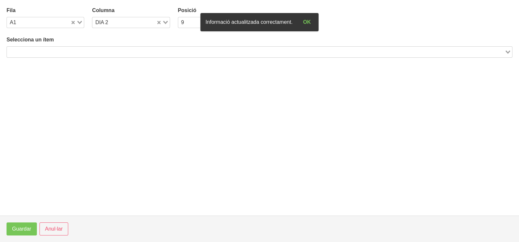
click at [95, 51] on input "Search for option" at bounding box center [256, 52] width 497 height 8
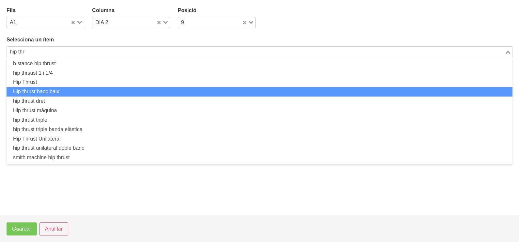
click at [69, 95] on li "Hip thrust banc baix" at bounding box center [260, 91] width 506 height 9
type input "hip thr"
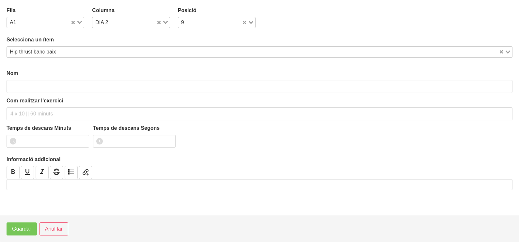
type input "Hip thrust banc baix"
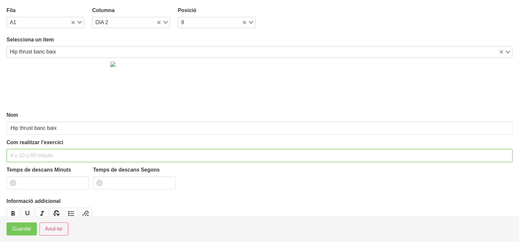
drag, startPoint x: 34, startPoint y: 154, endPoint x: 49, endPoint y: 111, distance: 45.9
click at [35, 152] on input "text" at bounding box center [260, 155] width 506 height 13
type input "3 x 8-10 a 2011 75""
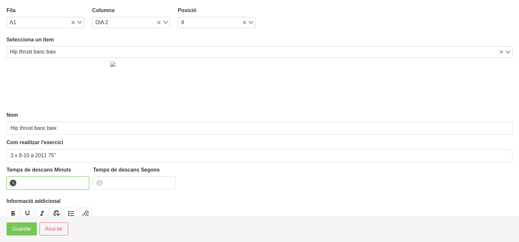
click at [38, 182] on input "number" at bounding box center [48, 183] width 83 height 13
type input "1"
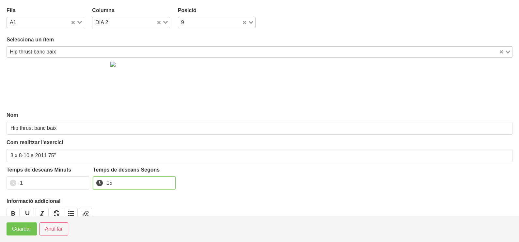
type input "15"
click at [22, 229] on span "Guardar" at bounding box center [21, 229] width 19 height 8
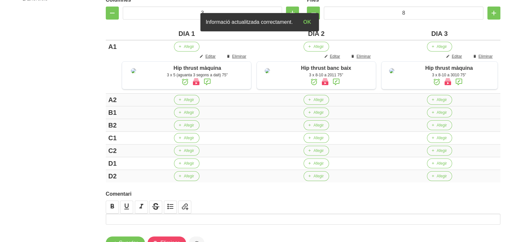
scroll to position [192, 0]
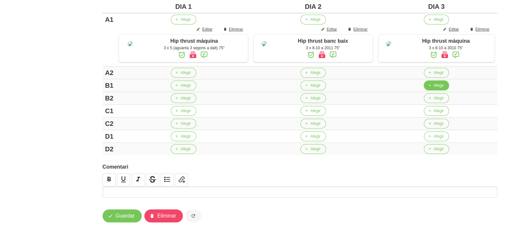
click at [434, 85] on span "Afegir" at bounding box center [439, 86] width 10 height 6
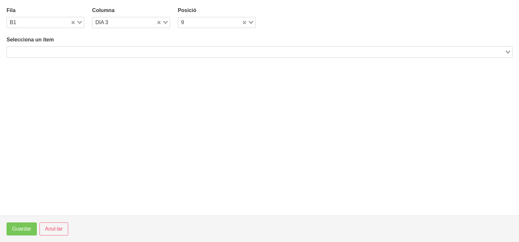
click at [125, 49] on input "Search for option" at bounding box center [256, 52] width 497 height 8
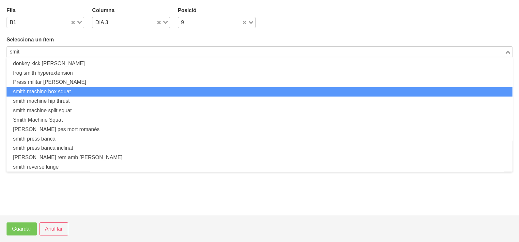
scroll to position [21, 0]
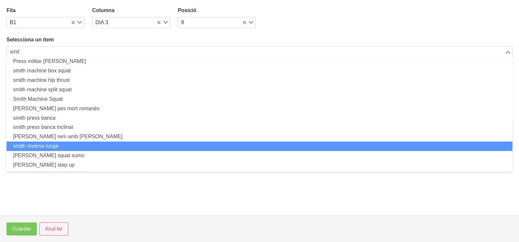
click at [64, 144] on li "smith reverse lunge" at bounding box center [260, 146] width 506 height 9
type input "smit"
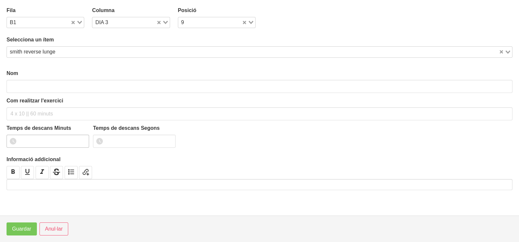
type input "smith reverse lunge"
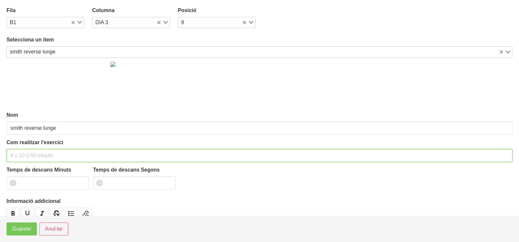
click at [28, 155] on input "text" at bounding box center [260, 155] width 506 height 13
type input "2 x 6-8 a 3010 75""
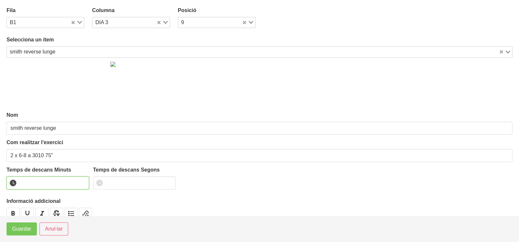
click at [30, 184] on input "number" at bounding box center [48, 183] width 83 height 13
type input "1"
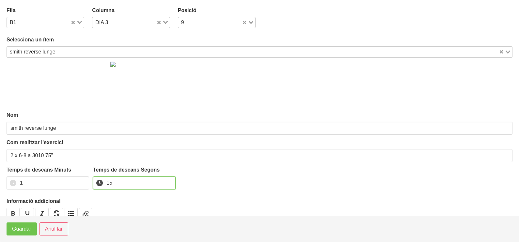
type input "15"
click at [22, 230] on span "Guardar" at bounding box center [21, 229] width 19 height 8
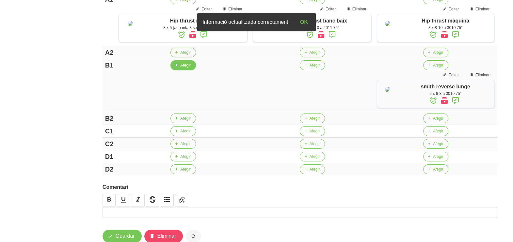
click at [181, 68] on span "Afegir" at bounding box center [185, 65] width 10 height 6
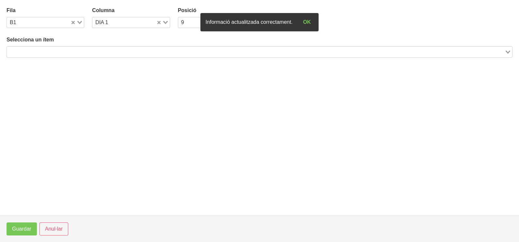
click at [65, 49] on input "Search for option" at bounding box center [256, 52] width 497 height 8
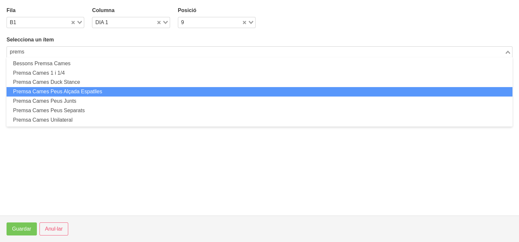
click at [56, 92] on li "Premsa Cames Peus Alçada Espatlles" at bounding box center [260, 91] width 506 height 9
type input "prems"
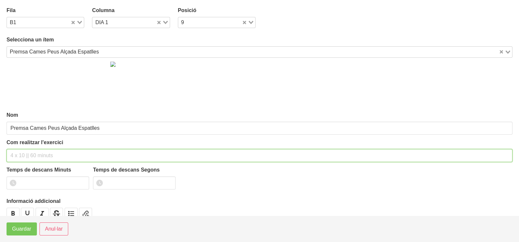
drag, startPoint x: 26, startPoint y: 152, endPoint x: 24, endPoint y: 136, distance: 15.8
click at [26, 150] on input "text" at bounding box center [260, 155] width 506 height 13
type input "2 x 6-8 a 3010 75""
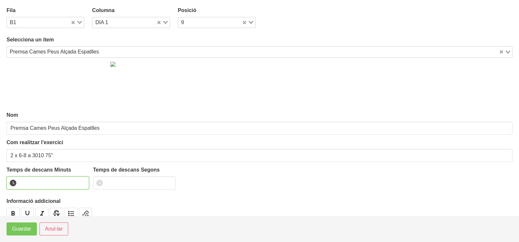
click at [37, 182] on input "number" at bounding box center [48, 183] width 83 height 13
type input "1"
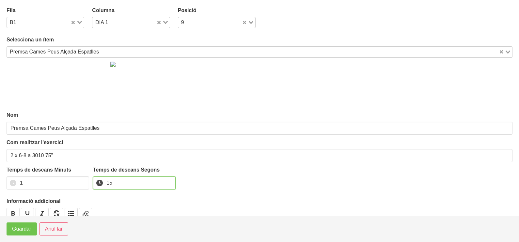
type input "15"
click at [23, 229] on span "Guardar" at bounding box center [21, 229] width 19 height 8
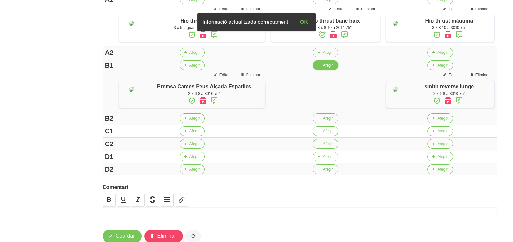
click at [316, 68] on span "button" at bounding box center [319, 65] width 6 height 6
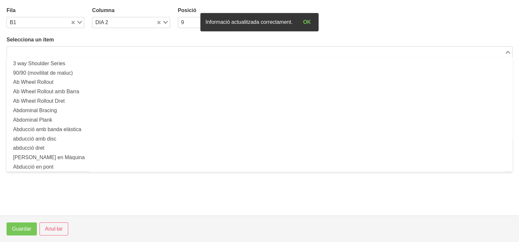
click at [90, 50] on input "Search for option" at bounding box center [256, 52] width 497 height 8
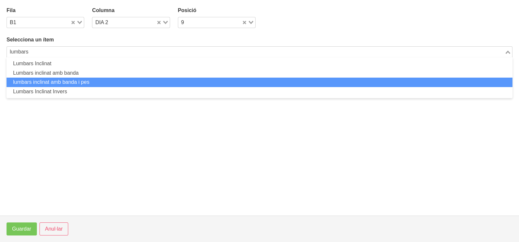
click at [71, 83] on li "lumbars inclinat amb banda i pes" at bounding box center [260, 82] width 506 height 9
type input "lumbars"
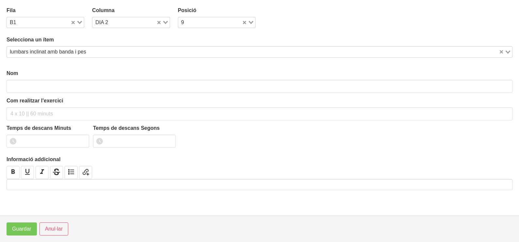
type input "lumbars inclinat amb banda i pes"
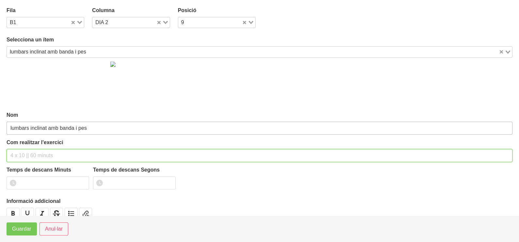
drag, startPoint x: 23, startPoint y: 152, endPoint x: 35, endPoint y: 133, distance: 22.6
click at [23, 153] on input "text" at bounding box center [260, 155] width 506 height 13
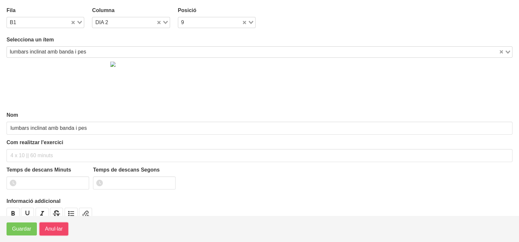
drag, startPoint x: 57, startPoint y: 233, endPoint x: 64, endPoint y: 224, distance: 11.7
click at [57, 233] on button "Anul·lar" at bounding box center [54, 229] width 29 height 13
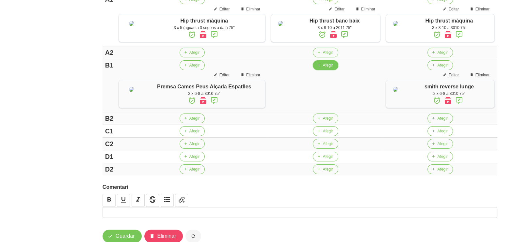
click at [317, 68] on span "button" at bounding box center [319, 65] width 6 height 6
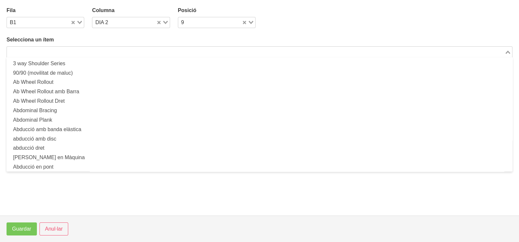
click at [69, 50] on input "Search for option" at bounding box center [256, 52] width 497 height 8
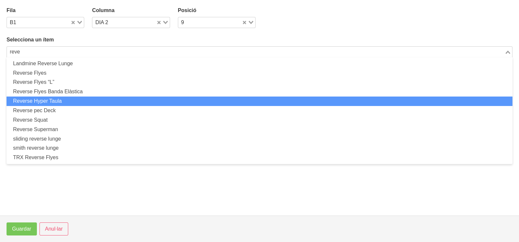
click at [58, 101] on li "Reverse Hyper Taula" at bounding box center [260, 101] width 506 height 9
type input "reve"
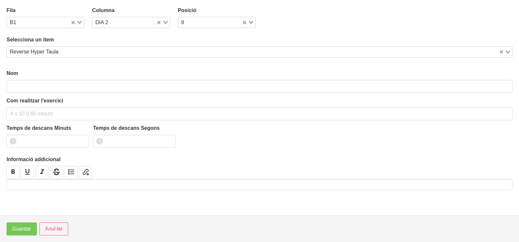
type input "Reverse Hyper Taula"
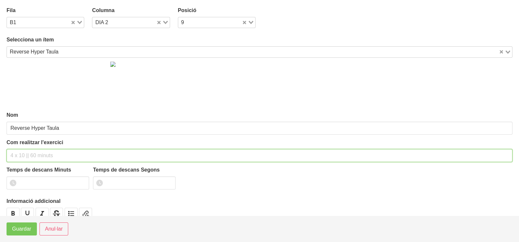
click at [29, 150] on input "text" at bounding box center [260, 155] width 506 height 13
click at [30, 154] on input "2 x 10-15 a 2011 75"" at bounding box center [260, 155] width 506 height 13
type input "2 x 10-12 a 2011 75""
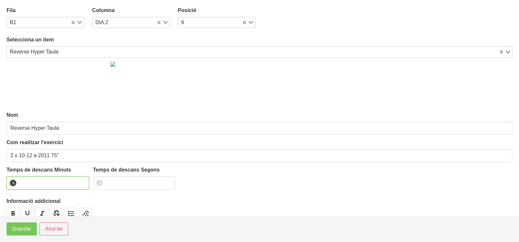
click at [51, 179] on input "number" at bounding box center [48, 183] width 83 height 13
type input "1"
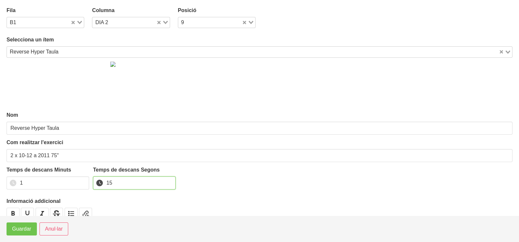
type input "15"
click at [24, 231] on span "Guardar" at bounding box center [21, 229] width 19 height 8
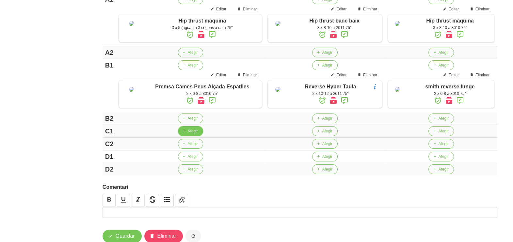
click at [188, 134] on span "Afegir" at bounding box center [193, 131] width 10 height 6
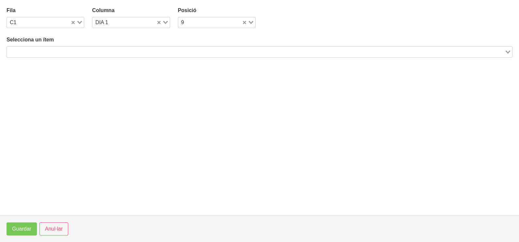
click at [97, 53] on input "Search for option" at bounding box center [256, 52] width 497 height 8
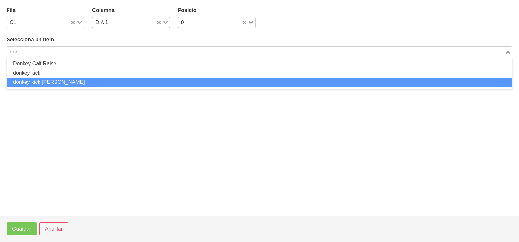
click at [70, 84] on li "donkey kick [PERSON_NAME]" at bounding box center [260, 82] width 506 height 9
type input "don"
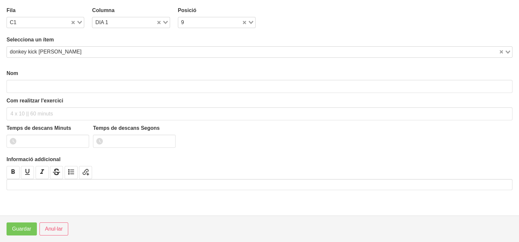
type input "donkey kick [PERSON_NAME]"
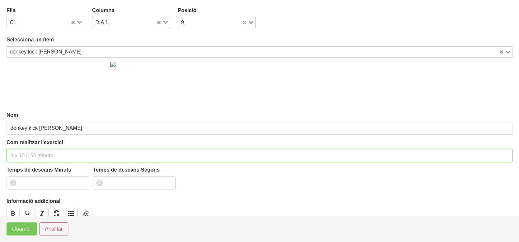
click at [28, 158] on input "text" at bounding box center [260, 155] width 506 height 13
type input "3 x 10-12 a 2011 60""
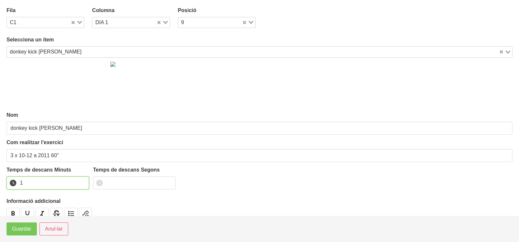
drag, startPoint x: 82, startPoint y: 181, endPoint x: 54, endPoint y: 201, distance: 34.9
type input "1"
click at [83, 181] on input "1" at bounding box center [48, 183] width 83 height 13
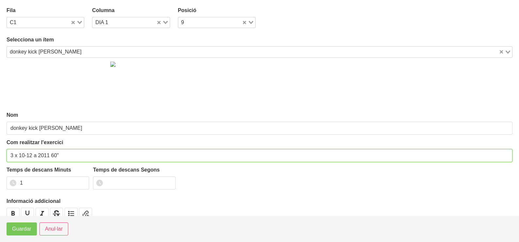
drag, startPoint x: 31, startPoint y: 156, endPoint x: 21, endPoint y: 162, distance: 11.4
click at [20, 161] on input "3 x 10-12 a 2011 60"" at bounding box center [260, 155] width 506 height 13
drag, startPoint x: 12, startPoint y: 155, endPoint x: 5, endPoint y: 156, distance: 6.9
click at [3, 156] on section "Fila C1 Loading... Columna DIA 1 Loading... Posició 9 Loading... Selecciona un …" at bounding box center [259, 108] width 519 height 216
type input "2 x 8-10 a 2011 60""
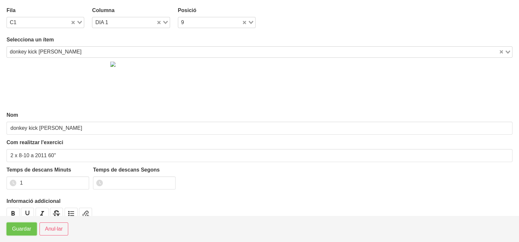
click at [21, 232] on span "Guardar" at bounding box center [21, 229] width 19 height 8
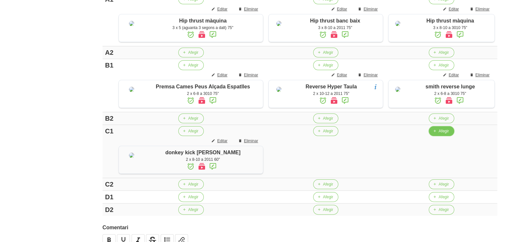
click at [439, 134] on span "Afegir" at bounding box center [443, 131] width 10 height 6
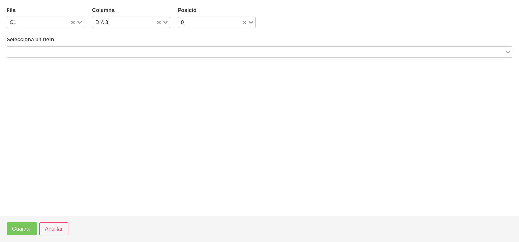
drag, startPoint x: 116, startPoint y: 51, endPoint x: 127, endPoint y: 46, distance: 12.0
click at [119, 50] on input "Search for option" at bounding box center [256, 52] width 497 height 8
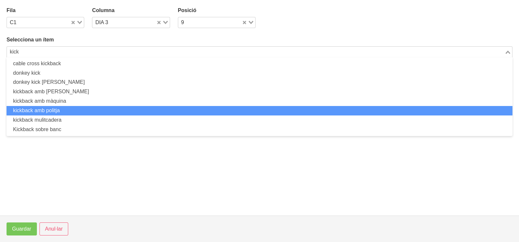
click at [69, 108] on li "kickback amb politja" at bounding box center [260, 110] width 506 height 9
type input "kick"
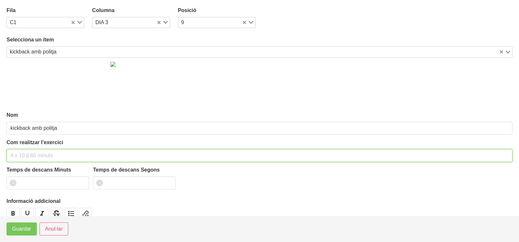
drag, startPoint x: 31, startPoint y: 157, endPoint x: 37, endPoint y: 108, distance: 49.4
click at [33, 149] on input "text" at bounding box center [260, 155] width 506 height 13
type input "2 x 10-12 a 2010 60""
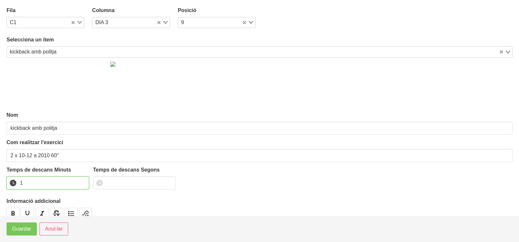
type input "1"
click at [83, 181] on input "1" at bounding box center [48, 183] width 83 height 13
click at [28, 229] on span "Guardar" at bounding box center [21, 229] width 19 height 8
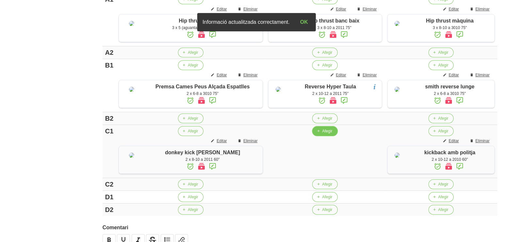
click at [322, 134] on span "Afegir" at bounding box center [327, 131] width 10 height 6
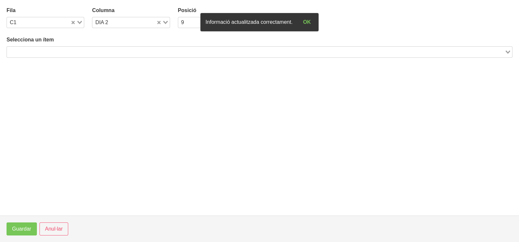
drag, startPoint x: 72, startPoint y: 52, endPoint x: 83, endPoint y: 45, distance: 13.3
click at [72, 52] on input "Search for option" at bounding box center [256, 52] width 497 height 8
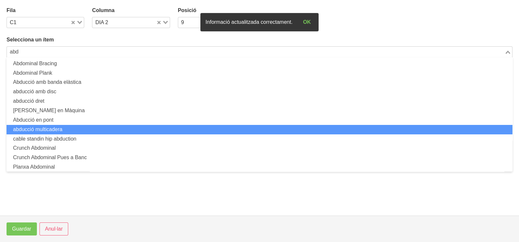
click at [71, 128] on li "abducció multicadera" at bounding box center [260, 129] width 506 height 9
type input "abd"
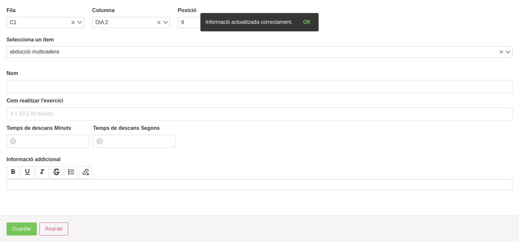
type input "abducció multicadera"
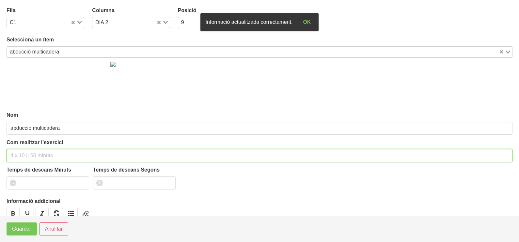
click at [27, 148] on div "Com realitzar l'exercici" at bounding box center [260, 151] width 506 height 24
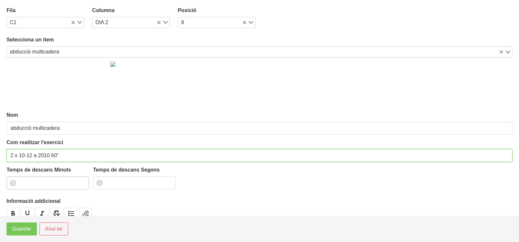
type input "2 x 10-12 a 2010 60""
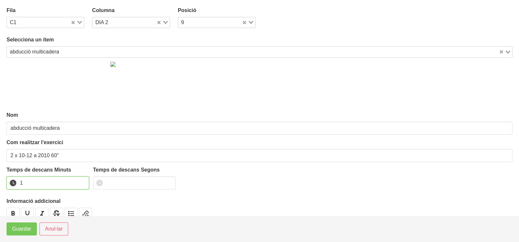
drag, startPoint x: 83, startPoint y: 181, endPoint x: 35, endPoint y: 208, distance: 55.8
type input "1"
click at [81, 182] on input "1" at bounding box center [48, 183] width 83 height 13
click at [13, 228] on span "Guardar" at bounding box center [21, 229] width 19 height 8
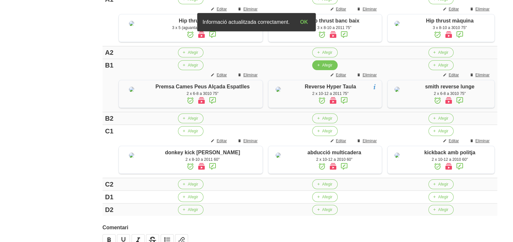
scroll to position [273, 0]
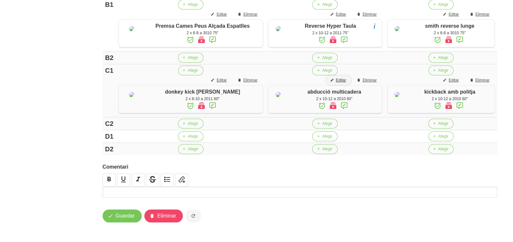
click at [336, 83] on span "Editar" at bounding box center [341, 80] width 10 height 6
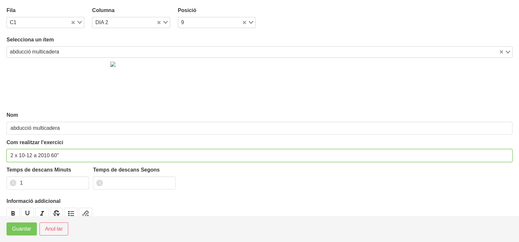
drag, startPoint x: 13, startPoint y: 155, endPoint x: 4, endPoint y: 155, distance: 9.1
click at [5, 155] on section "Fila C1 Loading... Columna DIA 2 Loading... Posició 9 Loading... Selecciona un …" at bounding box center [259, 108] width 519 height 216
type input "3 x 10-12 a 2010 60""
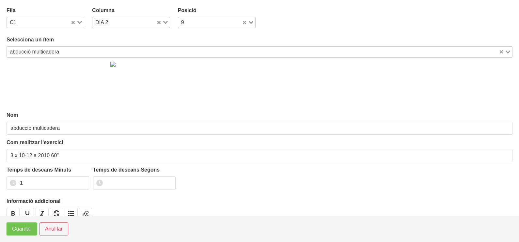
click at [18, 231] on span "Guardar" at bounding box center [21, 229] width 19 height 8
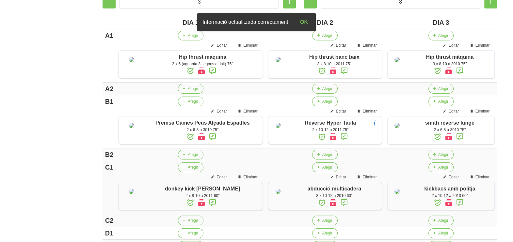
scroll to position [151, 0]
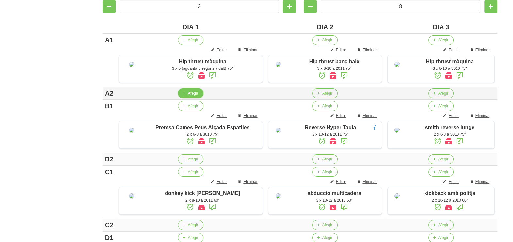
click at [188, 96] on span "Afegir" at bounding box center [193, 93] width 10 height 6
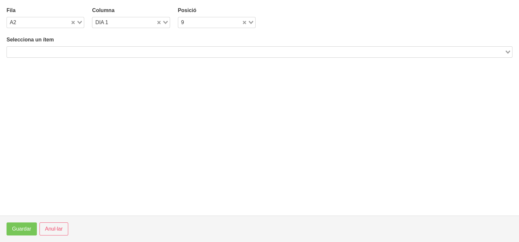
click at [76, 52] on input "Search for option" at bounding box center [256, 52] width 497 height 8
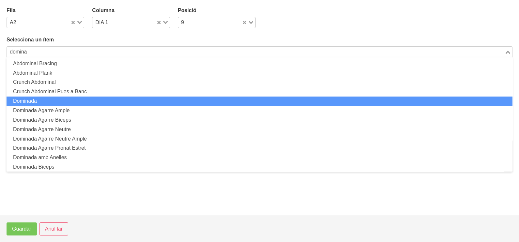
click at [53, 101] on li "Dominada" at bounding box center [260, 101] width 506 height 9
type input "domina"
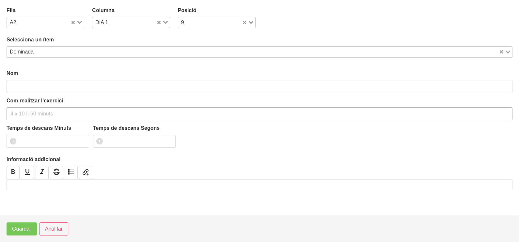
type input "Dominada"
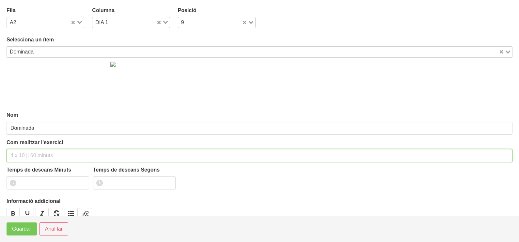
drag, startPoint x: 24, startPoint y: 154, endPoint x: 35, endPoint y: 133, distance: 23.5
click at [26, 152] on input "text" at bounding box center [260, 155] width 506 height 13
type input "3 x 1 a 2010 75""
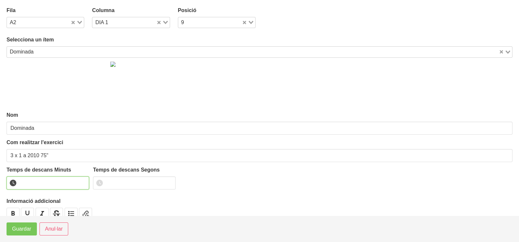
click at [33, 181] on input "number" at bounding box center [48, 183] width 83 height 13
type input "1"
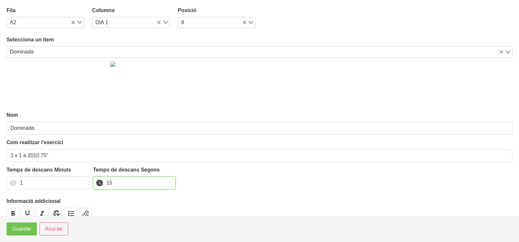
type input "15"
click at [22, 233] on span "Guardar" at bounding box center [21, 229] width 19 height 8
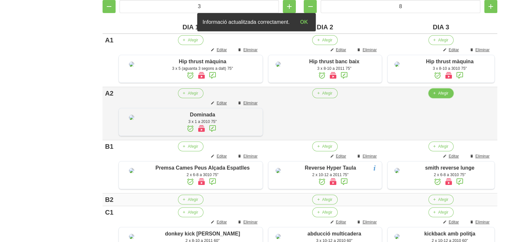
click at [438, 96] on span "Afegir" at bounding box center [443, 93] width 10 height 6
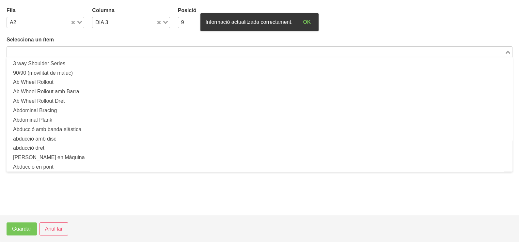
click at [118, 53] on input "Search for option" at bounding box center [256, 52] width 497 height 8
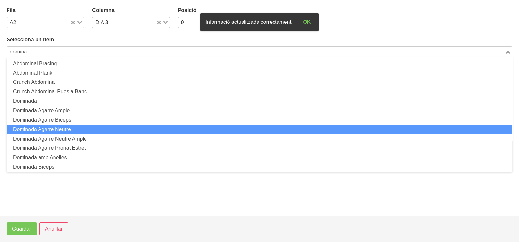
click at [79, 131] on li "Dominada Agarre Neutre" at bounding box center [260, 129] width 506 height 9
type input "domina"
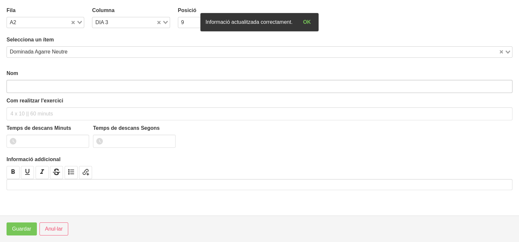
type input "Dominada Agarre Neutre"
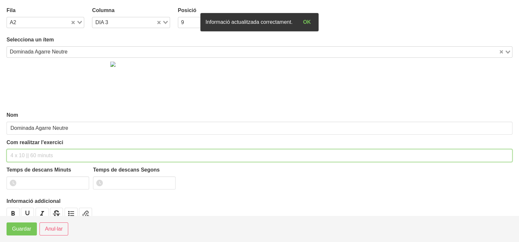
drag, startPoint x: 31, startPoint y: 157, endPoint x: 35, endPoint y: 147, distance: 10.0
click at [34, 150] on input "text" at bounding box center [260, 155] width 506 height 13
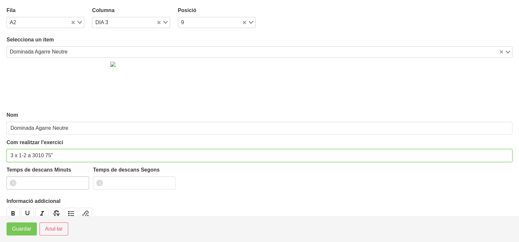
type input "3 x 1-2 a 3010 75""
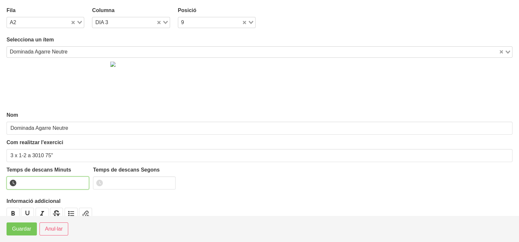
click at [33, 181] on input "number" at bounding box center [48, 183] width 83 height 13
type input "1"
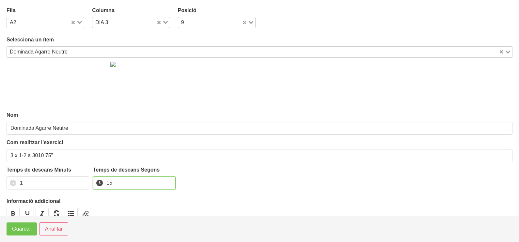
type input "15"
click at [11, 231] on button "Guardar" at bounding box center [22, 229] width 30 height 13
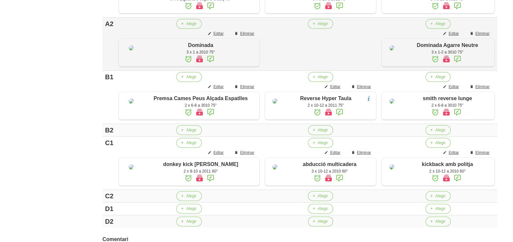
scroll to position [232, 0]
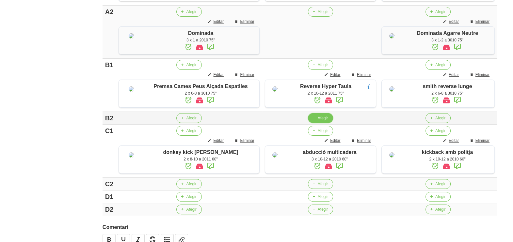
click at [318, 121] on span "Afegir" at bounding box center [323, 118] width 10 height 6
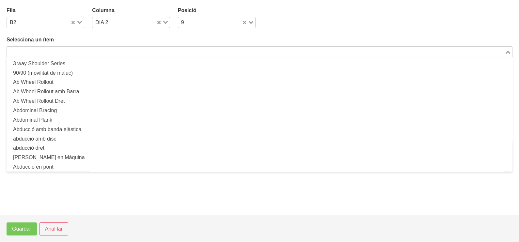
click at [51, 52] on input "Search for option" at bounding box center [256, 52] width 497 height 8
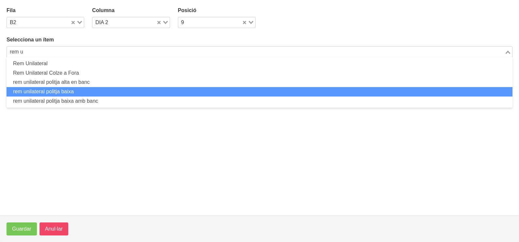
type input "rem u"
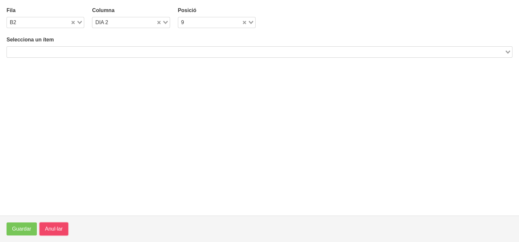
click at [51, 230] on span "Anul·lar" at bounding box center [54, 229] width 18 height 8
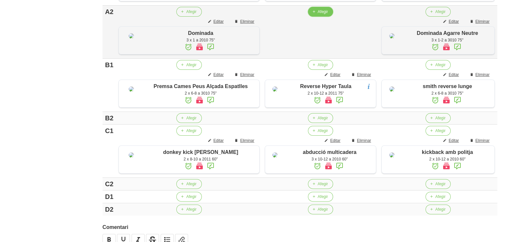
click at [318, 15] on span "Afegir" at bounding box center [323, 12] width 10 height 6
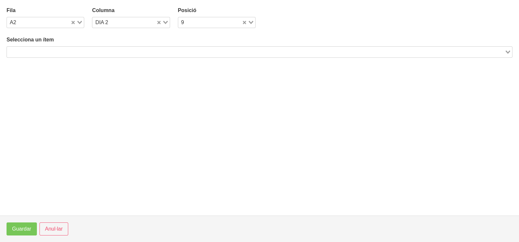
click at [112, 49] on input "Search for option" at bounding box center [256, 52] width 497 height 8
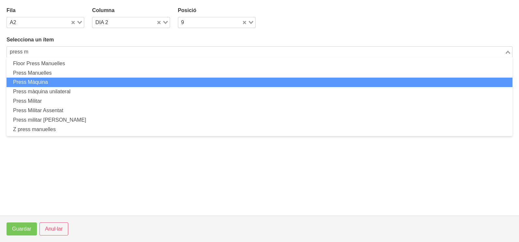
click at [56, 83] on li "Press Màquina" at bounding box center [260, 82] width 506 height 9
type input "press m"
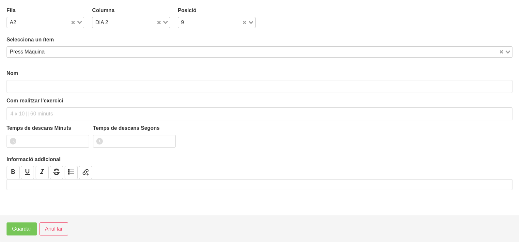
type input "Press Màquina"
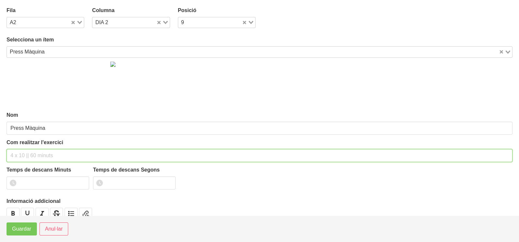
drag, startPoint x: 24, startPoint y: 159, endPoint x: 26, endPoint y: 154, distance: 5.0
click at [26, 155] on input "text" at bounding box center [260, 155] width 506 height 13
type input "3 x 6-8 a 3010 75""
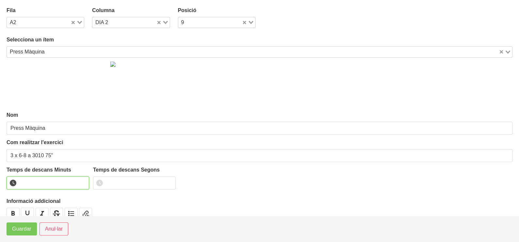
click at [40, 184] on input "number" at bounding box center [48, 183] width 83 height 13
type input "1"
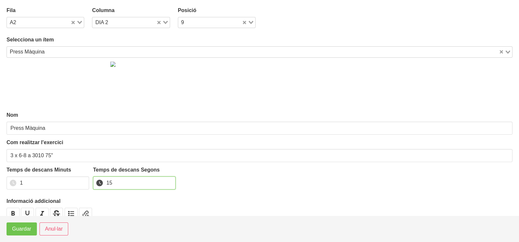
type input "15"
click at [18, 229] on span "Guardar" at bounding box center [21, 229] width 19 height 8
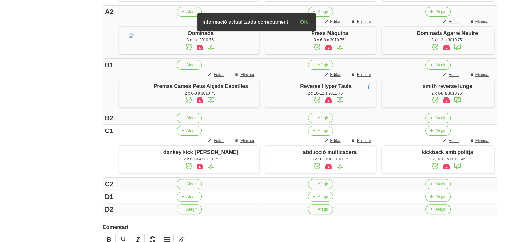
scroll to position [314, 0]
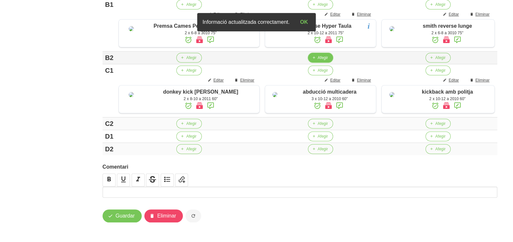
click at [318, 61] on span "Afegir" at bounding box center [323, 58] width 10 height 6
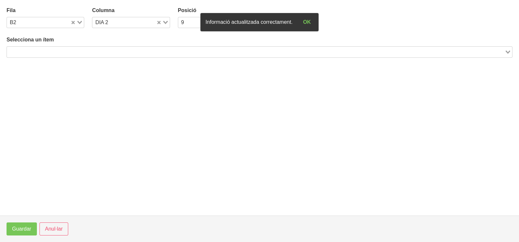
click at [60, 50] on input "Search for option" at bounding box center [256, 52] width 497 height 8
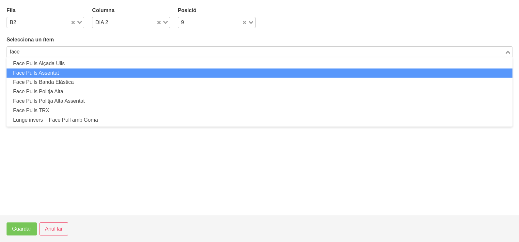
click at [57, 72] on li "Face Pulls Assentat" at bounding box center [260, 73] width 506 height 9
type input "face"
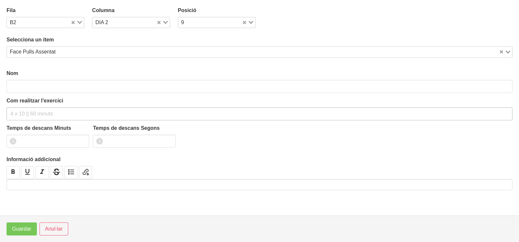
type input "Face Pulls Assentat"
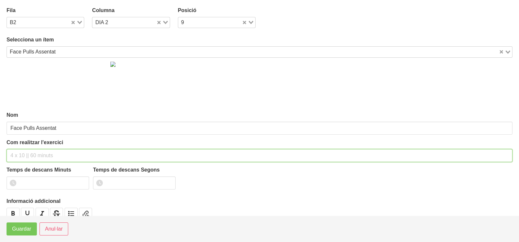
click at [26, 156] on input "text" at bounding box center [260, 155] width 506 height 13
type input "2 x 8-10 a 2011 75""
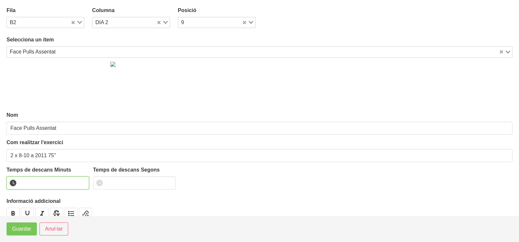
drag, startPoint x: 33, startPoint y: 182, endPoint x: 31, endPoint y: 173, distance: 9.6
click at [33, 182] on input "number" at bounding box center [48, 183] width 83 height 13
type input "1"
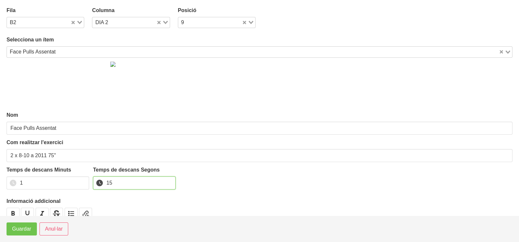
type input "15"
click at [19, 231] on span "Guardar" at bounding box center [21, 229] width 19 height 8
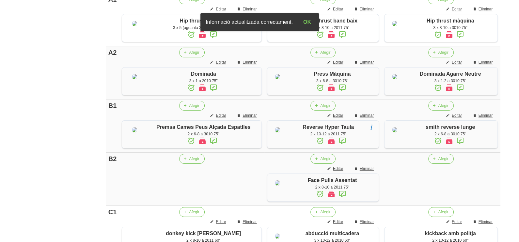
scroll to position [273, 0]
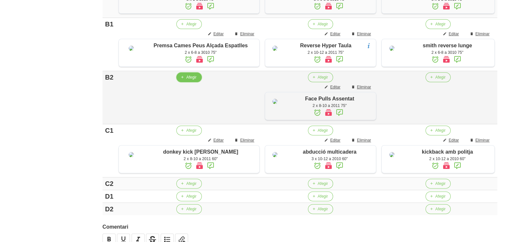
click at [186, 80] on span "Afegir" at bounding box center [191, 77] width 10 height 6
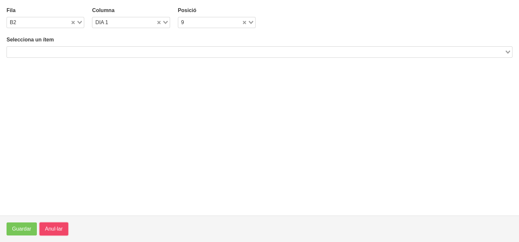
click at [57, 229] on span "Anul·lar" at bounding box center [54, 229] width 18 height 8
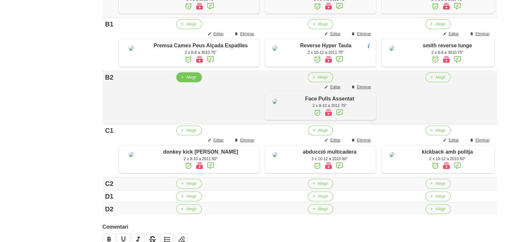
click at [186, 80] on span "Afegir" at bounding box center [191, 77] width 10 height 6
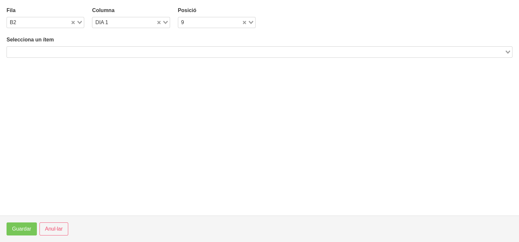
click at [70, 51] on input "Search for option" at bounding box center [256, 52] width 497 height 8
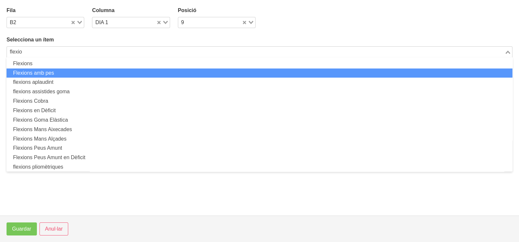
scroll to position [11, 0]
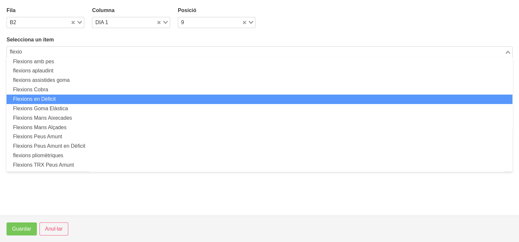
click at [63, 99] on li "Flexions en Dèficit" at bounding box center [260, 99] width 506 height 9
type input "flexio"
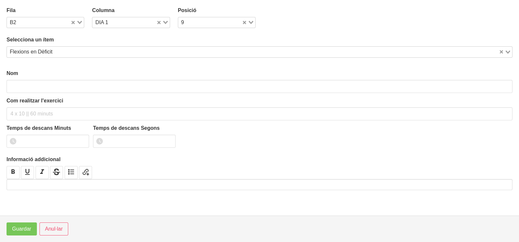
type input "Flexions en Dèficit"
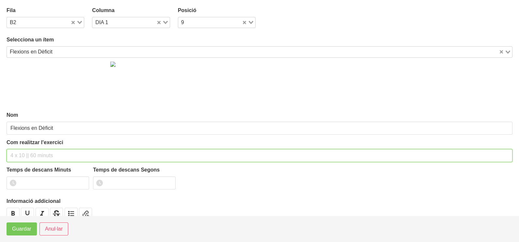
drag, startPoint x: 24, startPoint y: 151, endPoint x: 31, endPoint y: 108, distance: 43.4
click at [25, 150] on input "text" at bounding box center [260, 155] width 506 height 13
type input "2 x màx a 3010 75""
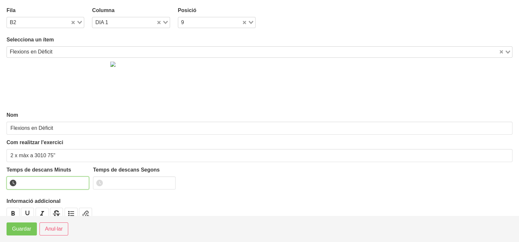
click at [36, 183] on input "number" at bounding box center [48, 183] width 83 height 13
type input "1"
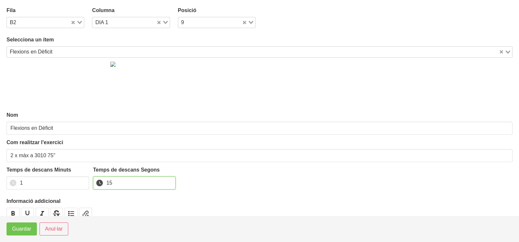
type input "15"
click at [21, 231] on span "Guardar" at bounding box center [21, 229] width 19 height 8
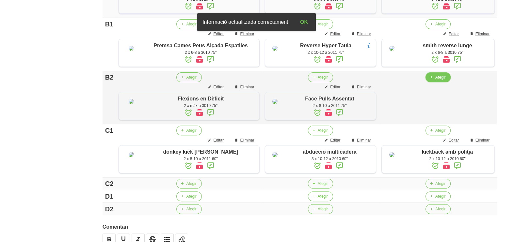
click at [438, 80] on span "Afegir" at bounding box center [440, 77] width 10 height 6
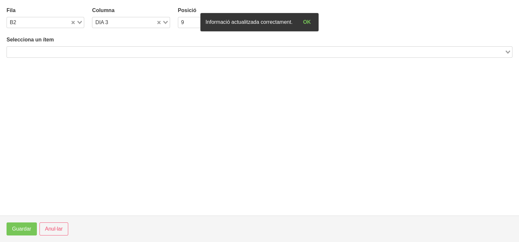
click at [91, 48] on input "Search for option" at bounding box center [256, 52] width 497 height 8
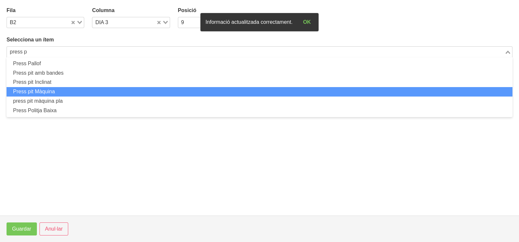
click at [78, 90] on li "Press pit Màquina" at bounding box center [260, 91] width 506 height 9
type input "press p"
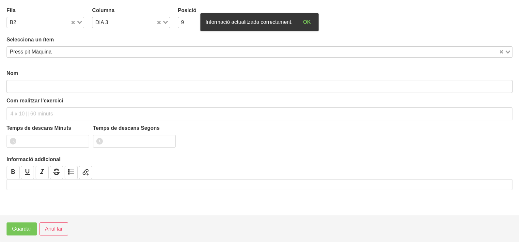
type input "Press pit Màquina"
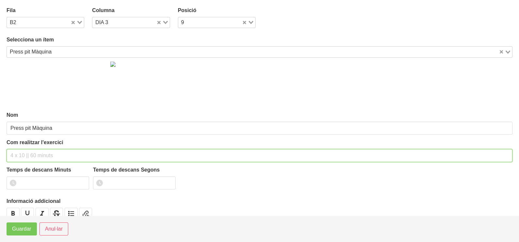
click at [32, 153] on input "text" at bounding box center [260, 155] width 506 height 13
type input "2 x 6-8 a 3010 75""
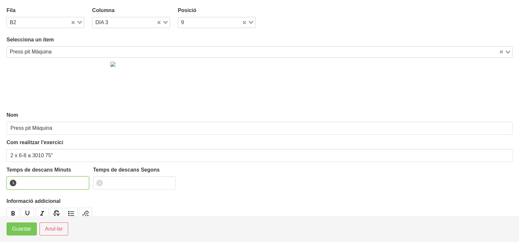
drag, startPoint x: 28, startPoint y: 181, endPoint x: 28, endPoint y: 170, distance: 10.8
click at [29, 180] on input "number" at bounding box center [48, 183] width 83 height 13
type input "1"
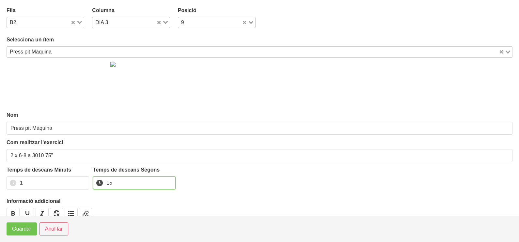
type input "15"
click at [11, 233] on button "Guardar" at bounding box center [22, 229] width 30 height 13
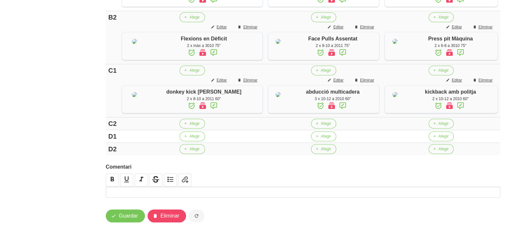
scroll to position [418, 0]
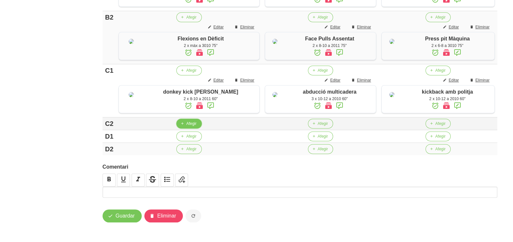
click at [180, 126] on icon "button" at bounding box center [182, 124] width 4 height 6
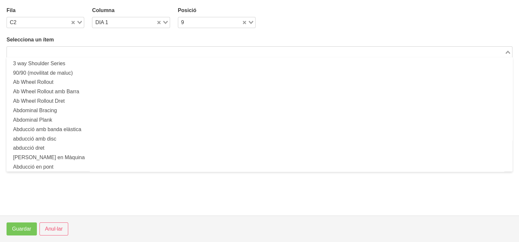
click at [43, 52] on input "Search for option" at bounding box center [256, 52] width 497 height 8
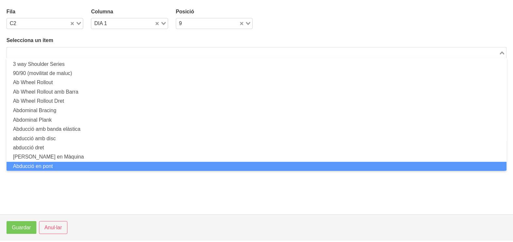
scroll to position [0, 0]
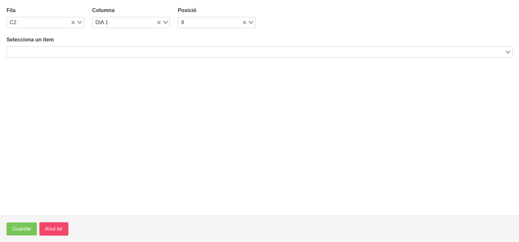
click at [55, 228] on span "Anul·lar" at bounding box center [54, 229] width 18 height 8
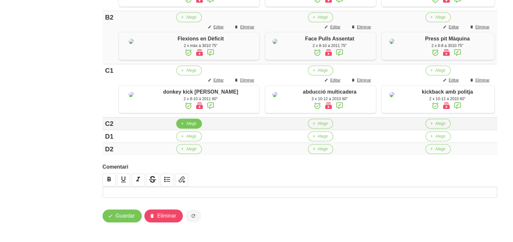
click at [180, 126] on icon "button" at bounding box center [182, 124] width 4 height 6
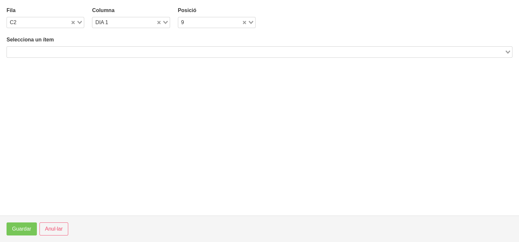
click at [85, 51] on input "Search for option" at bounding box center [256, 52] width 497 height 8
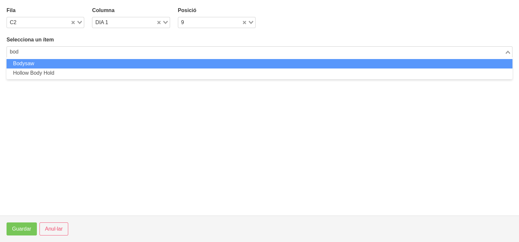
click at [72, 65] on li "Bodysaw" at bounding box center [260, 63] width 506 height 9
type input "bod"
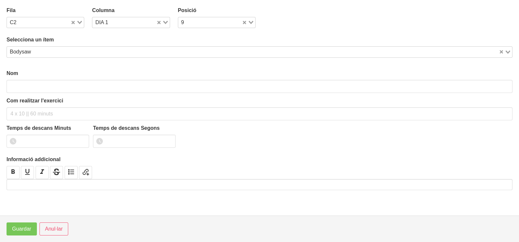
type input "Bodysaw"
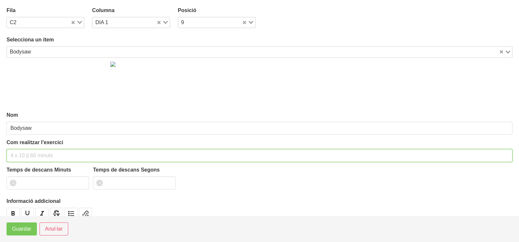
drag, startPoint x: 39, startPoint y: 155, endPoint x: 72, endPoint y: 112, distance: 54.0
click at [43, 150] on input "text" at bounding box center [260, 155] width 506 height 13
type input "2 x 10-12 a 2010 60""
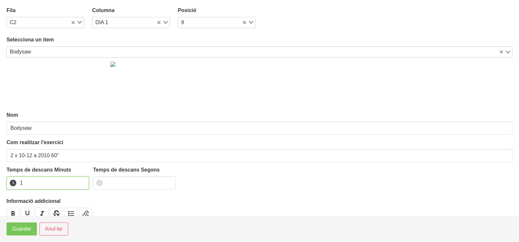
drag, startPoint x: 83, startPoint y: 181, endPoint x: 80, endPoint y: 183, distance: 3.5
type input "1"
click at [83, 181] on input "1" at bounding box center [48, 183] width 83 height 13
click at [24, 231] on span "Guardar" at bounding box center [21, 229] width 19 height 8
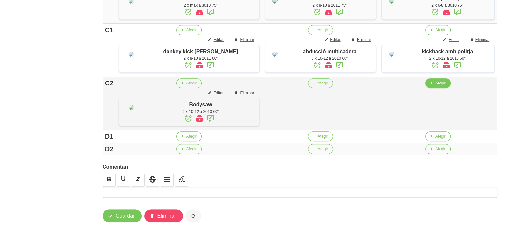
click at [435, 86] on span "Afegir" at bounding box center [440, 83] width 10 height 6
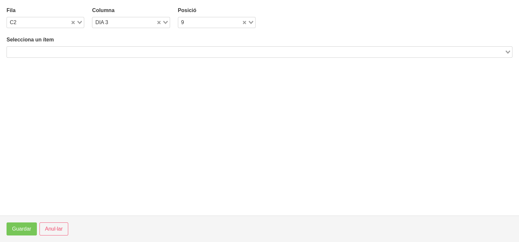
click at [90, 52] on input "Search for option" at bounding box center [256, 52] width 497 height 8
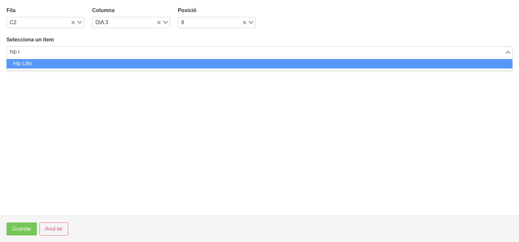
click at [50, 64] on li "Hip Lifts" at bounding box center [260, 63] width 506 height 9
type input "hip l"
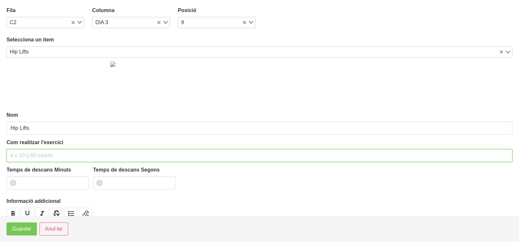
click at [29, 150] on input "text" at bounding box center [260, 155] width 506 height 13
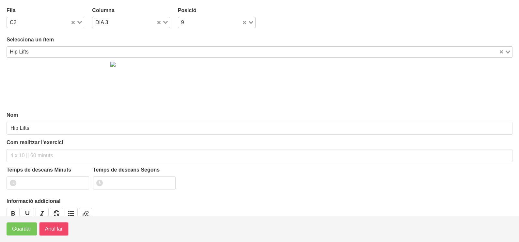
click at [52, 232] on span "Anul·lar" at bounding box center [54, 229] width 18 height 8
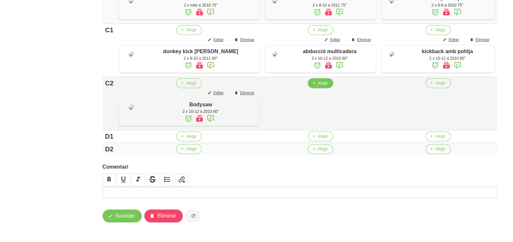
click at [318, 86] on span "Afegir" at bounding box center [323, 83] width 10 height 6
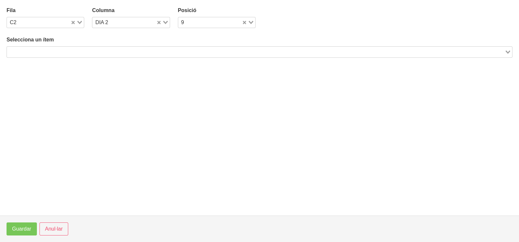
drag, startPoint x: 37, startPoint y: 51, endPoint x: 45, endPoint y: 49, distance: 9.0
click at [38, 51] on input "Search for option" at bounding box center [256, 52] width 497 height 8
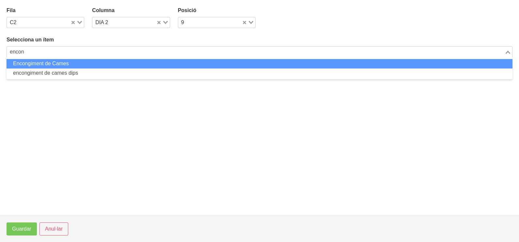
click at [70, 65] on li "Encongiment de Cames" at bounding box center [260, 63] width 506 height 9
type input "encon"
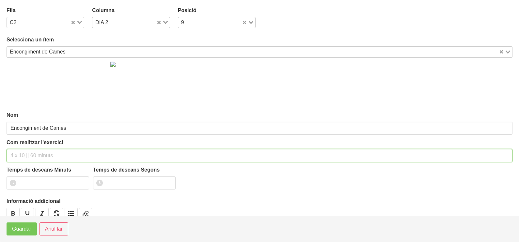
drag, startPoint x: 33, startPoint y: 152, endPoint x: 37, endPoint y: 116, distance: 36.5
click at [36, 144] on div "Com realitzar l'exercici" at bounding box center [260, 151] width 506 height 24
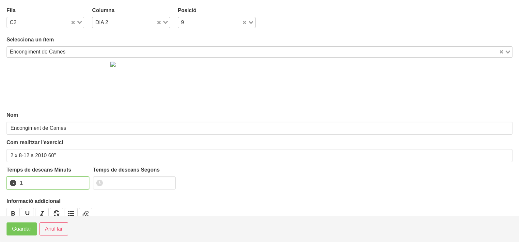
click at [82, 181] on input "1" at bounding box center [48, 183] width 83 height 13
click at [17, 231] on span "Guardar" at bounding box center [21, 229] width 19 height 8
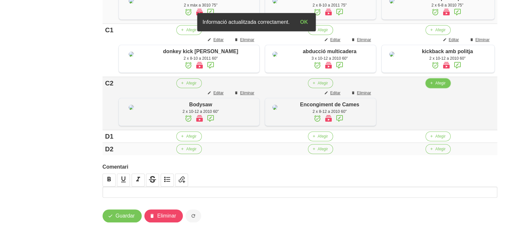
click at [435, 86] on span "Afegir" at bounding box center [440, 83] width 10 height 6
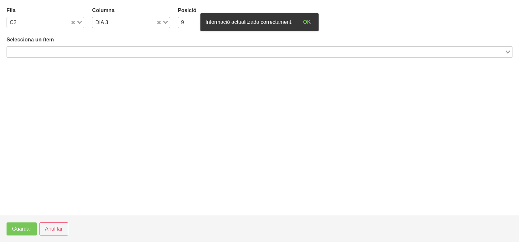
click at [98, 52] on input "Search for option" at bounding box center [256, 52] width 497 height 8
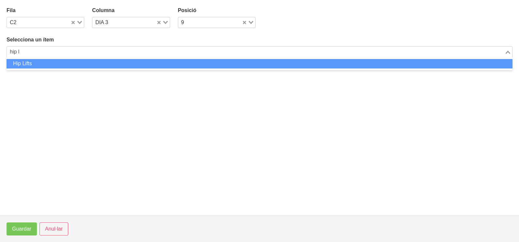
click at [83, 63] on li "Hip Lifts" at bounding box center [260, 63] width 506 height 9
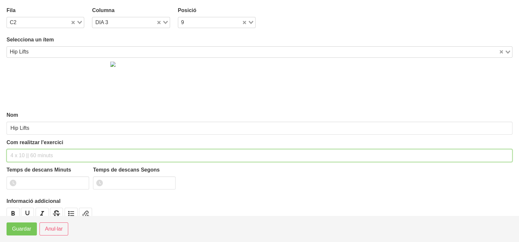
click at [26, 154] on input "text" at bounding box center [260, 155] width 506 height 13
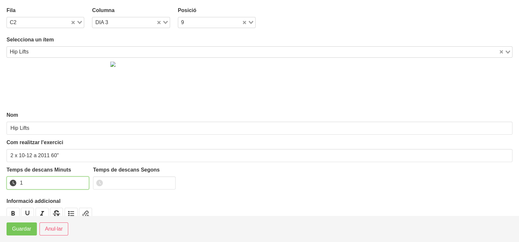
drag, startPoint x: 81, startPoint y: 181, endPoint x: 67, endPoint y: 192, distance: 18.4
click at [81, 181] on input "1" at bounding box center [48, 183] width 83 height 13
click at [22, 233] on button "Guardar" at bounding box center [22, 229] width 30 height 13
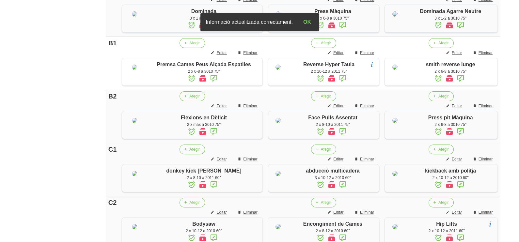
scroll to position [458, 0]
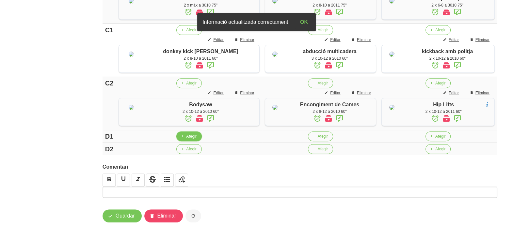
click at [181, 141] on button "Afegir" at bounding box center [188, 137] width 25 height 10
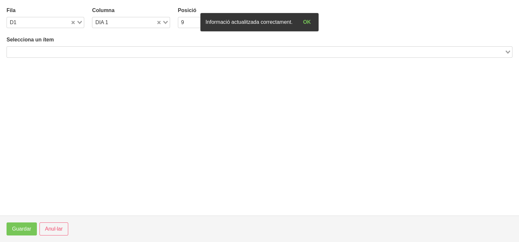
click at [71, 53] on input "Search for option" at bounding box center [256, 52] width 497 height 8
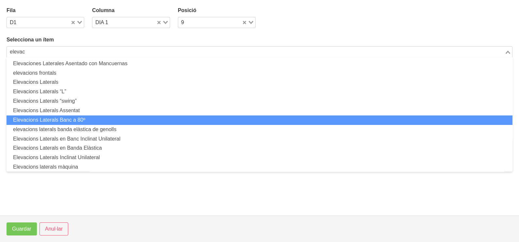
click at [83, 122] on li "Elevacions Laterals Banc a 80º" at bounding box center [260, 120] width 506 height 9
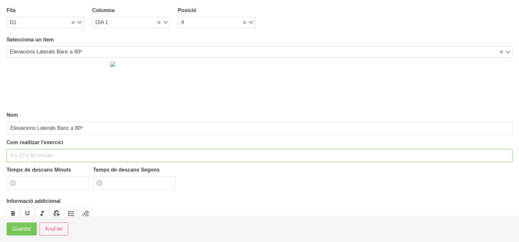
drag, startPoint x: 25, startPoint y: 151, endPoint x: 41, endPoint y: 98, distance: 55.6
click at [28, 147] on div "Com realitzar l'exercici" at bounding box center [260, 151] width 506 height 24
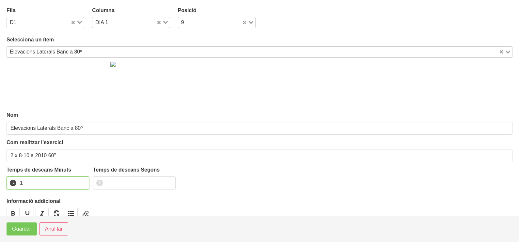
drag, startPoint x: 82, startPoint y: 180, endPoint x: 37, endPoint y: 204, distance: 50.8
click at [80, 181] on input "1" at bounding box center [48, 183] width 83 height 13
click at [26, 228] on span "Guardar" at bounding box center [21, 229] width 19 height 8
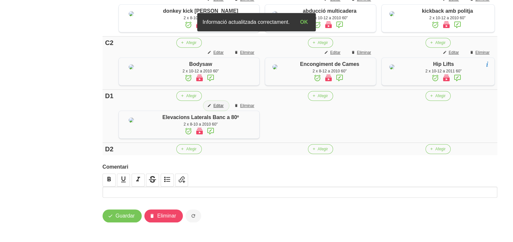
click at [213, 109] on span "Editar" at bounding box center [218, 106] width 10 height 6
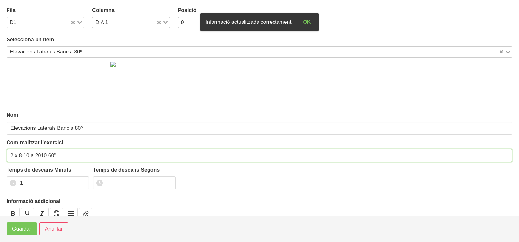
click at [49, 153] on input "2 x 8-10 a 2010 60"" at bounding box center [260, 155] width 506 height 13
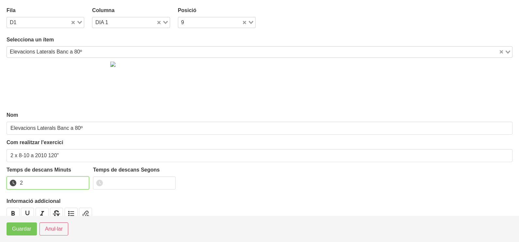
drag, startPoint x: 81, startPoint y: 181, endPoint x: 46, endPoint y: 197, distance: 39.1
click at [81, 181] on input "2" at bounding box center [48, 183] width 83 height 13
click at [22, 230] on span "Guardar" at bounding box center [21, 229] width 19 height 8
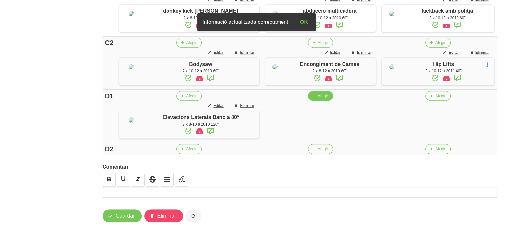
click at [318, 99] on span "Afegir" at bounding box center [323, 96] width 10 height 6
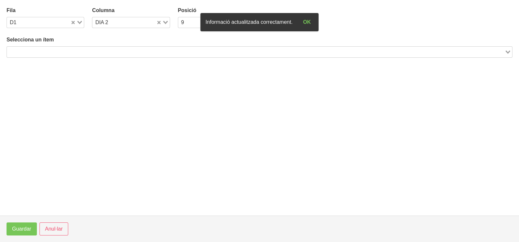
drag, startPoint x: 76, startPoint y: 54, endPoint x: 92, endPoint y: 40, distance: 20.9
click at [79, 53] on input "Search for option" at bounding box center [256, 52] width 497 height 8
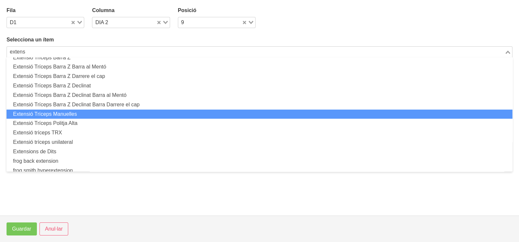
click at [73, 111] on li "Extensió Tríceps Manuelles" at bounding box center [260, 114] width 506 height 9
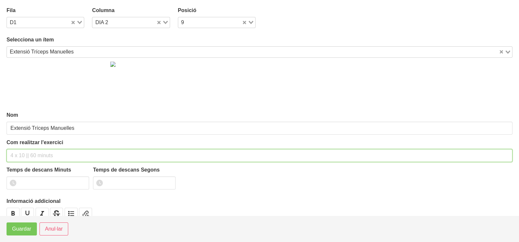
click at [29, 153] on input "text" at bounding box center [260, 155] width 506 height 13
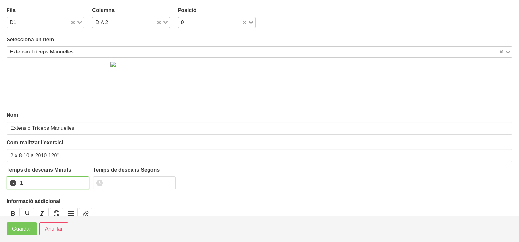
click at [83, 181] on input "1" at bounding box center [48, 183] width 83 height 13
drag, startPoint x: 83, startPoint y: 181, endPoint x: 33, endPoint y: 210, distance: 57.5
click at [71, 184] on input "2" at bounding box center [48, 183] width 83 height 13
click at [23, 227] on span "Guardar" at bounding box center [21, 229] width 19 height 8
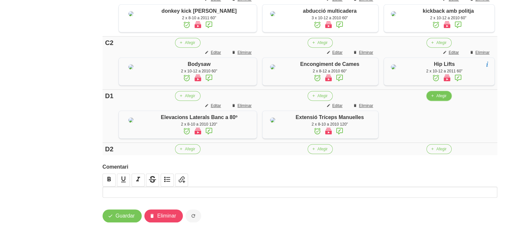
click at [440, 99] on span "Afegir" at bounding box center [441, 96] width 10 height 6
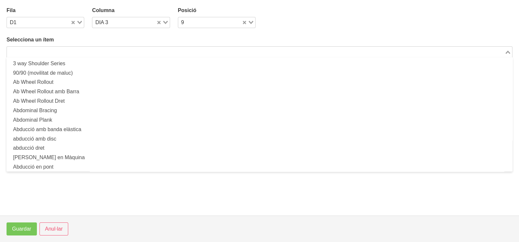
click at [70, 51] on input "Search for option" at bounding box center [256, 52] width 497 height 8
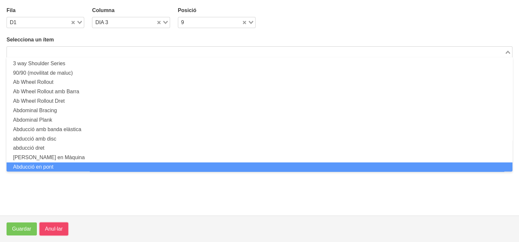
click at [50, 226] on span "Anul·lar" at bounding box center [54, 229] width 18 height 8
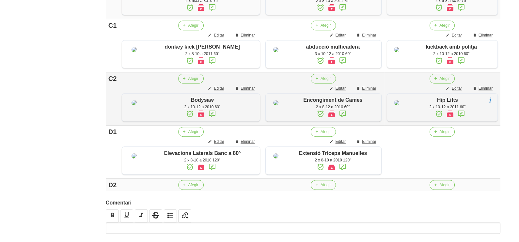
scroll to position [458, 0]
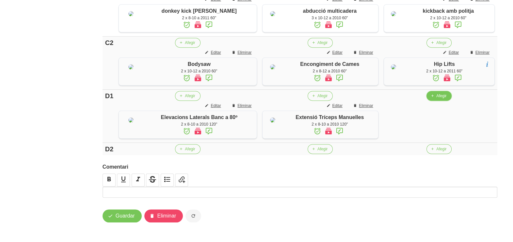
click at [434, 99] on span "button" at bounding box center [432, 96] width 6 height 6
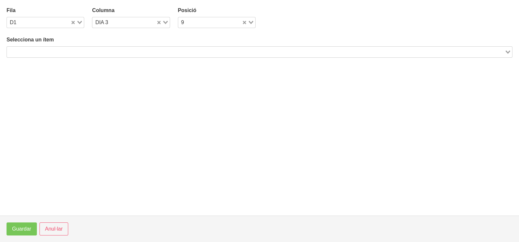
click at [90, 49] on input "Search for option" at bounding box center [256, 52] width 497 height 8
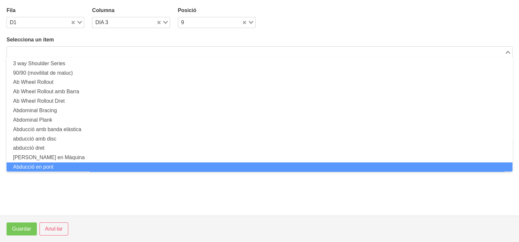
scroll to position [0, 0]
click at [56, 229] on span "Anul·lar" at bounding box center [54, 229] width 18 height 8
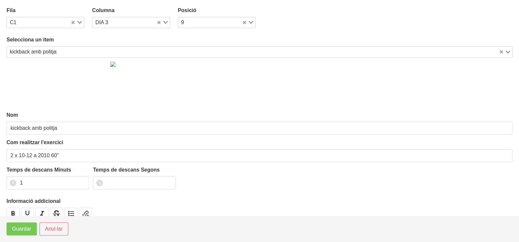
click at [67, 52] on input "Search for option" at bounding box center [278, 52] width 439 height 8
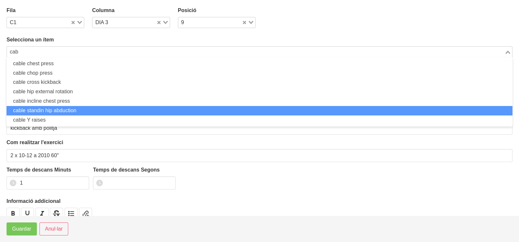
click at [52, 108] on li "cable standin hip abduction" at bounding box center [260, 110] width 506 height 9
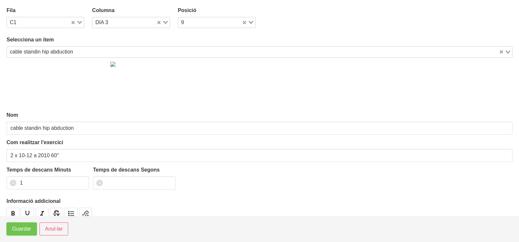
click at [24, 227] on span "Guardar" at bounding box center [21, 229] width 19 height 8
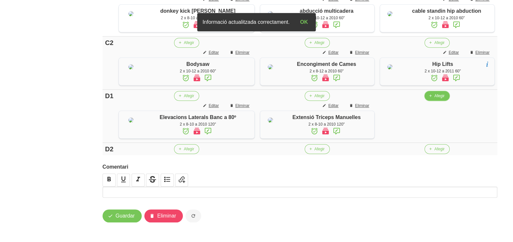
click at [435, 101] on button "Afegir" at bounding box center [436, 96] width 25 height 10
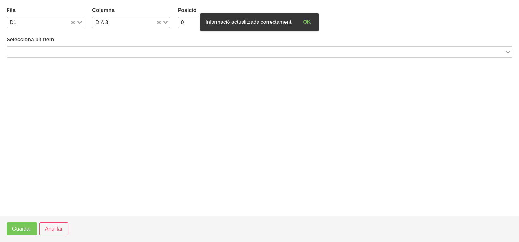
click at [108, 51] on input "Search for option" at bounding box center [256, 52] width 497 height 8
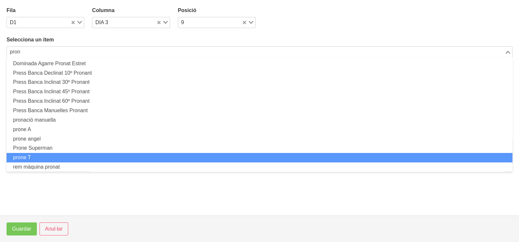
click at [63, 157] on li "prone T" at bounding box center [260, 157] width 506 height 9
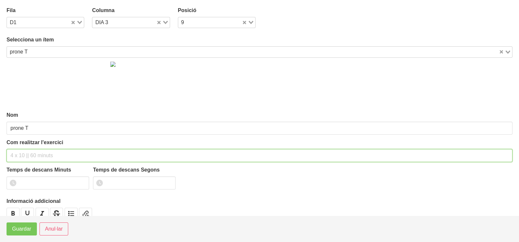
drag, startPoint x: 39, startPoint y: 152, endPoint x: 48, endPoint y: 119, distance: 34.5
click at [39, 150] on input "text" at bounding box center [260, 155] width 506 height 13
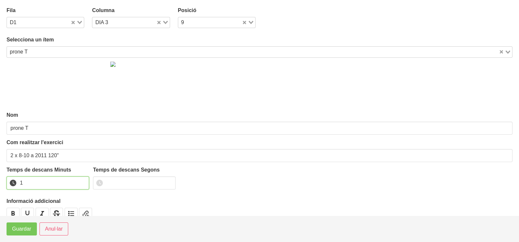
click at [82, 180] on input "1" at bounding box center [48, 183] width 83 height 13
drag, startPoint x: 82, startPoint y: 180, endPoint x: 34, endPoint y: 216, distance: 60.1
click at [80, 182] on input "2" at bounding box center [48, 183] width 83 height 13
click at [26, 230] on span "Guardar" at bounding box center [21, 229] width 19 height 8
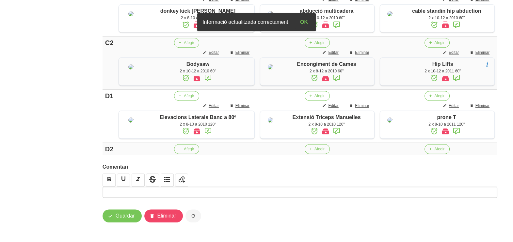
scroll to position [531, 0]
click at [121, 217] on span "Guardar" at bounding box center [125, 216] width 19 height 8
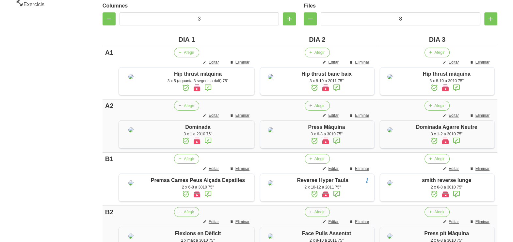
scroll to position [0, 0]
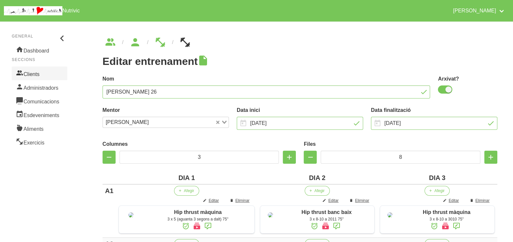
click at [40, 70] on link "Clients" at bounding box center [39, 74] width 55 height 14
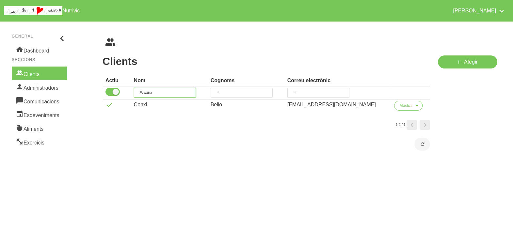
drag, startPoint x: 135, startPoint y: 91, endPoint x: 128, endPoint y: 92, distance: 6.6
click at [128, 92] on tr "conx" at bounding box center [266, 93] width 327 height 13
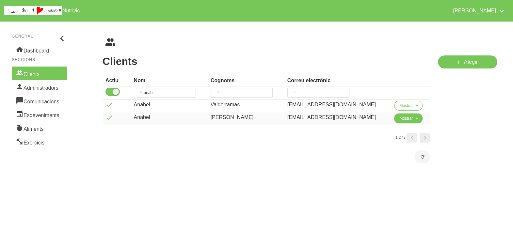
click at [400, 118] on span "Mostrar" at bounding box center [405, 119] width 13 height 6
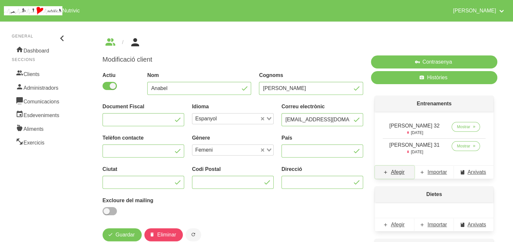
click at [396, 173] on span "Afegir" at bounding box center [398, 172] width 14 height 8
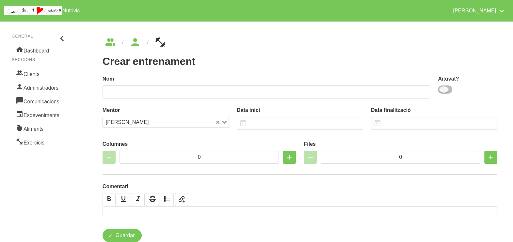
drag, startPoint x: 447, startPoint y: 90, endPoint x: 356, endPoint y: 92, distance: 90.8
click at [446, 90] on span at bounding box center [445, 90] width 14 height 8
click at [442, 90] on input "checkbox" at bounding box center [440, 89] width 4 height 4
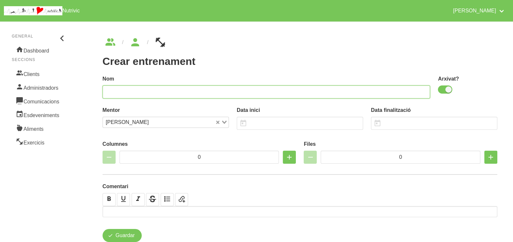
click at [309, 95] on input "text" at bounding box center [267, 92] width 328 height 13
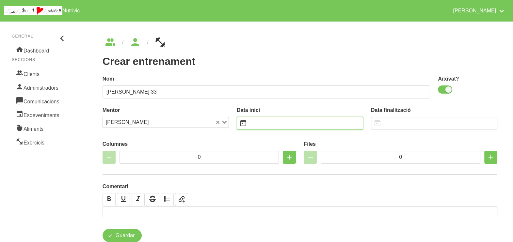
click at [280, 126] on input "text" at bounding box center [300, 123] width 126 height 13
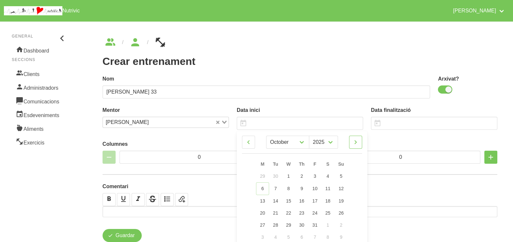
click at [355, 143] on icon at bounding box center [356, 142] width 8 height 12
click at [340, 198] on span "16" at bounding box center [341, 200] width 5 height 5
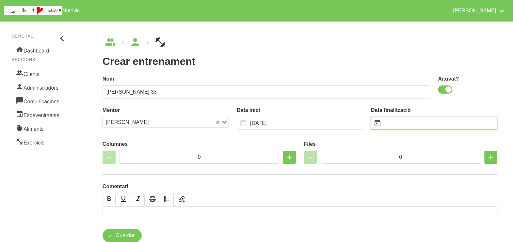
click at [394, 124] on input "text" at bounding box center [434, 123] width 126 height 13
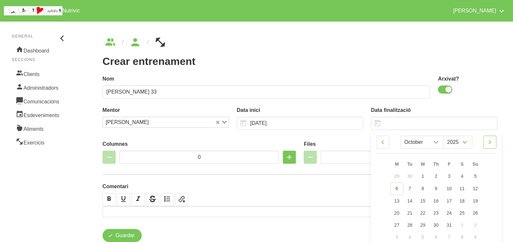
click at [490, 144] on icon at bounding box center [490, 142] width 8 height 12
click at [475, 211] on span "28" at bounding box center [475, 212] width 5 height 5
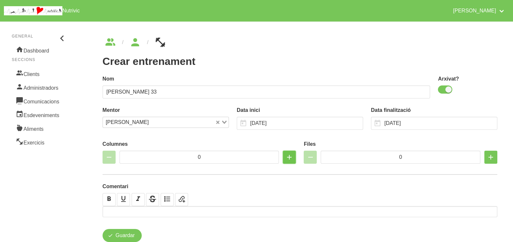
click at [291, 157] on icon "button" at bounding box center [289, 157] width 8 height 12
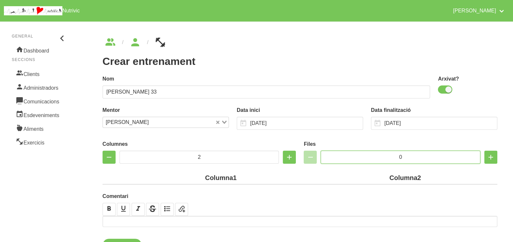
drag, startPoint x: 393, startPoint y: 156, endPoint x: 380, endPoint y: 155, distance: 13.4
click at [380, 155] on input "0" at bounding box center [401, 157] width 160 height 13
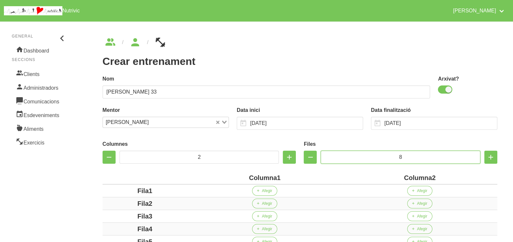
scroll to position [81, 0]
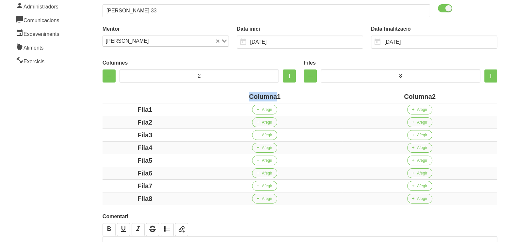
drag, startPoint x: 232, startPoint y: 95, endPoint x: 223, endPoint y: 95, distance: 9.8
click at [220, 95] on div "Columna1" at bounding box center [265, 97] width 150 height 10
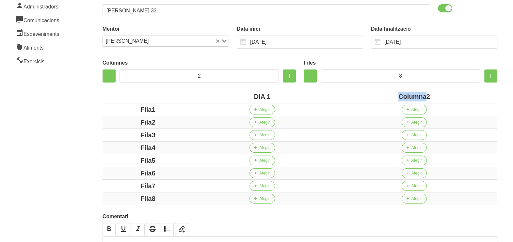
drag, startPoint x: 426, startPoint y: 95, endPoint x: 380, endPoint y: 91, distance: 45.9
click at [380, 92] on div "Columna2" at bounding box center [414, 97] width 161 height 10
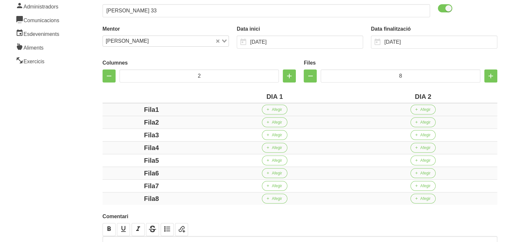
drag, startPoint x: 155, startPoint y: 109, endPoint x: 114, endPoint y: 109, distance: 41.1
click at [114, 109] on div "Fila1" at bounding box center [151, 110] width 93 height 10
click at [132, 121] on div "Fila2" at bounding box center [151, 123] width 93 height 10
drag, startPoint x: 152, startPoint y: 135, endPoint x: 126, endPoint y: 135, distance: 26.1
click at [125, 135] on div "Fila3" at bounding box center [151, 135] width 93 height 10
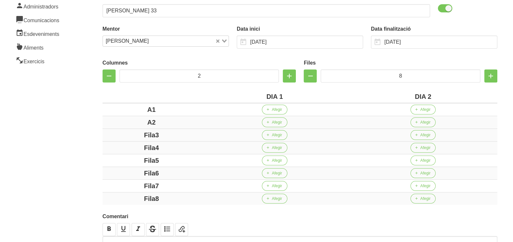
drag, startPoint x: 159, startPoint y: 133, endPoint x: 179, endPoint y: 138, distance: 20.6
click at [161, 133] on div "Fila3" at bounding box center [151, 135] width 93 height 10
click at [125, 135] on div "Fila3" at bounding box center [151, 135] width 93 height 10
drag, startPoint x: 166, startPoint y: 147, endPoint x: 110, endPoint y: 144, distance: 56.6
click at [110, 144] on div "Fila4" at bounding box center [151, 148] width 93 height 10
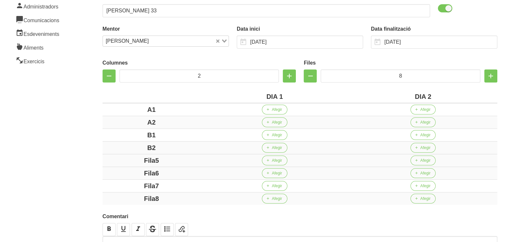
drag, startPoint x: 175, startPoint y: 159, endPoint x: 124, endPoint y: 160, distance: 50.9
click at [124, 160] on div "Fila5" at bounding box center [151, 161] width 93 height 10
drag, startPoint x: 167, startPoint y: 168, endPoint x: 114, endPoint y: 168, distance: 53.2
click at [113, 168] on div "Fila6" at bounding box center [151, 173] width 93 height 10
drag, startPoint x: 166, startPoint y: 184, endPoint x: 121, endPoint y: 184, distance: 45.1
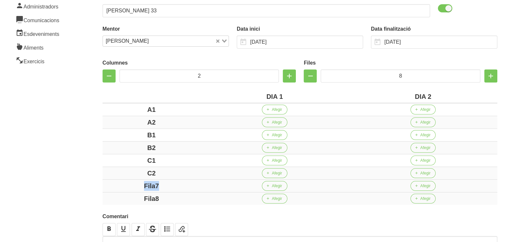
click at [119, 184] on div "Fila7" at bounding box center [151, 186] width 93 height 10
drag, startPoint x: 175, startPoint y: 195, endPoint x: 104, endPoint y: 185, distance: 71.6
click at [120, 195] on div "Fila8" at bounding box center [151, 199] width 93 height 10
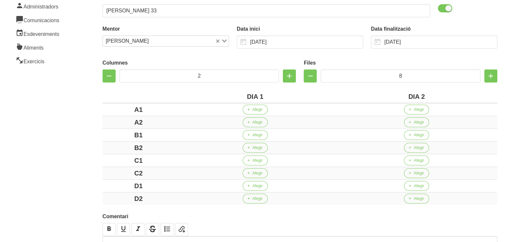
drag, startPoint x: 88, startPoint y: 168, endPoint x: 75, endPoint y: 152, distance: 20.1
click at [88, 165] on div "Crear entrenament 75bd62e8-b061-4680-a0e6-17711a29299a Nom [PERSON_NAME] 33 Arx…" at bounding box center [300, 114] width 426 height 348
click at [411, 112] on button "Afegir" at bounding box center [416, 110] width 25 height 10
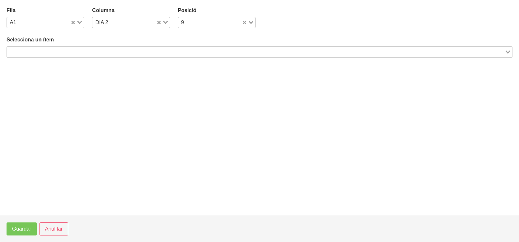
click at [114, 53] on input "Search for option" at bounding box center [256, 52] width 497 height 8
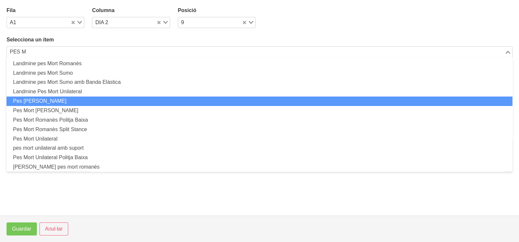
click at [69, 101] on li "Pes [PERSON_NAME]" at bounding box center [260, 101] width 506 height 9
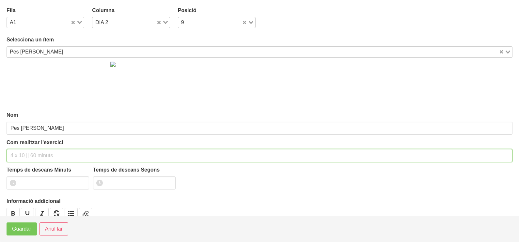
click at [33, 147] on div "Com realitzar l'exercici" at bounding box center [260, 151] width 506 height 24
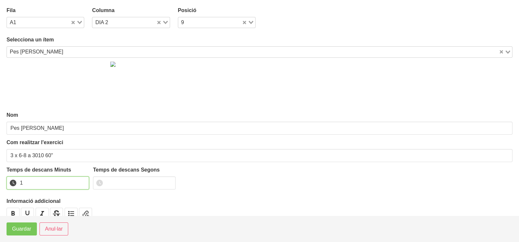
click at [82, 181] on input "1" at bounding box center [48, 183] width 83 height 13
click at [20, 232] on span "Guardar" at bounding box center [21, 229] width 19 height 8
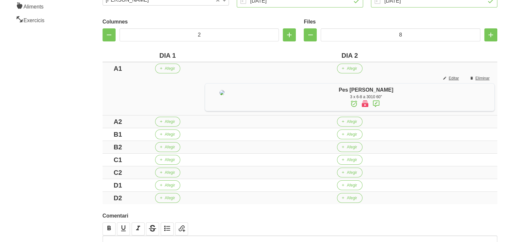
scroll to position [192, 0]
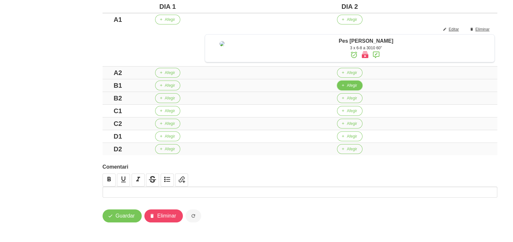
click at [347, 88] on span "Afegir" at bounding box center [352, 86] width 10 height 6
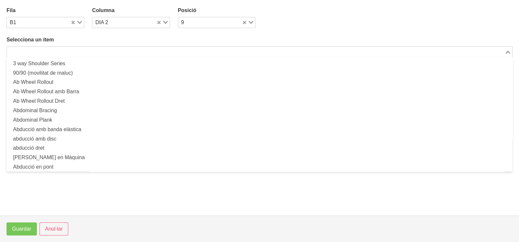
click at [104, 50] on input "Search for option" at bounding box center [256, 52] width 497 height 8
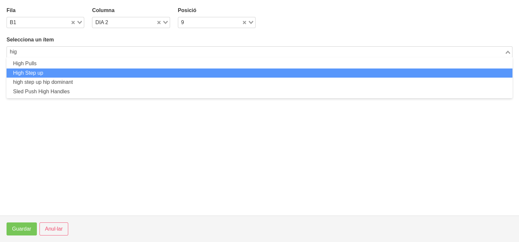
click at [61, 73] on li "High Step up" at bounding box center [260, 73] width 506 height 9
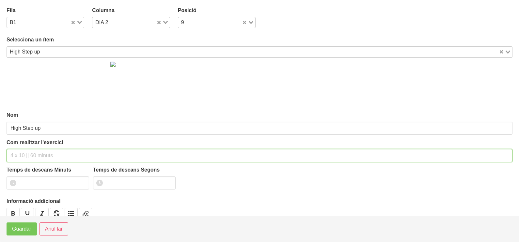
click at [31, 154] on input "text" at bounding box center [260, 155] width 506 height 13
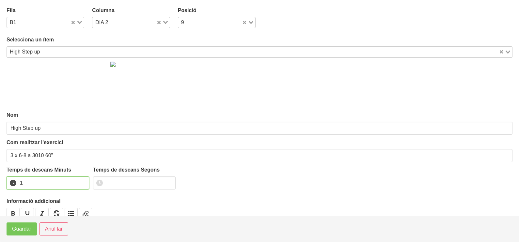
drag, startPoint x: 83, startPoint y: 182, endPoint x: 40, endPoint y: 203, distance: 47.6
click at [83, 182] on input "1" at bounding box center [48, 183] width 83 height 13
click at [16, 229] on span "Guardar" at bounding box center [21, 229] width 19 height 8
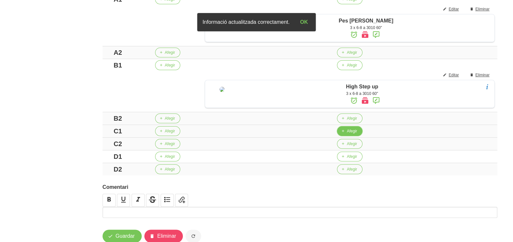
click at [347, 134] on span "Afegir" at bounding box center [352, 131] width 10 height 6
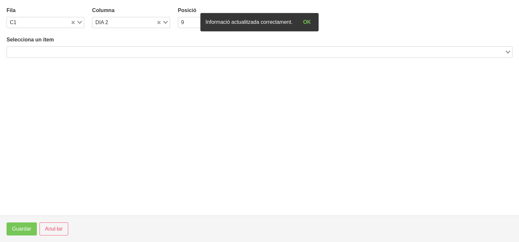
drag, startPoint x: 96, startPoint y: 53, endPoint x: 100, endPoint y: 55, distance: 4.4
click at [96, 53] on input "Search for option" at bounding box center [256, 52] width 497 height 8
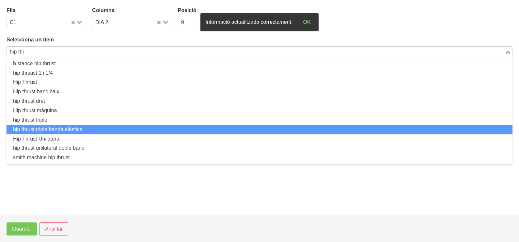
click at [77, 129] on li "hip thrust triple banda elàstica" at bounding box center [260, 129] width 506 height 9
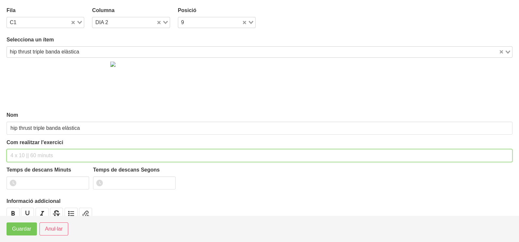
click at [25, 154] on input "text" at bounding box center [260, 155] width 506 height 13
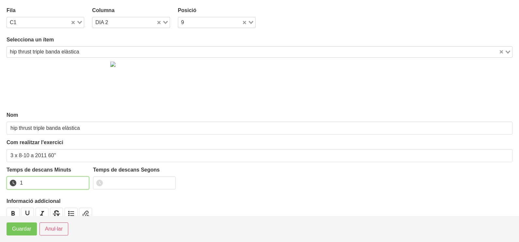
drag, startPoint x: 83, startPoint y: 181, endPoint x: 8, endPoint y: 217, distance: 83.1
click at [82, 182] on input "1" at bounding box center [48, 183] width 83 height 13
click at [14, 228] on span "Guardar" at bounding box center [21, 229] width 19 height 8
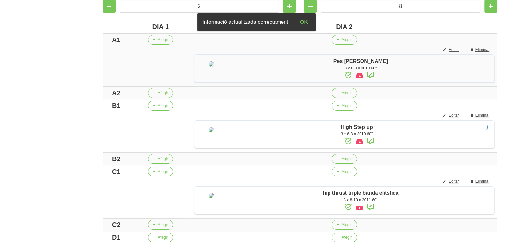
scroll to position [110, 0]
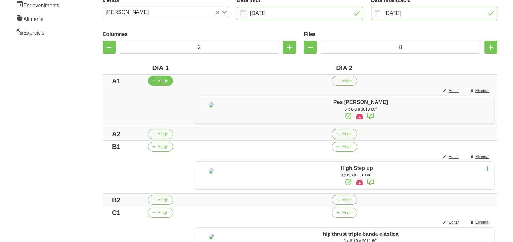
click at [159, 81] on span "Afegir" at bounding box center [163, 81] width 10 height 6
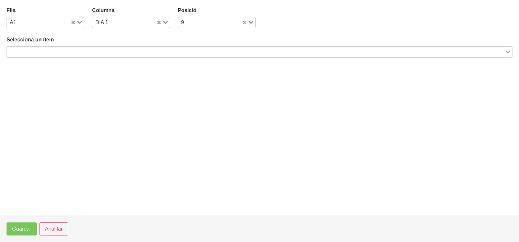
click at [86, 53] on input "Search for option" at bounding box center [256, 52] width 497 height 8
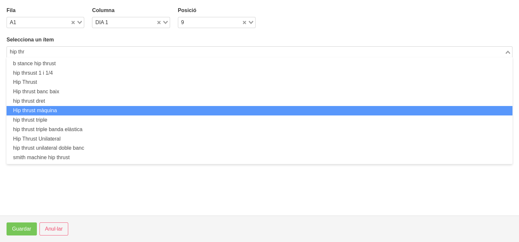
click at [68, 108] on li "Hip thrust màquina" at bounding box center [260, 110] width 506 height 9
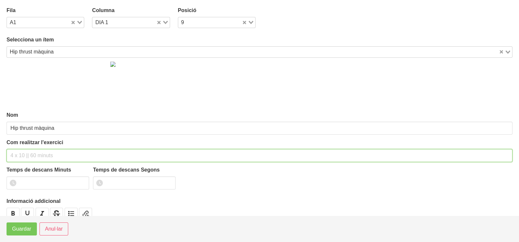
click at [27, 152] on input "text" at bounding box center [260, 155] width 506 height 13
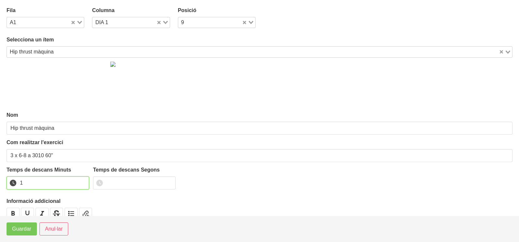
click at [81, 182] on input "1" at bounding box center [48, 183] width 83 height 13
click at [18, 231] on span "Guardar" at bounding box center [21, 229] width 19 height 8
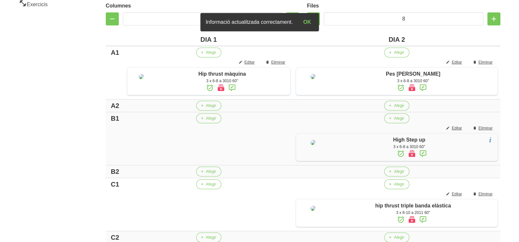
scroll to position [151, 0]
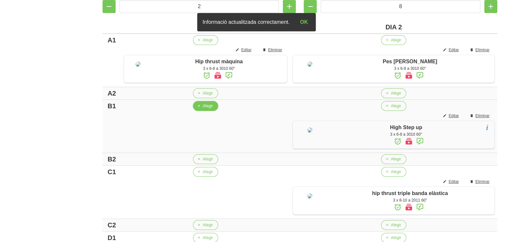
click at [209, 111] on button "Afegir" at bounding box center [205, 106] width 25 height 10
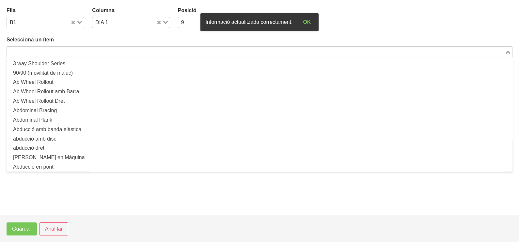
click at [54, 53] on input "Search for option" at bounding box center [256, 52] width 497 height 8
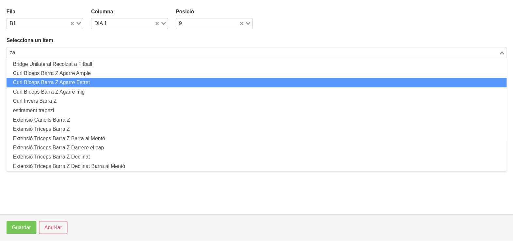
scroll to position [0, 0]
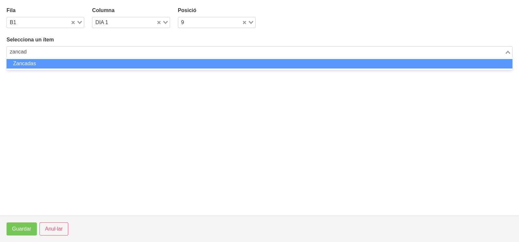
click at [50, 62] on li "Zancadas" at bounding box center [260, 63] width 506 height 9
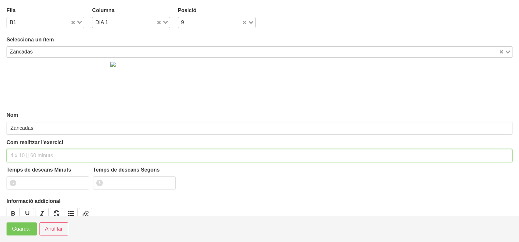
drag, startPoint x: 37, startPoint y: 155, endPoint x: 44, endPoint y: 100, distance: 55.6
click at [39, 149] on input "text" at bounding box center [260, 155] width 506 height 13
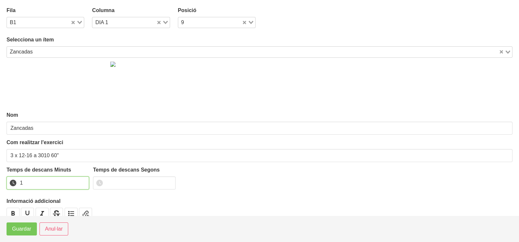
drag, startPoint x: 83, startPoint y: 181, endPoint x: 80, endPoint y: 184, distance: 4.4
click at [82, 182] on input "1" at bounding box center [48, 183] width 83 height 13
click at [21, 229] on span "Guardar" at bounding box center [21, 229] width 19 height 8
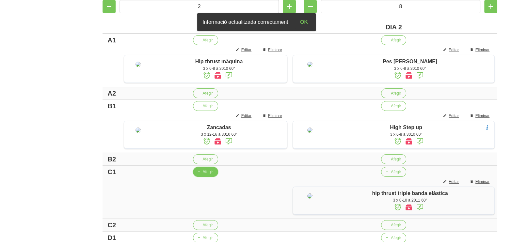
click at [212, 175] on span "Afegir" at bounding box center [208, 172] width 10 height 6
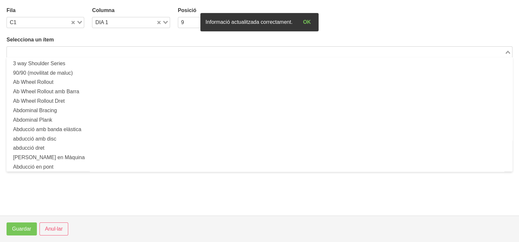
click at [143, 55] on input "Search for option" at bounding box center [256, 52] width 497 height 8
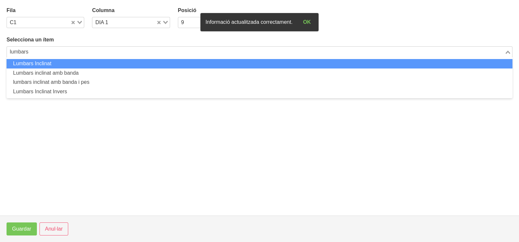
click at [45, 65] on li "Lumbars Inclinat" at bounding box center [260, 63] width 506 height 9
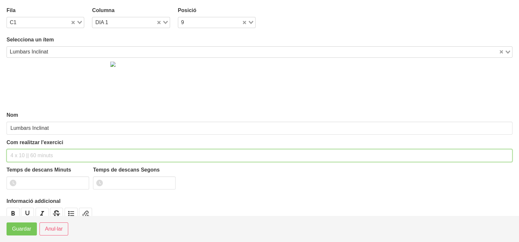
click at [22, 154] on input "text" at bounding box center [260, 155] width 506 height 13
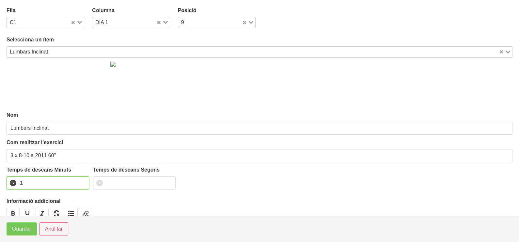
click at [81, 181] on input "1" at bounding box center [48, 183] width 83 height 13
click at [25, 230] on span "Guardar" at bounding box center [21, 229] width 19 height 8
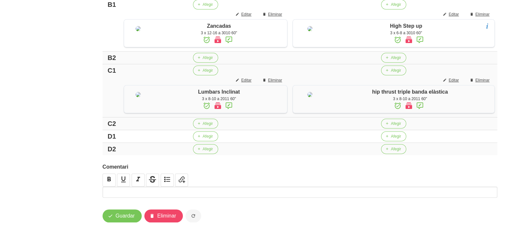
scroll to position [305, 0]
click at [212, 137] on span "Afegir" at bounding box center [208, 137] width 10 height 6
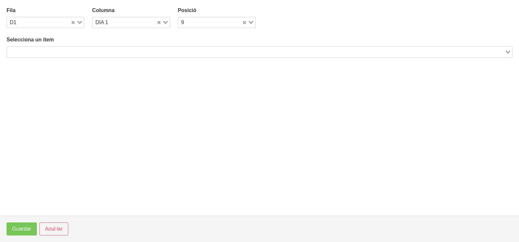
click at [109, 52] on input "Search for option" at bounding box center [256, 52] width 497 height 8
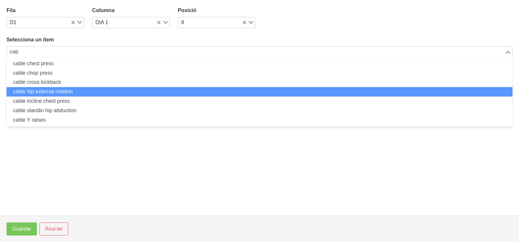
click at [85, 91] on li "cable hip external rotation" at bounding box center [260, 91] width 506 height 9
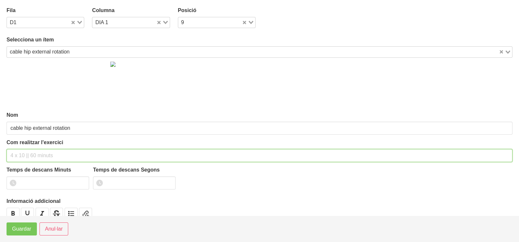
click at [30, 156] on input "text" at bounding box center [260, 155] width 506 height 13
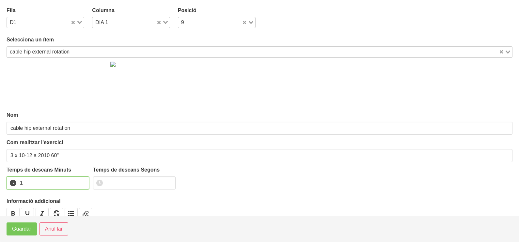
drag, startPoint x: 82, startPoint y: 181, endPoint x: 34, endPoint y: 204, distance: 53.0
click at [82, 181] on input "1" at bounding box center [48, 183] width 83 height 13
click at [24, 227] on span "Guardar" at bounding box center [21, 229] width 19 height 8
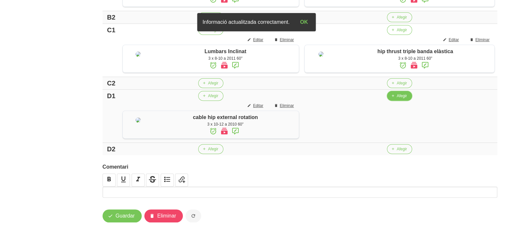
click at [406, 99] on span "Afegir" at bounding box center [402, 96] width 10 height 6
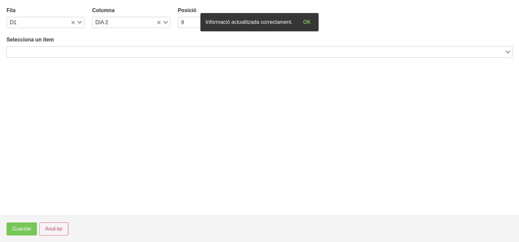
click at [144, 52] on input "Search for option" at bounding box center [256, 52] width 497 height 8
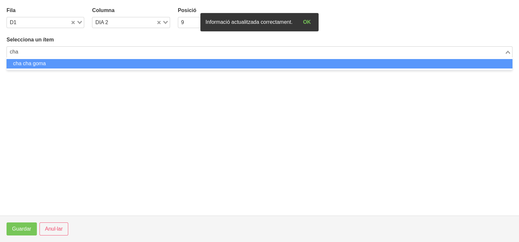
click at [62, 61] on li "cha cha goma" at bounding box center [260, 63] width 506 height 9
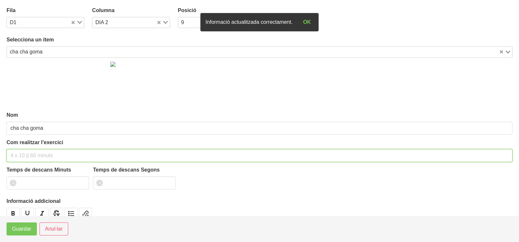
click at [23, 155] on input "text" at bounding box center [260, 155] width 506 height 13
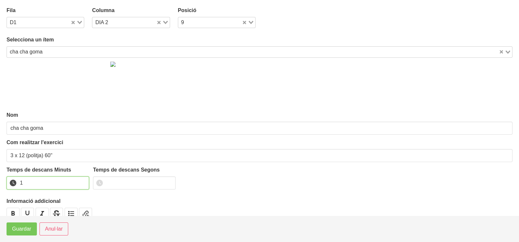
drag, startPoint x: 84, startPoint y: 181, endPoint x: 78, endPoint y: 188, distance: 8.6
click at [83, 182] on input "1" at bounding box center [48, 183] width 83 height 13
click at [27, 230] on span "Guardar" at bounding box center [21, 229] width 19 height 8
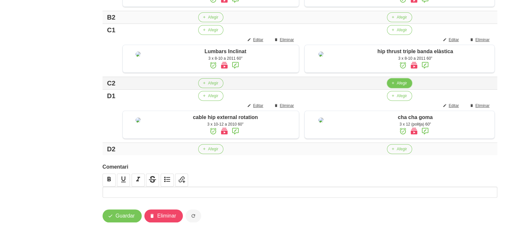
click at [407, 86] on span "Afegir" at bounding box center [402, 83] width 10 height 6
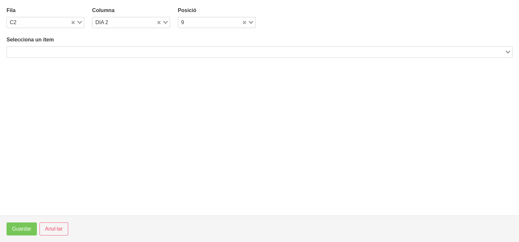
drag, startPoint x: 134, startPoint y: 46, endPoint x: 132, endPoint y: 51, distance: 5.8
click at [134, 46] on div "Selecciona un ítem Loading..." at bounding box center [260, 47] width 506 height 22
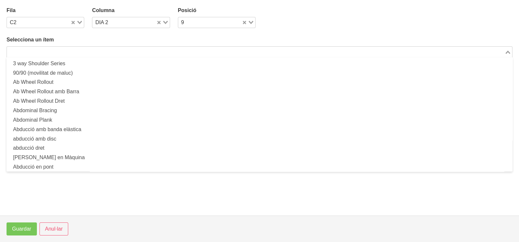
click at [132, 51] on input "Search for option" at bounding box center [256, 52] width 497 height 8
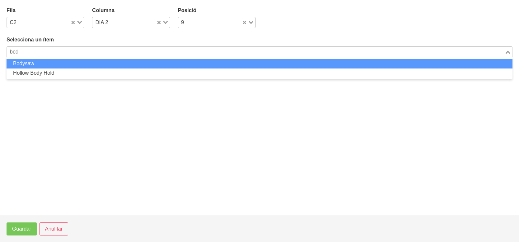
click at [121, 64] on li "Bodysaw" at bounding box center [260, 63] width 506 height 9
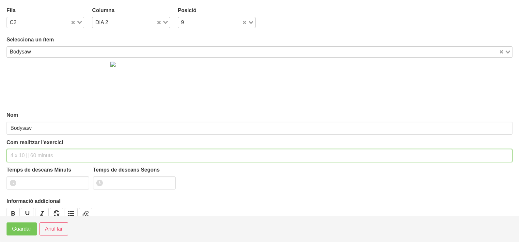
click at [33, 155] on input "text" at bounding box center [260, 155] width 506 height 13
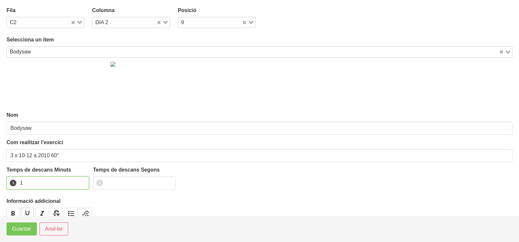
drag, startPoint x: 84, startPoint y: 181, endPoint x: 33, endPoint y: 212, distance: 59.3
click at [83, 182] on input "1" at bounding box center [48, 183] width 83 height 13
click at [23, 227] on span "Guardar" at bounding box center [21, 229] width 19 height 8
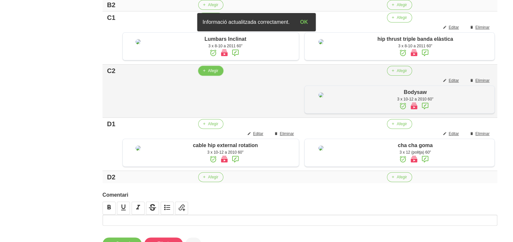
click at [206, 74] on icon "button" at bounding box center [204, 71] width 4 height 6
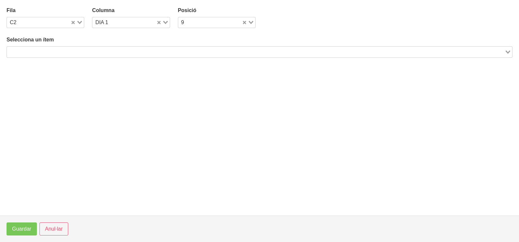
click at [76, 52] on input "Search for option" at bounding box center [256, 52] width 497 height 8
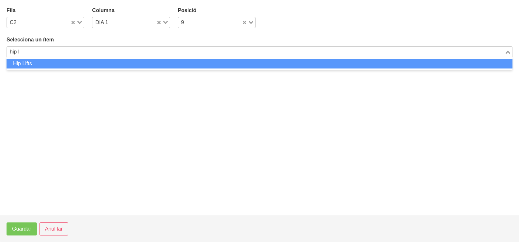
click at [37, 62] on li "Hip Lifts" at bounding box center [260, 63] width 506 height 9
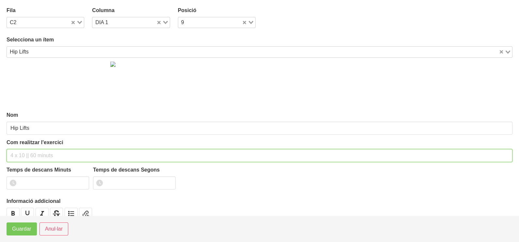
click at [28, 150] on input "text" at bounding box center [260, 155] width 506 height 13
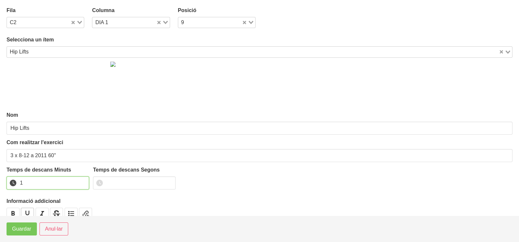
drag, startPoint x: 83, startPoint y: 181, endPoint x: 33, endPoint y: 210, distance: 57.8
click at [82, 183] on input "1" at bounding box center [48, 183] width 83 height 13
click at [20, 231] on span "Guardar" at bounding box center [21, 229] width 19 height 8
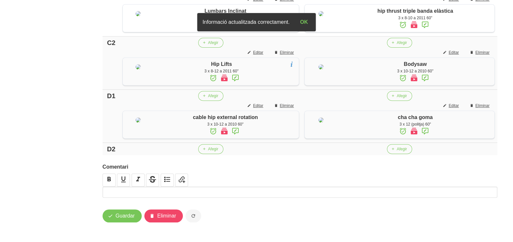
scroll to position [203, 0]
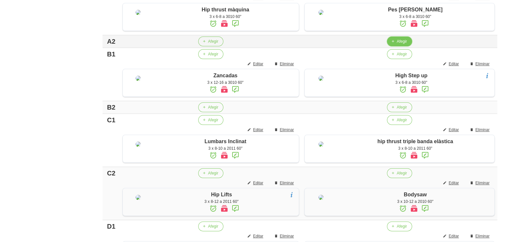
click at [407, 44] on span "Afegir" at bounding box center [402, 42] width 10 height 6
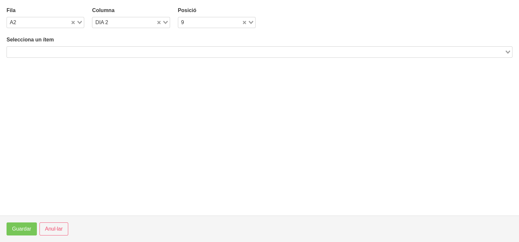
click at [149, 51] on input "Search for option" at bounding box center [256, 52] width 497 height 8
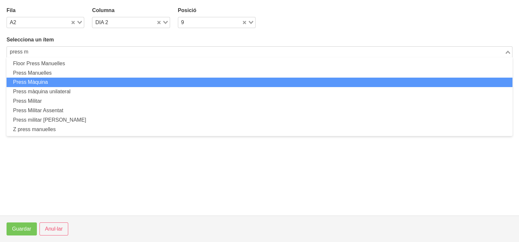
click at [57, 85] on li "Press Màquina" at bounding box center [260, 82] width 506 height 9
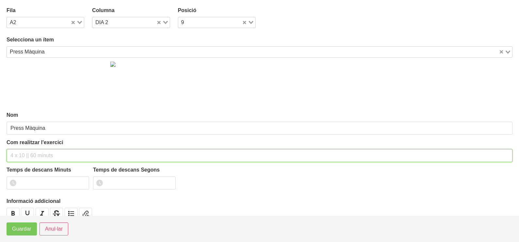
click at [23, 155] on input "text" at bounding box center [260, 155] width 506 height 13
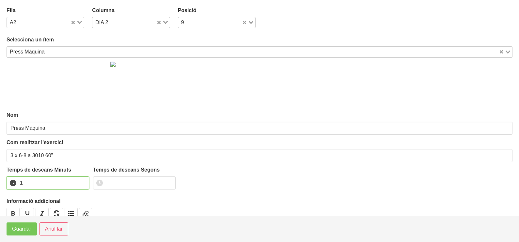
drag, startPoint x: 83, startPoint y: 180, endPoint x: 54, endPoint y: 202, distance: 36.6
click at [80, 182] on input "1" at bounding box center [48, 183] width 83 height 13
click at [24, 232] on span "Guardar" at bounding box center [21, 229] width 19 height 8
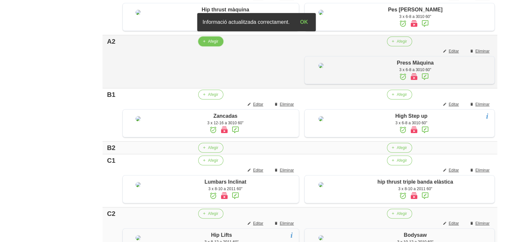
click at [217, 44] on span "Afegir" at bounding box center [213, 42] width 10 height 6
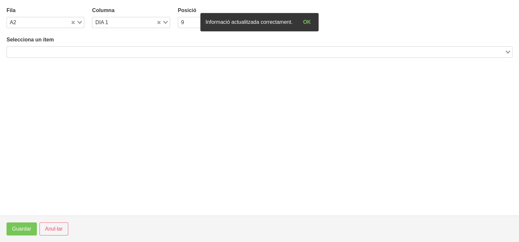
click at [80, 51] on input "Search for option" at bounding box center [256, 52] width 497 height 8
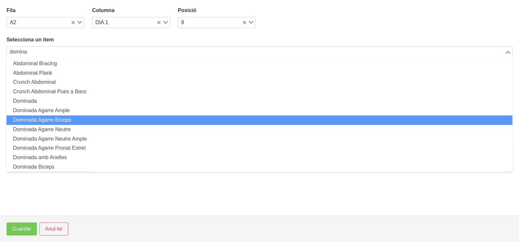
click at [75, 121] on li "Dominada Agarre Bíceps" at bounding box center [260, 120] width 506 height 9
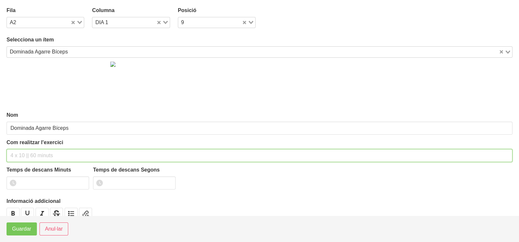
click at [31, 157] on input "text" at bounding box center [260, 155] width 506 height 13
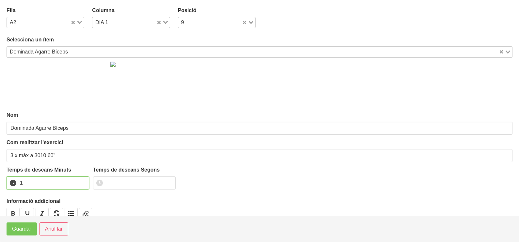
drag, startPoint x: 82, startPoint y: 181, endPoint x: 65, endPoint y: 207, distance: 31.2
click at [82, 181] on input "1" at bounding box center [48, 183] width 83 height 13
click at [21, 233] on button "Guardar" at bounding box center [22, 229] width 30 height 13
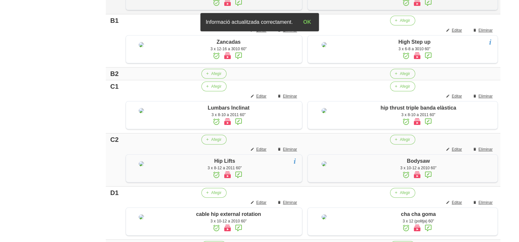
scroll to position [284, 0]
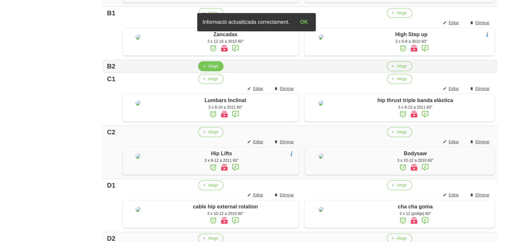
click at [218, 69] on span "Afegir" at bounding box center [213, 66] width 10 height 6
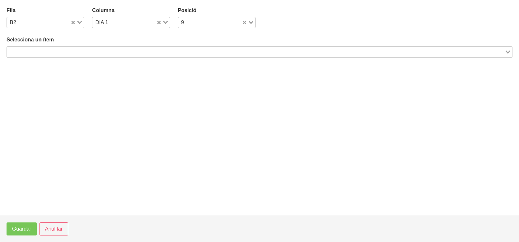
click at [97, 52] on input "Search for option" at bounding box center [256, 52] width 497 height 8
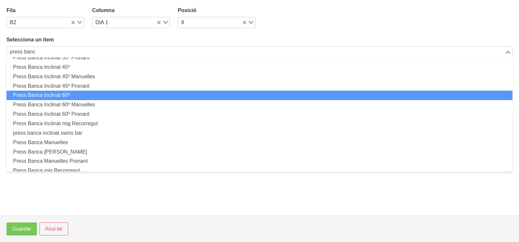
scroll to position [122, 0]
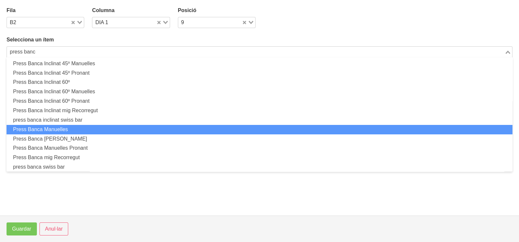
click at [81, 128] on li "Press Banca Manuelles" at bounding box center [260, 129] width 506 height 9
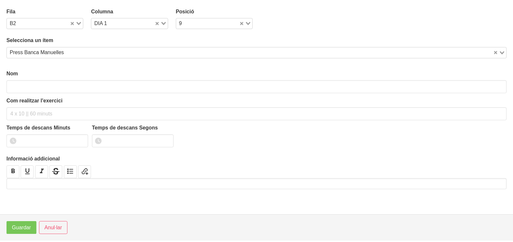
scroll to position [2, 0]
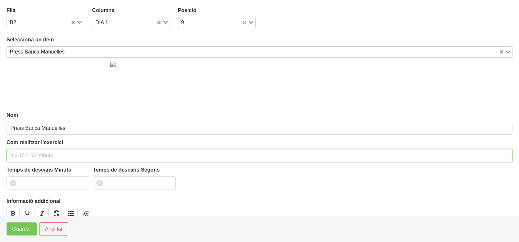
click at [32, 153] on input "text" at bounding box center [260, 155] width 506 height 13
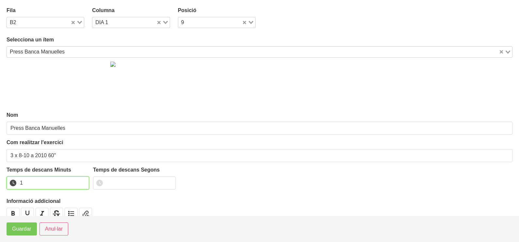
drag, startPoint x: 83, startPoint y: 182, endPoint x: 73, endPoint y: 190, distance: 13.0
click at [83, 182] on input "1" at bounding box center [48, 183] width 83 height 13
click at [28, 229] on span "Guardar" at bounding box center [21, 229] width 19 height 8
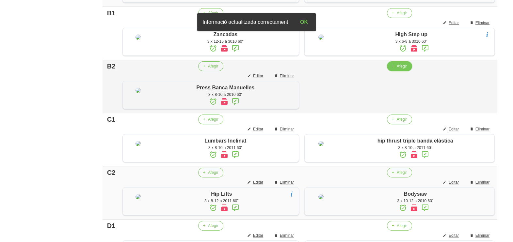
click at [404, 69] on span "Afegir" at bounding box center [402, 66] width 10 height 6
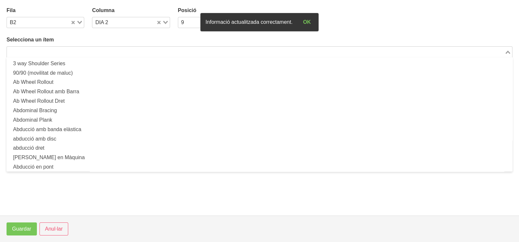
click at [67, 49] on input "Search for option" at bounding box center [256, 52] width 497 height 8
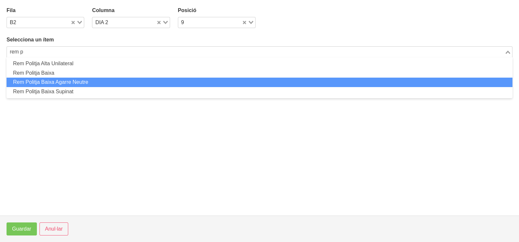
click at [84, 78] on li "Rem Politja Baixa Agarre Neutre" at bounding box center [260, 82] width 506 height 9
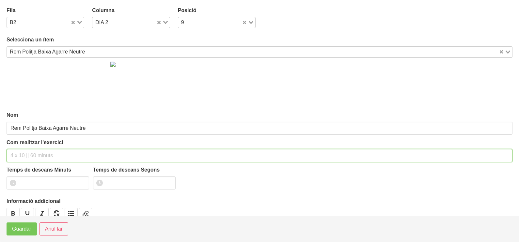
click at [27, 156] on input "text" at bounding box center [260, 155] width 506 height 13
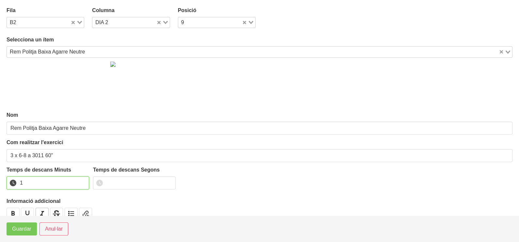
drag, startPoint x: 83, startPoint y: 181, endPoint x: 40, endPoint y: 214, distance: 53.9
click at [82, 182] on input "1" at bounding box center [48, 183] width 83 height 13
click at [28, 230] on span "Guardar" at bounding box center [21, 229] width 19 height 8
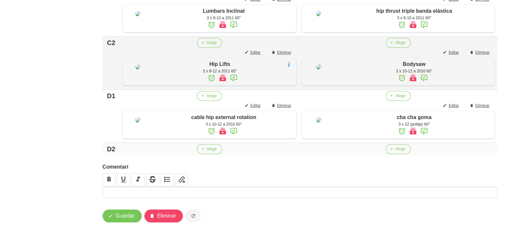
scroll to position [517, 0]
click at [207, 149] on span "Afegir" at bounding box center [212, 149] width 10 height 6
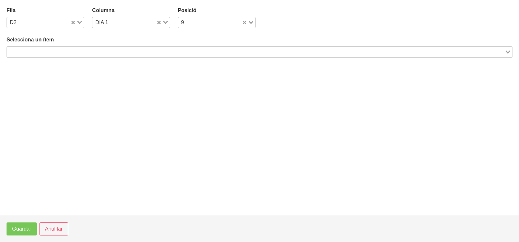
click at [95, 47] on div "Selecciona un ítem Loading..." at bounding box center [260, 47] width 506 height 22
click at [95, 47] on div "Search for option" at bounding box center [256, 51] width 498 height 9
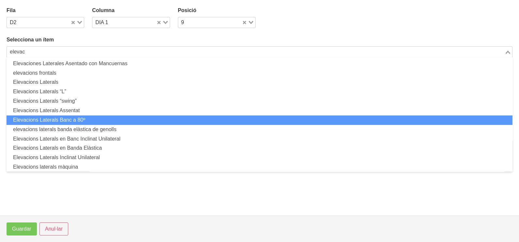
click at [90, 121] on li "Elevacions Laterals Banc a 80º" at bounding box center [260, 120] width 506 height 9
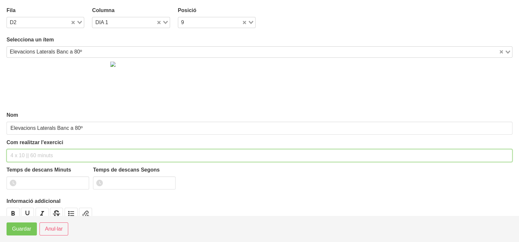
click at [33, 153] on input "text" at bounding box center [260, 155] width 506 height 13
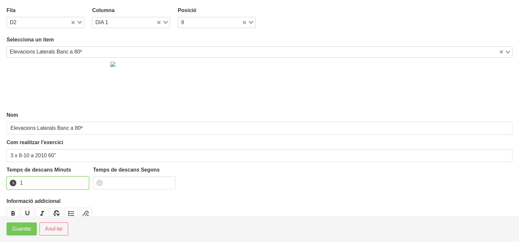
drag, startPoint x: 83, startPoint y: 181, endPoint x: 68, endPoint y: 194, distance: 19.9
click at [82, 182] on input "1" at bounding box center [48, 183] width 83 height 13
click at [27, 224] on button "Guardar" at bounding box center [22, 229] width 30 height 13
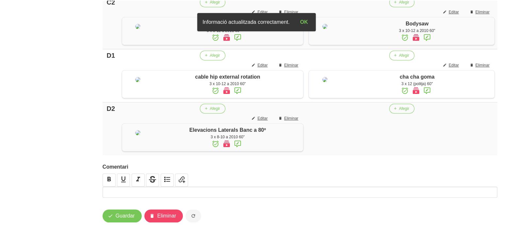
click at [403, 112] on span "Afegir" at bounding box center [404, 109] width 10 height 6
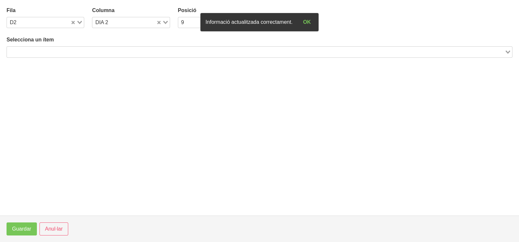
drag, startPoint x: 119, startPoint y: 50, endPoint x: 129, endPoint y: 43, distance: 12.0
click at [120, 51] on input "Search for option" at bounding box center [256, 52] width 497 height 8
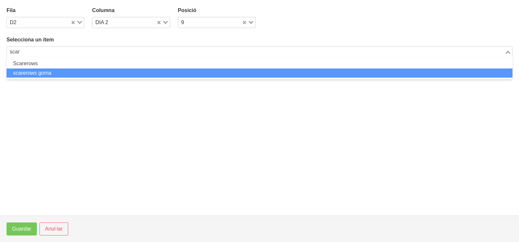
click at [61, 71] on li "scarerows goma" at bounding box center [260, 73] width 506 height 9
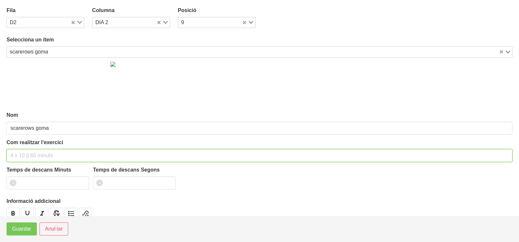
click at [31, 155] on input "text" at bounding box center [260, 155] width 506 height 13
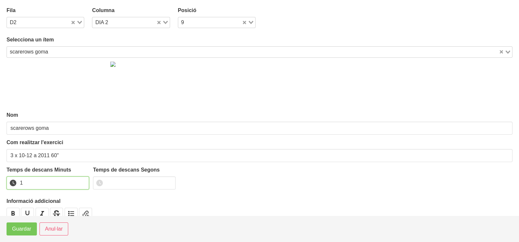
click at [84, 182] on input "1" at bounding box center [48, 183] width 83 height 13
click at [25, 228] on span "Guardar" at bounding box center [21, 229] width 19 height 8
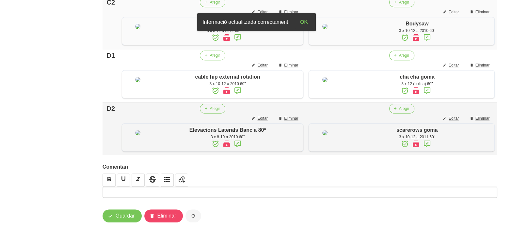
scroll to position [569, 0]
click at [120, 219] on span "Guardar" at bounding box center [125, 216] width 19 height 8
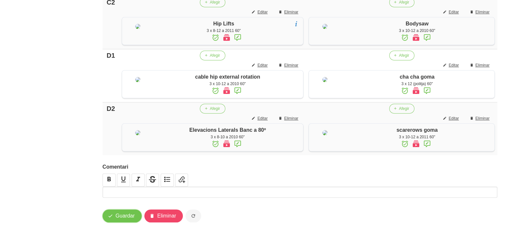
click at [125, 214] on span "Guardar" at bounding box center [125, 216] width 19 height 8
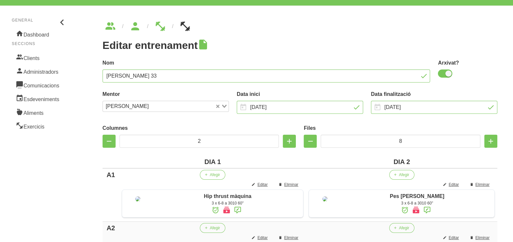
scroll to position [0, 0]
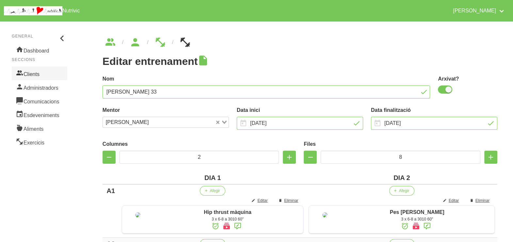
click at [34, 75] on link "Clients" at bounding box center [39, 74] width 55 height 14
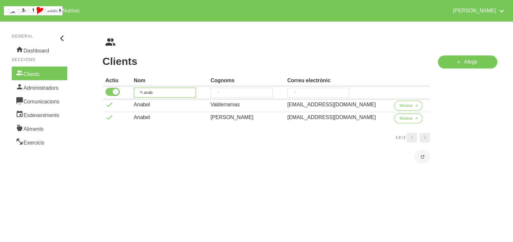
drag, startPoint x: 138, startPoint y: 91, endPoint x: 121, endPoint y: 91, distance: 17.0
click at [121, 91] on tr "anab" at bounding box center [266, 93] width 327 height 13
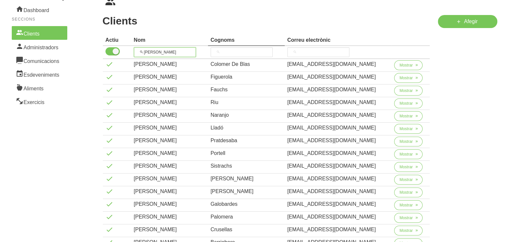
scroll to position [81, 0]
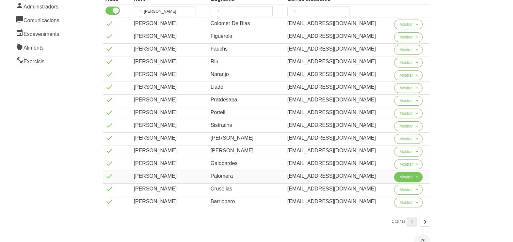
click at [401, 177] on span "Mostrar" at bounding box center [405, 177] width 13 height 6
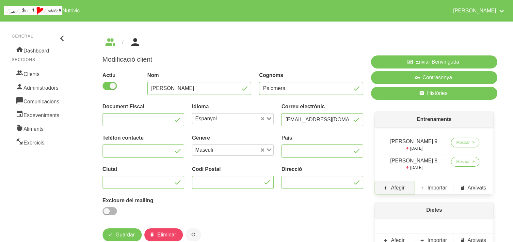
click at [398, 187] on span "Afegir" at bounding box center [398, 188] width 14 height 8
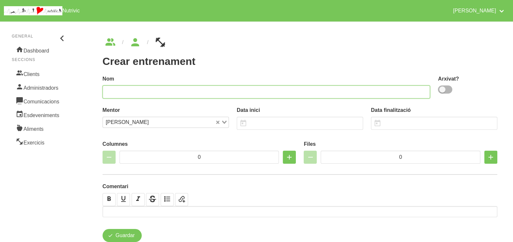
click at [179, 90] on input "text" at bounding box center [267, 92] width 328 height 13
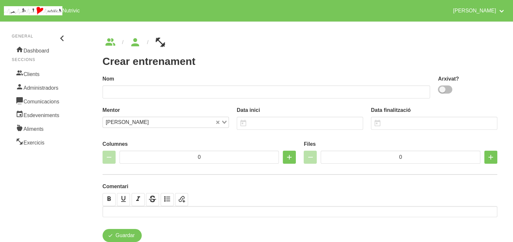
click at [441, 89] on span at bounding box center [445, 90] width 14 height 8
click at [441, 89] on input "checkbox" at bounding box center [440, 89] width 4 height 4
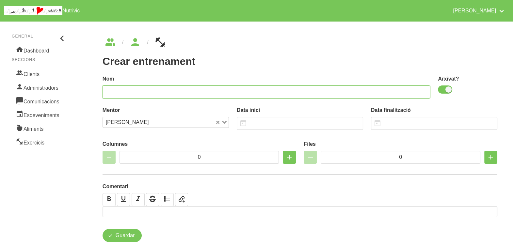
drag, startPoint x: 277, startPoint y: 91, endPoint x: 276, endPoint y: 71, distance: 20.6
click at [277, 91] on input "text" at bounding box center [267, 92] width 328 height 13
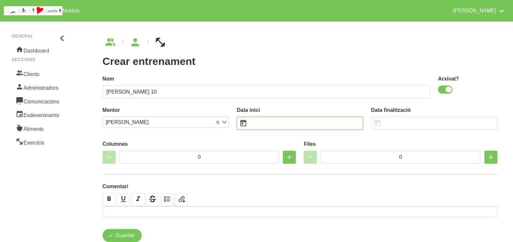
click at [267, 121] on input "text" at bounding box center [300, 123] width 126 height 13
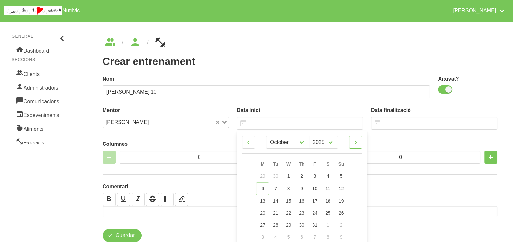
click at [354, 142] on icon at bounding box center [356, 142] width 8 height 12
click at [341, 199] on span "16" at bounding box center [341, 200] width 5 height 5
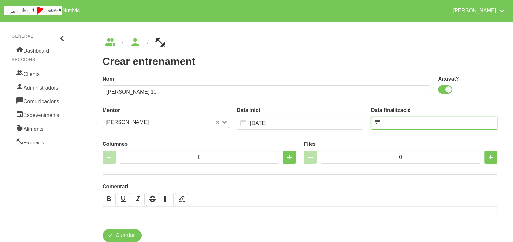
click at [395, 124] on input "text" at bounding box center [434, 123] width 126 height 13
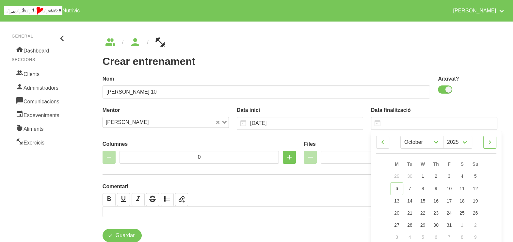
click at [491, 143] on icon at bounding box center [490, 142] width 8 height 12
click at [489, 144] on icon at bounding box center [490, 142] width 8 height 12
click at [478, 188] on link "14" at bounding box center [475, 188] width 14 height 12
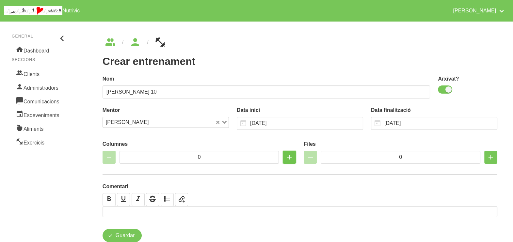
click at [289, 157] on icon "button" at bounding box center [289, 157] width 8 height 12
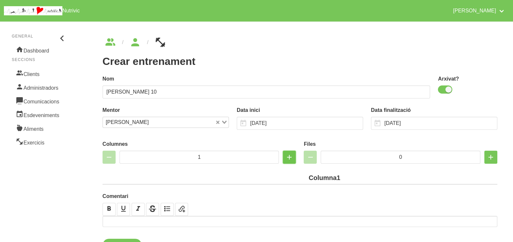
click at [289, 157] on icon "button" at bounding box center [289, 157] width 8 height 12
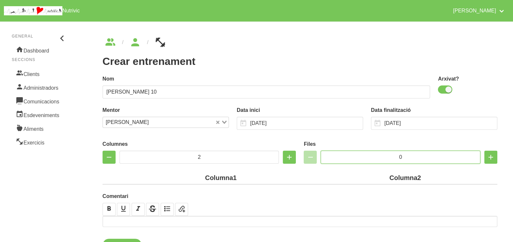
click at [381, 152] on input "0" at bounding box center [401, 157] width 160 height 13
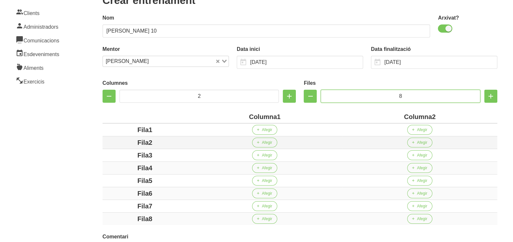
scroll to position [122, 0]
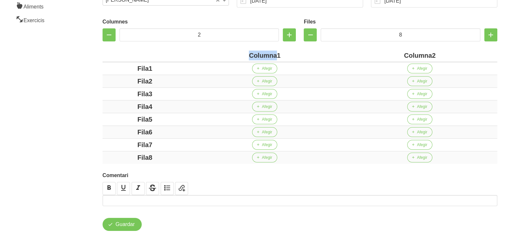
drag, startPoint x: 276, startPoint y: 55, endPoint x: 228, endPoint y: 53, distance: 48.4
click at [228, 53] on div "Columna1" at bounding box center [265, 56] width 150 height 10
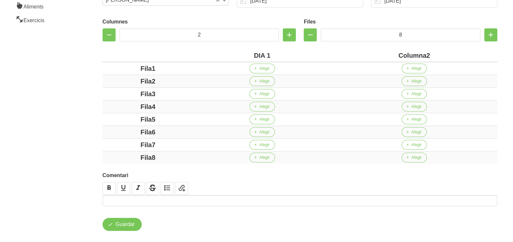
drag, startPoint x: 426, startPoint y: 55, endPoint x: 371, endPoint y: 55, distance: 55.2
click at [371, 55] on div "Columna2" at bounding box center [414, 56] width 161 height 10
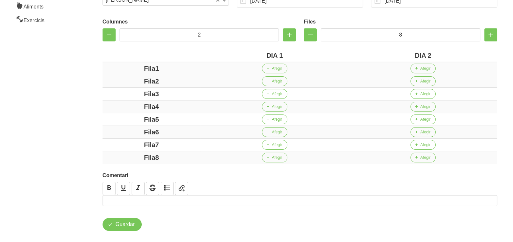
drag, startPoint x: 155, startPoint y: 69, endPoint x: 127, endPoint y: 71, distance: 27.9
click at [125, 69] on div "Fila1" at bounding box center [151, 69] width 93 height 10
click at [121, 81] on div "Fila2" at bounding box center [151, 81] width 93 height 10
drag, startPoint x: 161, startPoint y: 94, endPoint x: 134, endPoint y: 97, distance: 27.6
click at [130, 94] on div "Fila3" at bounding box center [151, 94] width 93 height 10
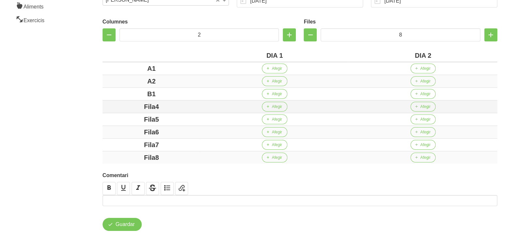
drag, startPoint x: 166, startPoint y: 106, endPoint x: 127, endPoint y: 103, distance: 38.6
click at [128, 103] on div "Fila4" at bounding box center [151, 107] width 93 height 10
drag, startPoint x: 157, startPoint y: 117, endPoint x: 115, endPoint y: 117, distance: 42.1
click at [116, 117] on div "Fila5" at bounding box center [151, 120] width 93 height 10
drag, startPoint x: 165, startPoint y: 129, endPoint x: 116, endPoint y: 130, distance: 49.0
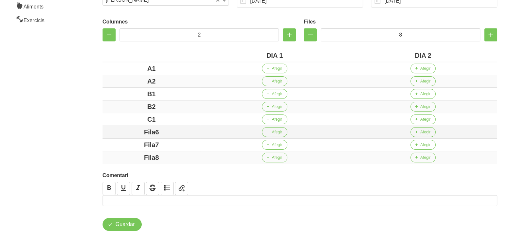
click at [116, 130] on div "Fila6" at bounding box center [151, 132] width 93 height 10
drag, startPoint x: 164, startPoint y: 144, endPoint x: 119, endPoint y: 144, distance: 44.4
click at [120, 143] on div "Fila7" at bounding box center [151, 145] width 93 height 10
drag, startPoint x: 174, startPoint y: 158, endPoint x: 118, endPoint y: 157, distance: 55.8
click at [118, 158] on div "Fila8" at bounding box center [151, 158] width 93 height 10
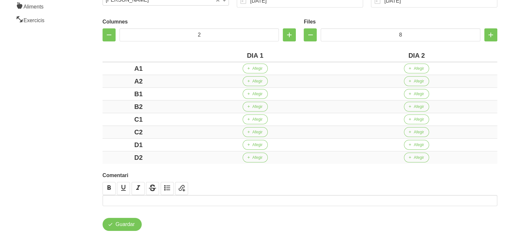
drag, startPoint x: 94, startPoint y: 145, endPoint x: 95, endPoint y: 142, distance: 3.6
click at [94, 145] on div "Crear entrenament cee1f225-ca1a-4d46-b355-4c9dec9ec8a4 Nom [PERSON_NAME] 10 Arx…" at bounding box center [300, 73] width 426 height 348
click at [256, 70] on span "Afegir" at bounding box center [257, 69] width 10 height 6
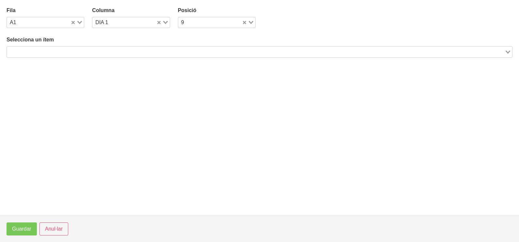
click at [73, 48] on input "Search for option" at bounding box center [256, 52] width 497 height 8
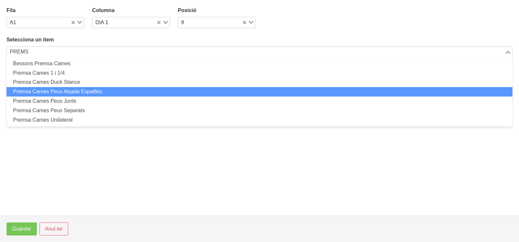
click at [77, 88] on li "Premsa Cames Peus Alçada Espatlles" at bounding box center [260, 91] width 506 height 9
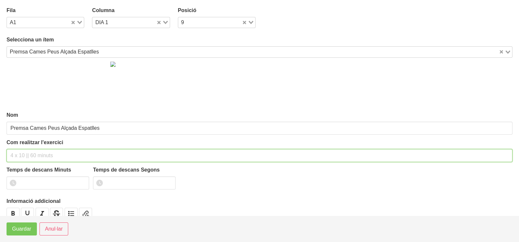
click at [21, 153] on input "text" at bounding box center [260, 155] width 506 height 13
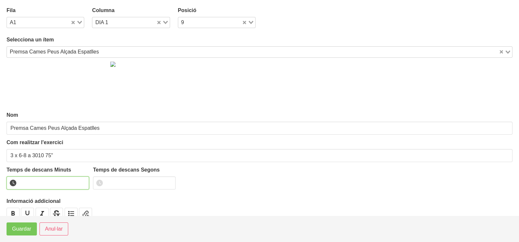
click at [32, 182] on input "number" at bounding box center [48, 183] width 83 height 13
click at [27, 228] on span "Guardar" at bounding box center [21, 229] width 19 height 8
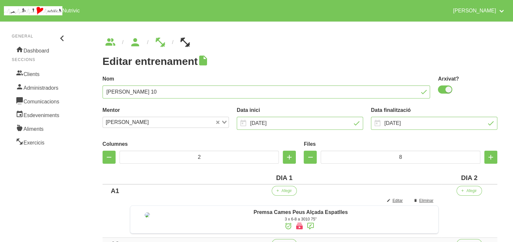
scroll to position [122, 0]
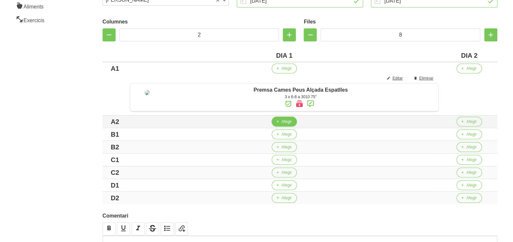
click at [279, 125] on icon "button" at bounding box center [278, 122] width 4 height 6
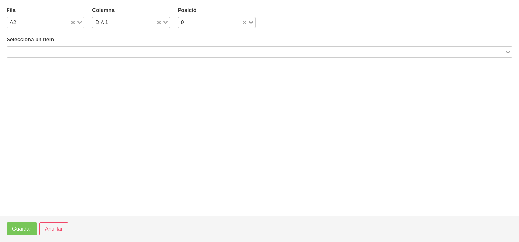
click at [101, 51] on input "Search for option" at bounding box center [256, 52] width 497 height 8
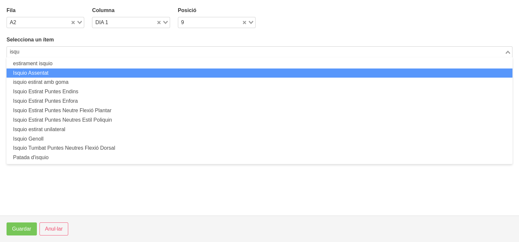
click at [66, 71] on li "Isquio Assentat" at bounding box center [260, 73] width 506 height 9
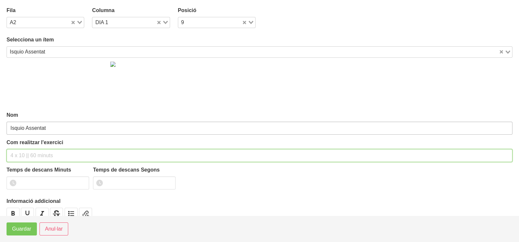
click at [39, 153] on input "text" at bounding box center [260, 155] width 506 height 13
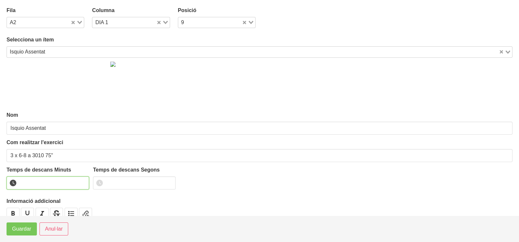
click at [34, 182] on input "number" at bounding box center [48, 183] width 83 height 13
click at [27, 227] on span "Guardar" at bounding box center [21, 229] width 19 height 8
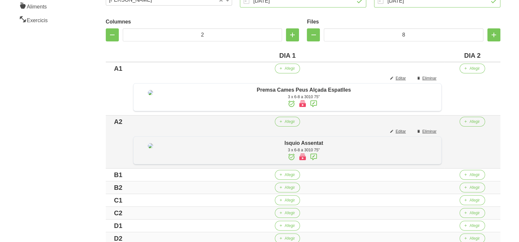
scroll to position [227, 0]
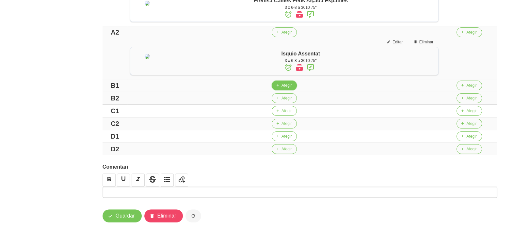
click at [283, 88] on span "Afegir" at bounding box center [286, 86] width 10 height 6
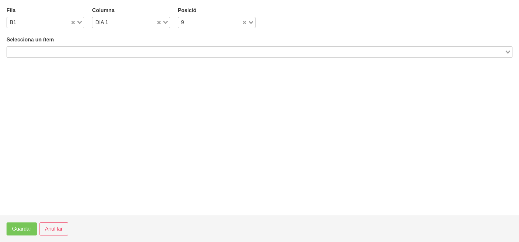
drag, startPoint x: 94, startPoint y: 49, endPoint x: 89, endPoint y: 49, distance: 5.2
click at [91, 49] on input "Search for option" at bounding box center [256, 52] width 497 height 8
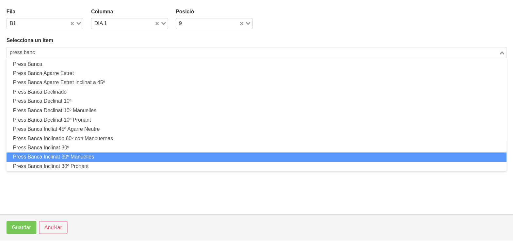
scroll to position [0, 0]
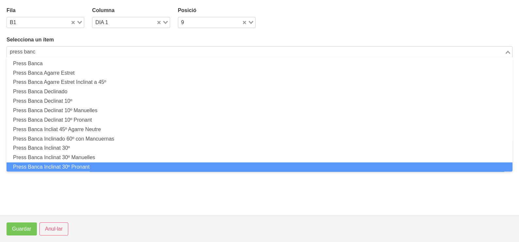
click at [90, 169] on li "Press Banca Inclinat 30º Pronant" at bounding box center [260, 167] width 506 height 9
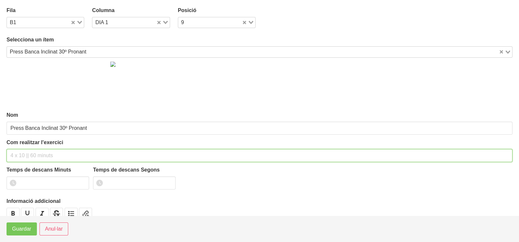
click at [21, 150] on input "text" at bounding box center [260, 155] width 506 height 13
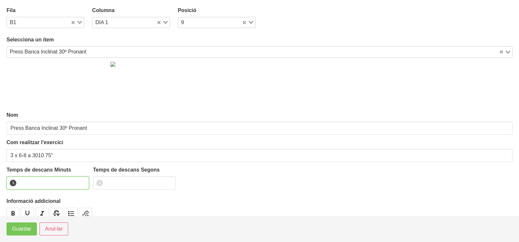
click at [34, 180] on input "number" at bounding box center [48, 183] width 83 height 13
click at [18, 230] on span "Guardar" at bounding box center [21, 229] width 19 height 8
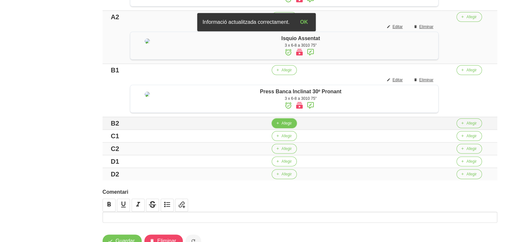
click at [287, 126] on span "Afegir" at bounding box center [286, 123] width 10 height 6
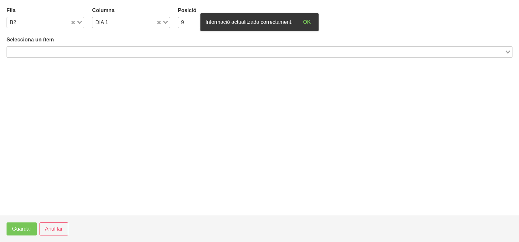
click at [90, 51] on input "Search for option" at bounding box center [256, 52] width 497 height 8
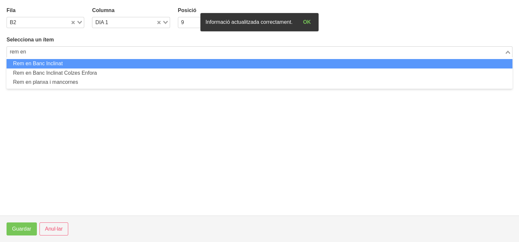
click at [61, 63] on li "Rem en Banc Inclinat" at bounding box center [260, 63] width 506 height 9
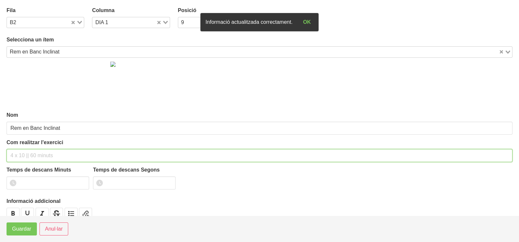
drag, startPoint x: 39, startPoint y: 155, endPoint x: 35, endPoint y: 139, distance: 16.8
click at [39, 153] on input "text" at bounding box center [260, 155] width 506 height 13
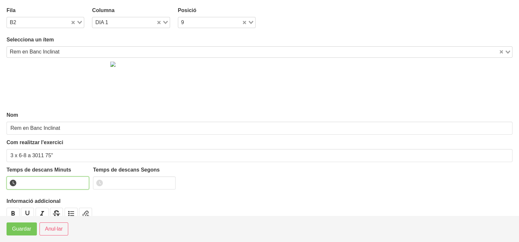
click at [34, 180] on input "number" at bounding box center [48, 183] width 83 height 13
click at [24, 230] on span "Guardar" at bounding box center [21, 229] width 19 height 8
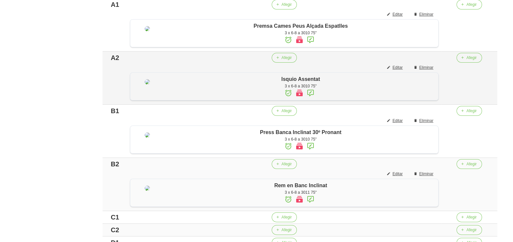
scroll to position [105, 0]
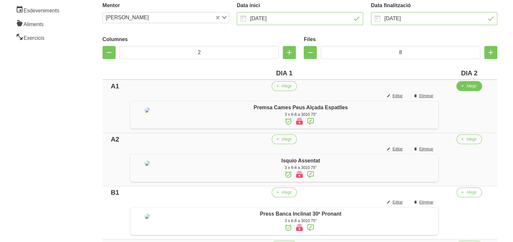
click at [473, 89] on button "Afegir" at bounding box center [468, 86] width 25 height 10
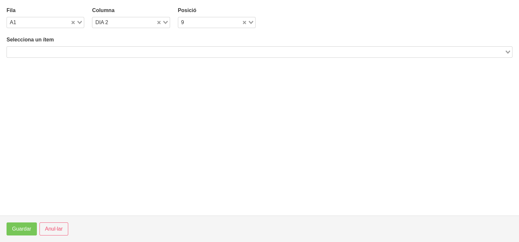
click at [169, 50] on input "Search for option" at bounding box center [256, 52] width 497 height 8
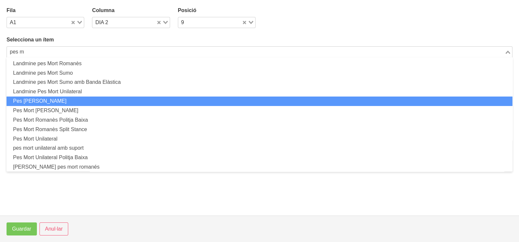
click at [70, 99] on li "Pes [PERSON_NAME]" at bounding box center [260, 101] width 506 height 9
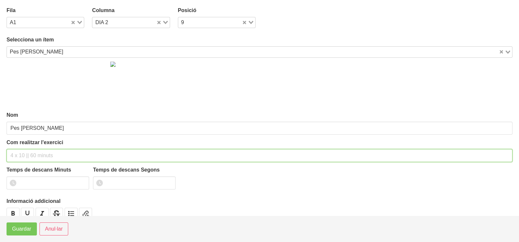
drag, startPoint x: 23, startPoint y: 155, endPoint x: 36, endPoint y: 111, distance: 46.3
click at [24, 152] on input "text" at bounding box center [260, 155] width 506 height 13
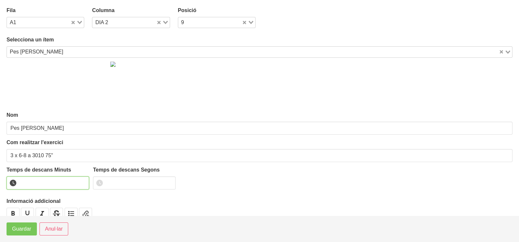
click at [37, 180] on input "number" at bounding box center [48, 183] width 83 height 13
click at [22, 231] on span "Guardar" at bounding box center [21, 229] width 19 height 8
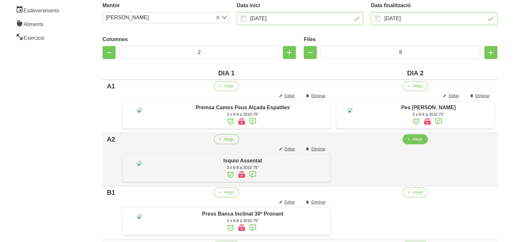
click at [410, 142] on icon "button" at bounding box center [408, 139] width 4 height 6
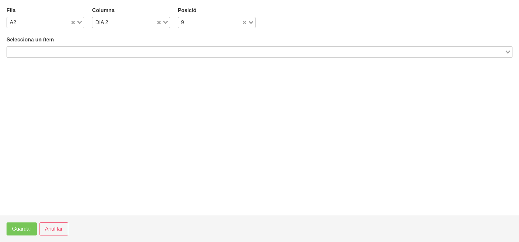
click at [105, 49] on input "Search for option" at bounding box center [256, 52] width 497 height 8
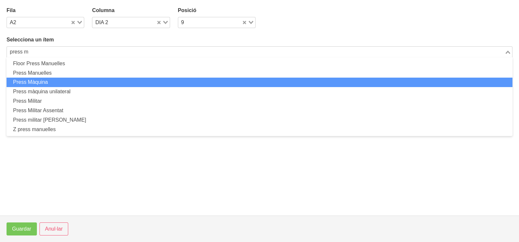
click at [71, 80] on li "Press Màquina" at bounding box center [260, 82] width 506 height 9
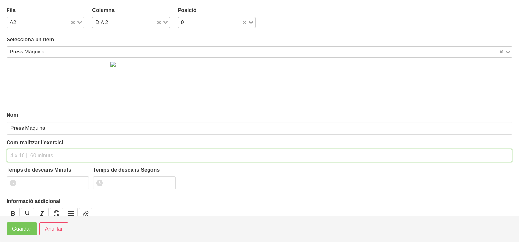
click at [26, 153] on input "text" at bounding box center [260, 155] width 506 height 13
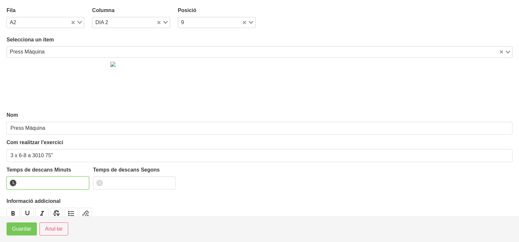
click at [41, 179] on input "number" at bounding box center [48, 183] width 83 height 13
click at [24, 232] on span "Guardar" at bounding box center [21, 229] width 19 height 8
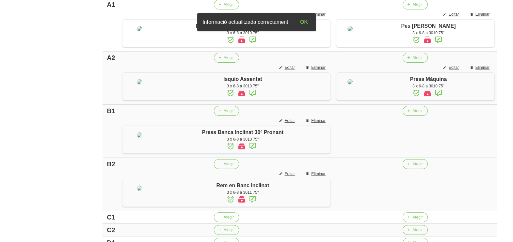
scroll to position [227, 0]
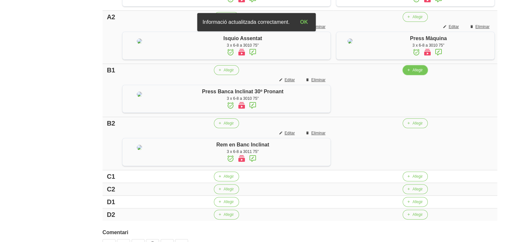
click at [413, 73] on span "Afegir" at bounding box center [417, 70] width 10 height 6
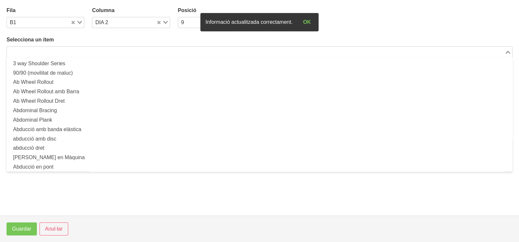
click at [97, 51] on input "Search for option" at bounding box center [256, 52] width 497 height 8
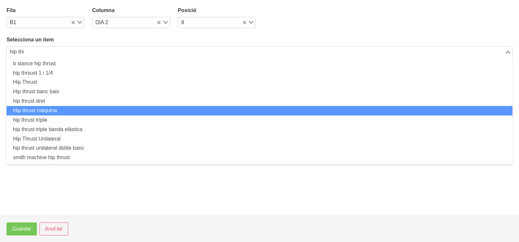
click at [72, 108] on li "Hip thrust màquina" at bounding box center [260, 110] width 506 height 9
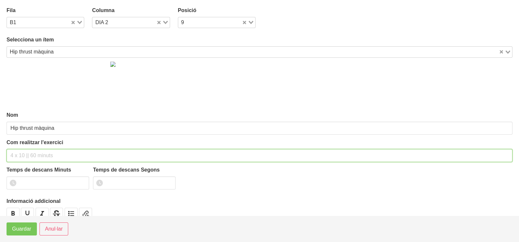
click at [32, 155] on input "text" at bounding box center [260, 155] width 506 height 13
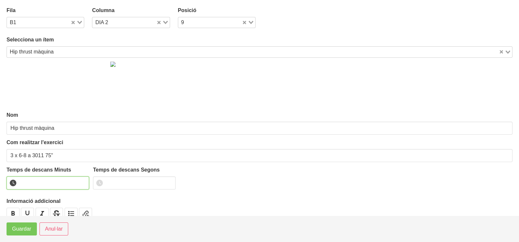
click at [34, 178] on input "number" at bounding box center [48, 183] width 83 height 13
click at [22, 231] on span "Guardar" at bounding box center [21, 229] width 19 height 8
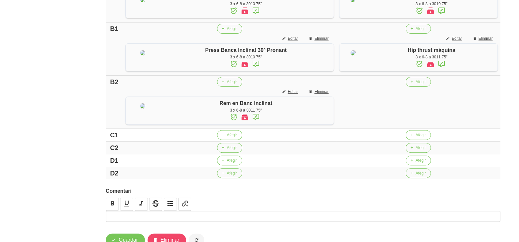
scroll to position [309, 0]
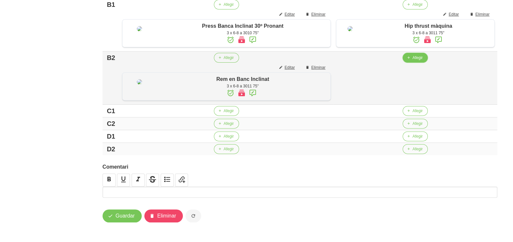
click at [416, 61] on span "Afegir" at bounding box center [417, 58] width 10 height 6
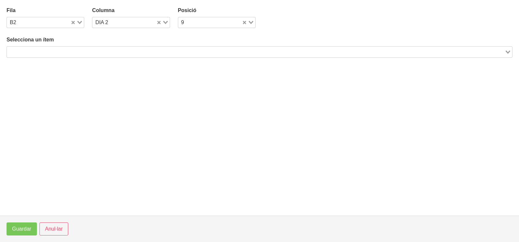
click at [116, 55] on input "Search for option" at bounding box center [256, 52] width 497 height 8
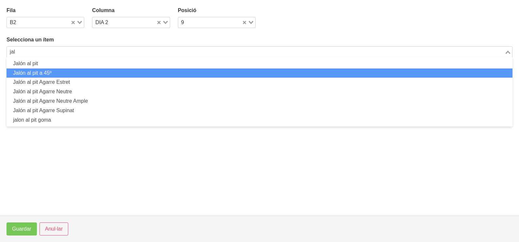
click at [113, 69] on li "Jalón al pit a 45º" at bounding box center [260, 73] width 506 height 9
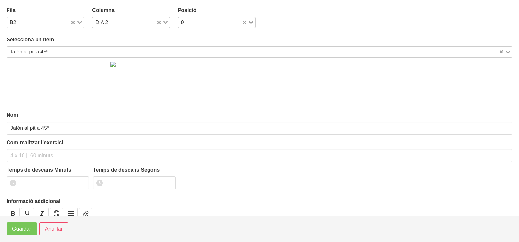
click at [50, 50] on div "Jalón al pit a 45º" at bounding box center [253, 51] width 492 height 9
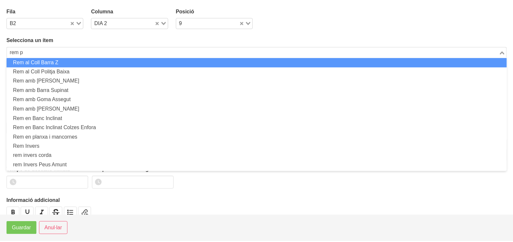
scroll to position [0, 0]
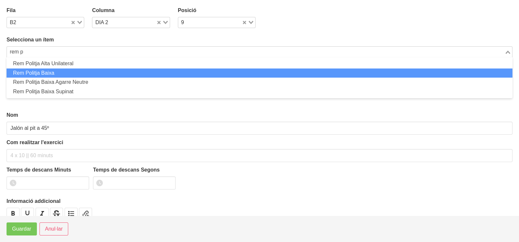
drag, startPoint x: 39, startPoint y: 71, endPoint x: 49, endPoint y: 96, distance: 26.1
click at [40, 72] on li "Rem Politja Baixa" at bounding box center [260, 73] width 506 height 9
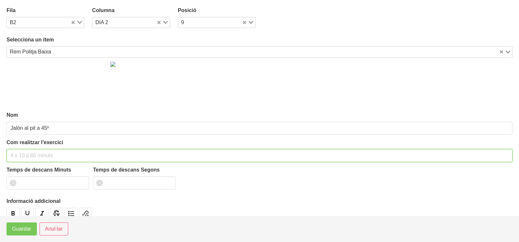
click at [31, 149] on input "text" at bounding box center [260, 155] width 506 height 13
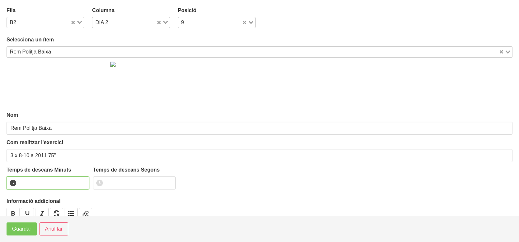
click at [36, 183] on input "number" at bounding box center [48, 183] width 83 height 13
click at [21, 228] on span "Guardar" at bounding box center [21, 229] width 19 height 8
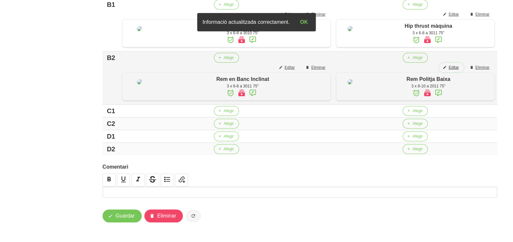
click at [454, 71] on span "Editar" at bounding box center [454, 68] width 10 height 6
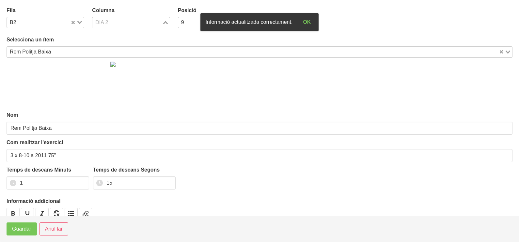
click at [164, 22] on icon "Search for option" at bounding box center [165, 22] width 5 height 3
click at [120, 35] on li "DIA 1" at bounding box center [131, 33] width 78 height 9
click at [24, 230] on span "Guardar" at bounding box center [21, 229] width 19 height 8
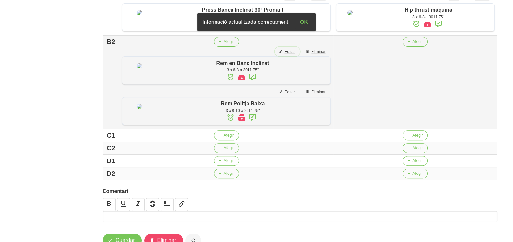
click at [288, 55] on span "Editar" at bounding box center [289, 52] width 10 height 6
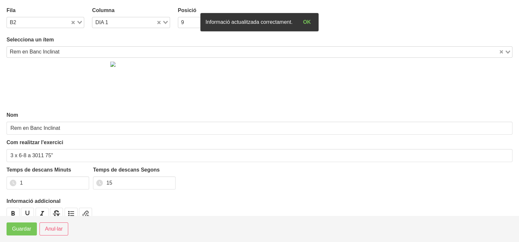
click at [163, 21] on icon "Search for option" at bounding box center [165, 22] width 5 height 3
drag, startPoint x: 126, startPoint y: 41, endPoint x: 123, endPoint y: 44, distance: 4.6
click at [126, 41] on li "DIA 2" at bounding box center [131, 43] width 78 height 9
click at [24, 226] on span "Guardar" at bounding box center [21, 229] width 19 height 8
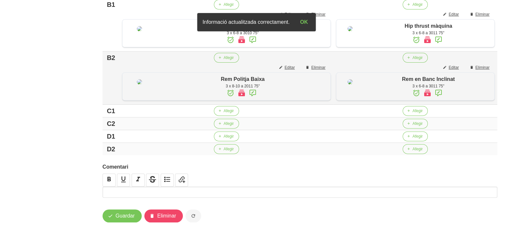
scroll to position [357, 0]
click at [414, 139] on span "Afegir" at bounding box center [417, 137] width 10 height 6
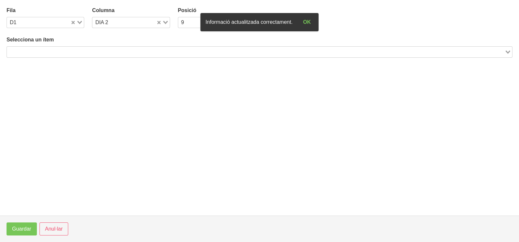
click at [100, 51] on input "Search for option" at bounding box center [256, 52] width 497 height 8
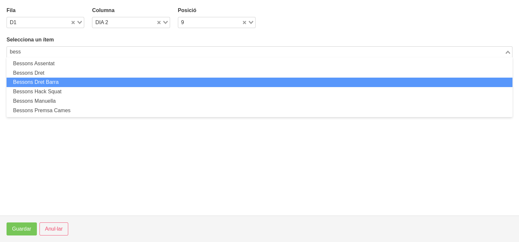
click at [62, 83] on li "Bessons Dret Barra" at bounding box center [260, 82] width 506 height 9
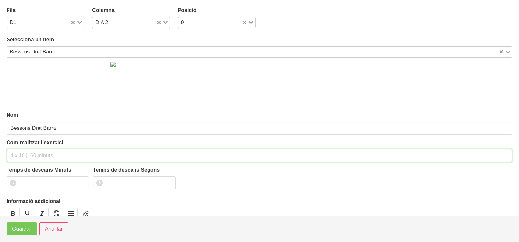
drag, startPoint x: 26, startPoint y: 158, endPoint x: 39, endPoint y: 104, distance: 55.4
click at [28, 154] on input "text" at bounding box center [260, 155] width 506 height 13
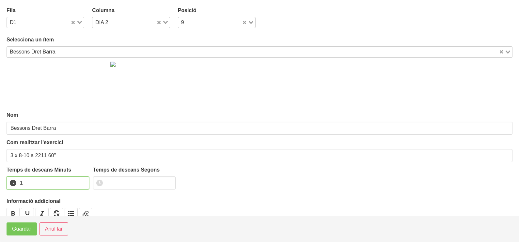
drag, startPoint x: 83, startPoint y: 181, endPoint x: 45, endPoint y: 209, distance: 46.9
click at [82, 182] on input "1" at bounding box center [48, 183] width 83 height 13
click at [24, 229] on span "Guardar" at bounding box center [21, 229] width 19 height 8
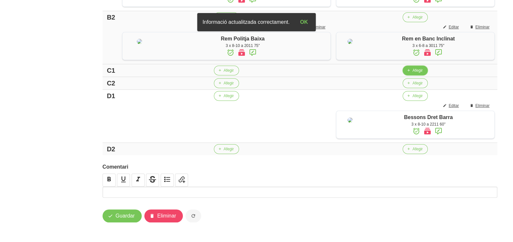
click at [412, 73] on span "Afegir" at bounding box center [417, 71] width 10 height 6
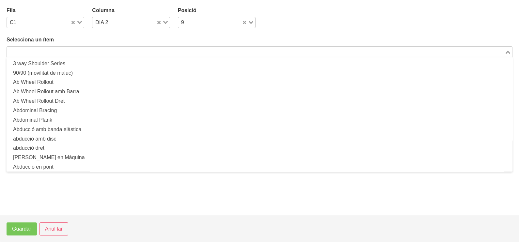
click at [66, 50] on input "Search for option" at bounding box center [256, 52] width 497 height 8
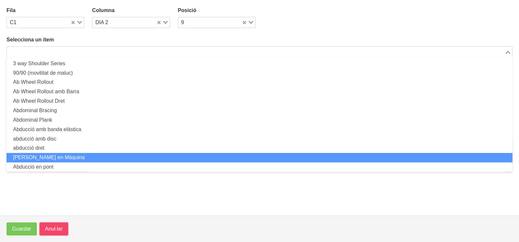
click at [48, 229] on span "Anul·lar" at bounding box center [54, 229] width 18 height 8
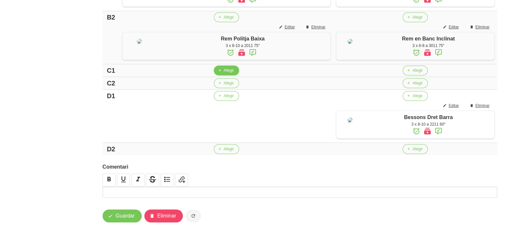
click at [224, 73] on span "Afegir" at bounding box center [229, 71] width 10 height 6
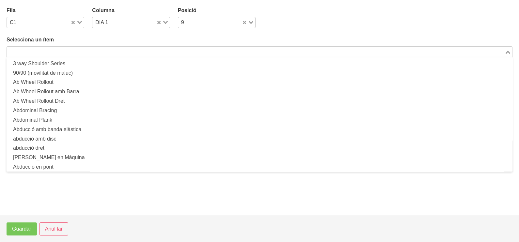
drag, startPoint x: 65, startPoint y: 52, endPoint x: 68, endPoint y: 52, distance: 3.6
click at [65, 51] on input "Search for option" at bounding box center [256, 52] width 497 height 8
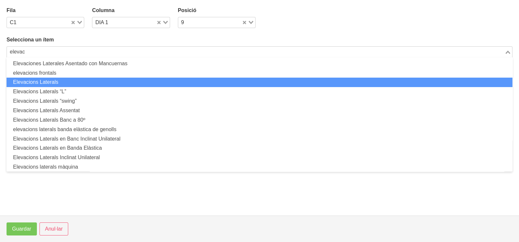
click at [67, 80] on li "Elevacions Laterals" at bounding box center [260, 82] width 506 height 9
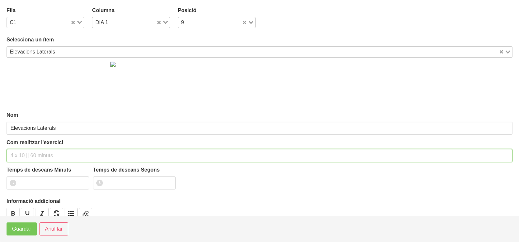
click at [28, 153] on input "text" at bounding box center [260, 155] width 506 height 13
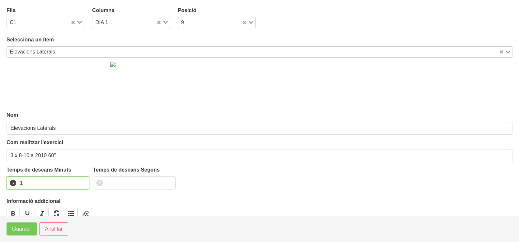
click at [82, 180] on input "1" at bounding box center [48, 183] width 83 height 13
click at [27, 229] on span "Guardar" at bounding box center [21, 229] width 19 height 8
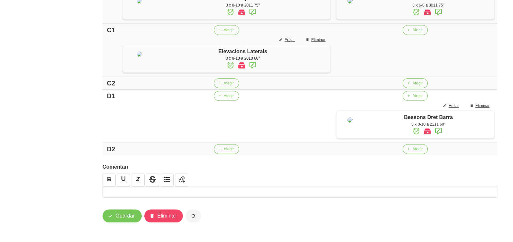
scroll to position [398, 0]
click at [418, 33] on span "Afegir" at bounding box center [417, 30] width 10 height 6
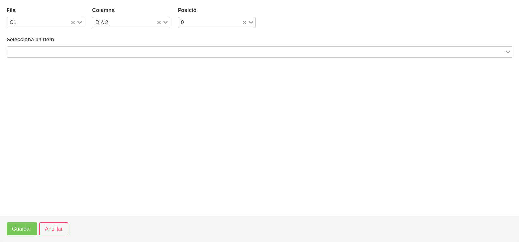
click at [102, 50] on input "Search for option" at bounding box center [256, 52] width 497 height 8
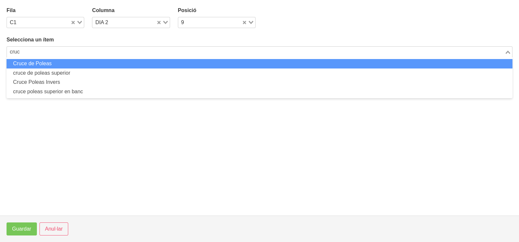
click at [47, 65] on li "Cruce de Poleas" at bounding box center [260, 63] width 506 height 9
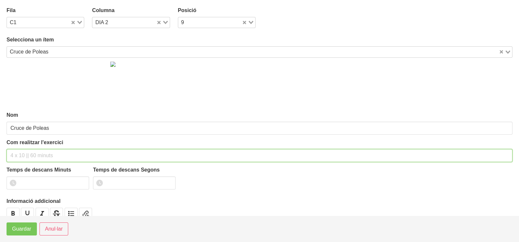
click at [28, 155] on input "text" at bounding box center [260, 155] width 506 height 13
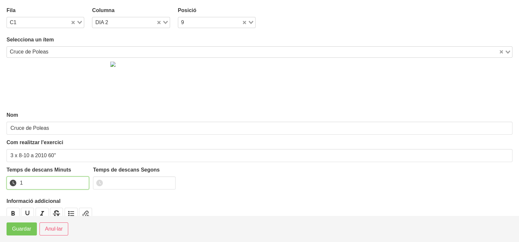
drag, startPoint x: 82, startPoint y: 180, endPoint x: 57, endPoint y: 197, distance: 30.3
click at [82, 181] on input "1" at bounding box center [48, 183] width 83 height 13
click at [25, 229] on span "Guardar" at bounding box center [21, 229] width 19 height 8
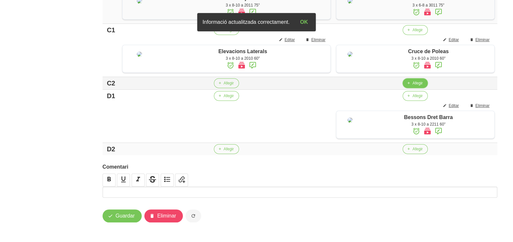
click at [412, 86] on span "Afegir" at bounding box center [417, 83] width 10 height 6
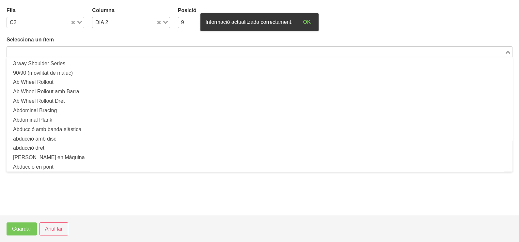
click at [62, 48] on input "Search for option" at bounding box center [256, 52] width 497 height 8
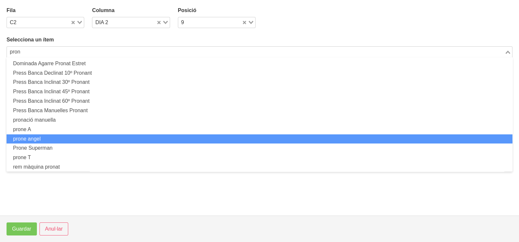
click at [47, 139] on li "prone angel" at bounding box center [260, 139] width 506 height 9
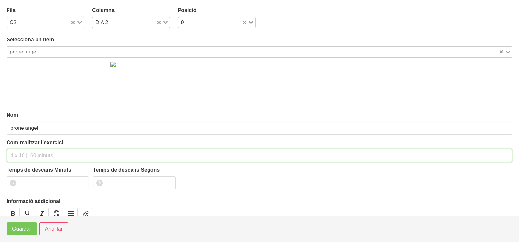
click at [25, 154] on input "text" at bounding box center [260, 155] width 506 height 13
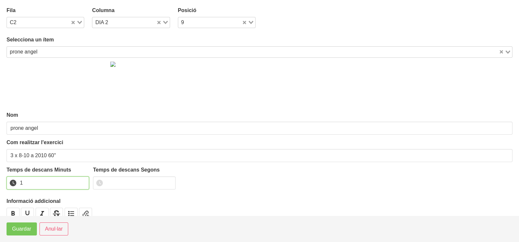
drag, startPoint x: 82, startPoint y: 182, endPoint x: 38, endPoint y: 210, distance: 52.5
click at [82, 182] on input "1" at bounding box center [48, 183] width 83 height 13
click at [28, 231] on span "Guardar" at bounding box center [21, 229] width 19 height 8
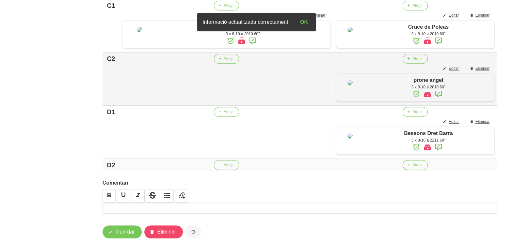
scroll to position [501, 0]
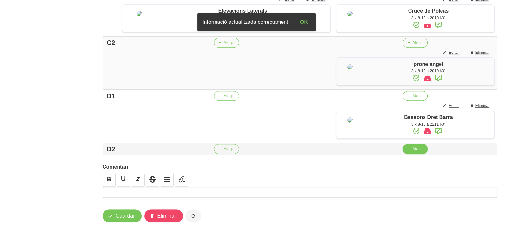
click at [412, 150] on span "Afegir" at bounding box center [417, 149] width 10 height 6
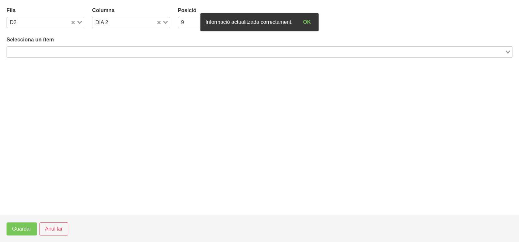
click at [125, 47] on div "Loading..." at bounding box center [260, 51] width 506 height 11
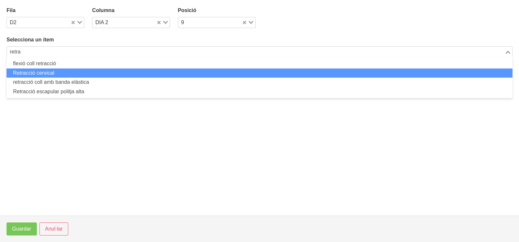
click at [55, 73] on li "Retracció cervical" at bounding box center [260, 73] width 506 height 9
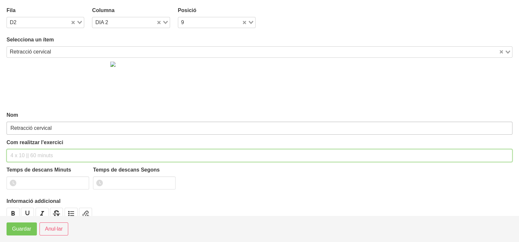
click at [32, 150] on input "text" at bounding box center [260, 155] width 506 height 13
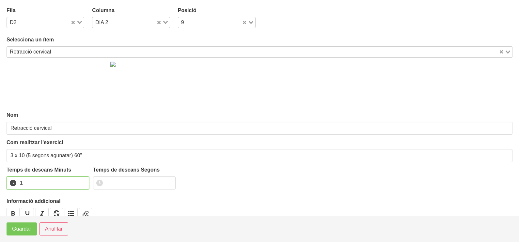
drag, startPoint x: 82, startPoint y: 181, endPoint x: 34, endPoint y: 214, distance: 58.1
click at [80, 181] on input "1" at bounding box center [48, 183] width 83 height 13
click at [26, 229] on span "Guardar" at bounding box center [21, 229] width 19 height 8
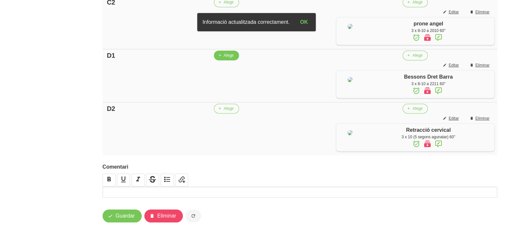
scroll to position [542, 0]
click at [224, 53] on span "Afegir" at bounding box center [229, 56] width 10 height 6
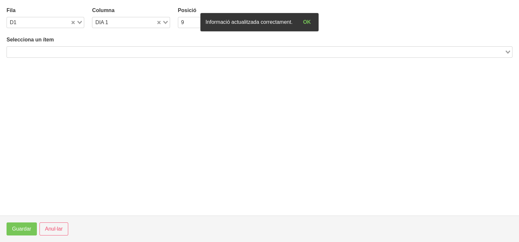
click at [75, 52] on input "Search for option" at bounding box center [256, 52] width 497 height 8
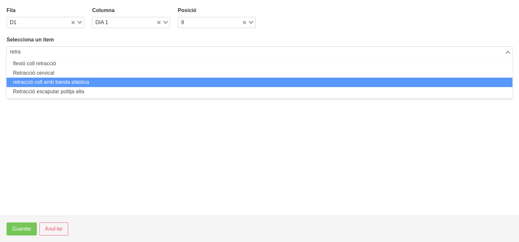
click at [69, 82] on li "retracció coll amb banda elàstica" at bounding box center [260, 82] width 506 height 9
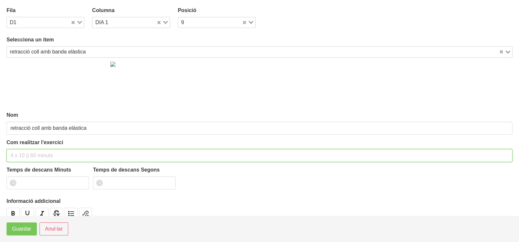
click at [30, 151] on input "text" at bounding box center [260, 155] width 506 height 13
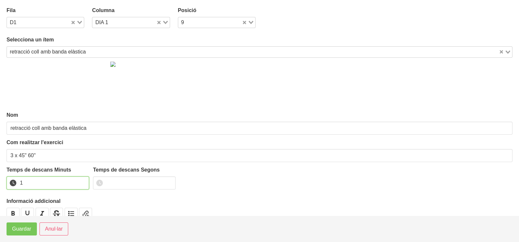
click at [82, 182] on input "1" at bounding box center [48, 183] width 83 height 13
click at [26, 229] on span "Guardar" at bounding box center [21, 229] width 19 height 8
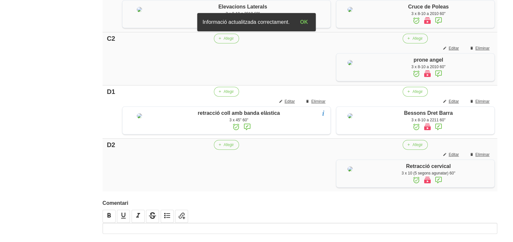
scroll to position [419, 0]
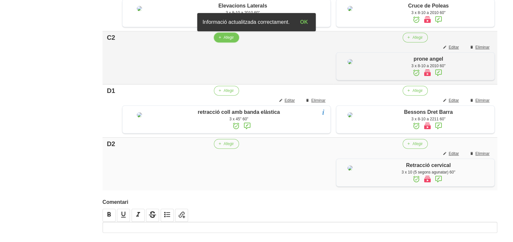
click at [224, 40] on span "Afegir" at bounding box center [229, 38] width 10 height 6
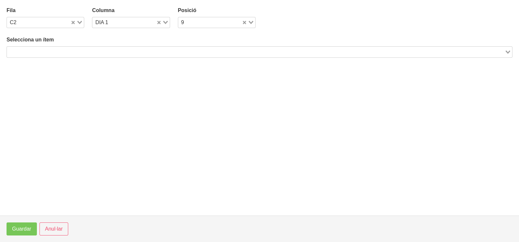
click at [71, 48] on input "Search for option" at bounding box center [256, 52] width 497 height 8
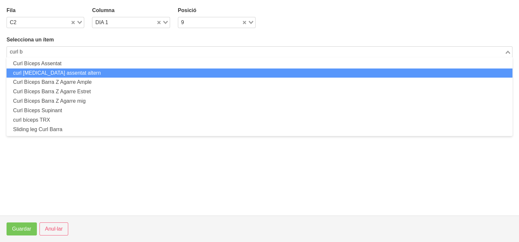
click at [65, 73] on li "curl [MEDICAL_DATA] assentat altern" at bounding box center [260, 73] width 506 height 9
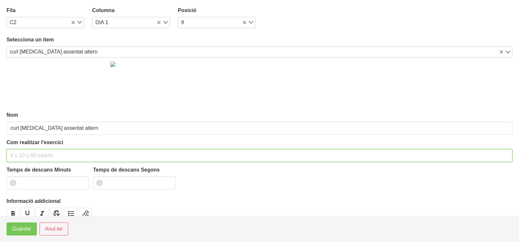
click at [25, 153] on input "text" at bounding box center [260, 155] width 506 height 13
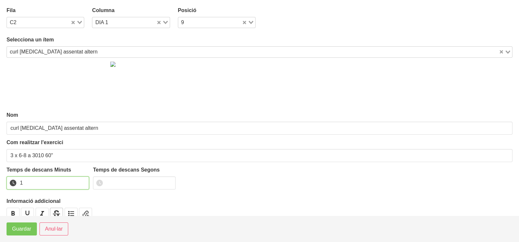
drag, startPoint x: 84, startPoint y: 181, endPoint x: 53, endPoint y: 207, distance: 41.0
click at [83, 182] on input "1" at bounding box center [48, 183] width 83 height 13
click at [28, 235] on button "Guardar" at bounding box center [22, 229] width 30 height 13
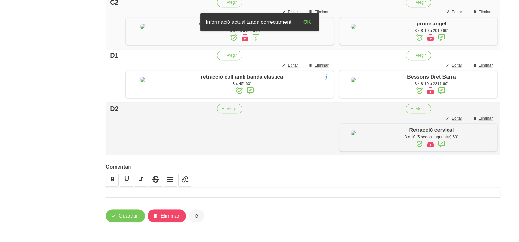
scroll to position [501, 0]
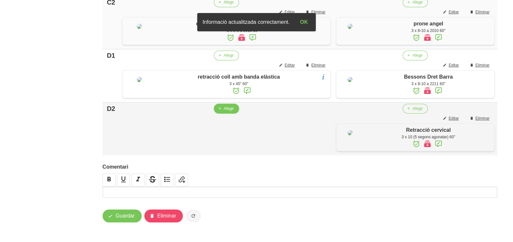
click at [224, 114] on button "Afegir" at bounding box center [226, 109] width 25 height 10
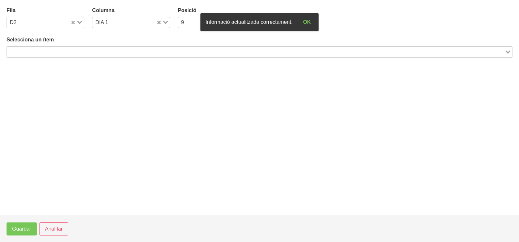
click at [82, 49] on input "Search for option" at bounding box center [256, 52] width 497 height 8
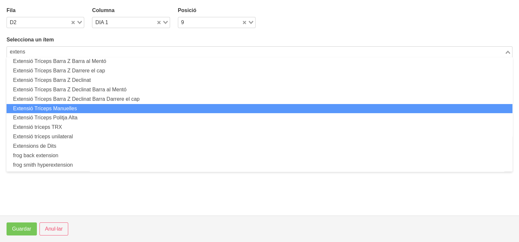
click at [72, 107] on li "Extensió Tríceps Manuelles" at bounding box center [260, 108] width 506 height 9
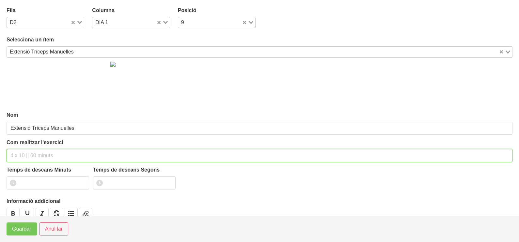
click at [29, 150] on input "text" at bounding box center [260, 155] width 506 height 13
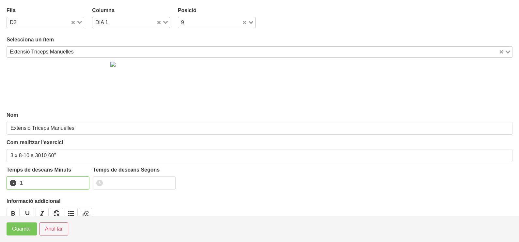
drag, startPoint x: 81, startPoint y: 181, endPoint x: 39, endPoint y: 202, distance: 47.7
click at [79, 182] on input "1" at bounding box center [48, 183] width 83 height 13
click at [19, 225] on button "Guardar" at bounding box center [22, 229] width 30 height 13
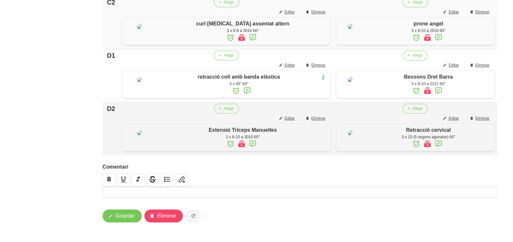
scroll to position [559, 0]
click at [119, 217] on span "Guardar" at bounding box center [125, 216] width 19 height 8
